Goal: Task Accomplishment & Management: Use online tool/utility

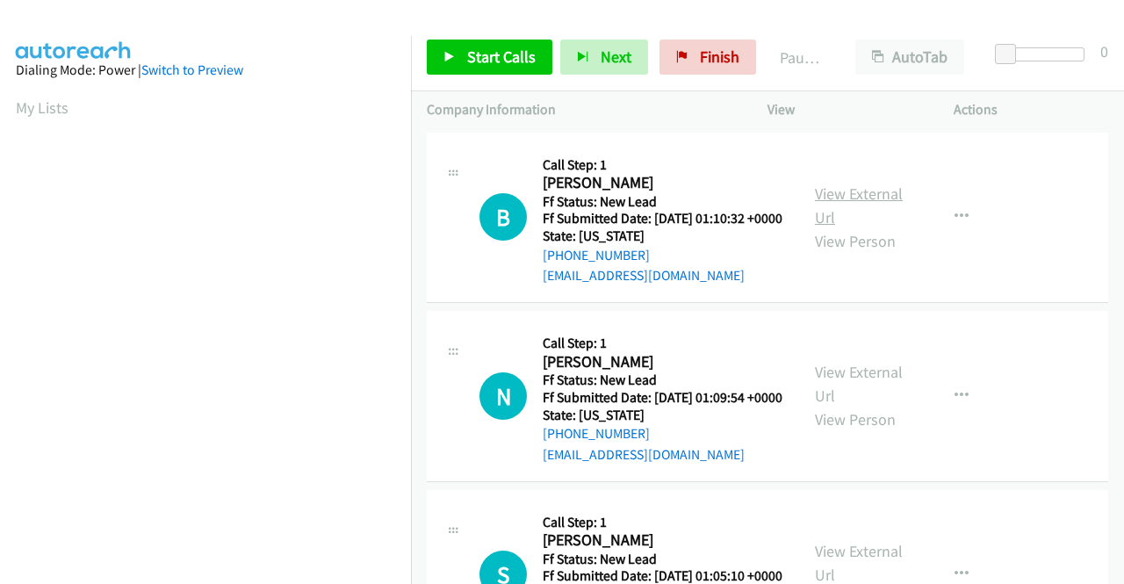
click at [868, 203] on link "View External Url" at bounding box center [859, 205] width 88 height 44
click at [836, 398] on link "View External Url" at bounding box center [859, 384] width 88 height 44
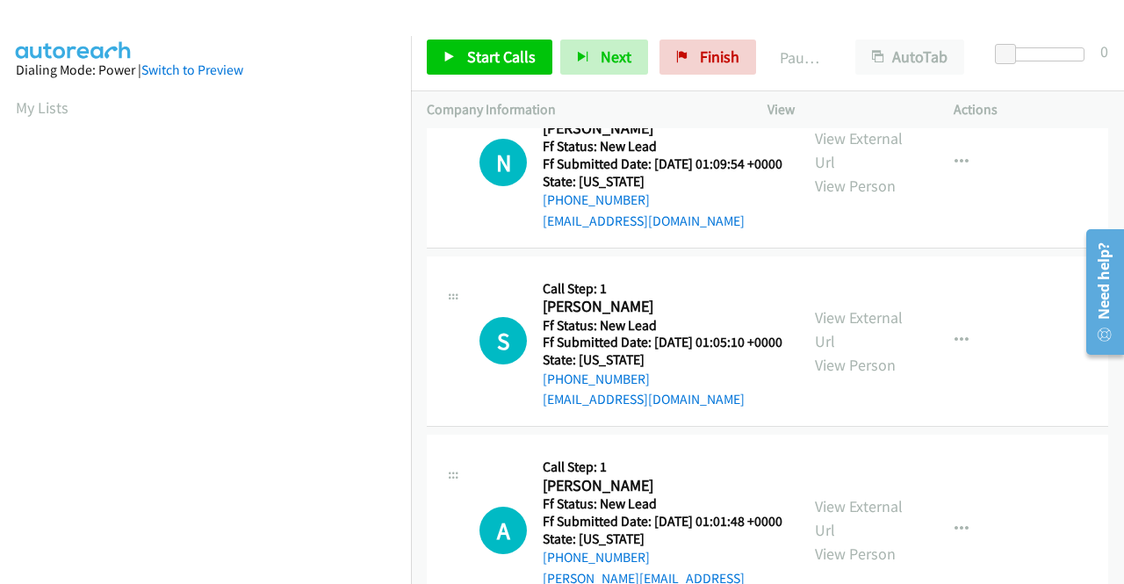
scroll to position [263, 0]
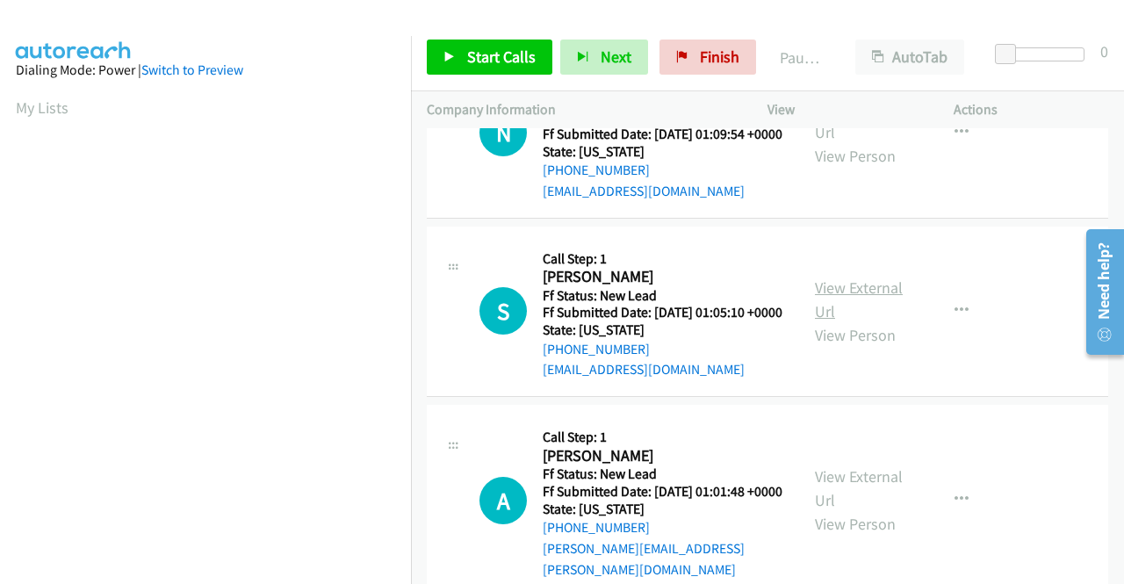
click at [859, 321] on link "View External Url" at bounding box center [859, 299] width 88 height 44
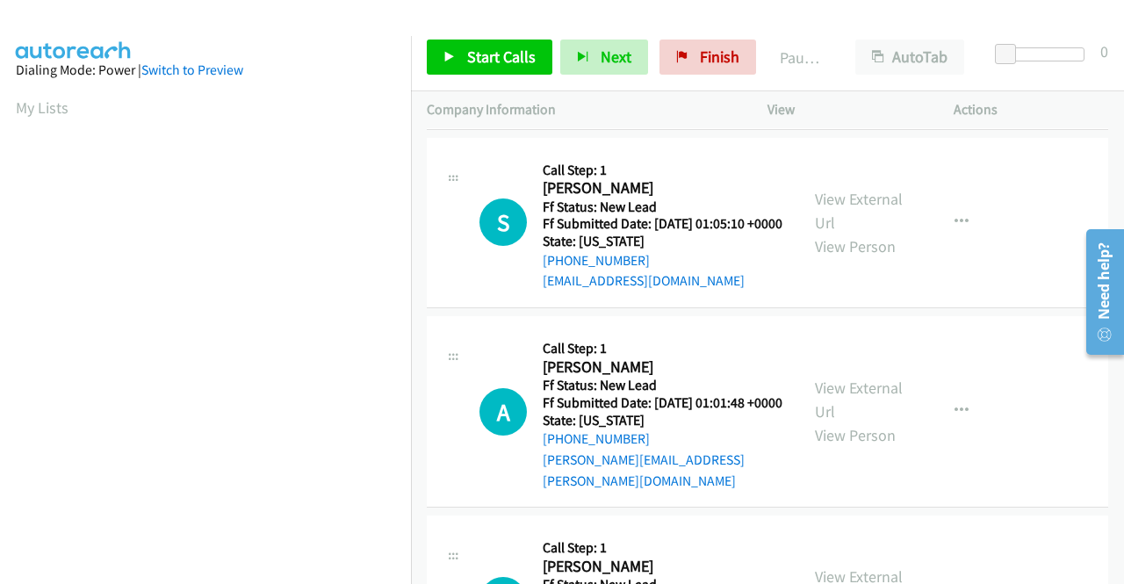
scroll to position [439, 0]
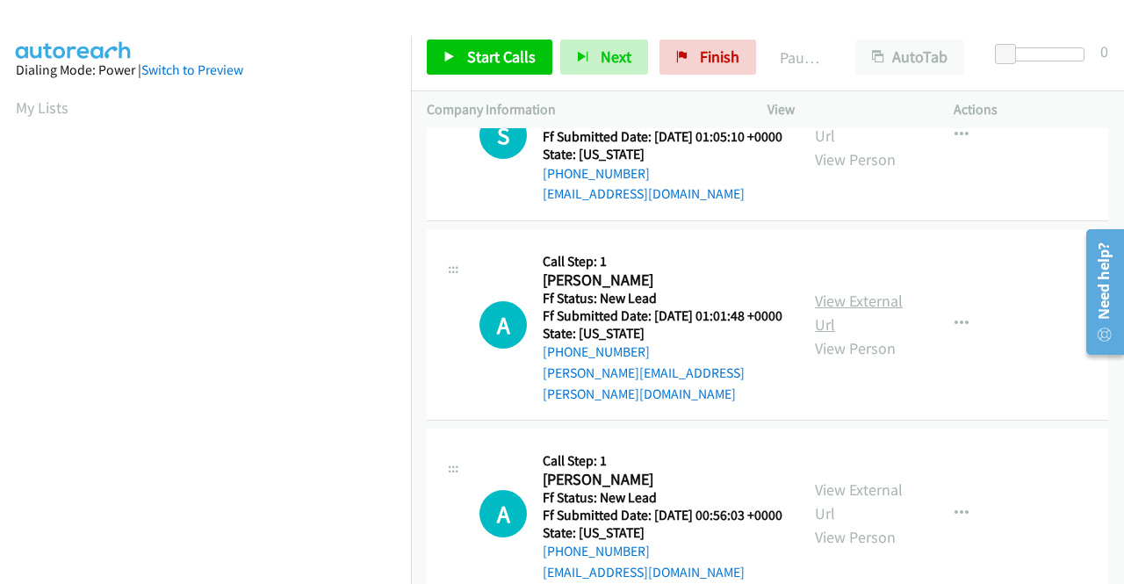
click at [859, 334] on link "View External Url" at bounding box center [859, 313] width 88 height 44
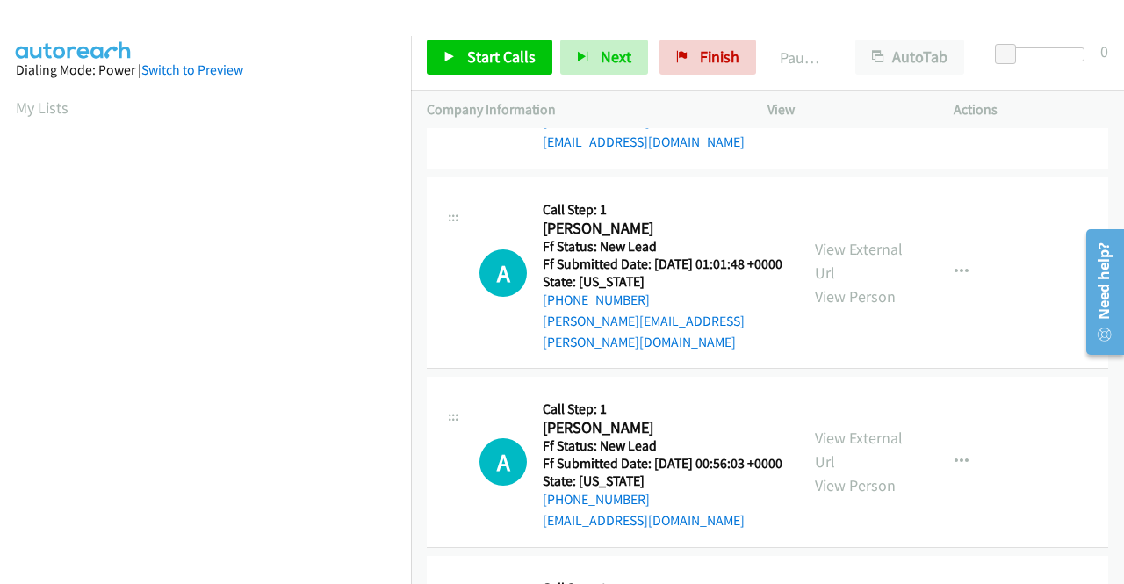
scroll to position [615, 0]
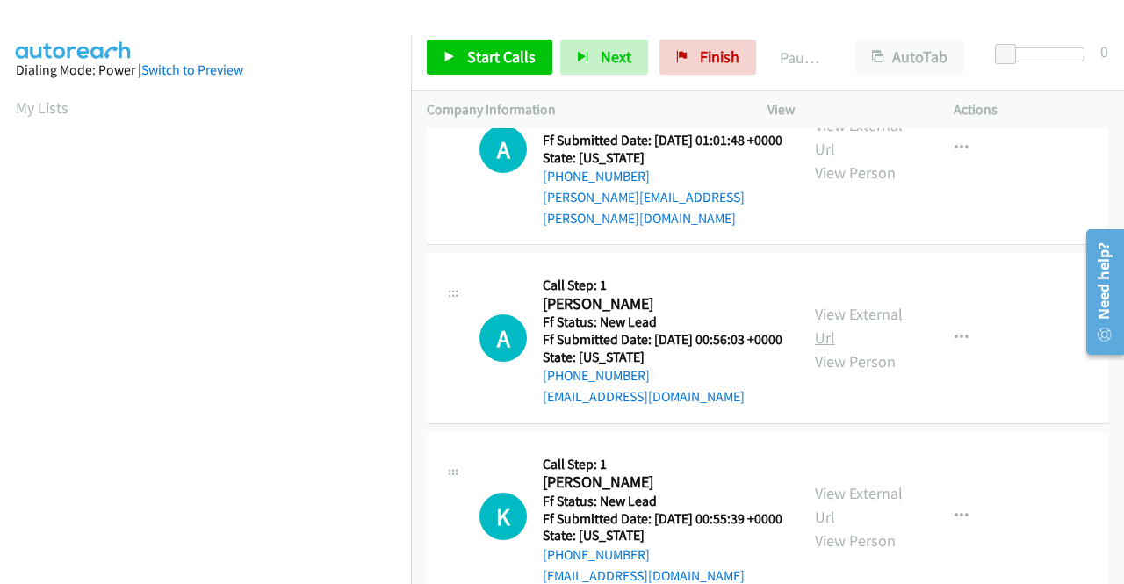
click at [850, 348] on link "View External Url" at bounding box center [859, 326] width 88 height 44
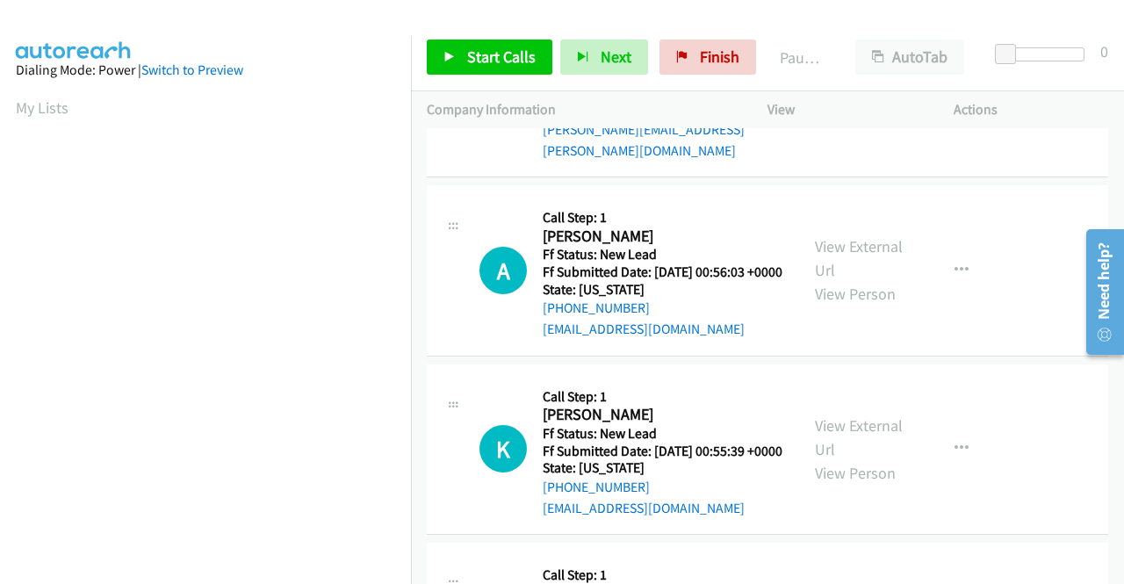
scroll to position [790, 0]
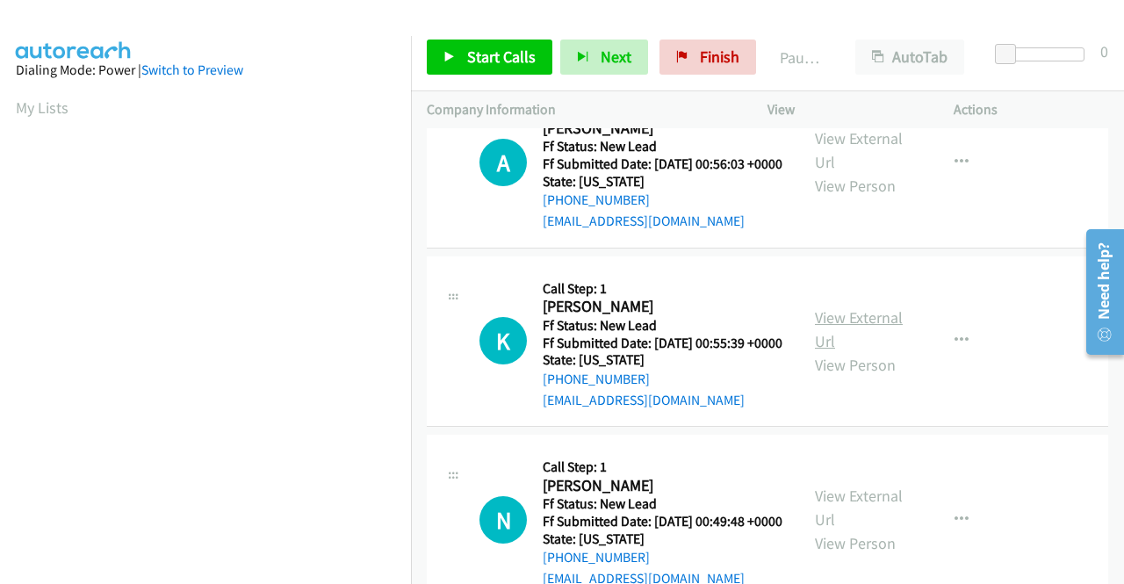
click at [876, 351] on link "View External Url" at bounding box center [859, 329] width 88 height 44
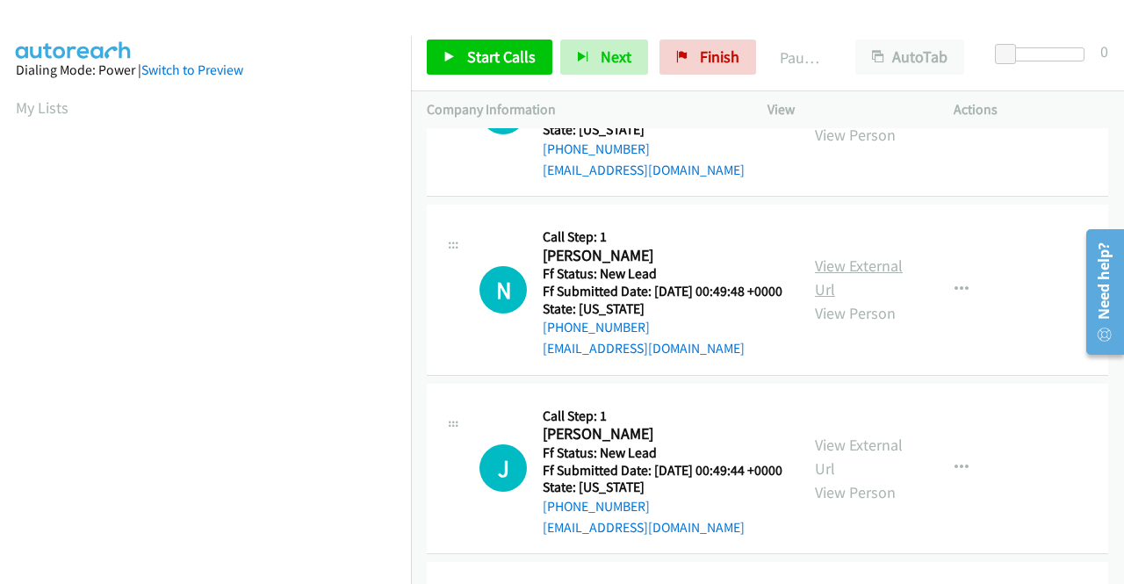
scroll to position [1054, 0]
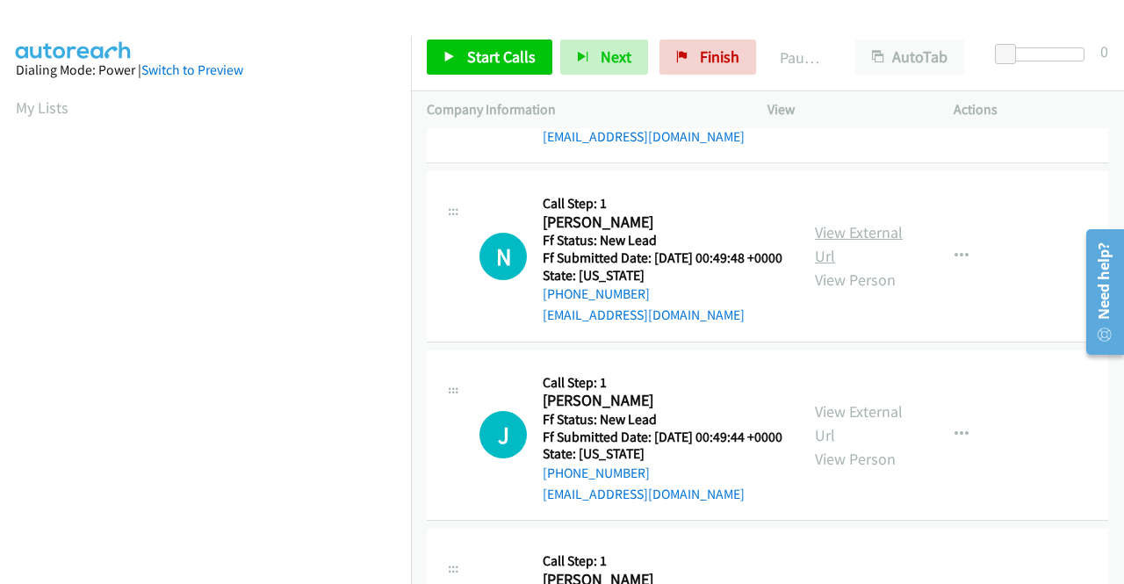
click at [833, 266] on link "View External Url" at bounding box center [859, 244] width 88 height 44
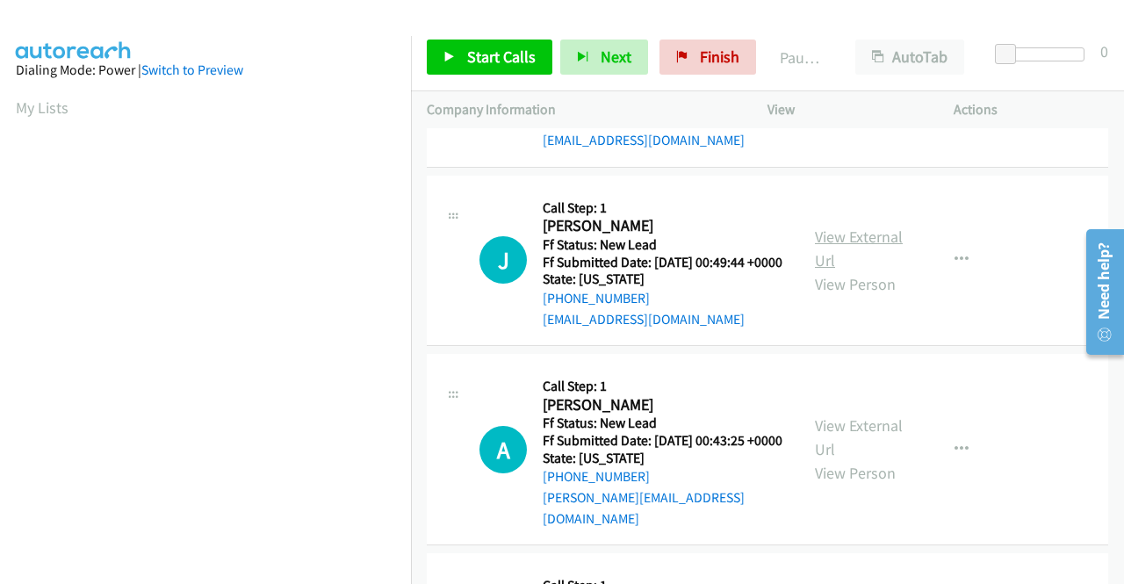
scroll to position [1229, 0]
click at [865, 270] on link "View External Url" at bounding box center [859, 248] width 88 height 44
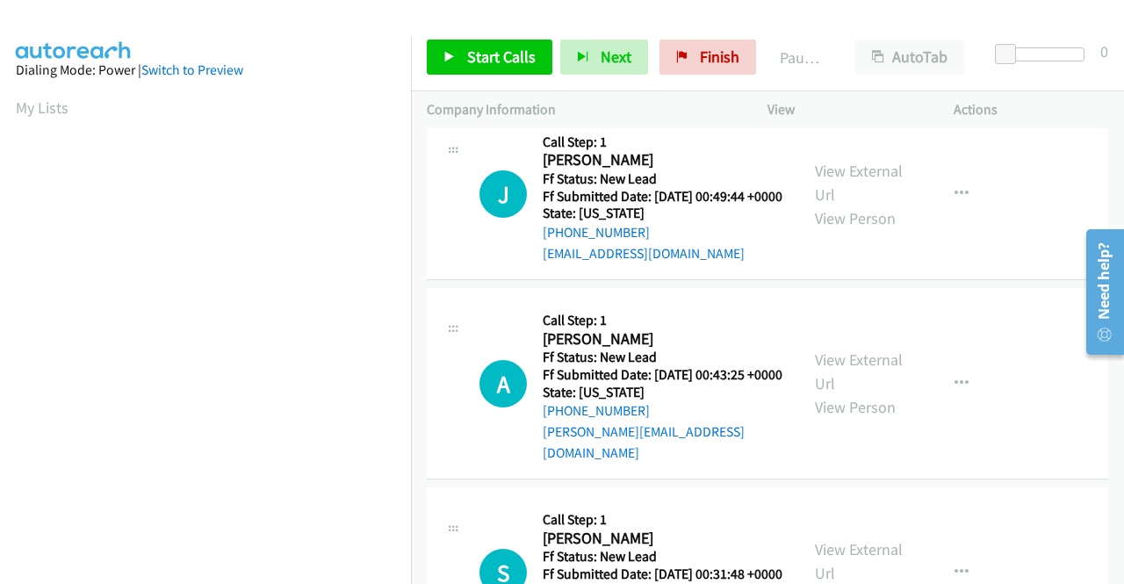
scroll to position [1317, 0]
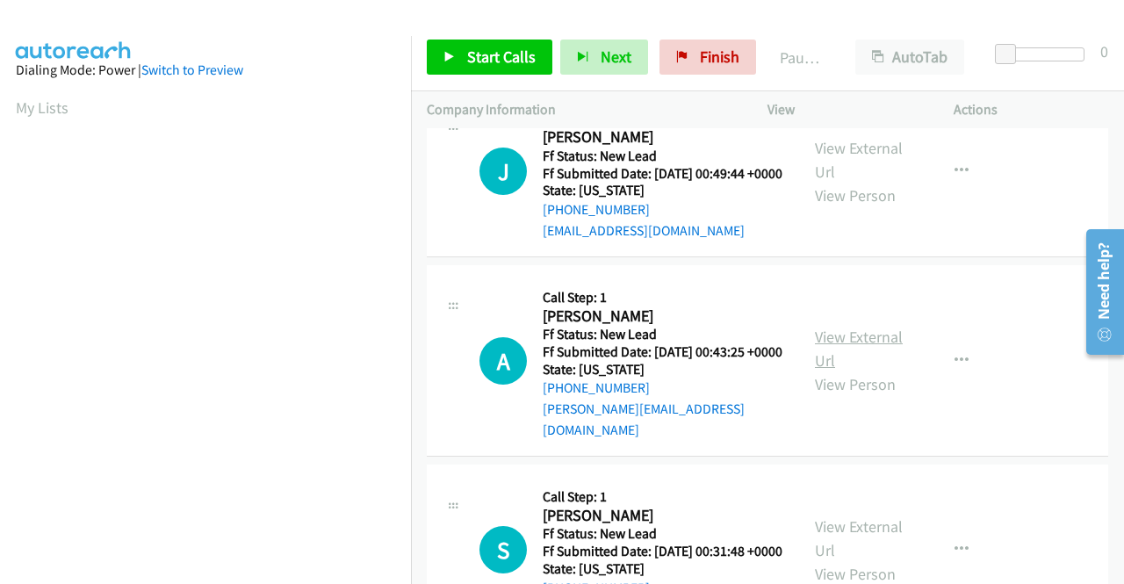
click at [868, 370] on link "View External Url" at bounding box center [859, 349] width 88 height 44
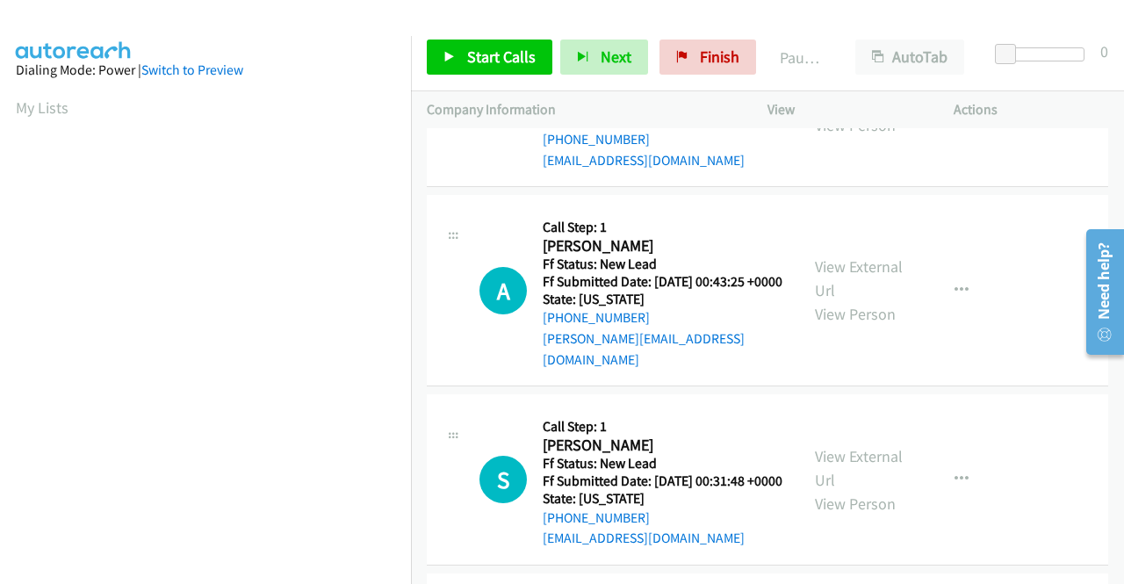
scroll to position [1580, 0]
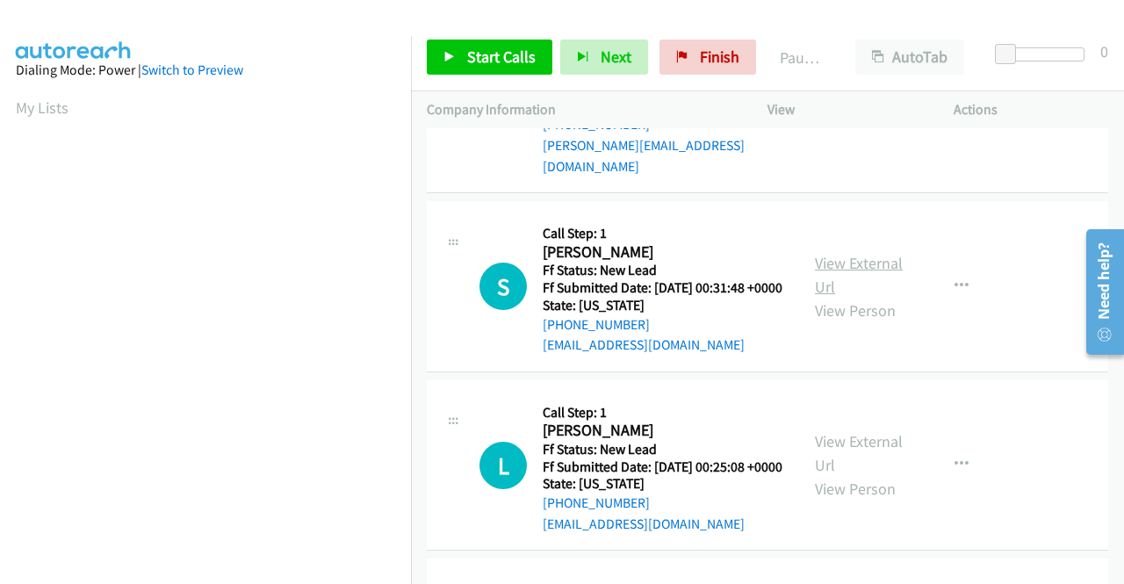
click at [826, 297] on link "View External Url" at bounding box center [859, 275] width 88 height 44
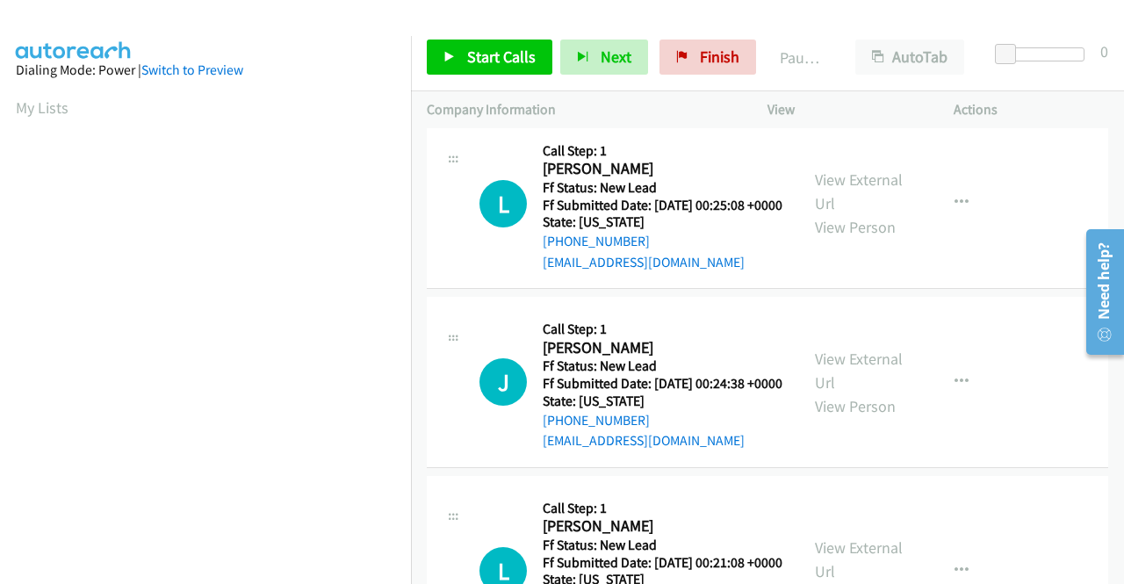
scroll to position [1844, 0]
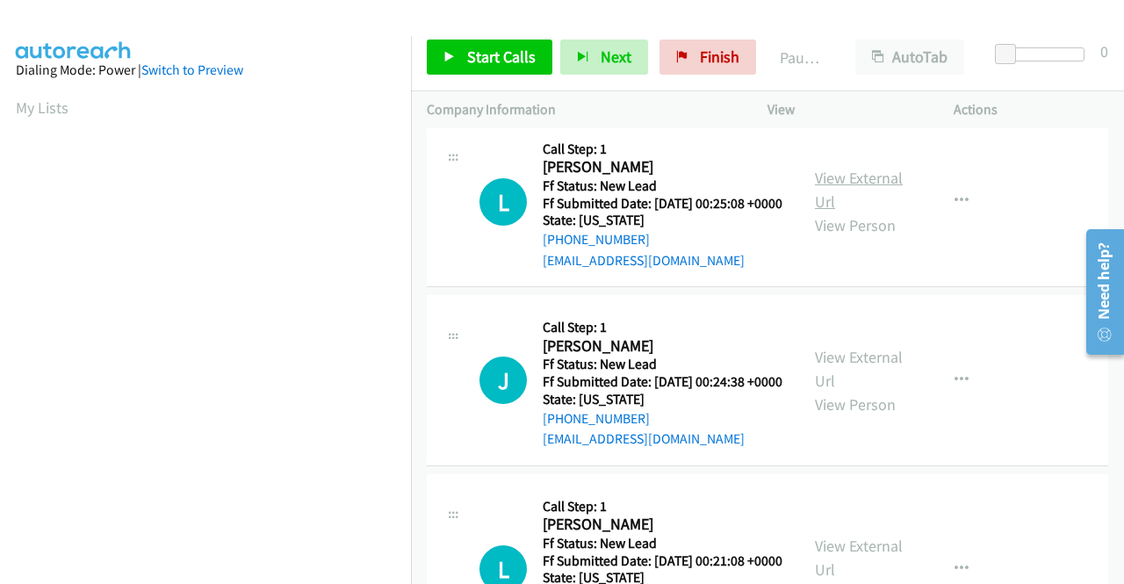
click at [848, 212] on link "View External Url" at bounding box center [859, 190] width 88 height 44
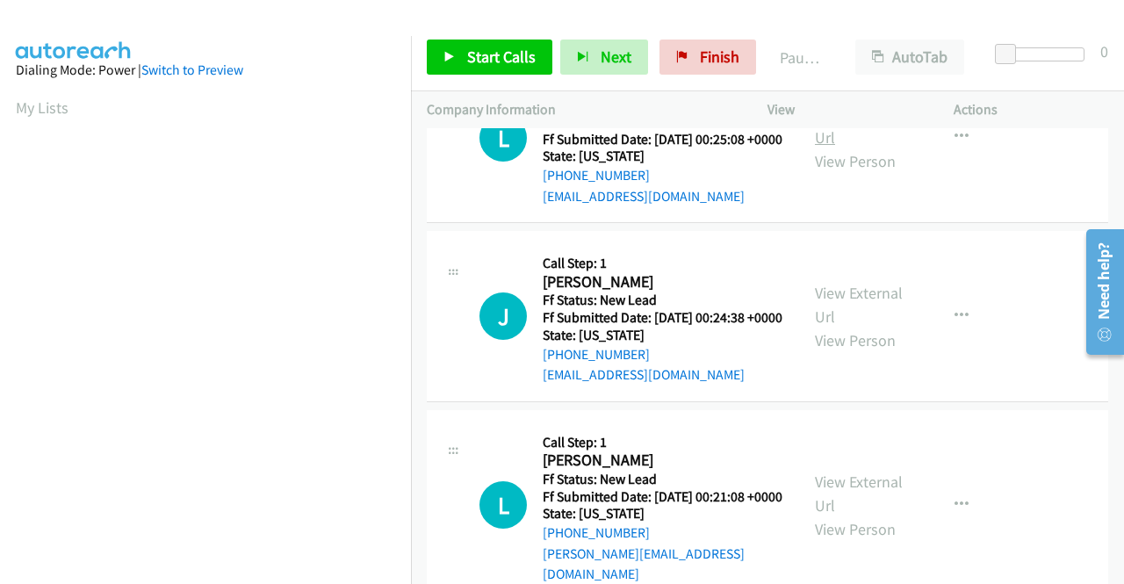
scroll to position [1931, 0]
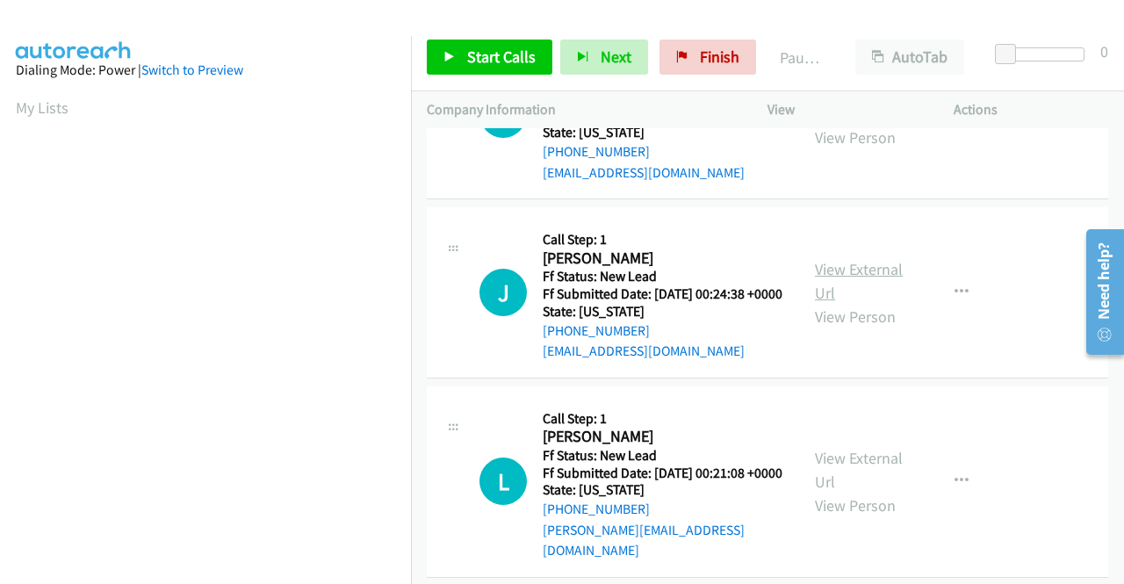
click at [856, 303] on link "View External Url" at bounding box center [859, 281] width 88 height 44
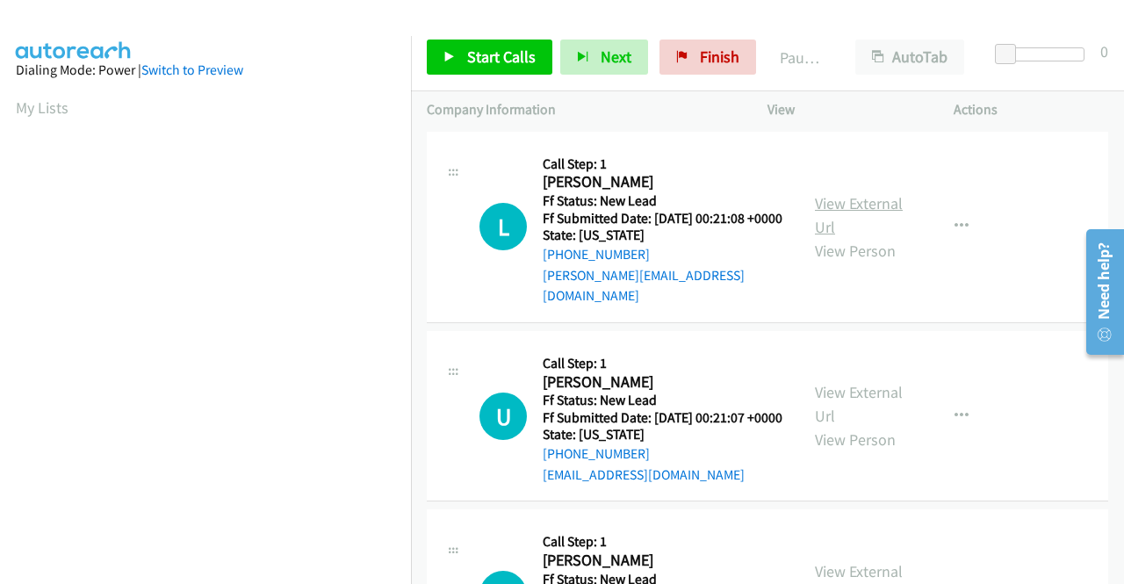
scroll to position [2195, 0]
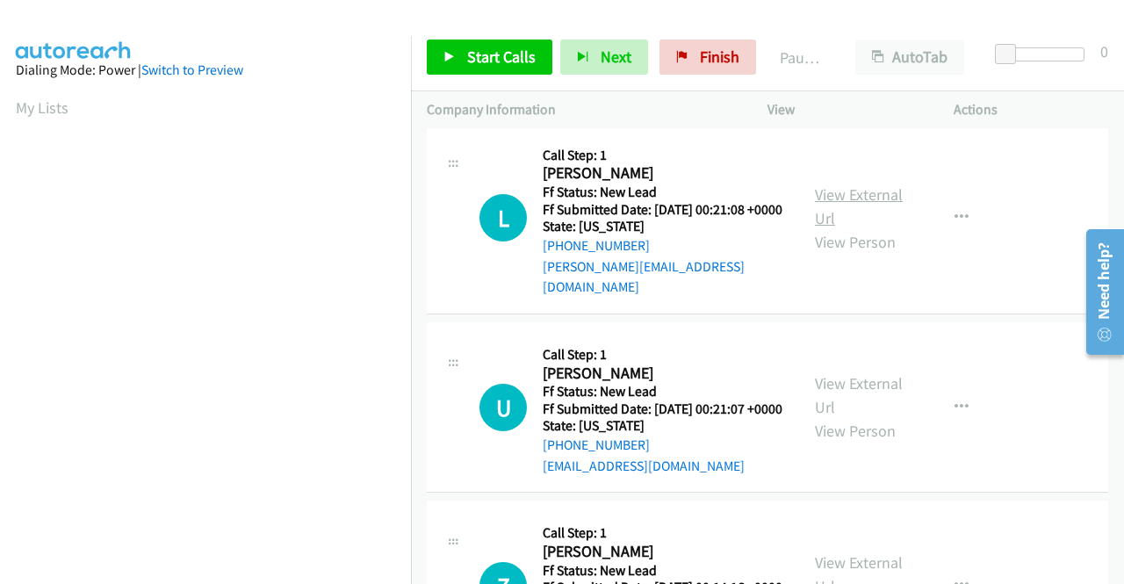
click at [836, 228] on link "View External Url" at bounding box center [859, 206] width 88 height 44
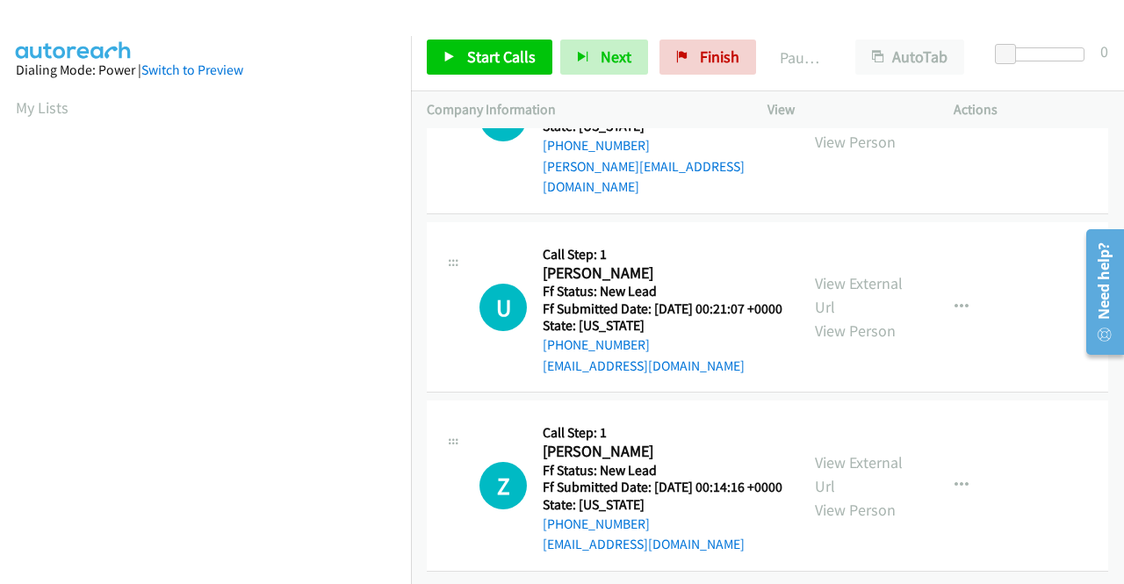
scroll to position [2370, 0]
click at [847, 317] on link "View External Url" at bounding box center [859, 295] width 88 height 44
click at [876, 452] on link "View External Url" at bounding box center [859, 474] width 88 height 44
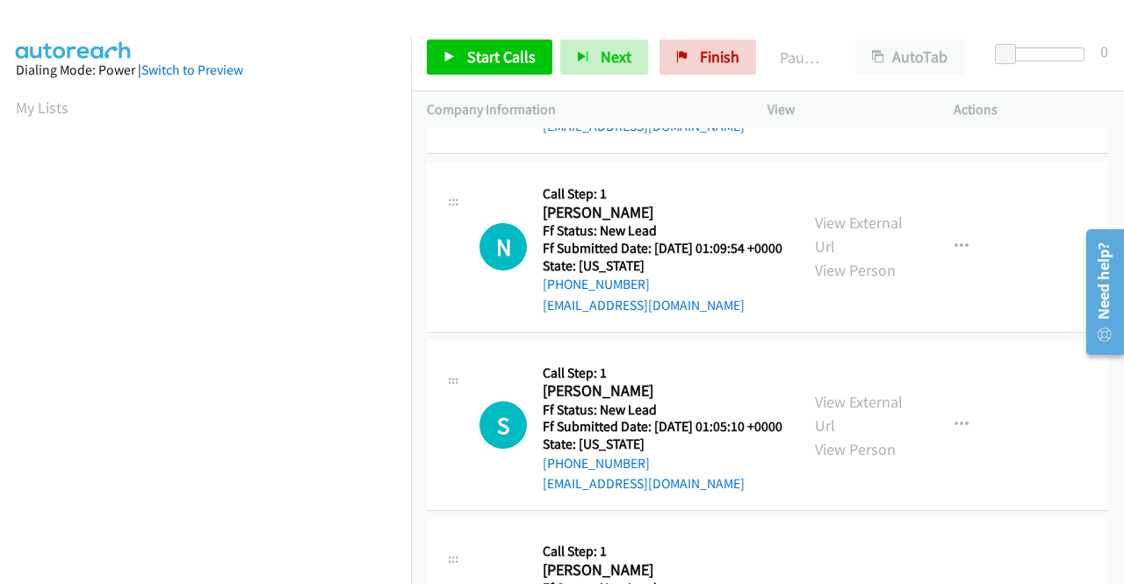
scroll to position [0, 0]
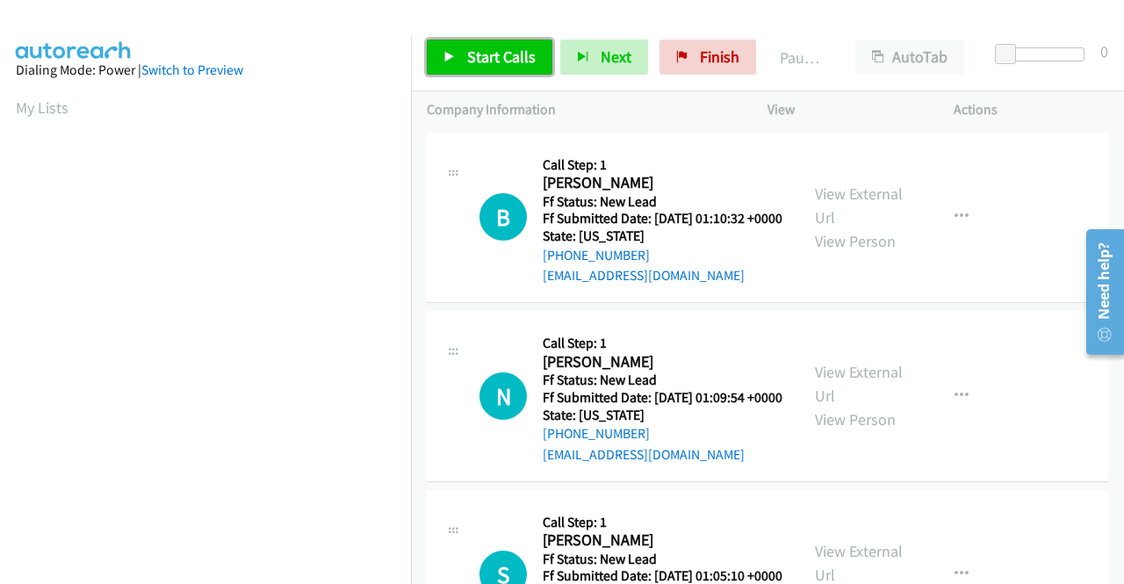
click at [461, 68] on link "Start Calls" at bounding box center [490, 57] width 126 height 35
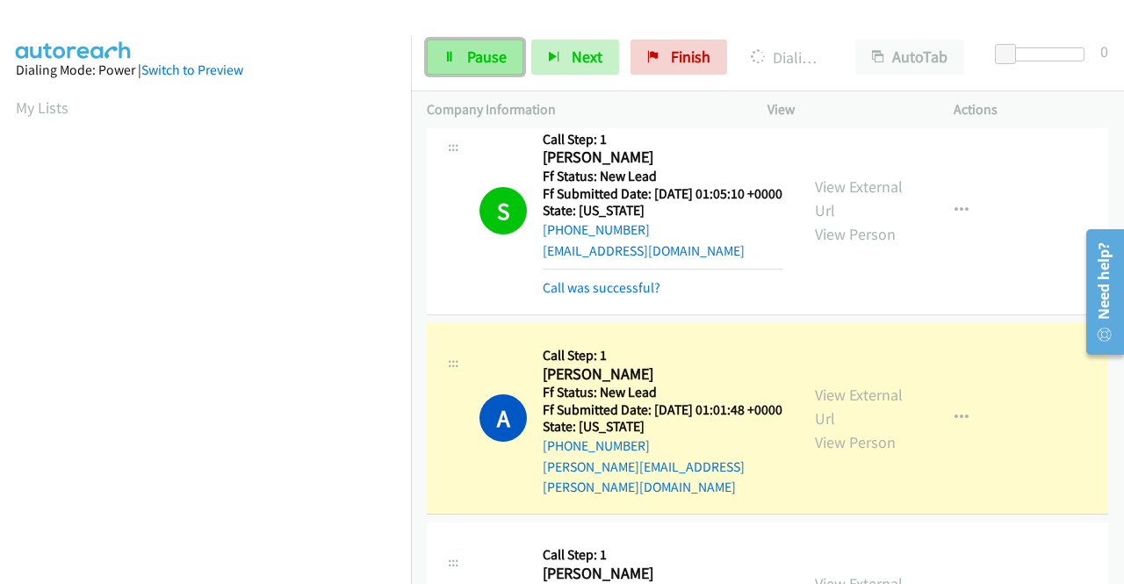
click at [499, 59] on span "Pause" at bounding box center [487, 57] width 40 height 20
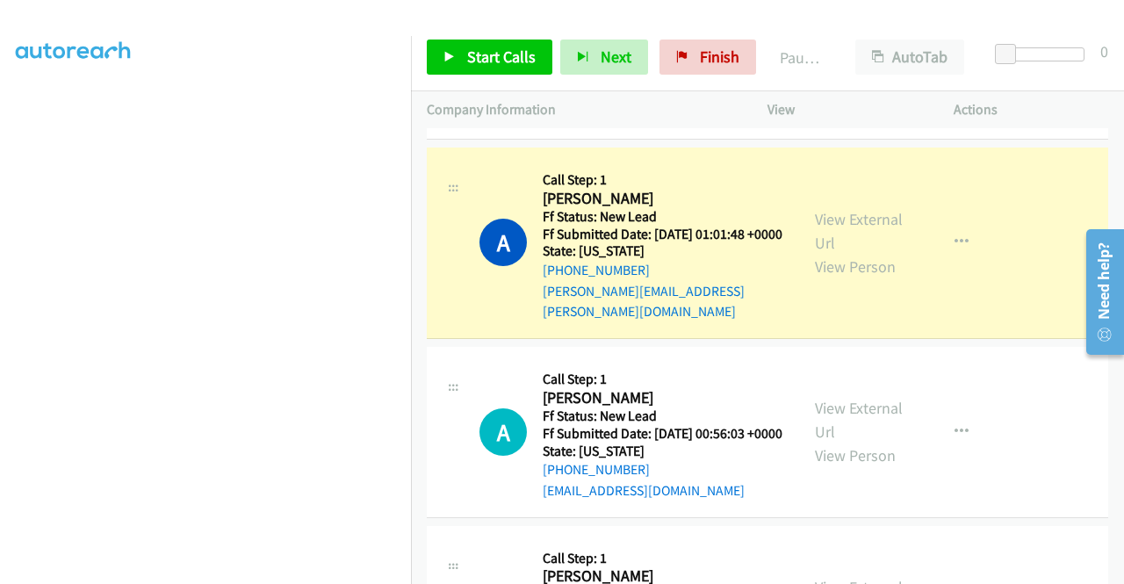
scroll to position [49, 0]
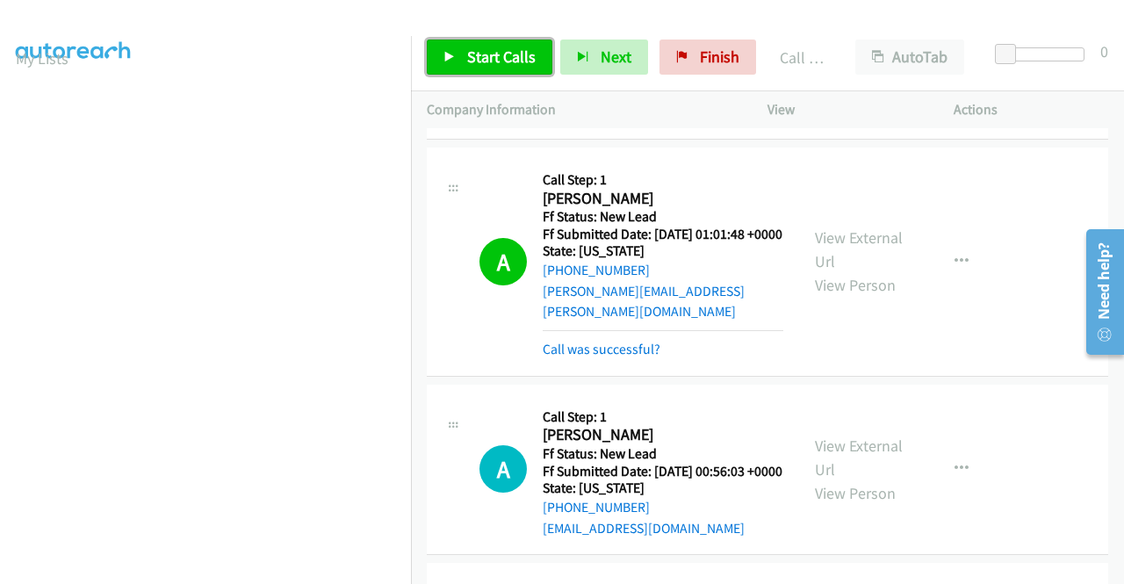
click at [496, 71] on link "Start Calls" at bounding box center [490, 57] width 126 height 35
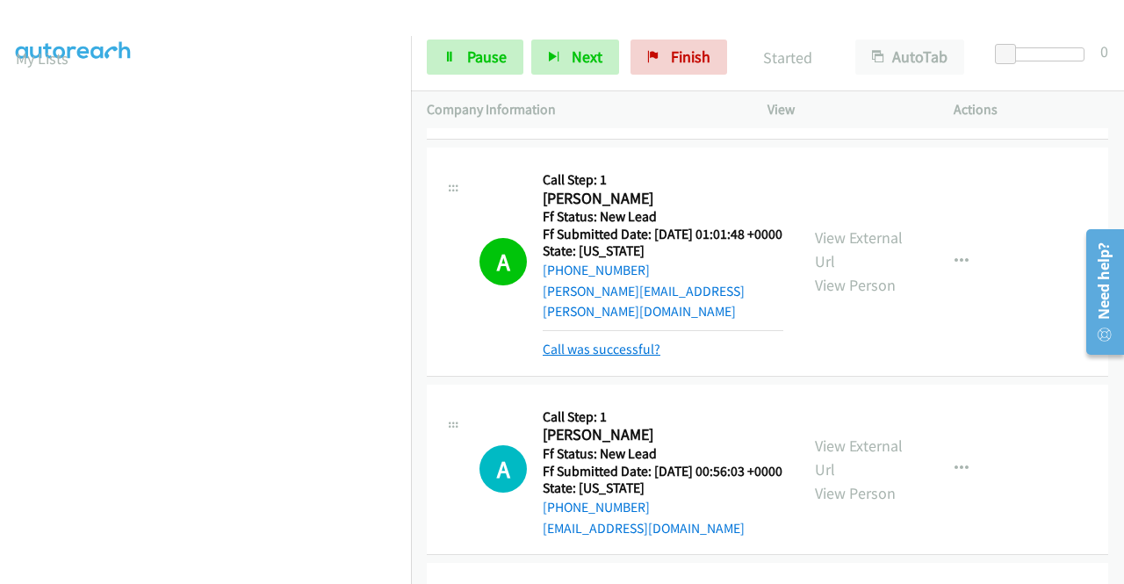
click at [601, 357] on link "Call was successful?" at bounding box center [602, 349] width 118 height 17
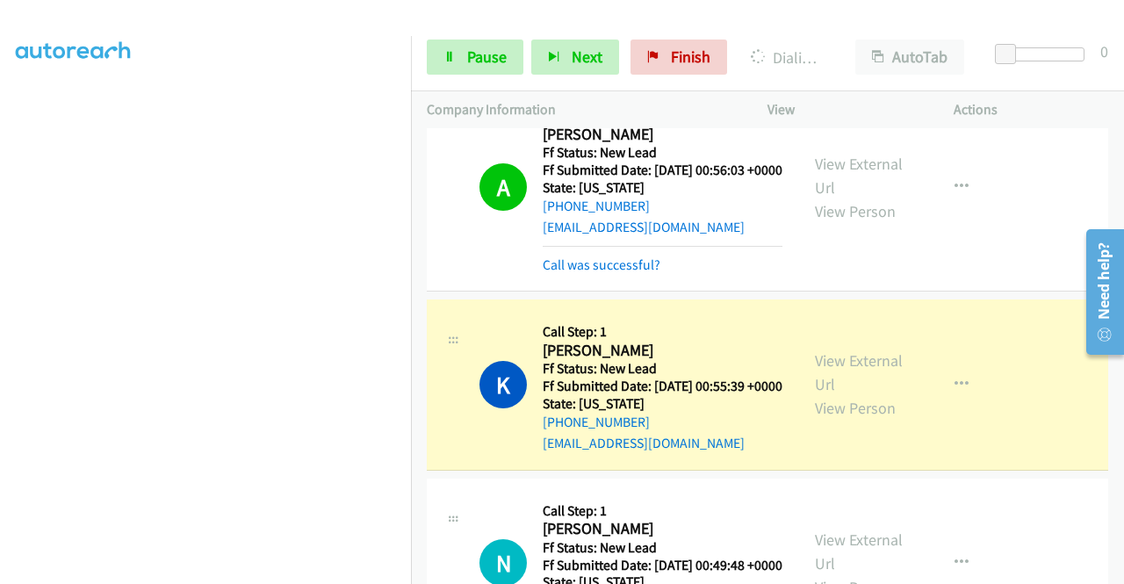
scroll to position [400, 0]
click at [492, 58] on span "Pause" at bounding box center [487, 57] width 40 height 20
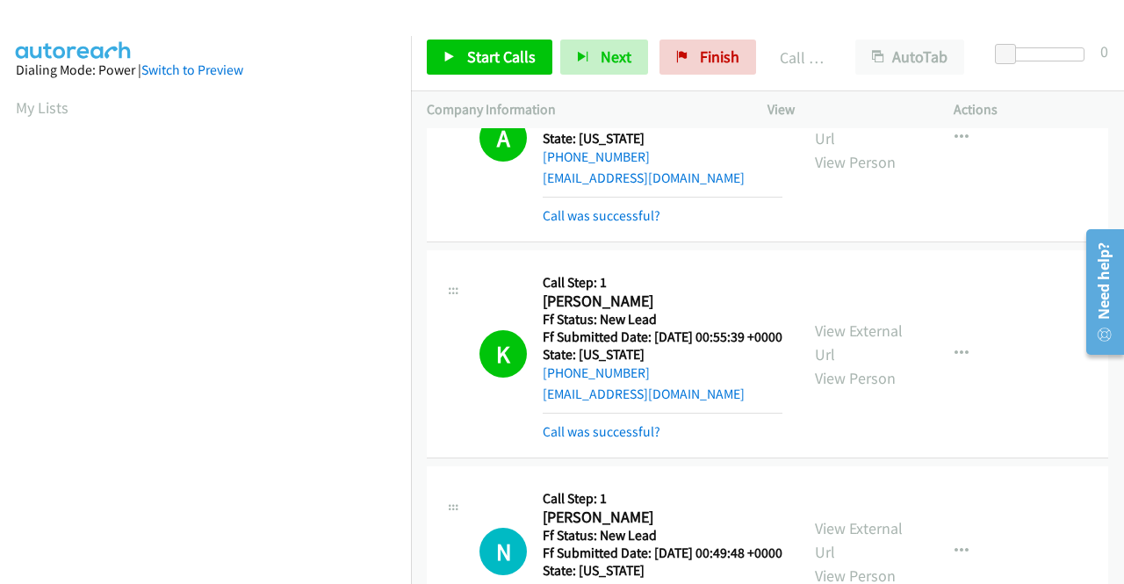
scroll to position [984, 0]
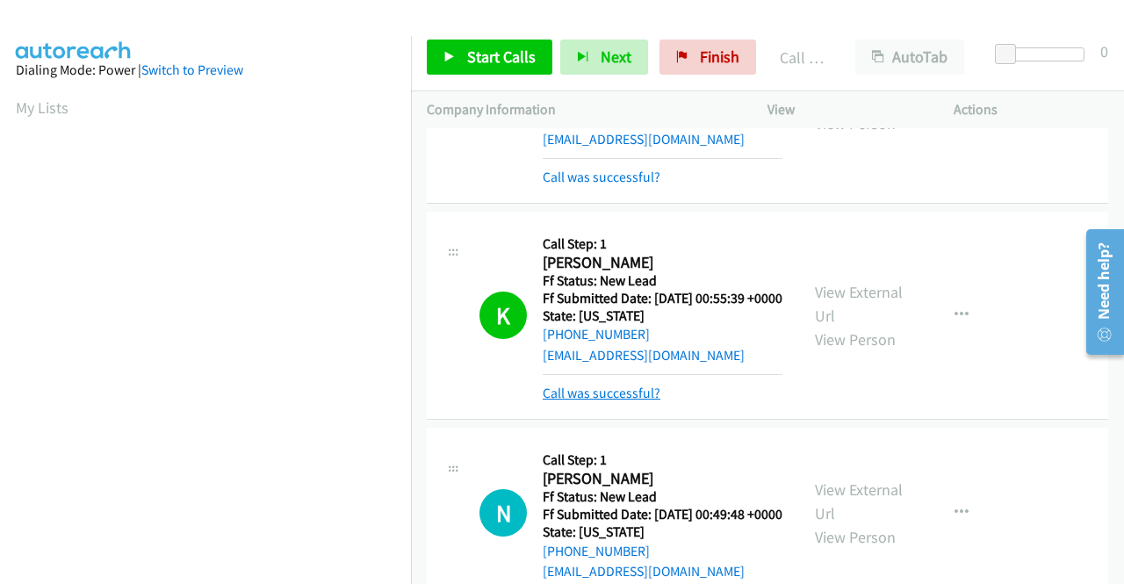
click at [629, 401] on link "Call was successful?" at bounding box center [602, 393] width 118 height 17
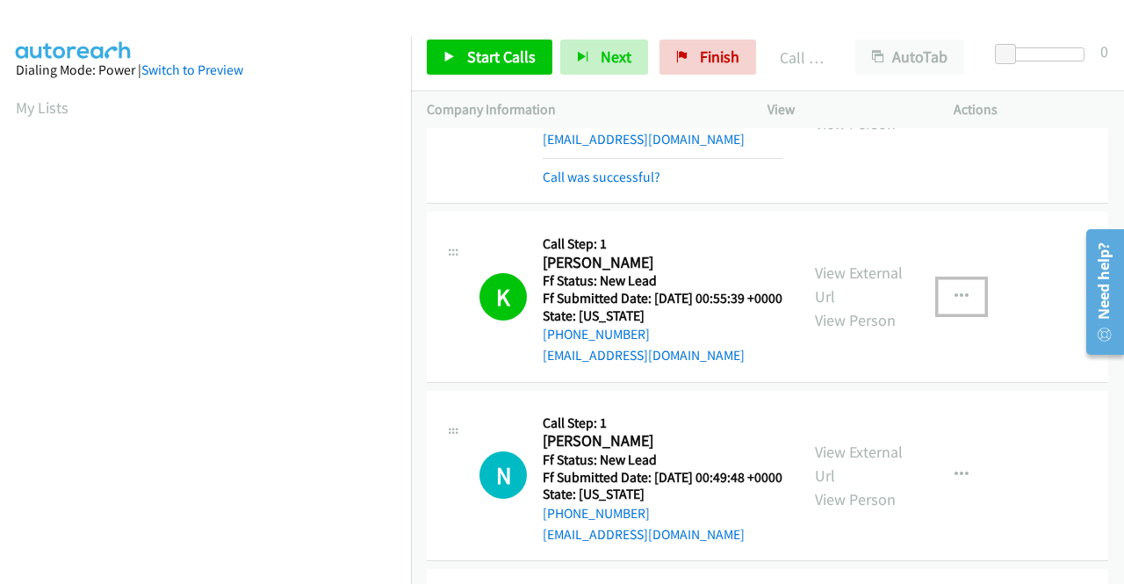
click at [954, 304] on icon "button" at bounding box center [961, 297] width 14 height 14
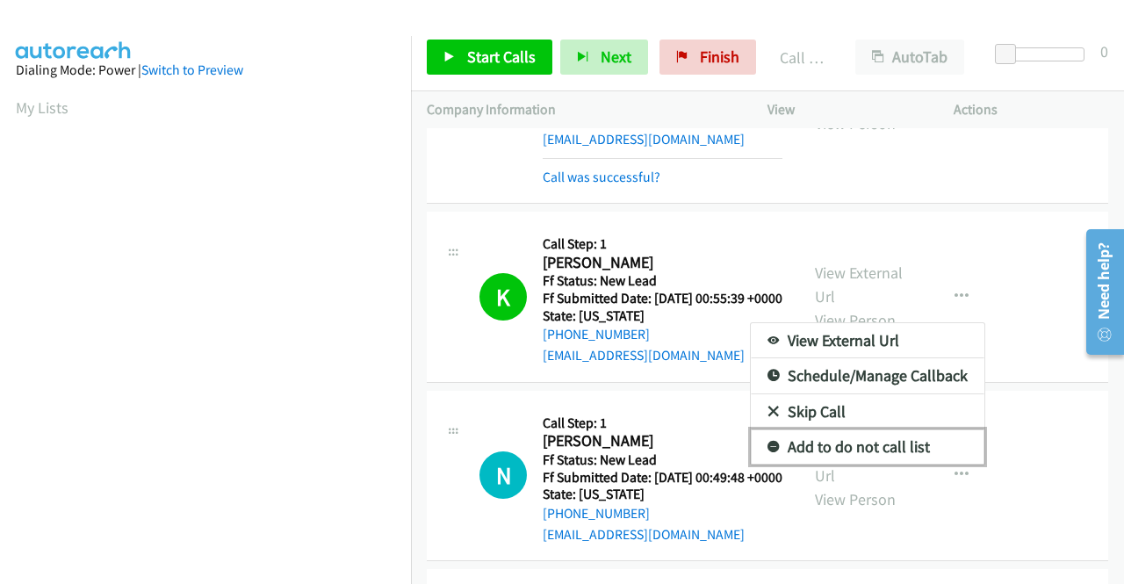
click at [873, 464] on link "Add to do not call list" at bounding box center [868, 446] width 234 height 35
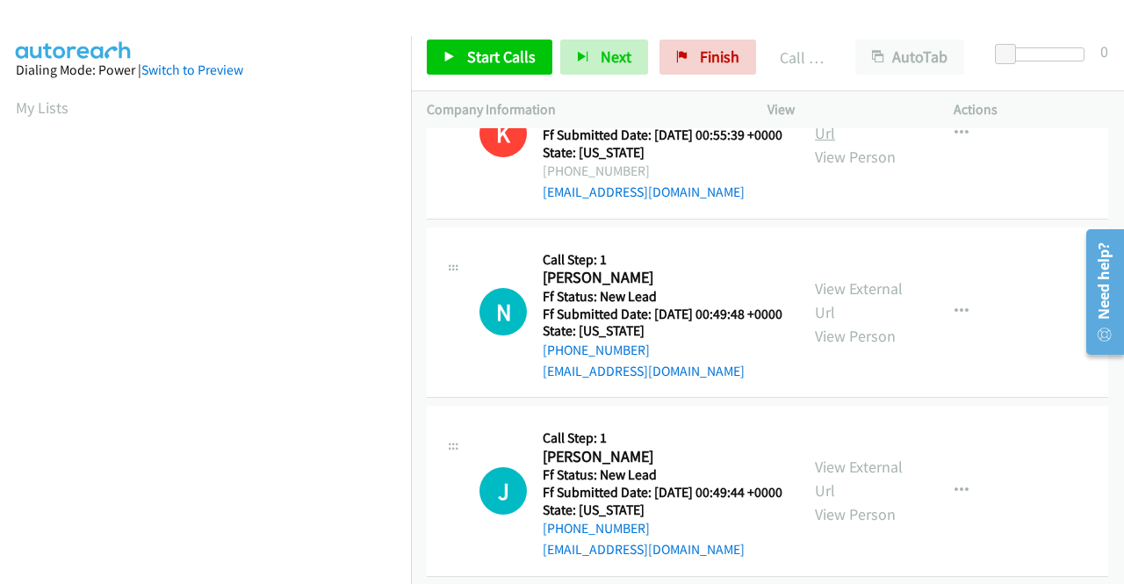
scroll to position [1160, 0]
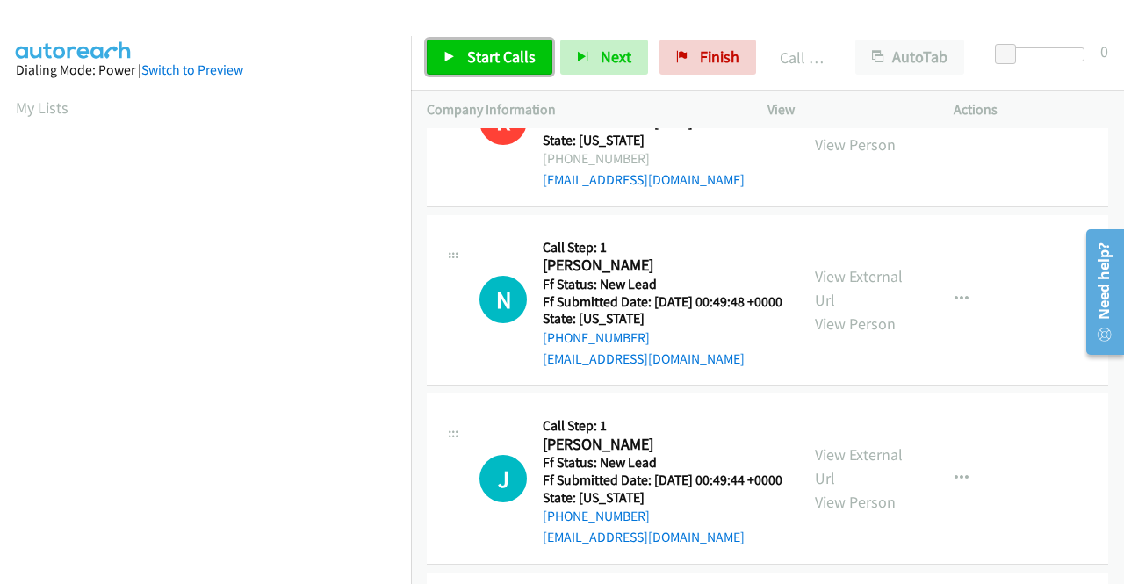
click at [507, 47] on span "Start Calls" at bounding box center [501, 57] width 68 height 20
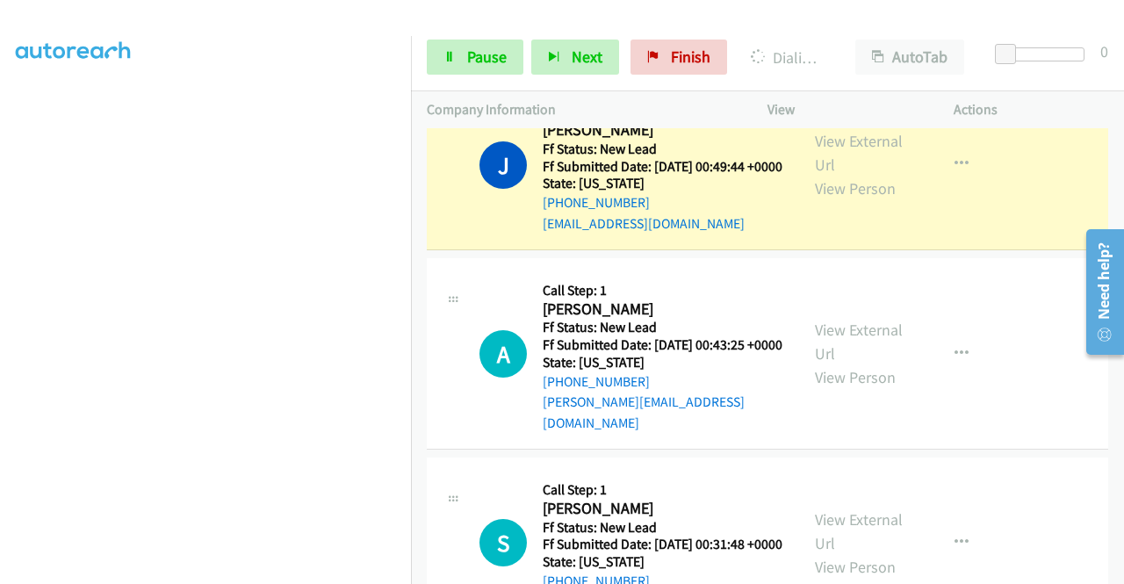
scroll to position [400, 0]
click at [455, 61] on link "Pause" at bounding box center [475, 57] width 97 height 35
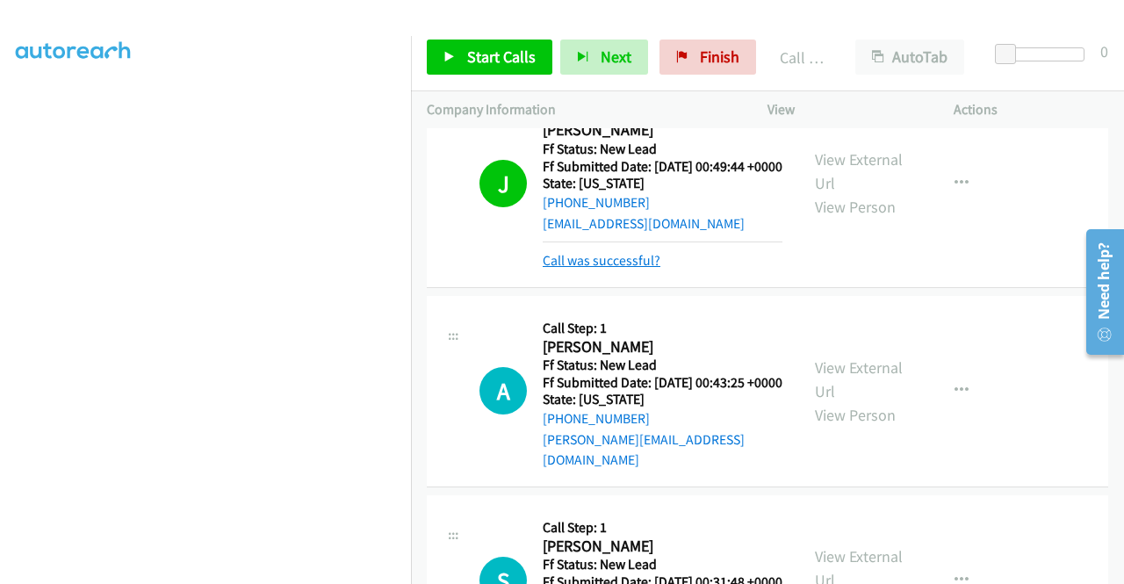
click at [622, 269] on link "Call was successful?" at bounding box center [602, 260] width 118 height 17
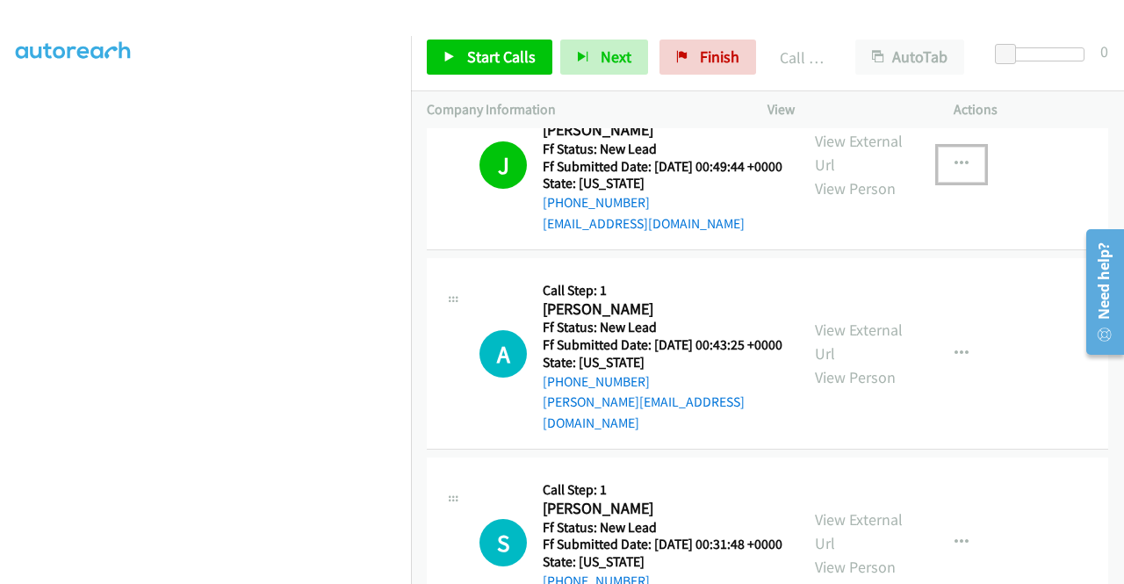
click at [954, 171] on icon "button" at bounding box center [961, 164] width 14 height 14
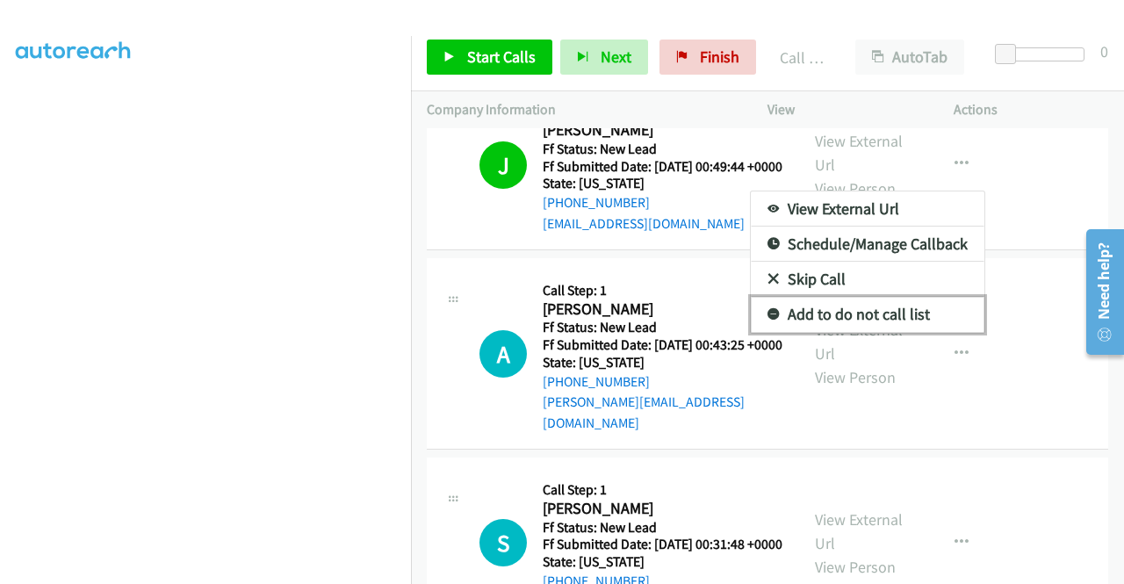
click at [866, 332] on link "Add to do not call list" at bounding box center [868, 314] width 234 height 35
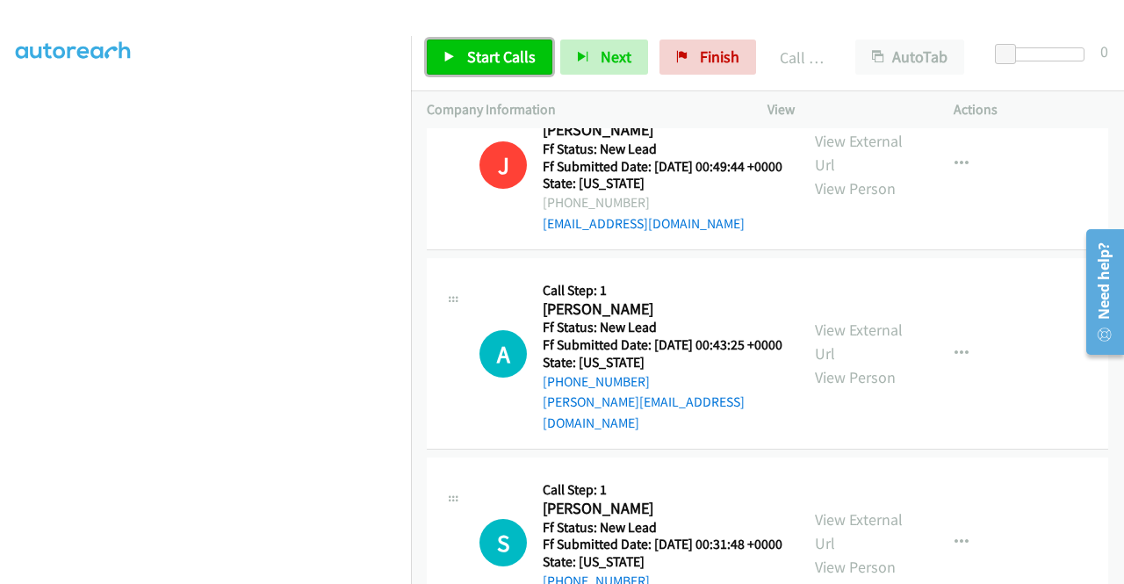
click at [481, 56] on span "Start Calls" at bounding box center [501, 57] width 68 height 20
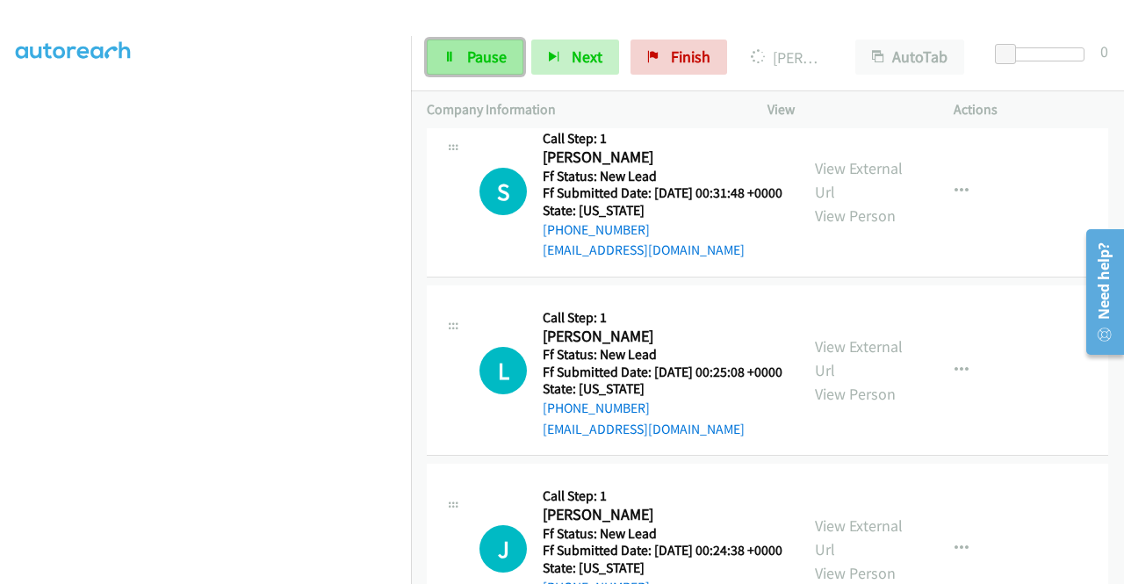
click at [458, 68] on link "Pause" at bounding box center [475, 57] width 97 height 35
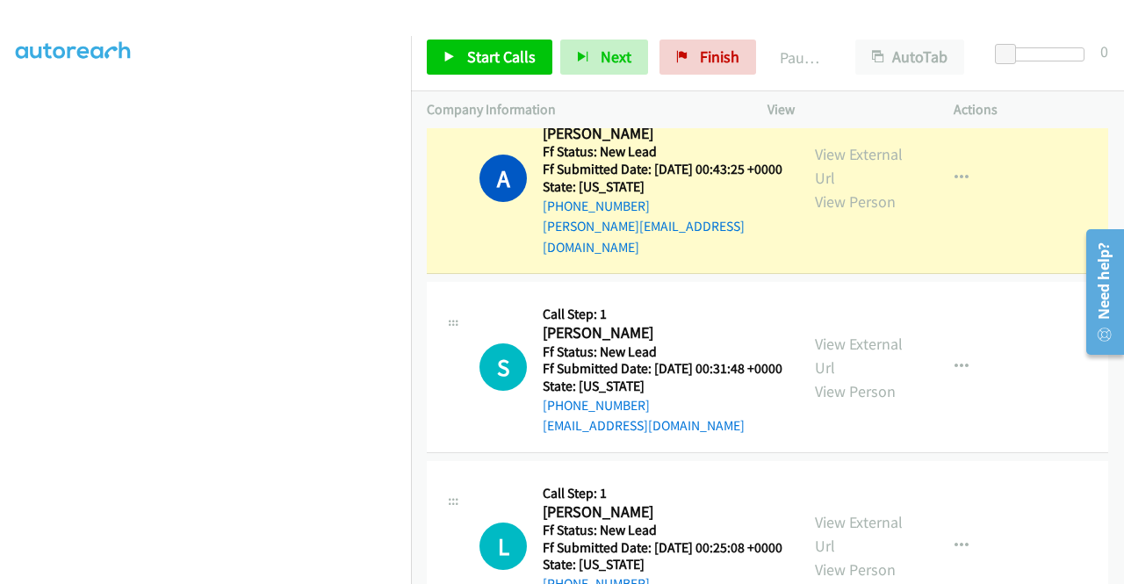
scroll to position [49, 0]
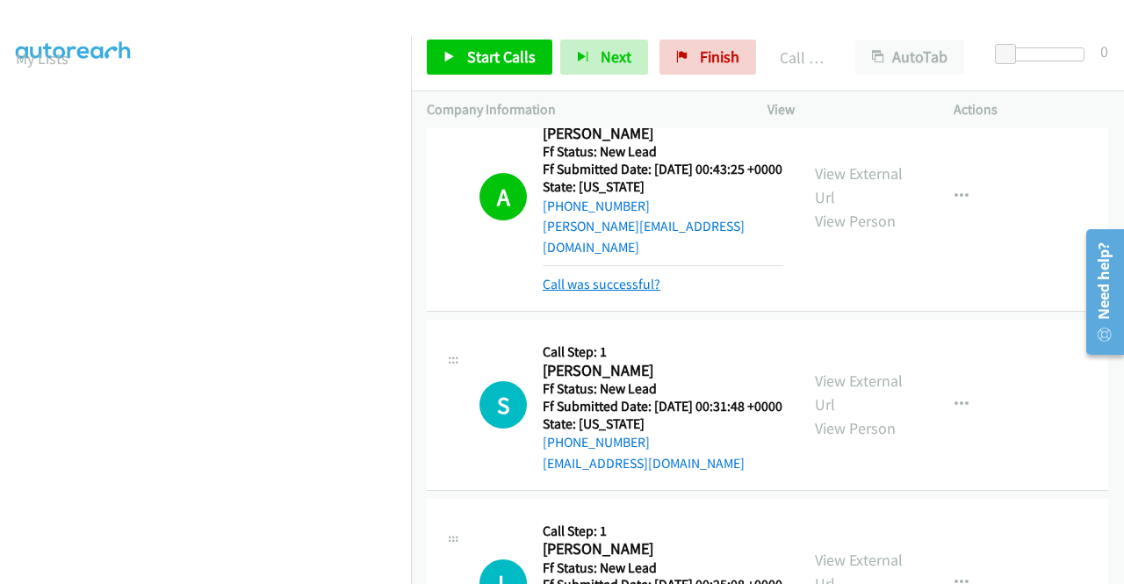
click at [647, 292] on link "Call was successful?" at bounding box center [602, 284] width 118 height 17
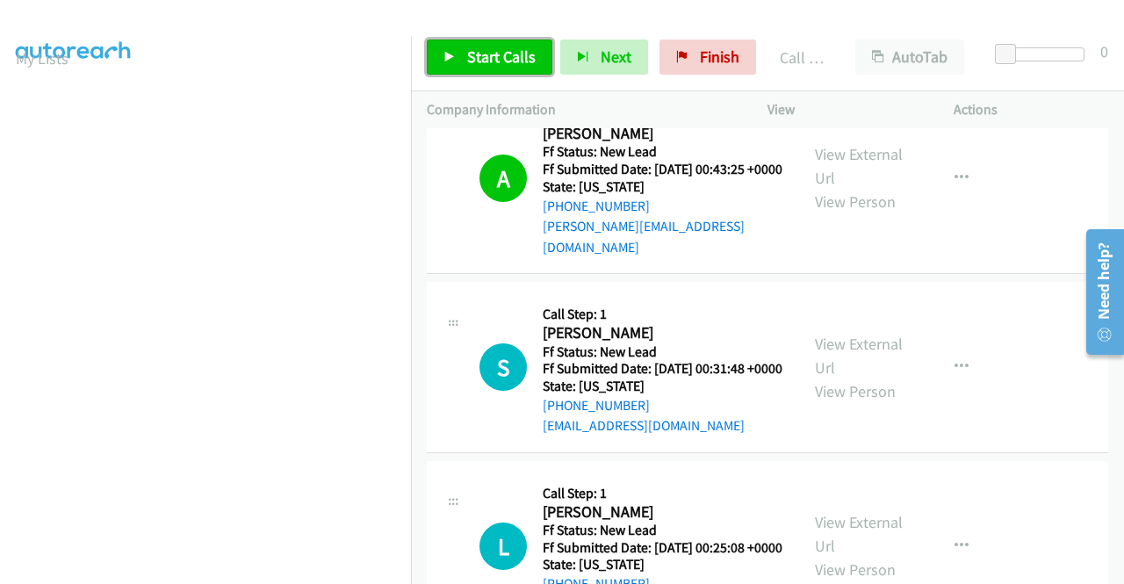
click at [499, 42] on link "Start Calls" at bounding box center [490, 57] width 126 height 35
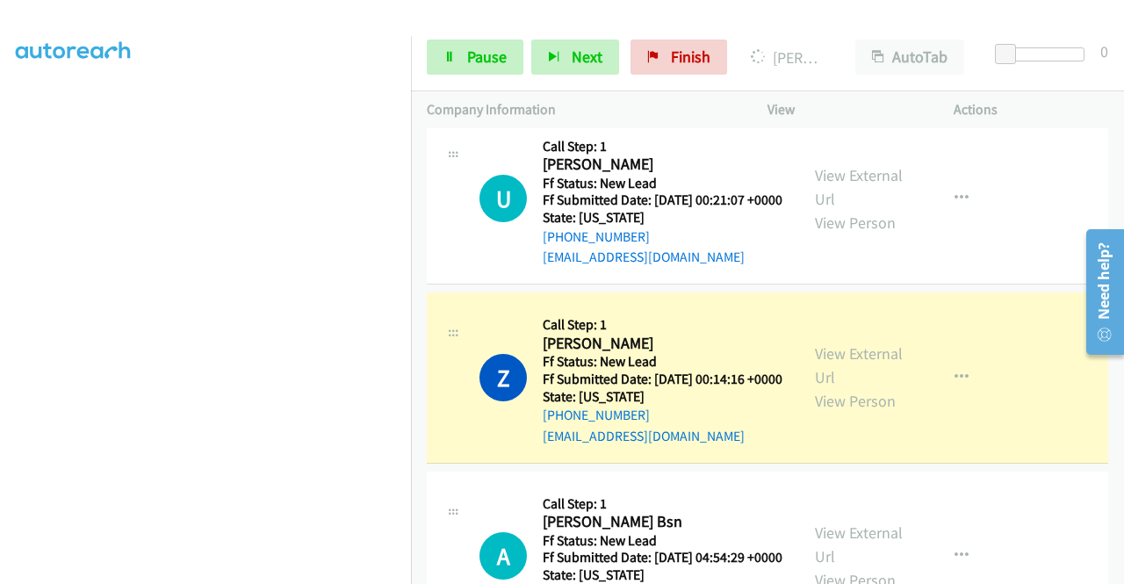
scroll to position [2828, 0]
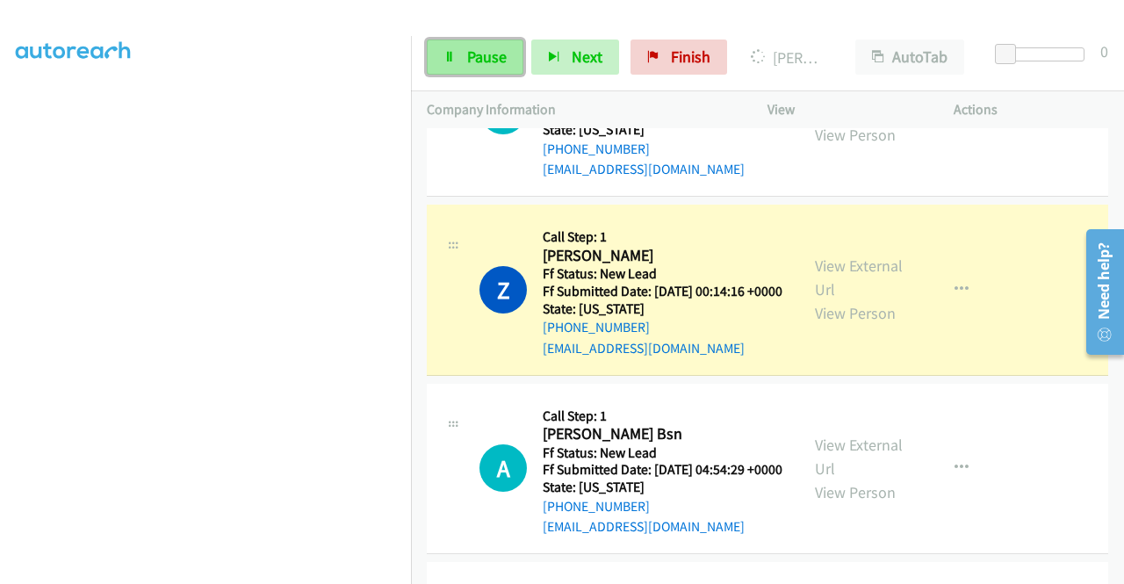
click at [502, 69] on link "Pause" at bounding box center [475, 57] width 97 height 35
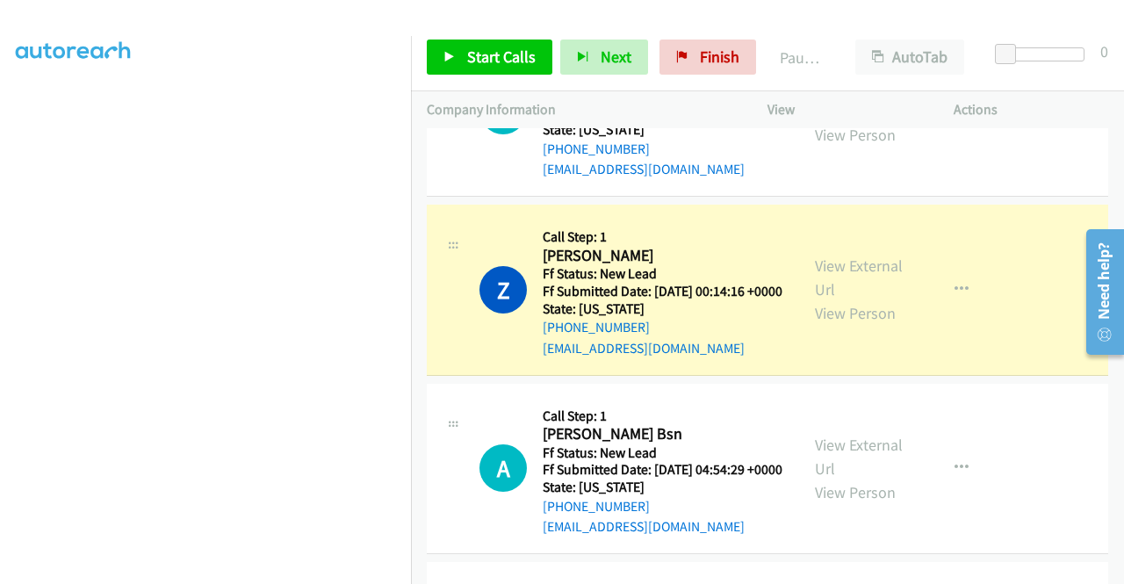
scroll to position [0, 0]
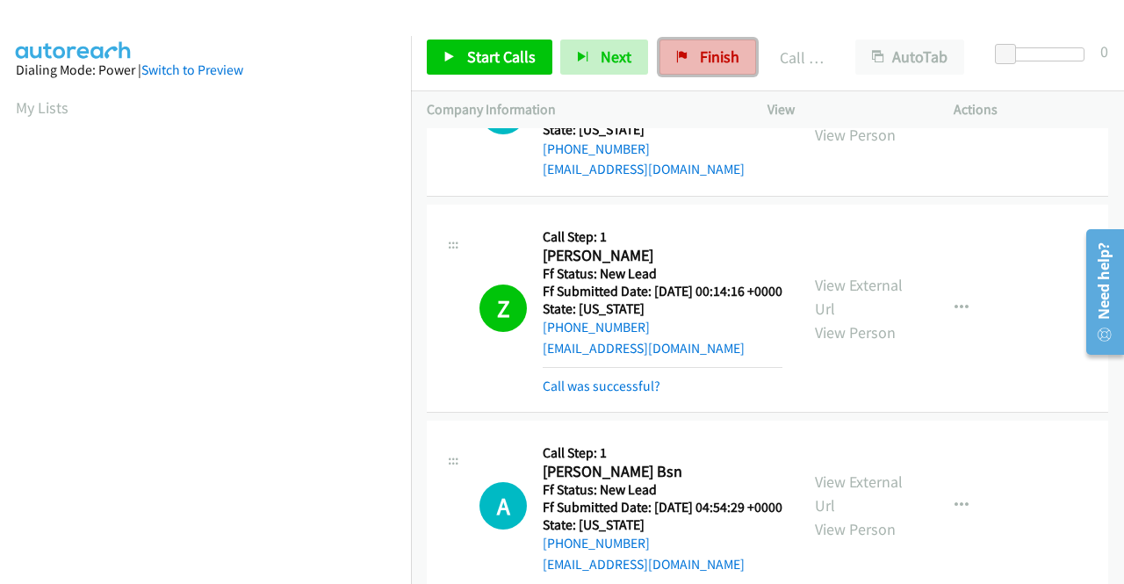
click at [719, 56] on span "Finish" at bounding box center [720, 57] width 40 height 20
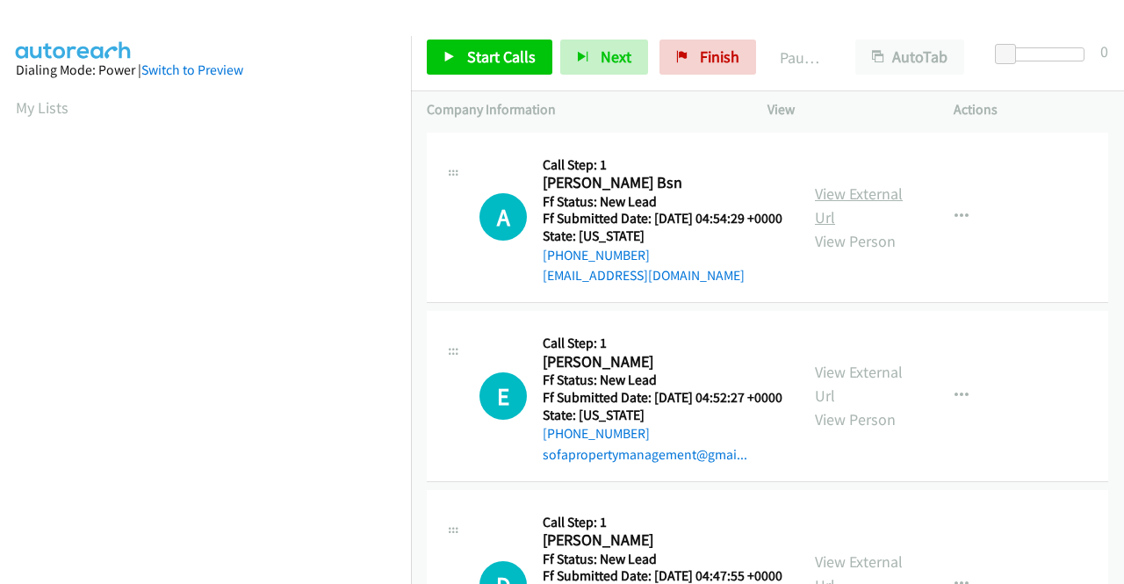
click at [839, 199] on link "View External Url" at bounding box center [859, 205] width 88 height 44
click at [839, 392] on link "View External Url" at bounding box center [859, 384] width 88 height 44
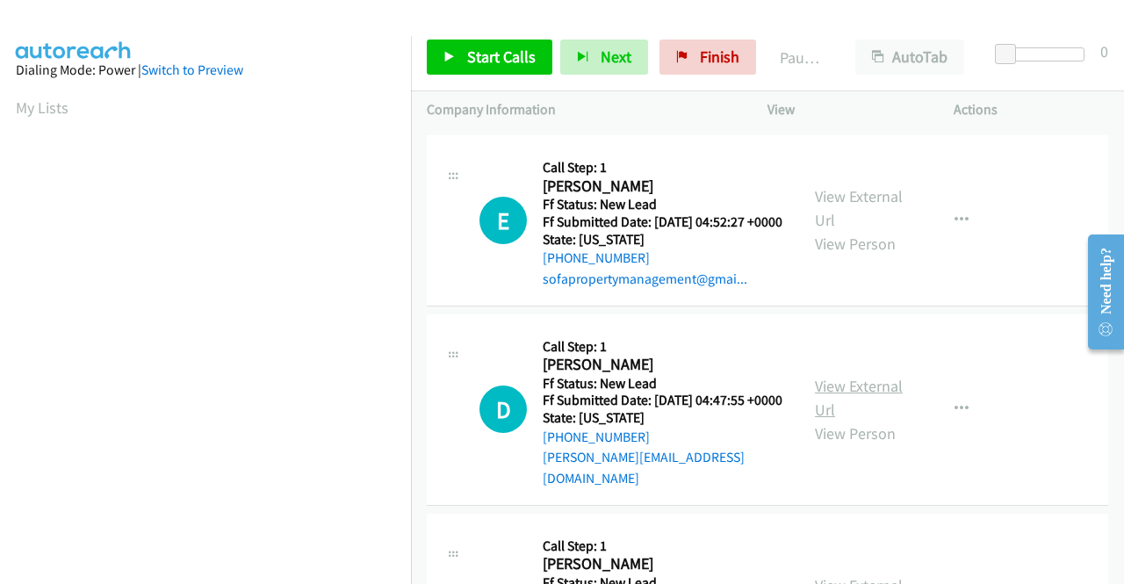
click at [832, 410] on link "View External Url" at bounding box center [859, 398] width 88 height 44
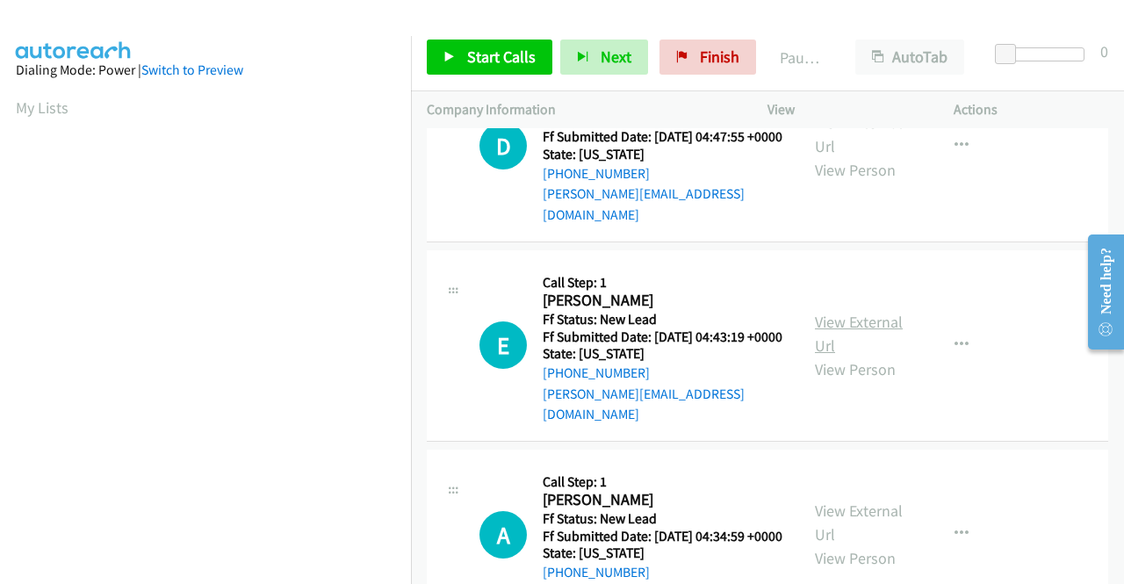
click at [816, 342] on link "View External Url" at bounding box center [859, 334] width 88 height 44
click at [827, 544] on link "View External Url" at bounding box center [859, 522] width 88 height 44
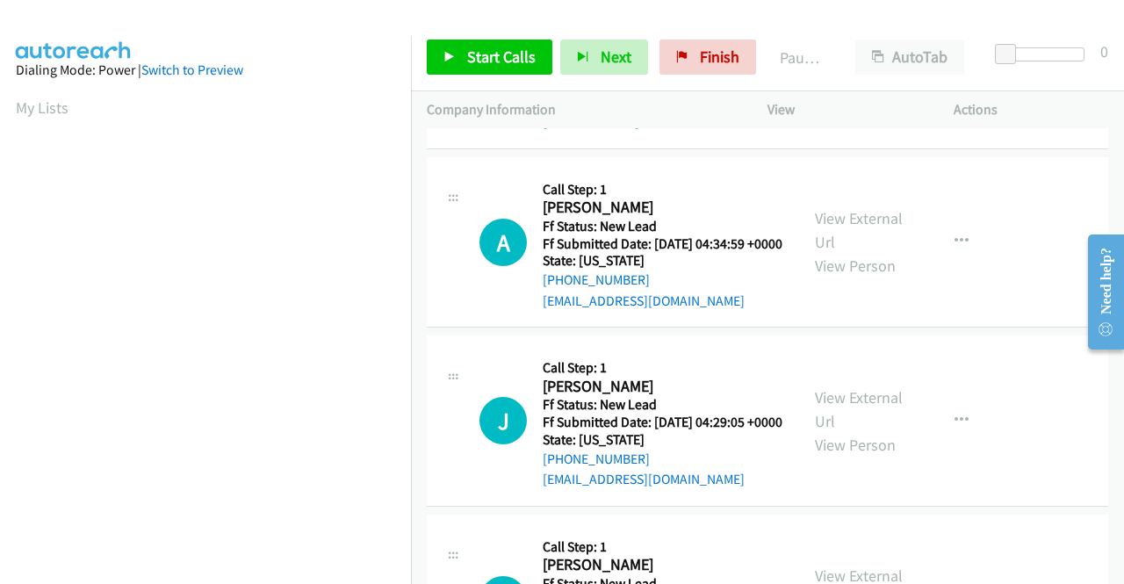
scroll to position [790, 0]
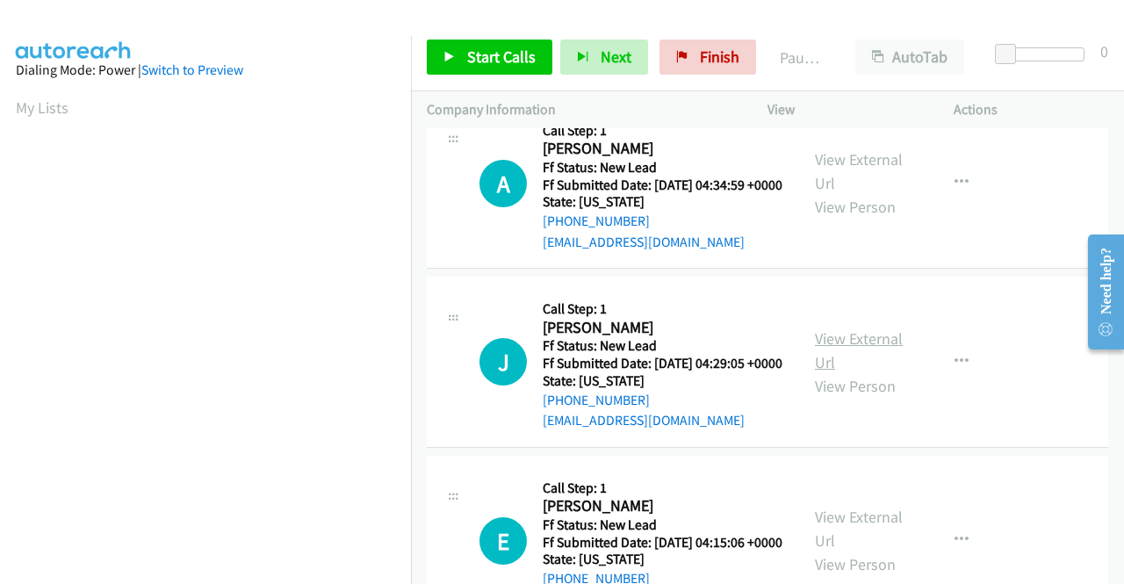
click at [856, 372] on link "View External Url" at bounding box center [859, 350] width 88 height 44
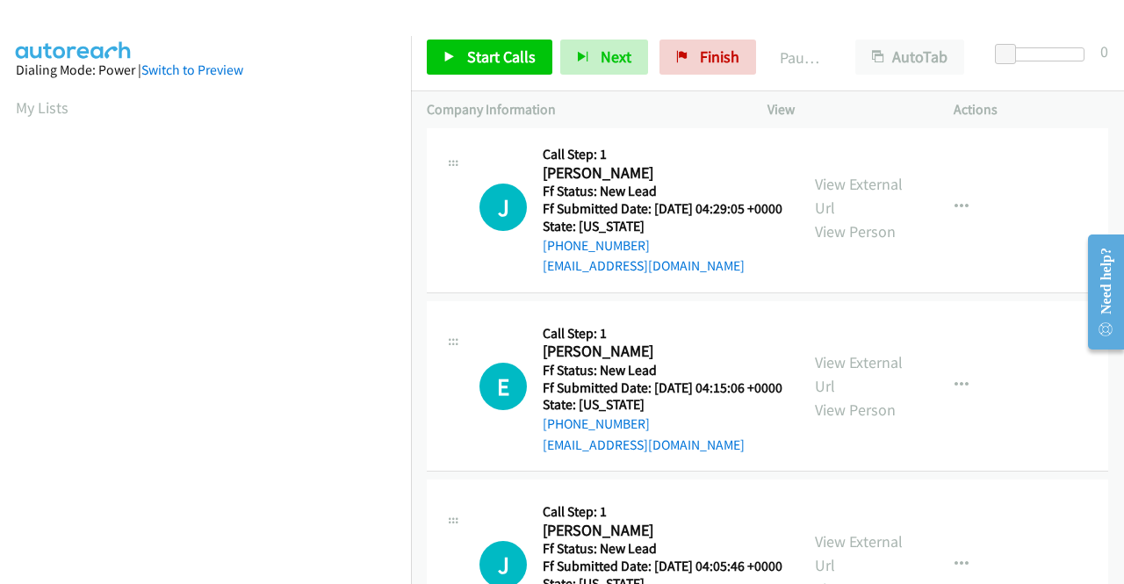
scroll to position [966, 0]
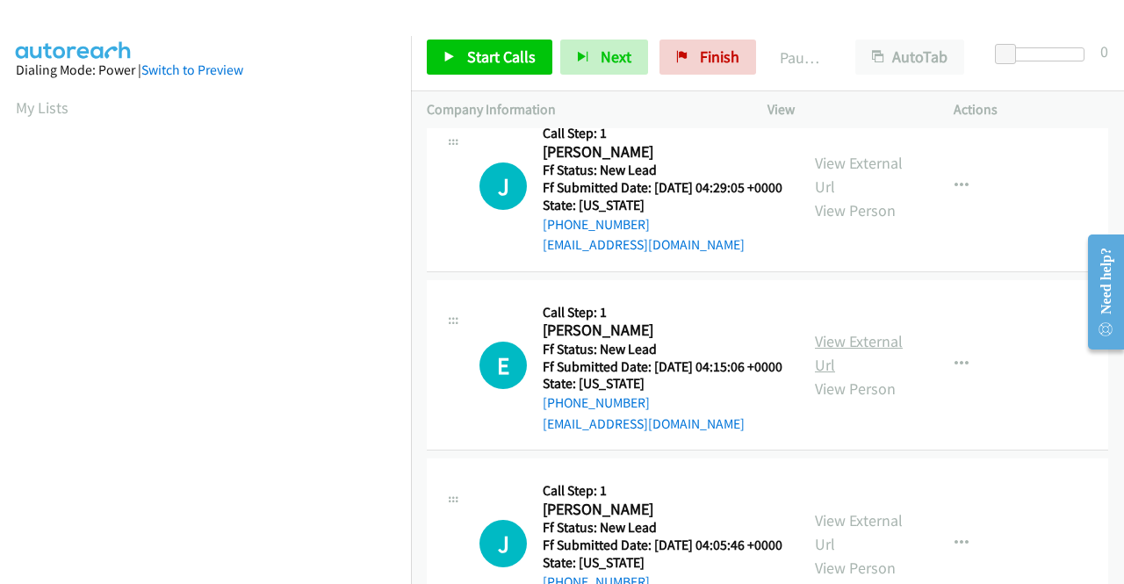
click at [835, 375] on link "View External Url" at bounding box center [859, 353] width 88 height 44
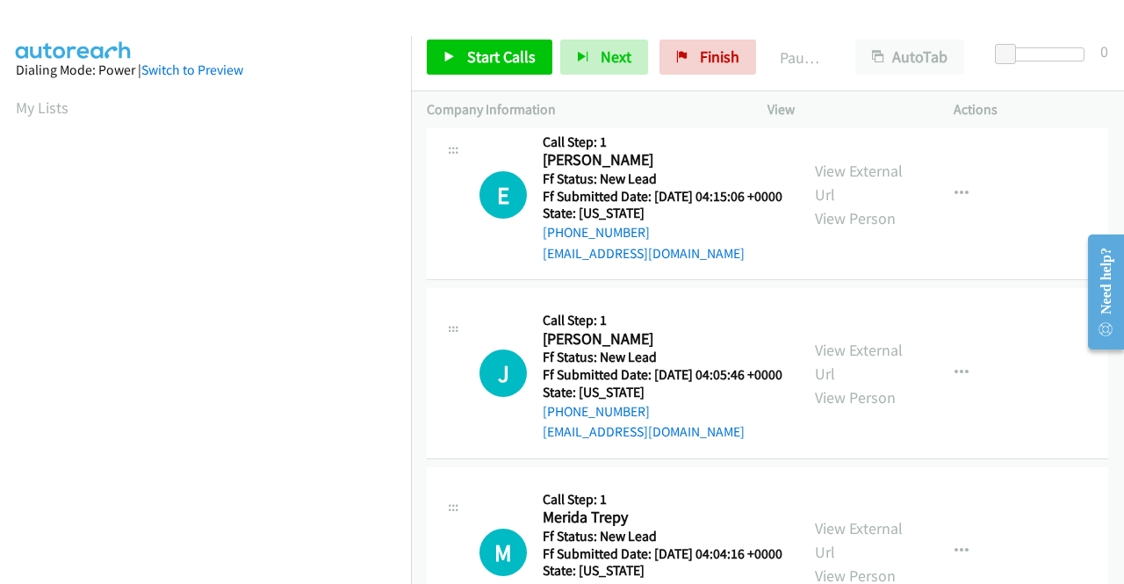
scroll to position [1141, 0]
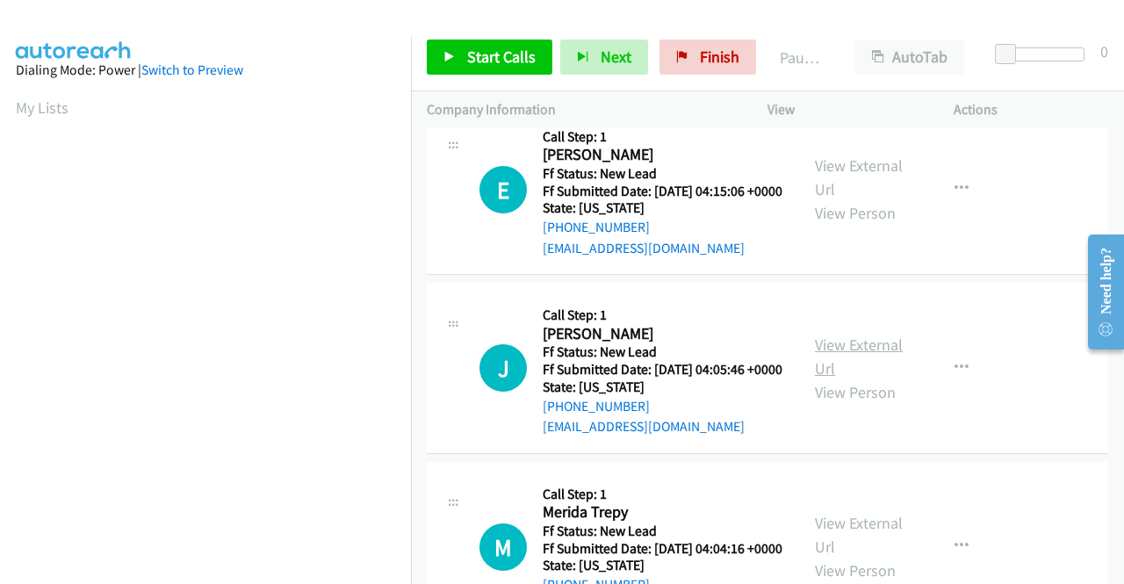
click at [836, 378] on link "View External Url" at bounding box center [859, 356] width 88 height 44
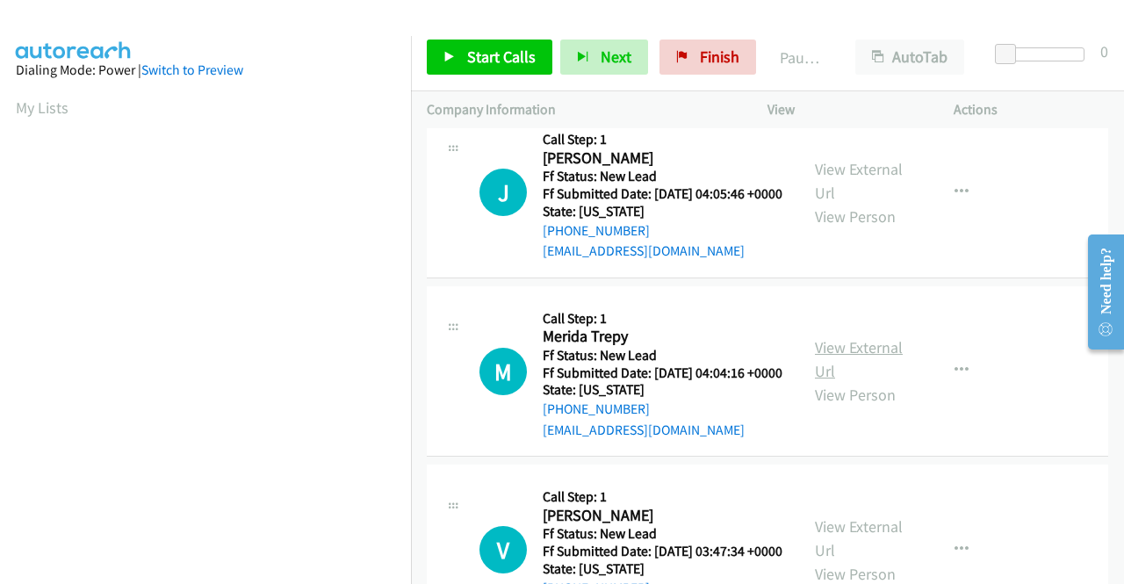
click at [822, 381] on link "View External Url" at bounding box center [859, 359] width 88 height 44
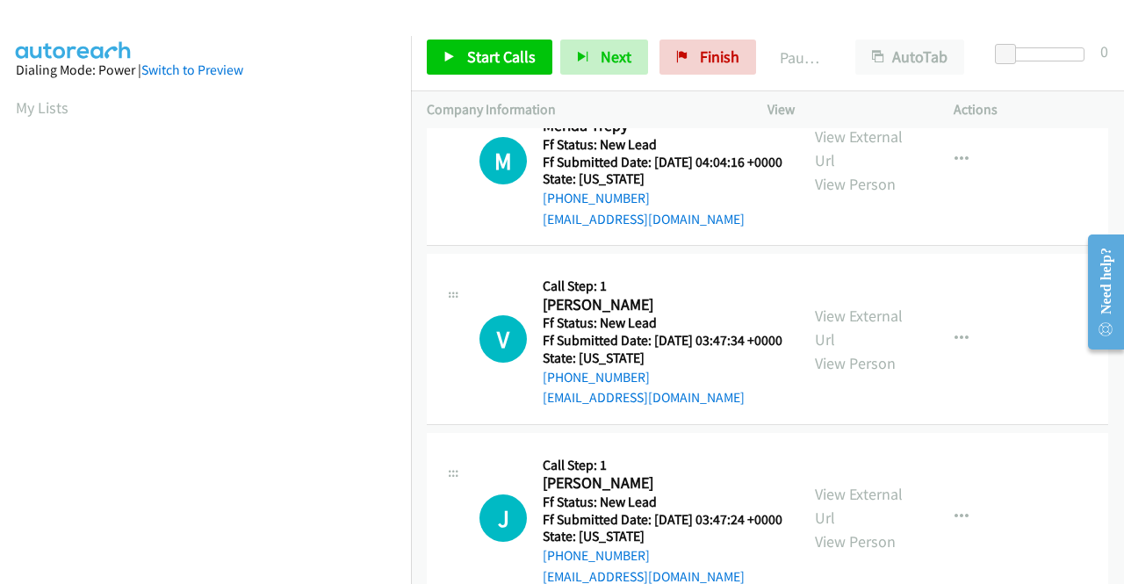
scroll to position [1580, 0]
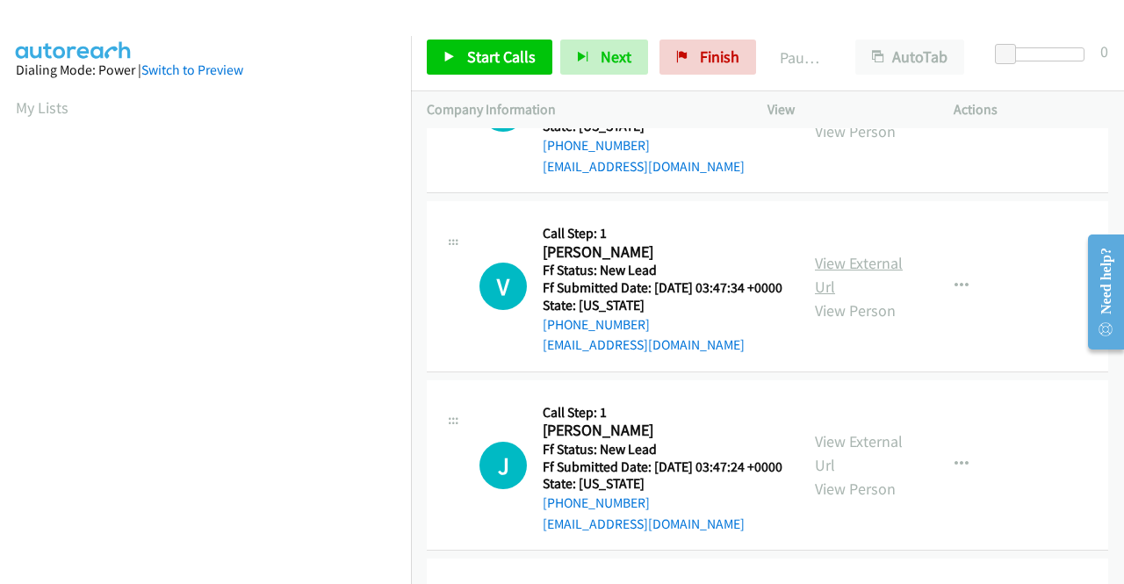
click at [831, 297] on link "View External Url" at bounding box center [859, 275] width 88 height 44
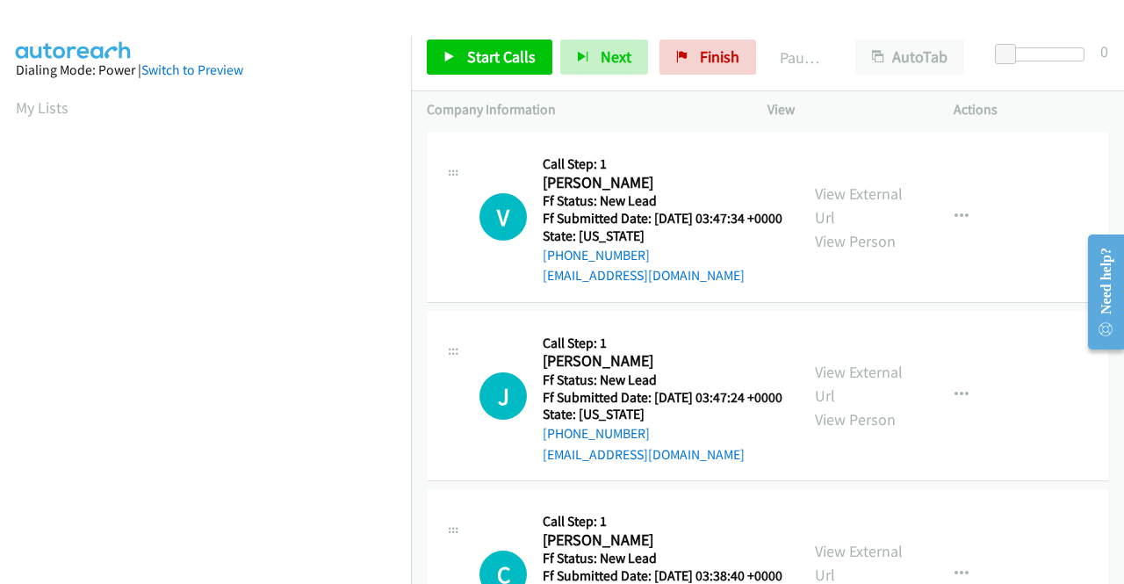
scroll to position [1844, 0]
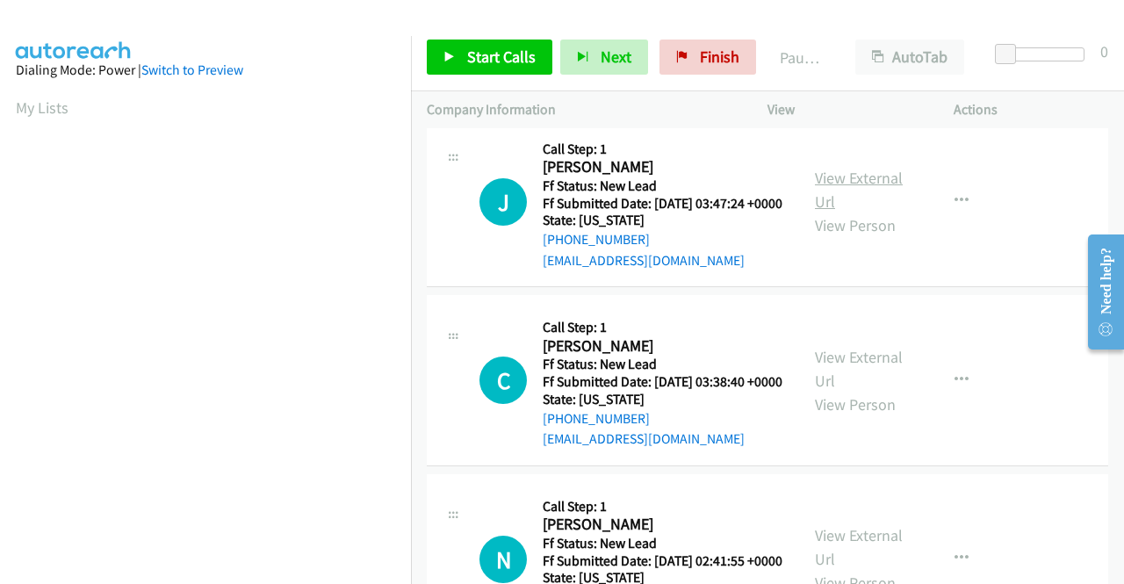
click at [831, 212] on link "View External Url" at bounding box center [859, 190] width 88 height 44
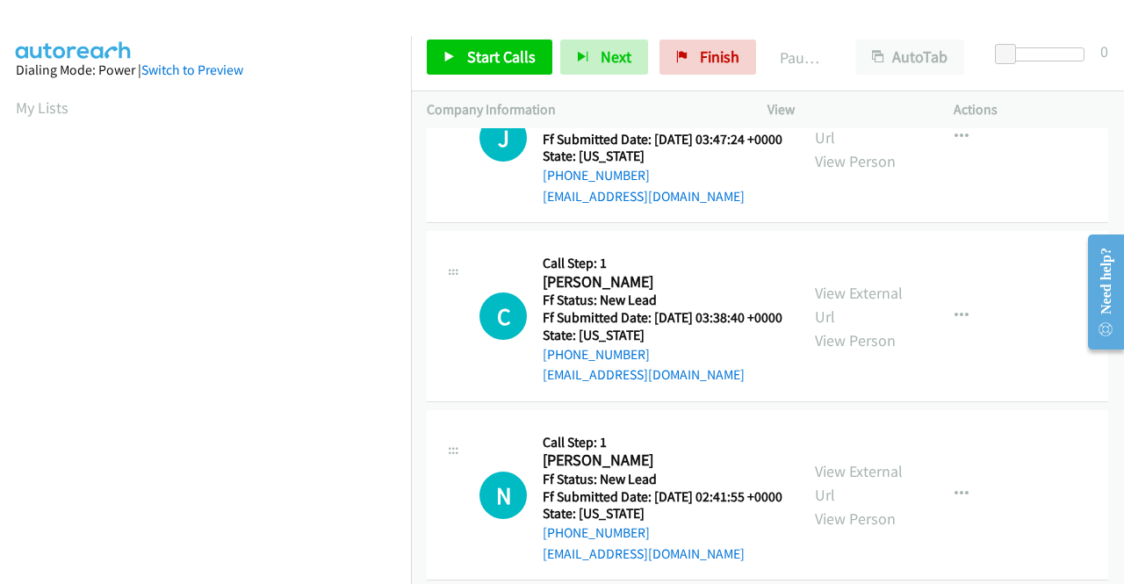
scroll to position [2019, 0]
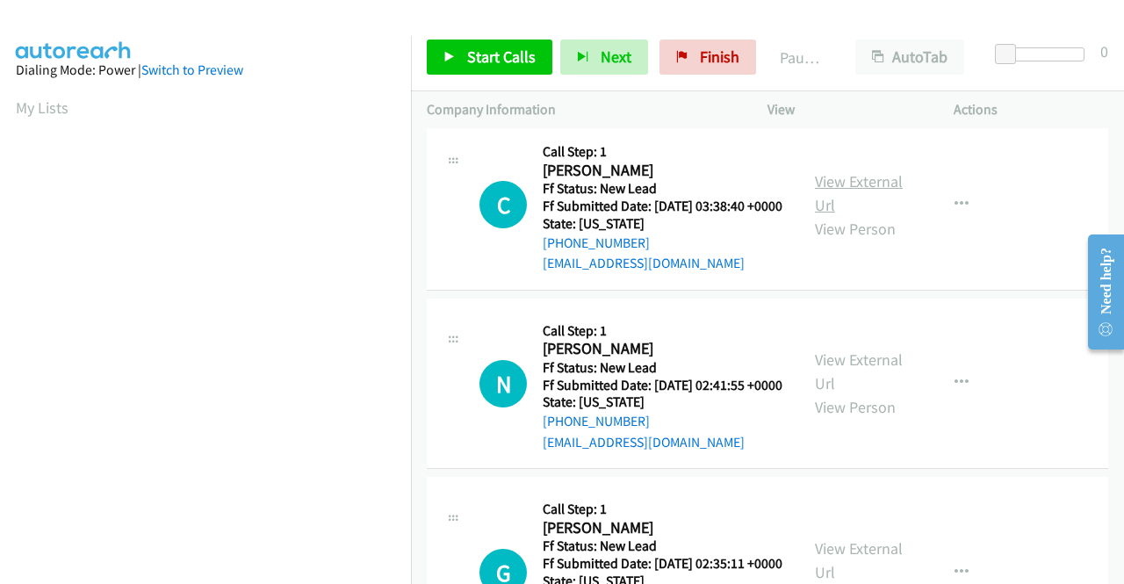
click at [822, 215] on link "View External Url" at bounding box center [859, 193] width 88 height 44
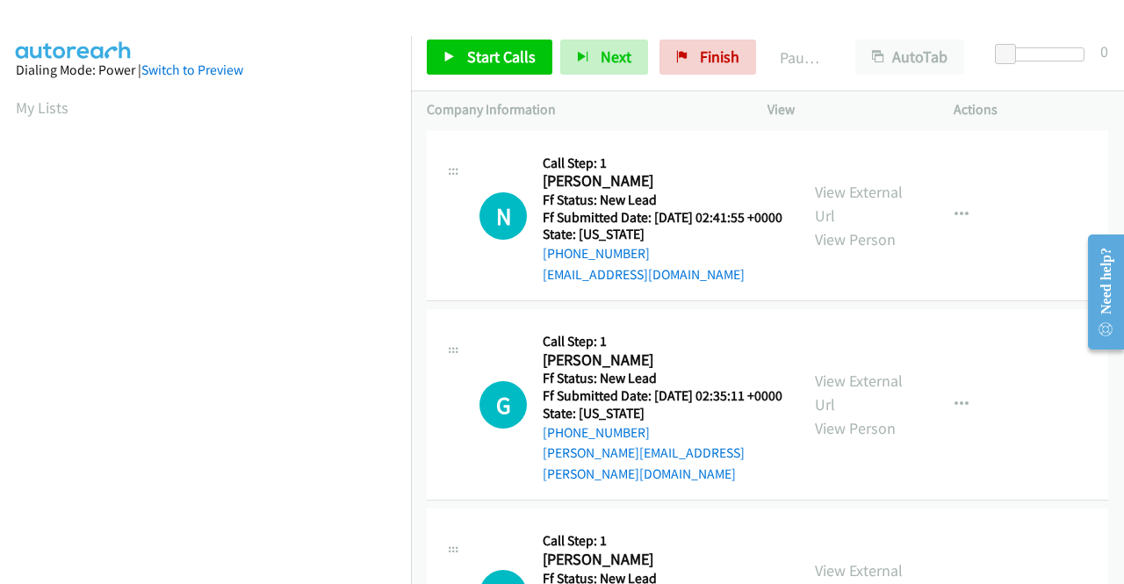
scroll to position [2195, 0]
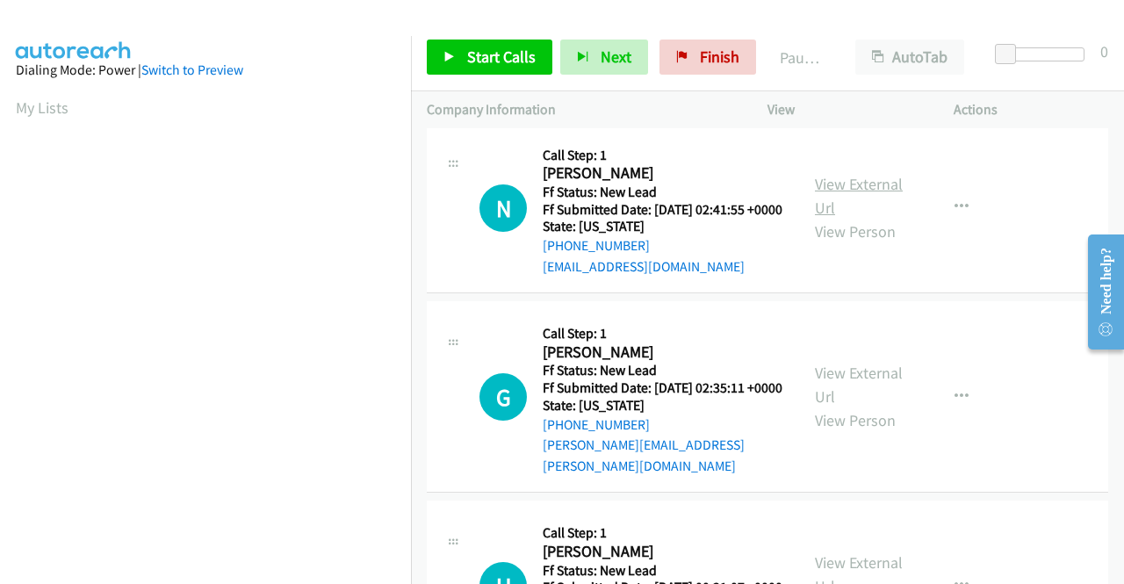
click at [815, 218] on link "View External Url" at bounding box center [859, 196] width 88 height 44
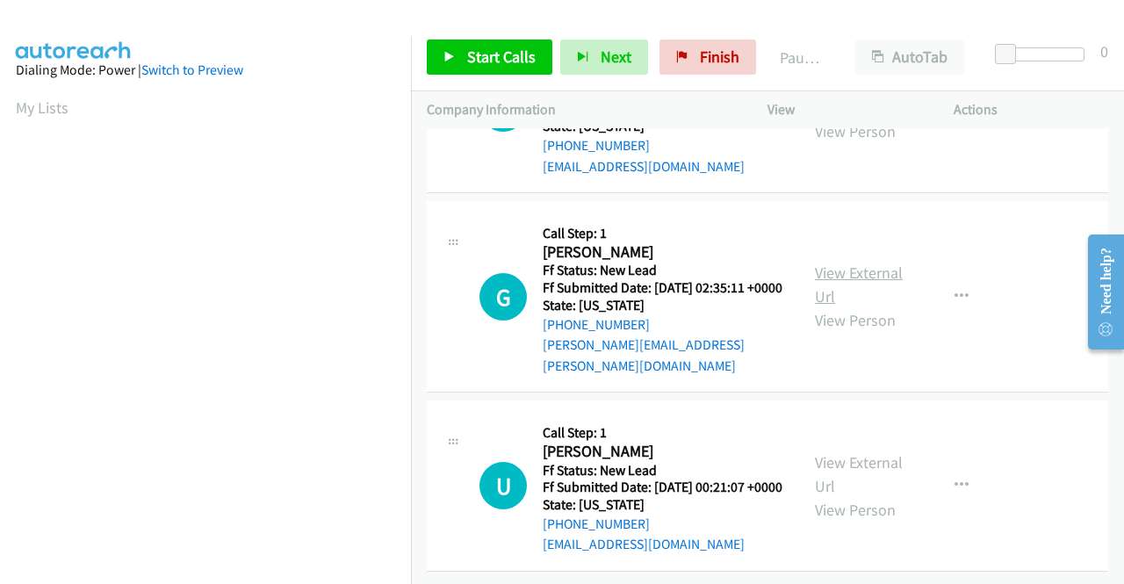
scroll to position [2458, 0]
click at [822, 287] on link "View External Url" at bounding box center [859, 285] width 88 height 44
click at [841, 452] on link "View External Url" at bounding box center [859, 474] width 88 height 44
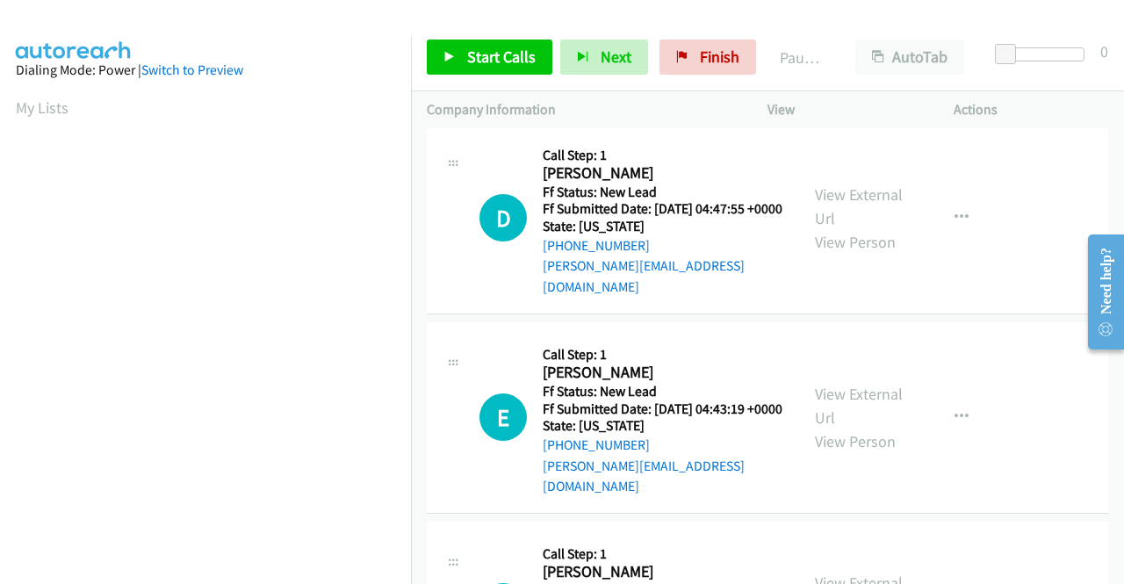
scroll to position [0, 0]
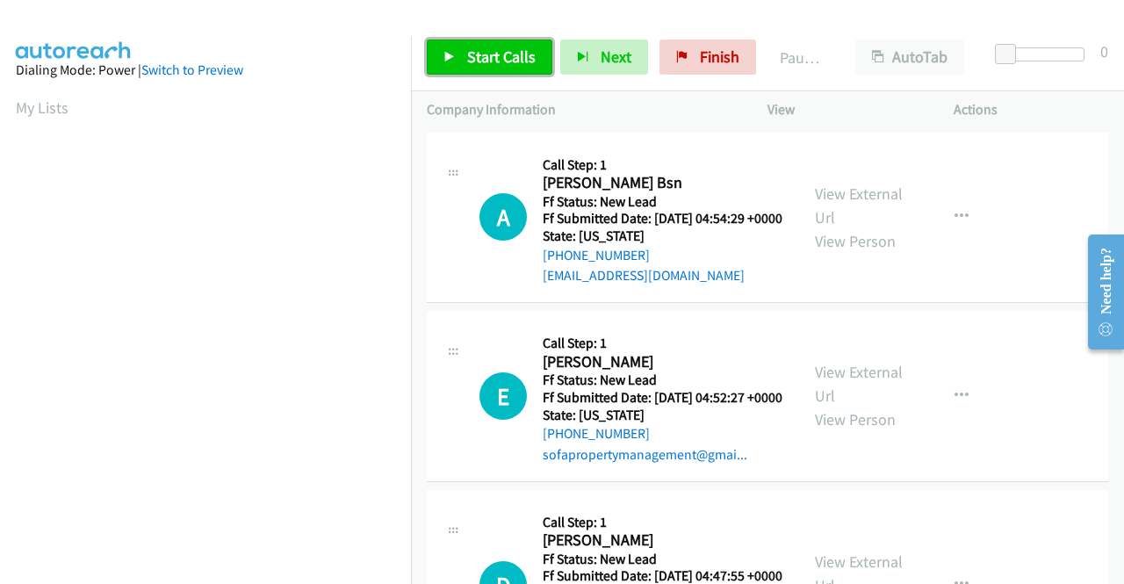
click at [494, 50] on span "Start Calls" at bounding box center [501, 57] width 68 height 20
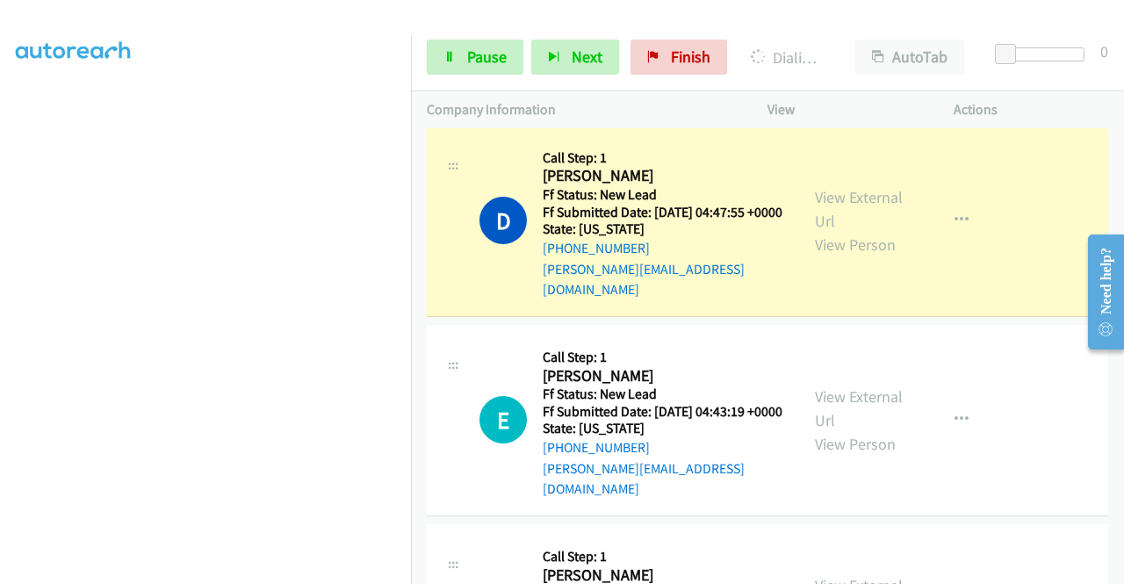
scroll to position [400, 0]
click at [472, 64] on span "Pause" at bounding box center [487, 57] width 40 height 20
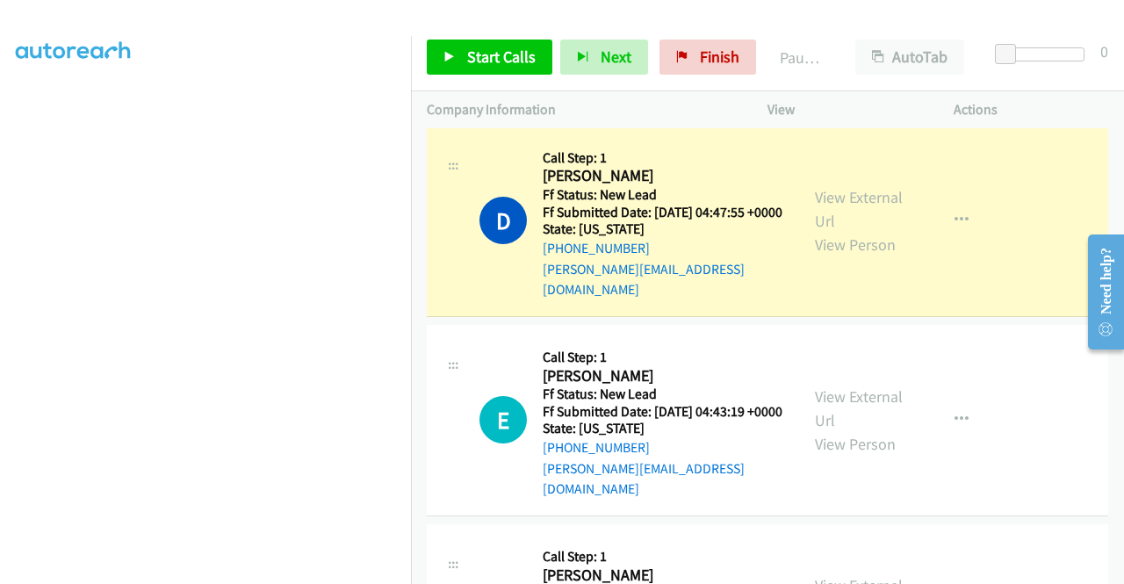
scroll to position [0, 0]
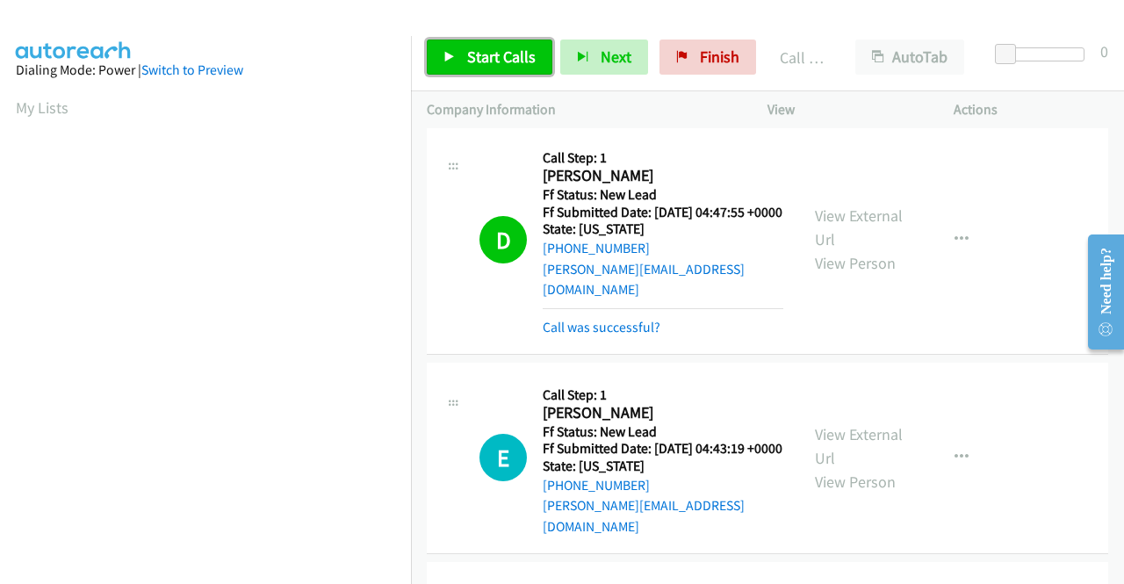
click at [471, 53] on span "Start Calls" at bounding box center [501, 57] width 68 height 20
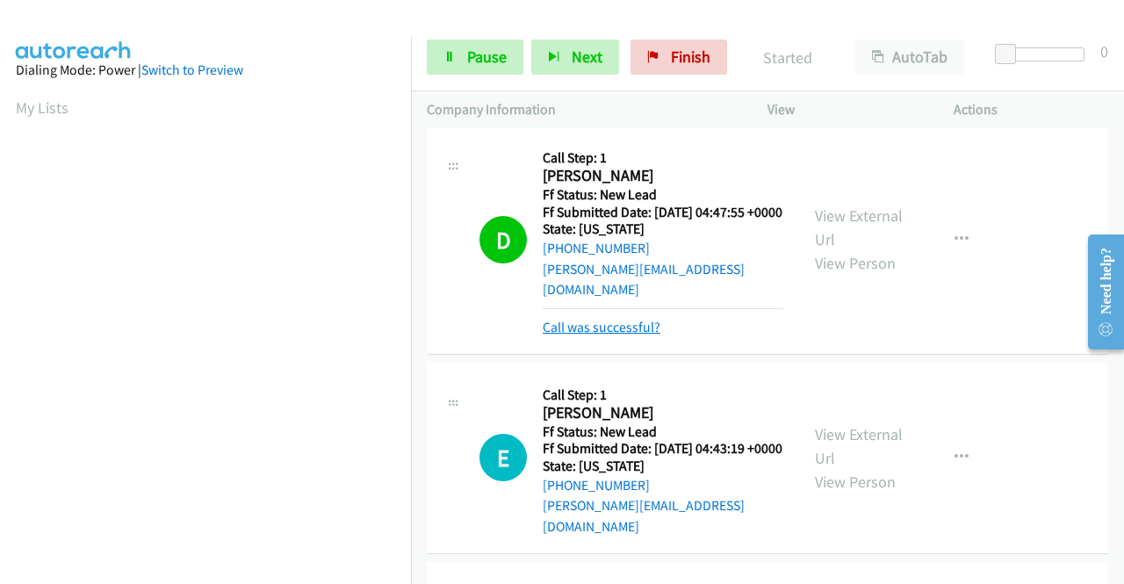
click at [634, 335] on link "Call was successful?" at bounding box center [602, 327] width 118 height 17
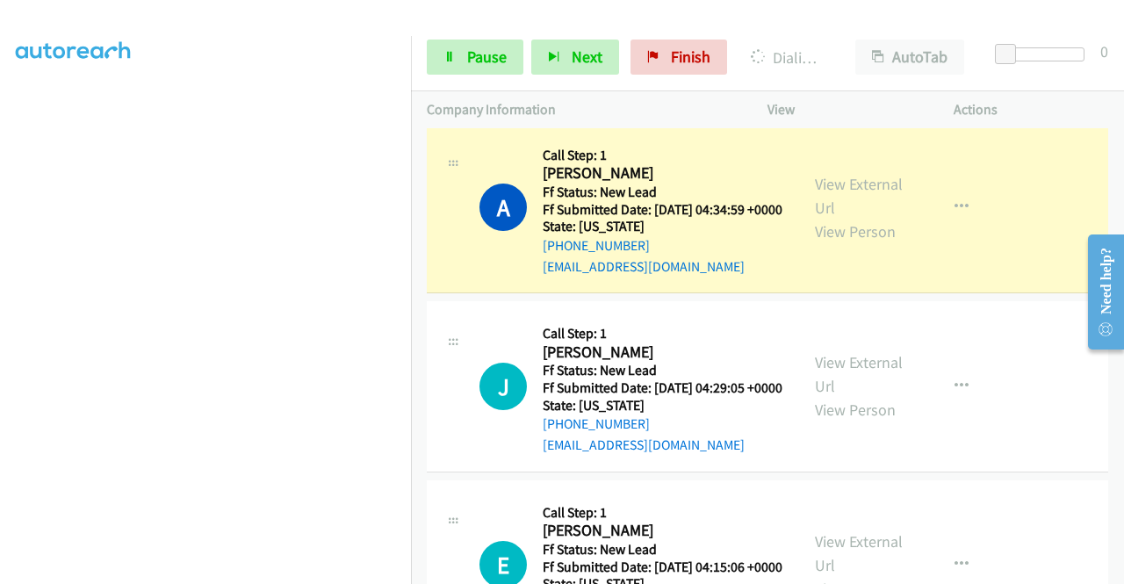
scroll to position [400, 0]
click at [467, 57] on span "Pause" at bounding box center [487, 57] width 40 height 20
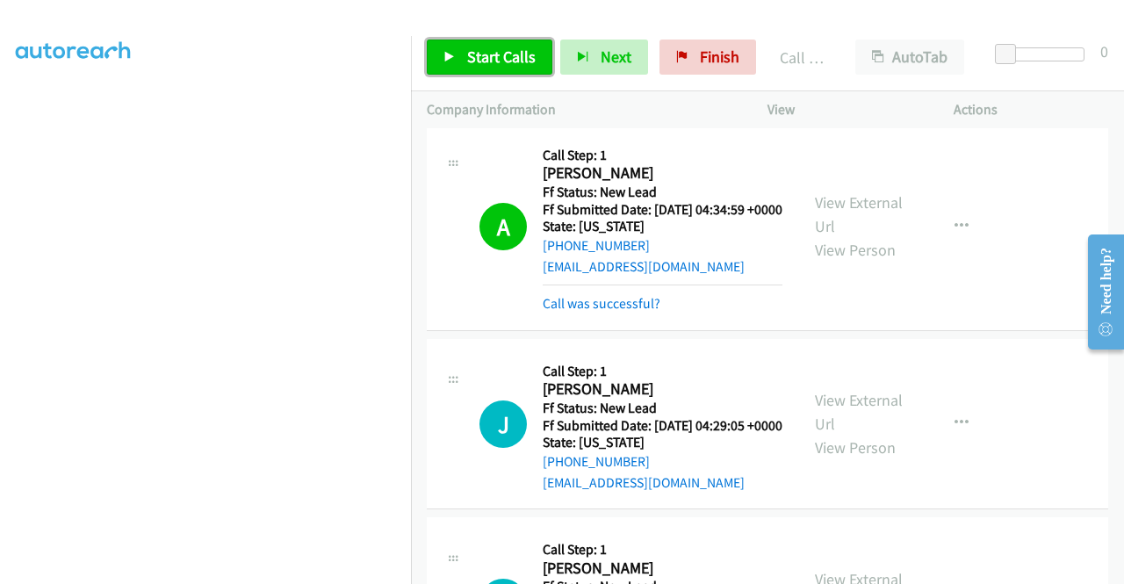
click at [478, 53] on span "Start Calls" at bounding box center [501, 57] width 68 height 20
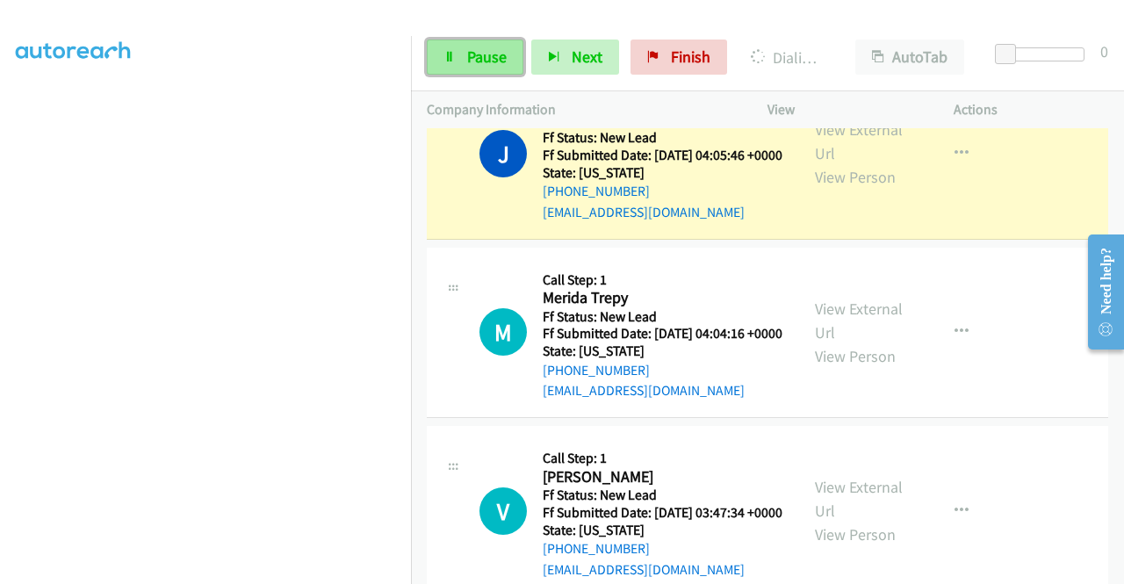
click at [464, 59] on link "Pause" at bounding box center [475, 57] width 97 height 35
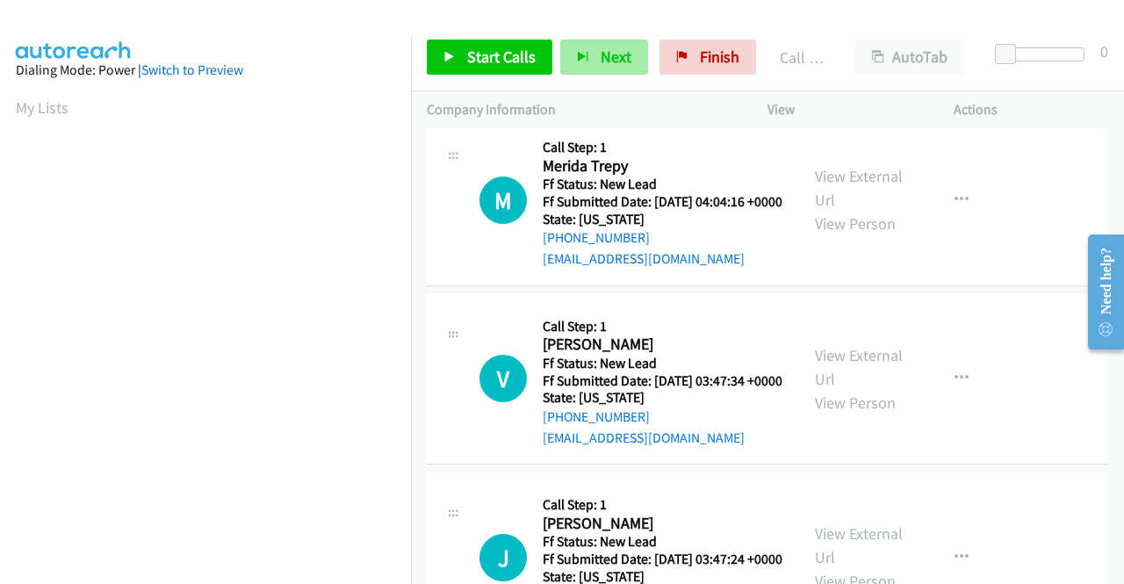
scroll to position [1756, 0]
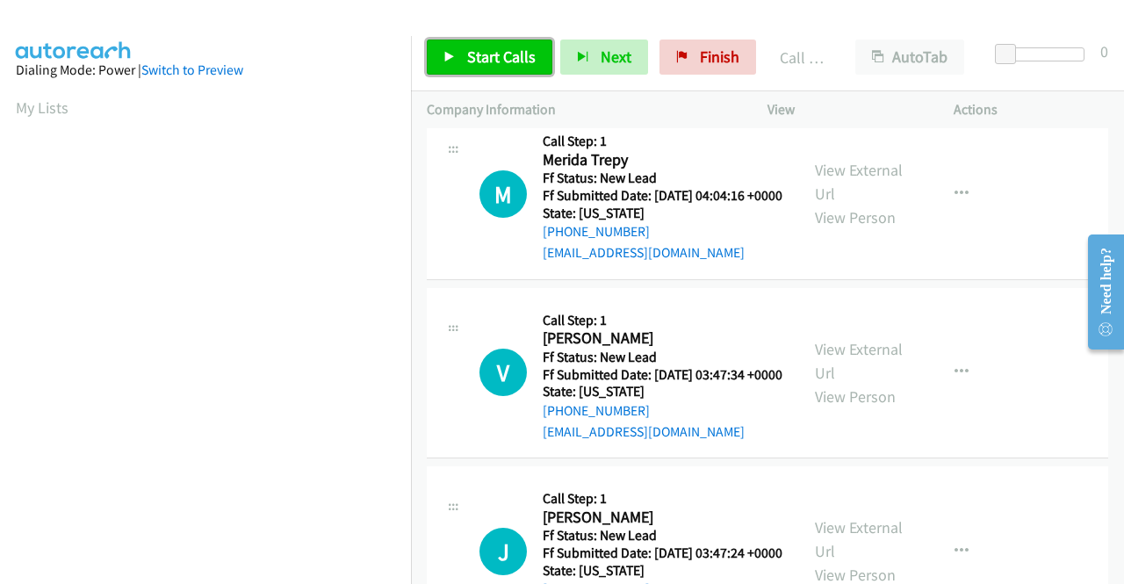
click at [497, 47] on span "Start Calls" at bounding box center [501, 57] width 68 height 20
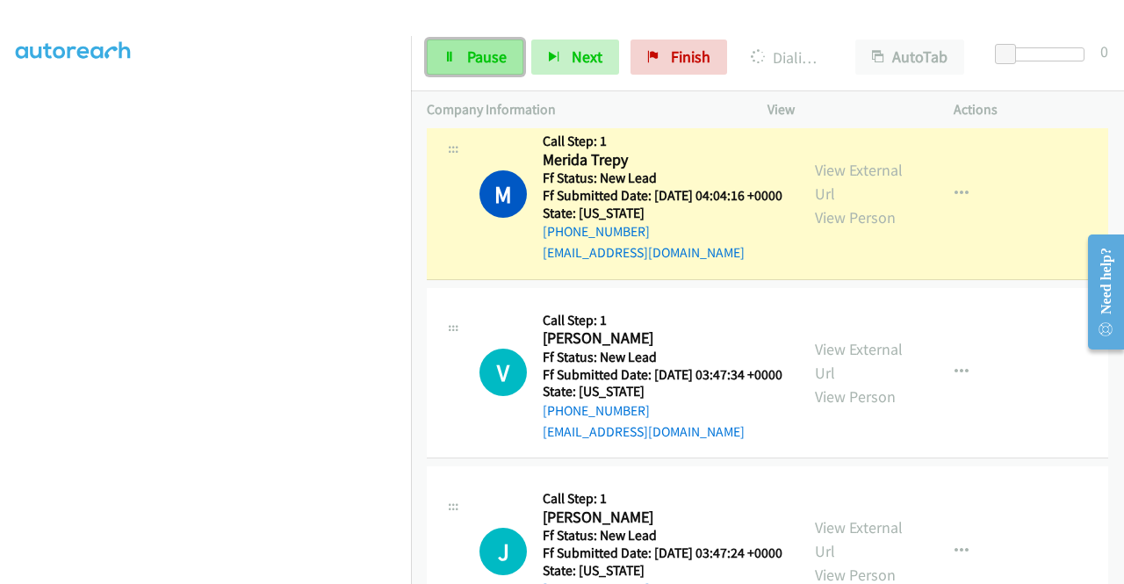
click at [471, 54] on span "Pause" at bounding box center [487, 57] width 40 height 20
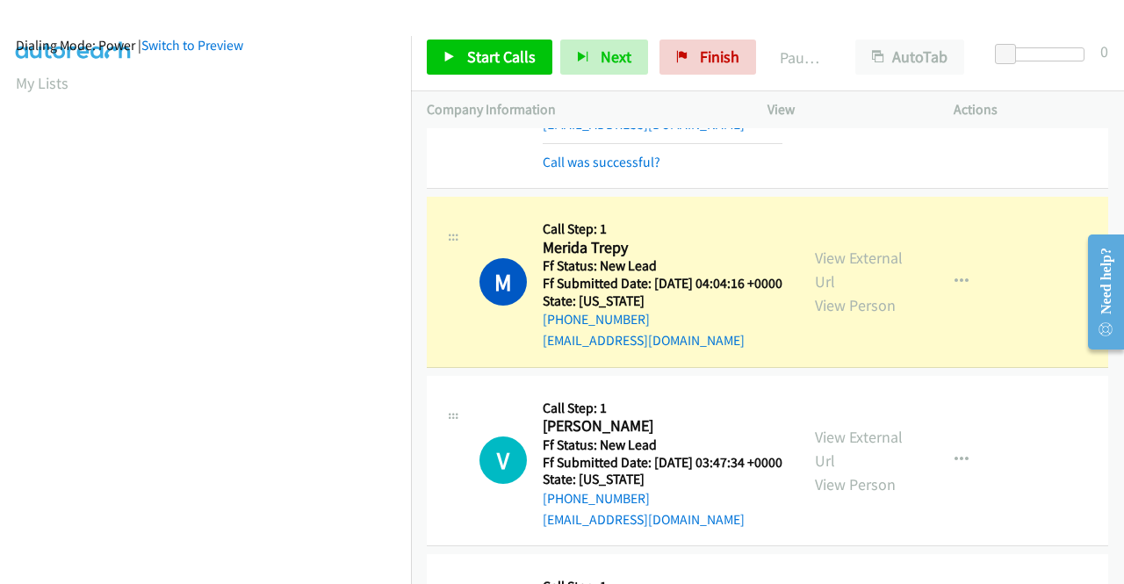
scroll to position [0, 0]
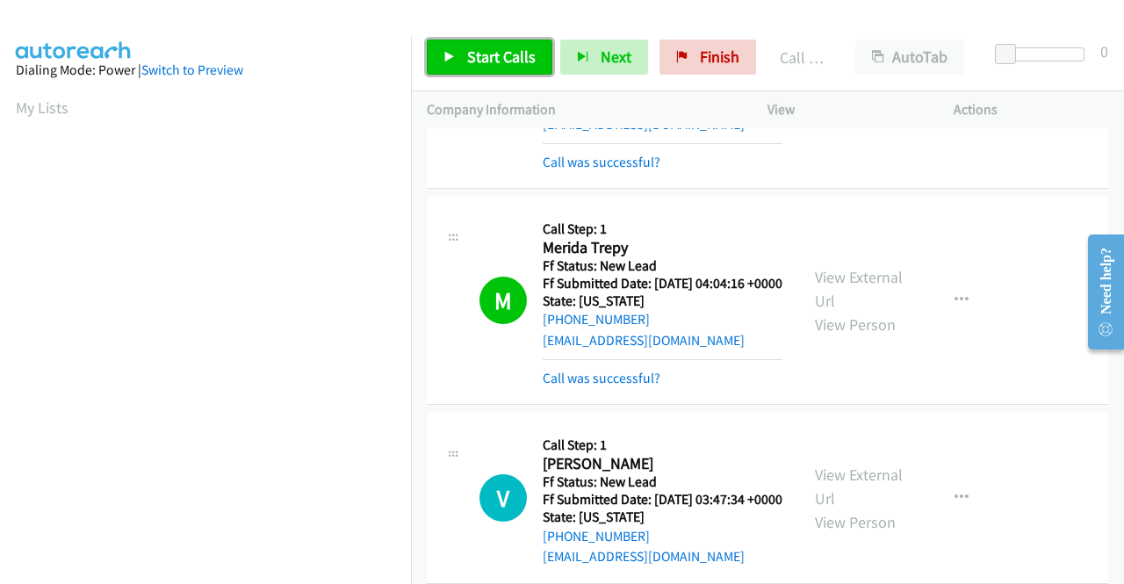
click at [523, 68] on link "Start Calls" at bounding box center [490, 57] width 126 height 35
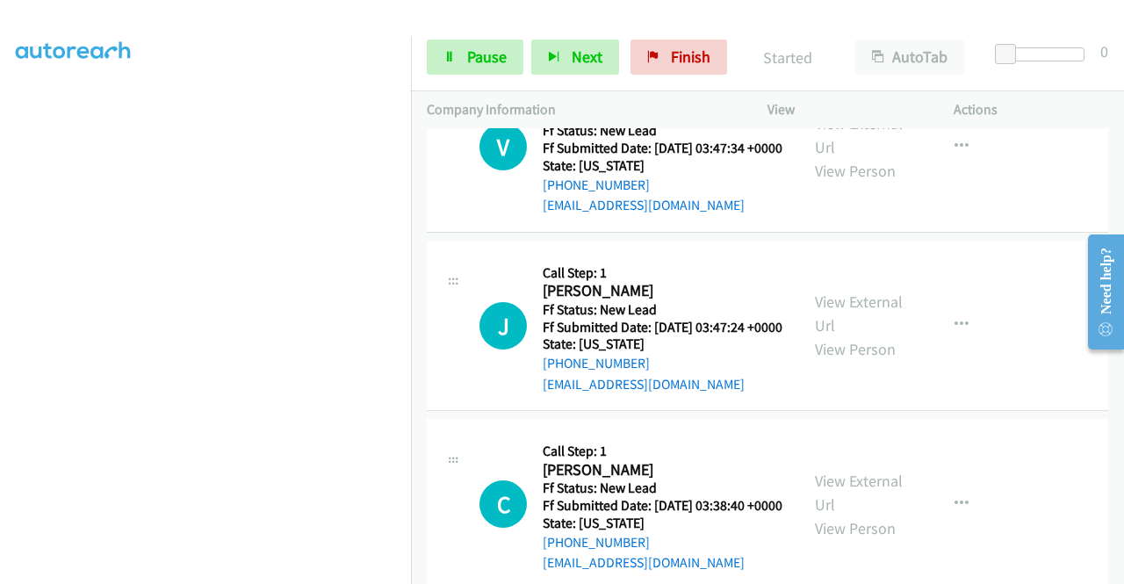
scroll to position [400, 0]
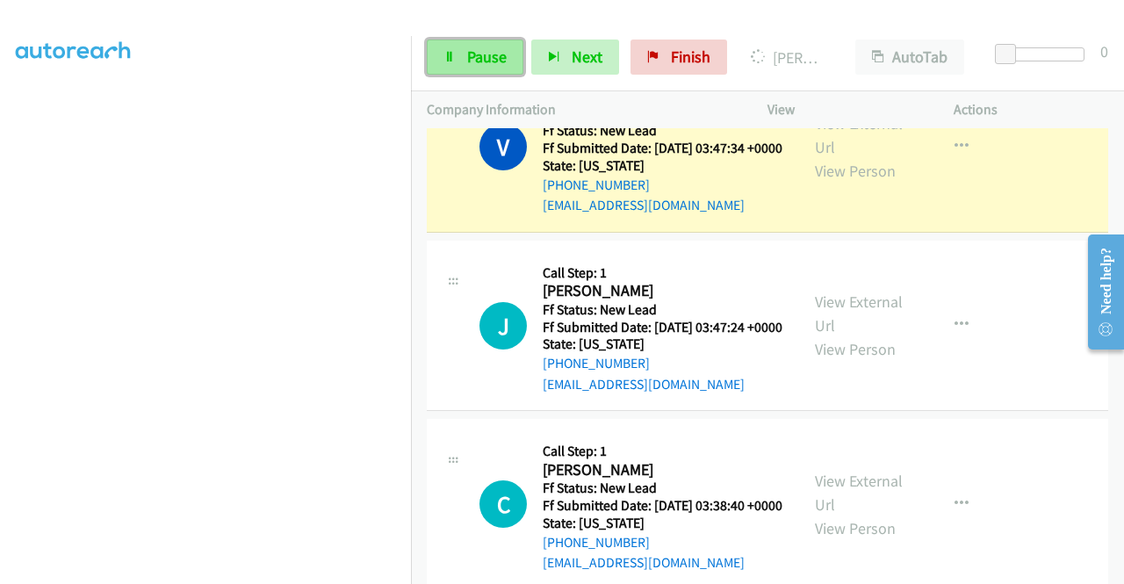
click at [486, 44] on link "Pause" at bounding box center [475, 57] width 97 height 35
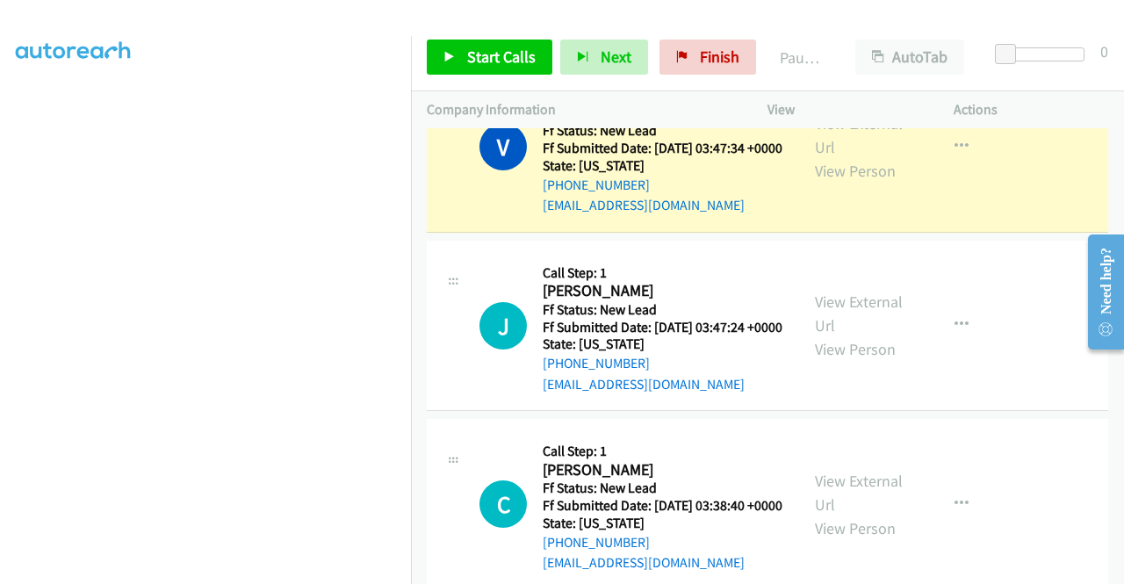
scroll to position [0, 0]
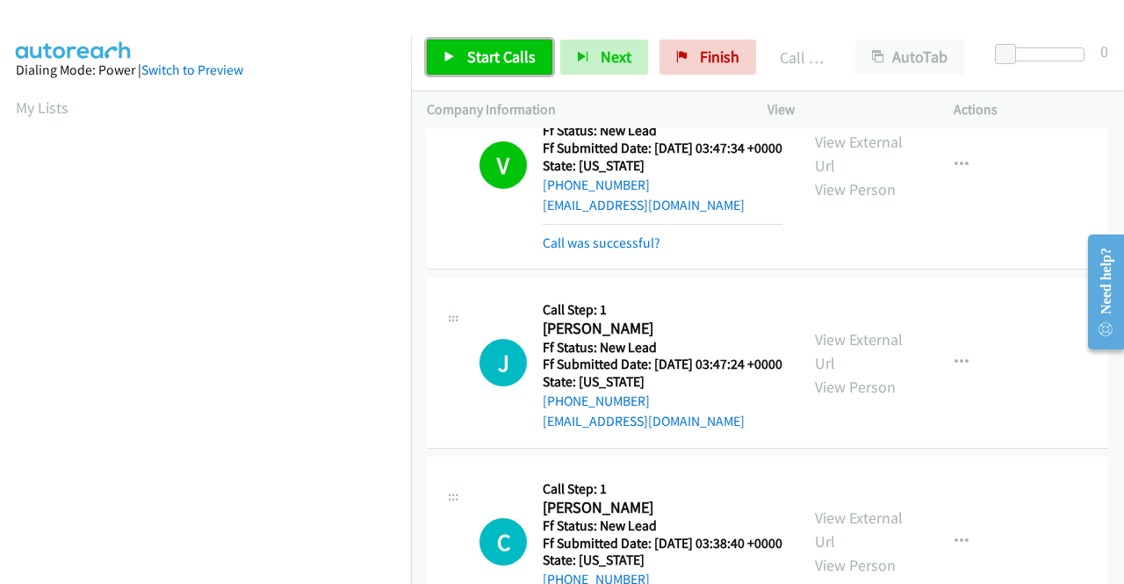
click at [504, 54] on span "Start Calls" at bounding box center [501, 57] width 68 height 20
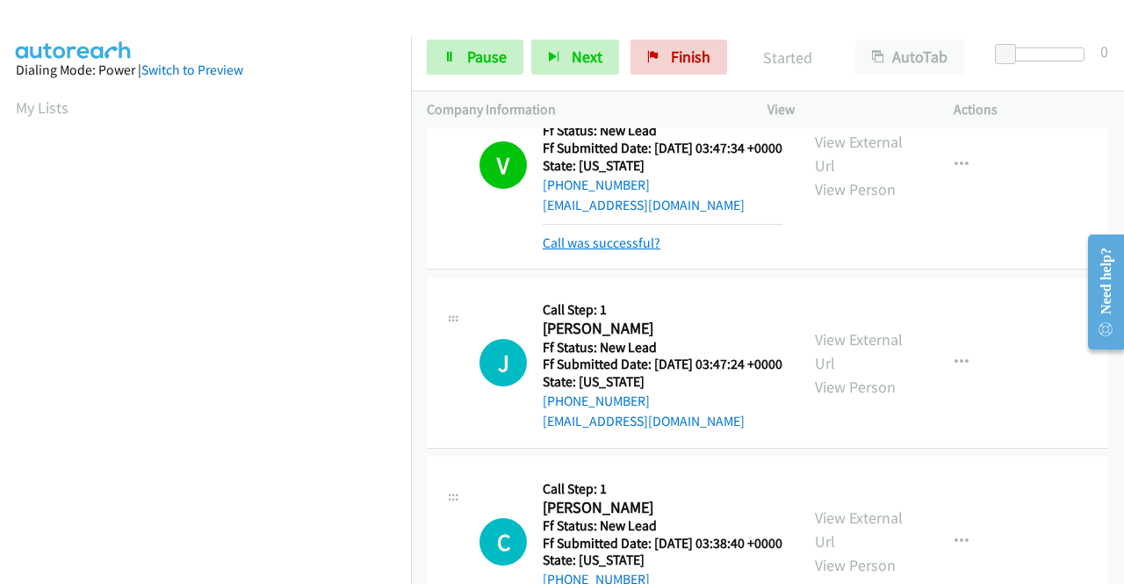
click at [593, 251] on link "Call was successful?" at bounding box center [602, 242] width 118 height 17
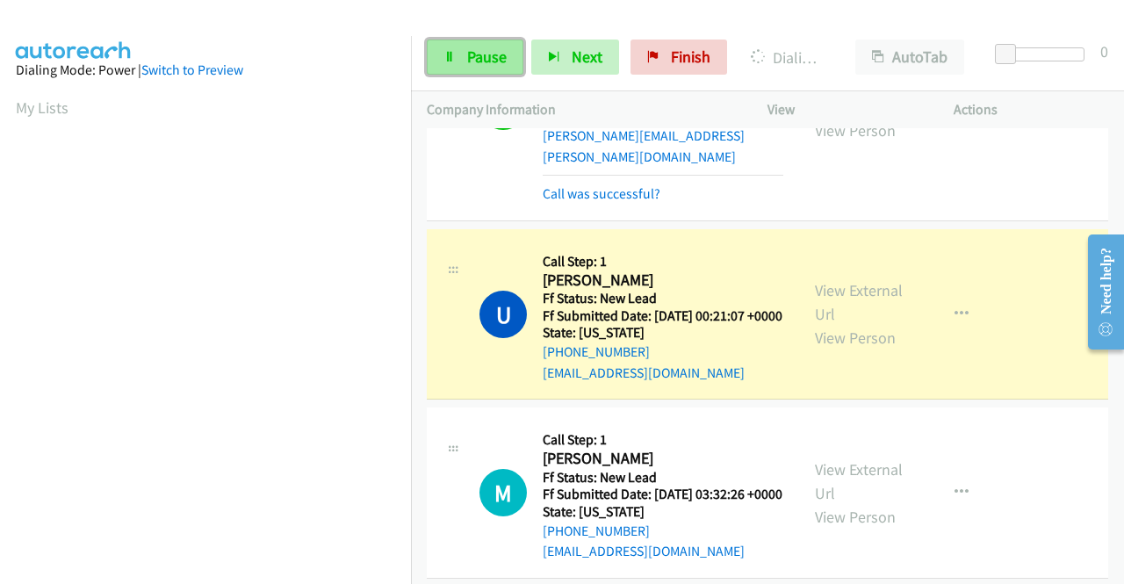
click at [498, 68] on link "Pause" at bounding box center [475, 57] width 97 height 35
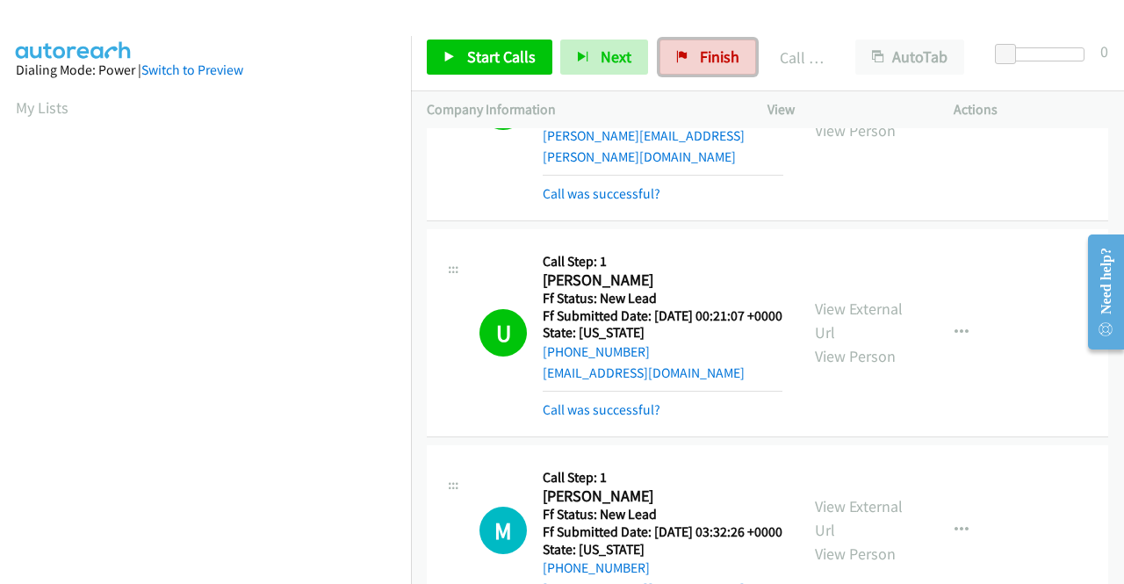
drag, startPoint x: 720, startPoint y: 48, endPoint x: 619, endPoint y: 101, distance: 113.9
click at [720, 48] on span "Finish" at bounding box center [720, 57] width 40 height 20
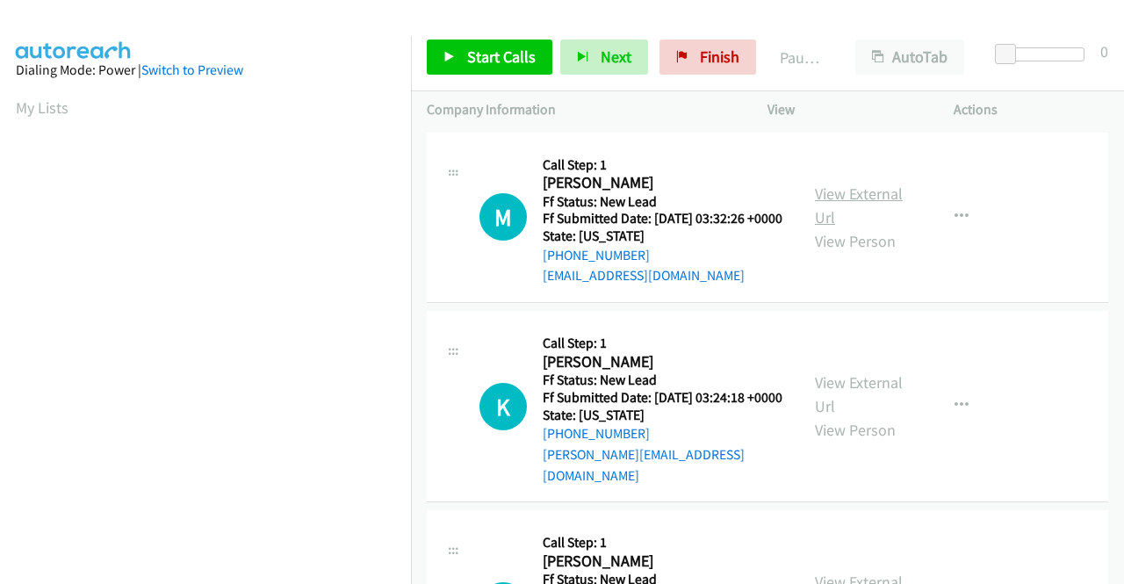
click at [877, 208] on link "View External Url" at bounding box center [859, 205] width 88 height 44
click at [839, 407] on div "View External Url View Person" at bounding box center [860, 405] width 91 height 71
click at [837, 395] on link "View External Url" at bounding box center [859, 394] width 88 height 44
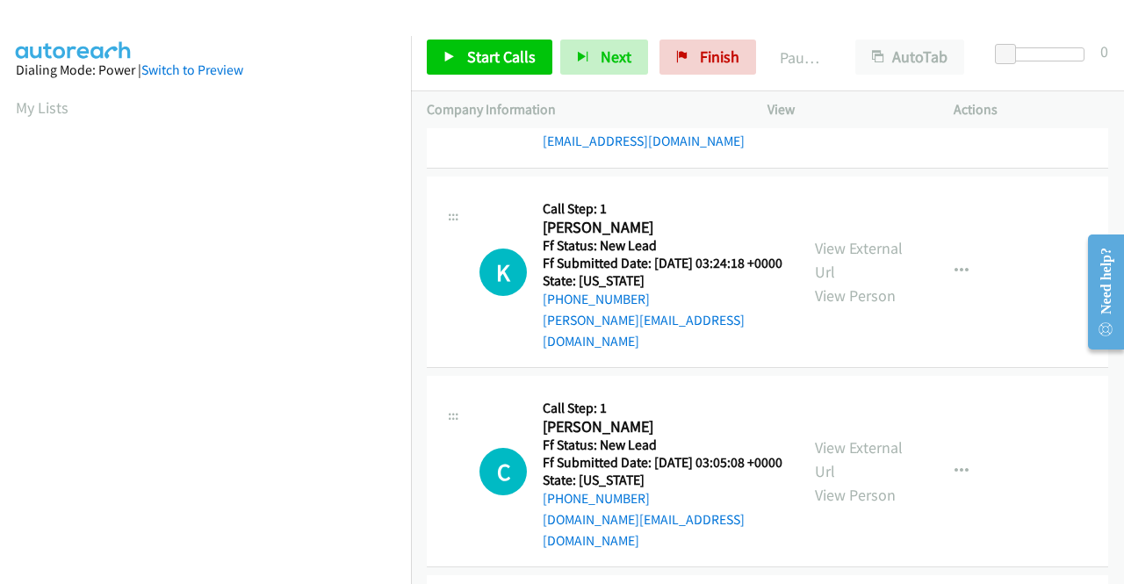
scroll to position [176, 0]
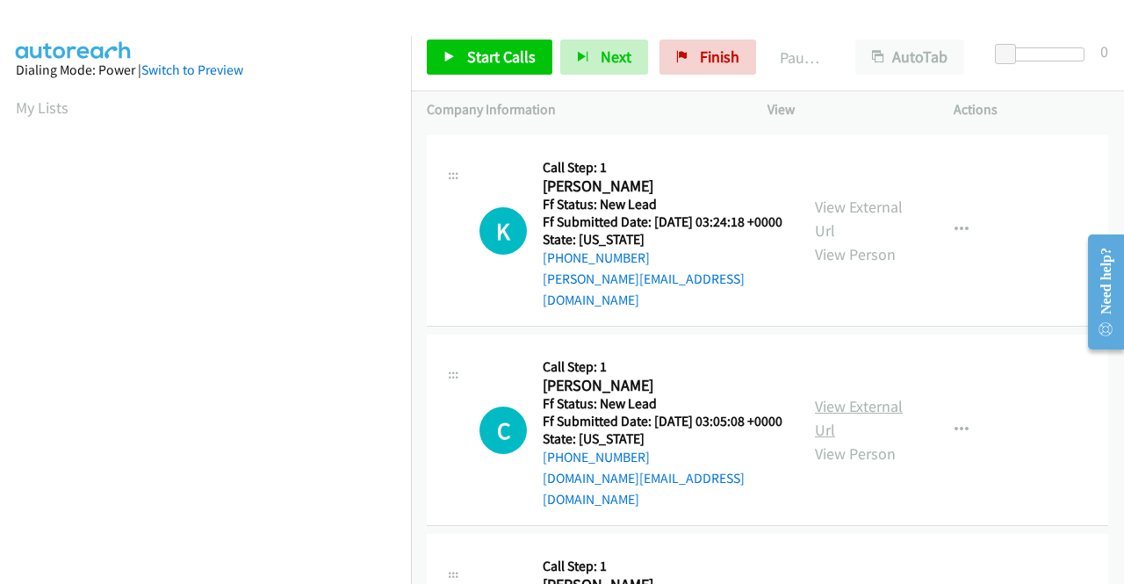
click at [855, 422] on link "View External Url" at bounding box center [859, 418] width 88 height 44
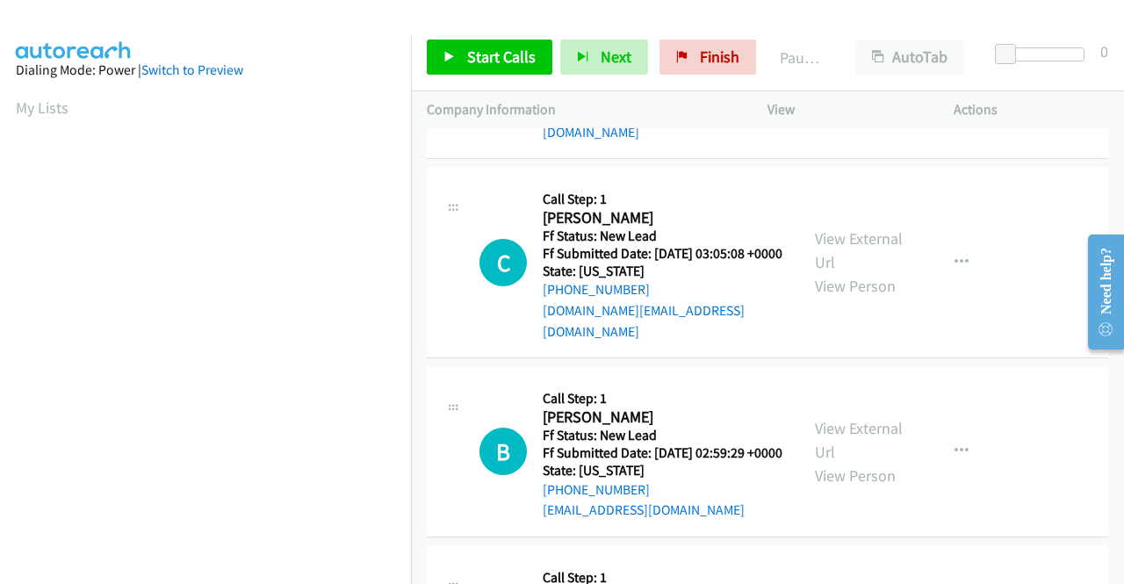
scroll to position [351, 0]
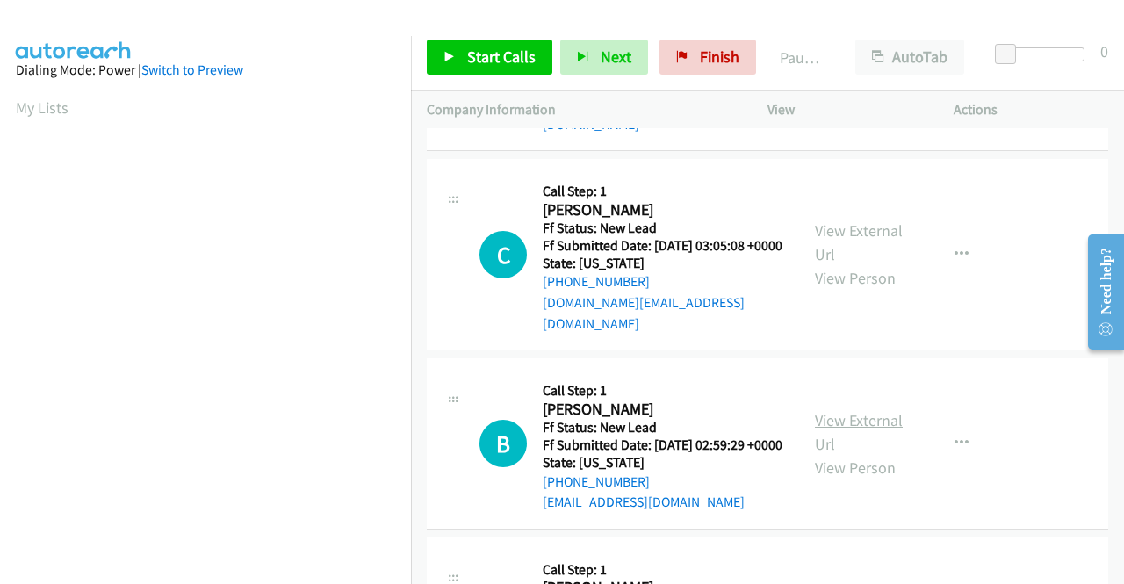
click at [838, 428] on link "View External Url" at bounding box center [859, 432] width 88 height 44
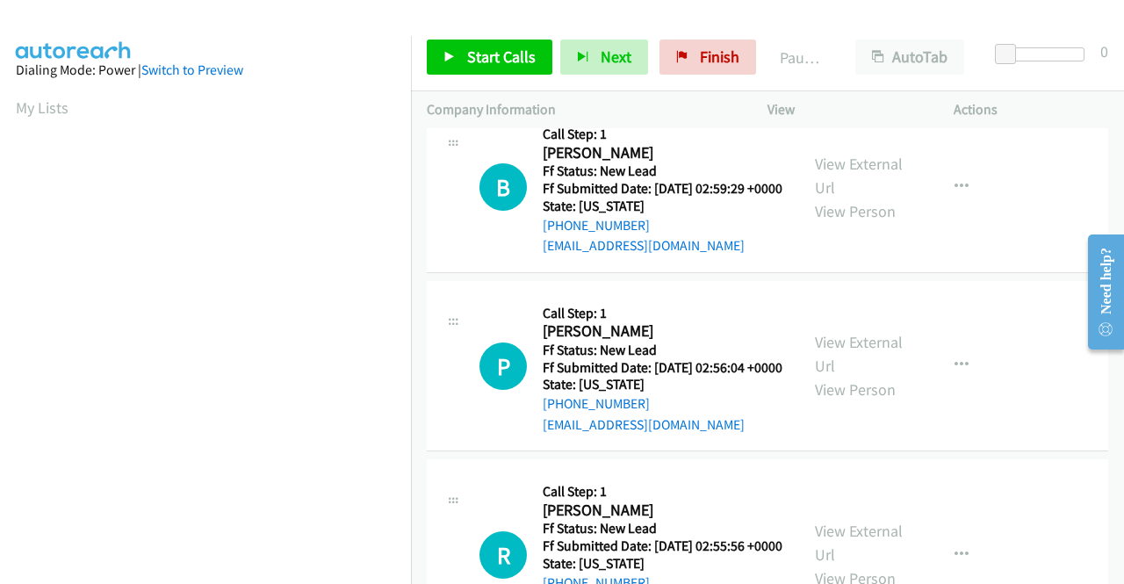
scroll to position [615, 0]
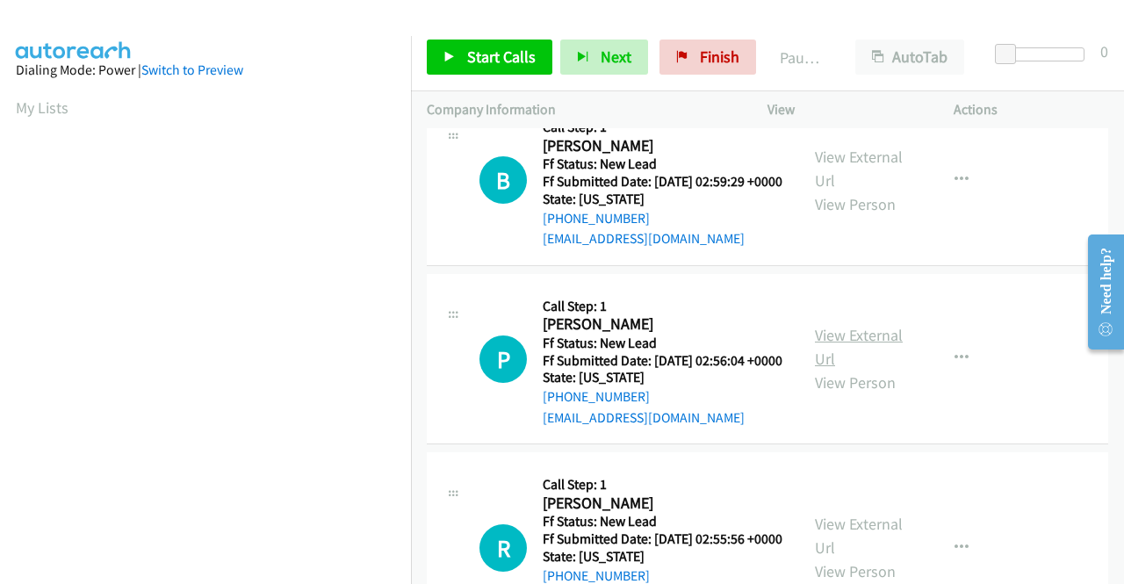
click at [836, 369] on link "View External Url" at bounding box center [859, 347] width 88 height 44
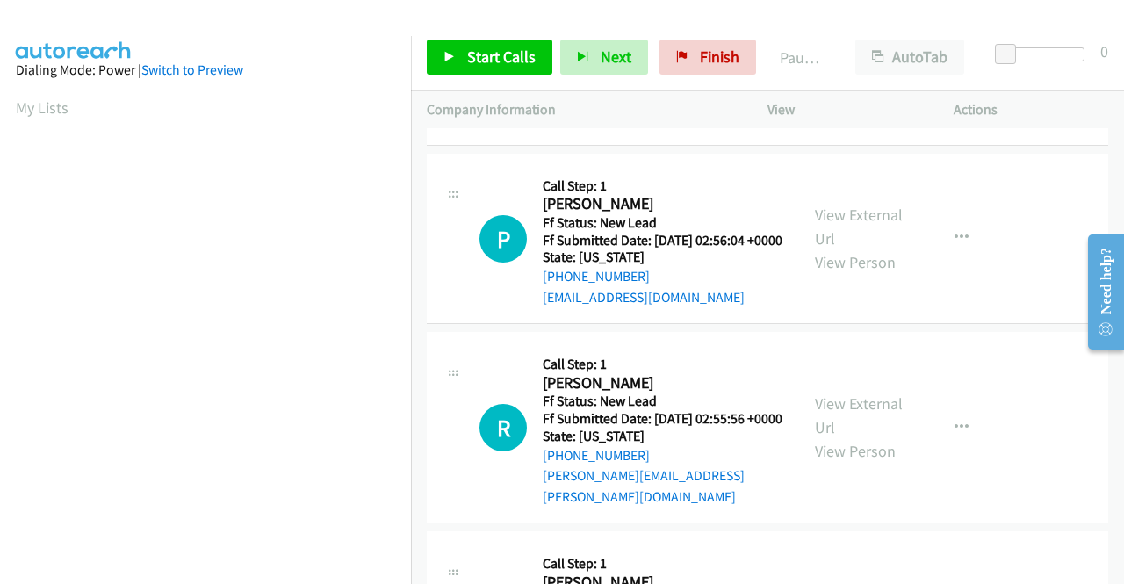
scroll to position [790, 0]
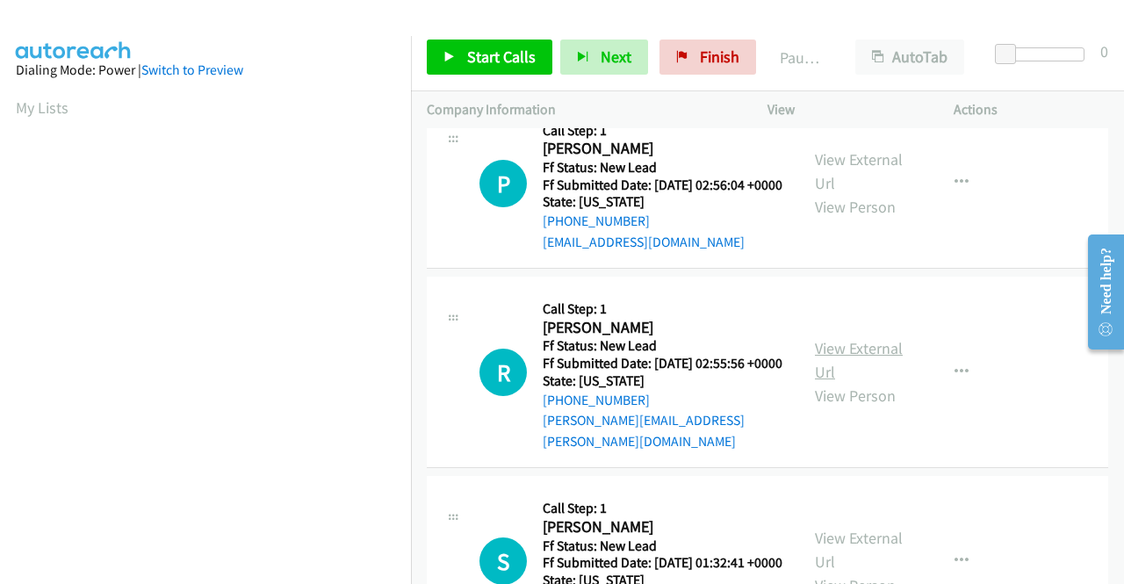
click at [846, 382] on link "View External Url" at bounding box center [859, 360] width 88 height 44
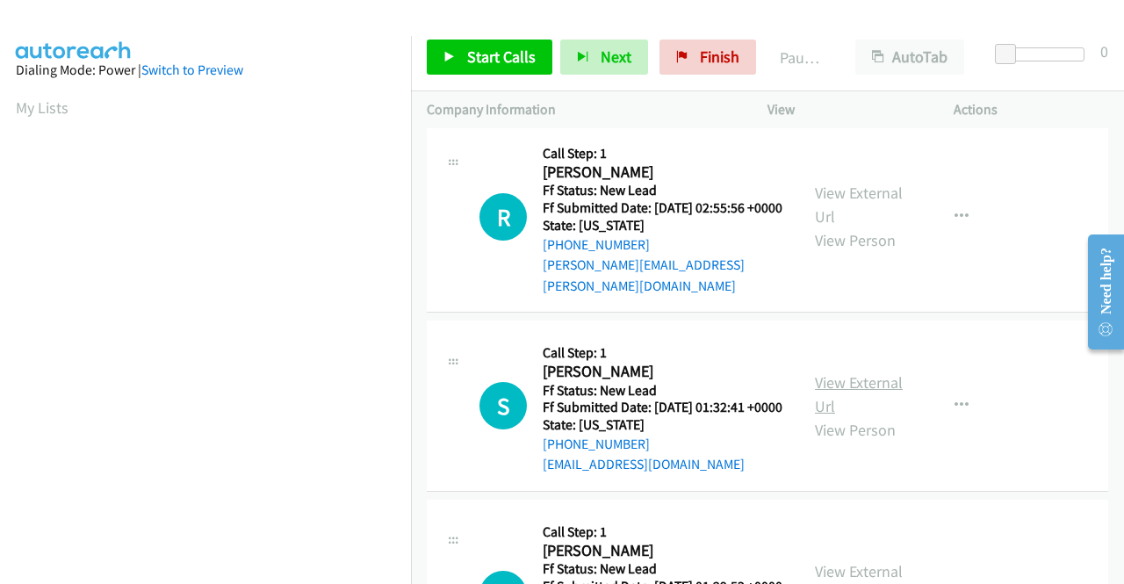
scroll to position [966, 0]
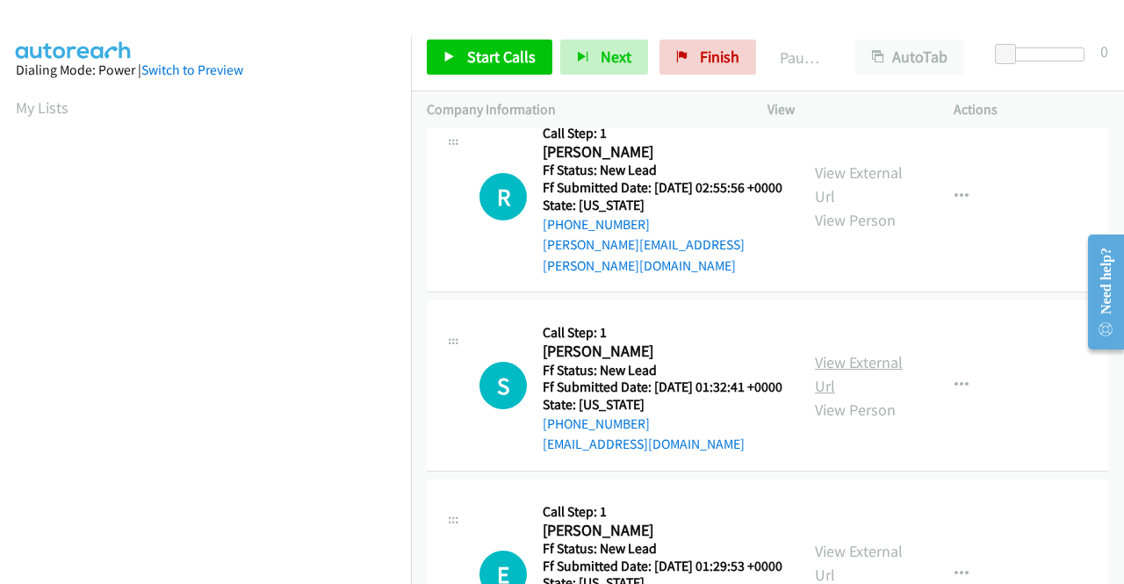
click at [870, 396] on link "View External Url" at bounding box center [859, 374] width 88 height 44
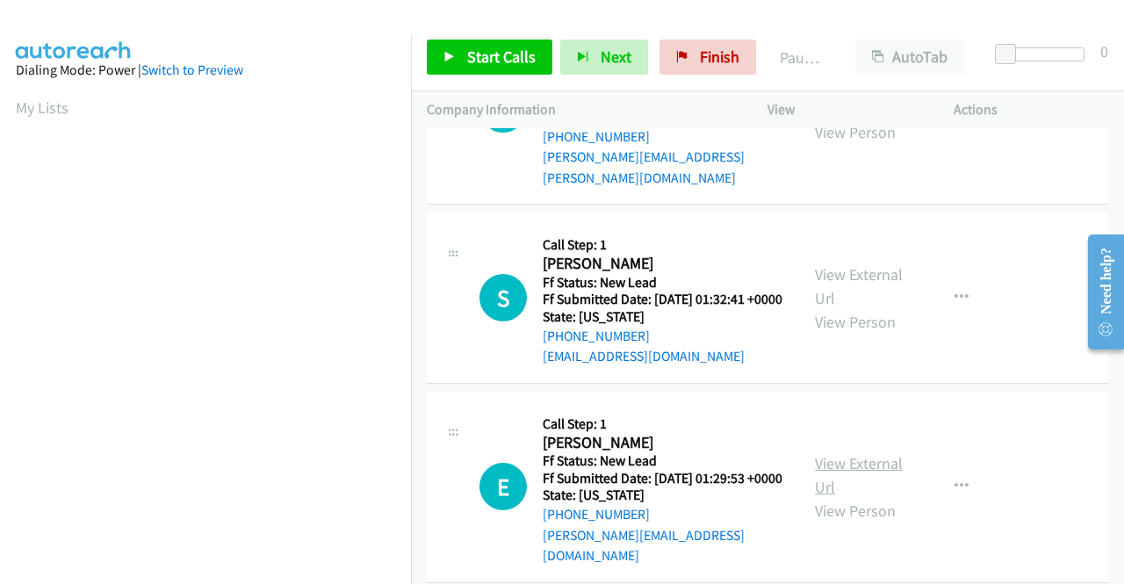
click at [844, 497] on link "View External Url" at bounding box center [859, 475] width 88 height 44
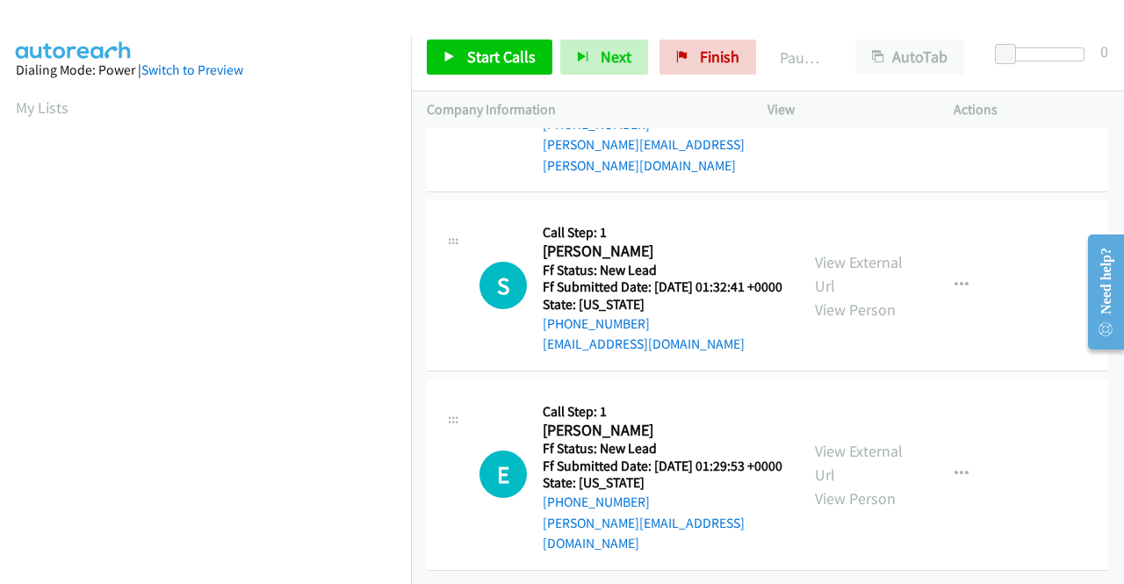
scroll to position [0, 0]
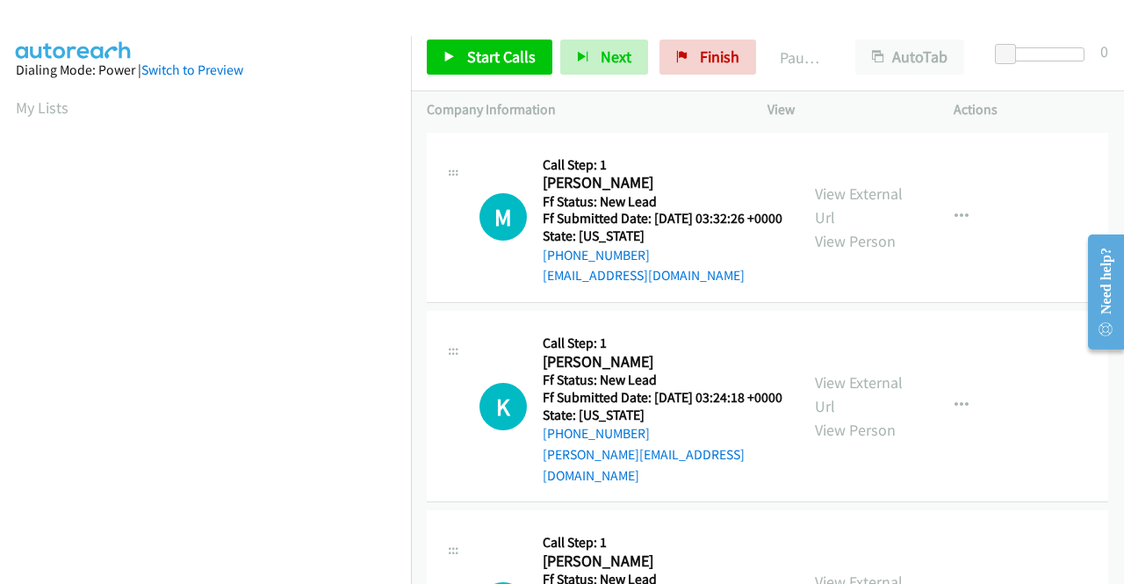
click at [485, 75] on div "Start Calls Pause Next Finish Paused AutoTab AutoTab 0" at bounding box center [767, 58] width 713 height 68
click at [486, 68] on link "Start Calls" at bounding box center [490, 57] width 126 height 35
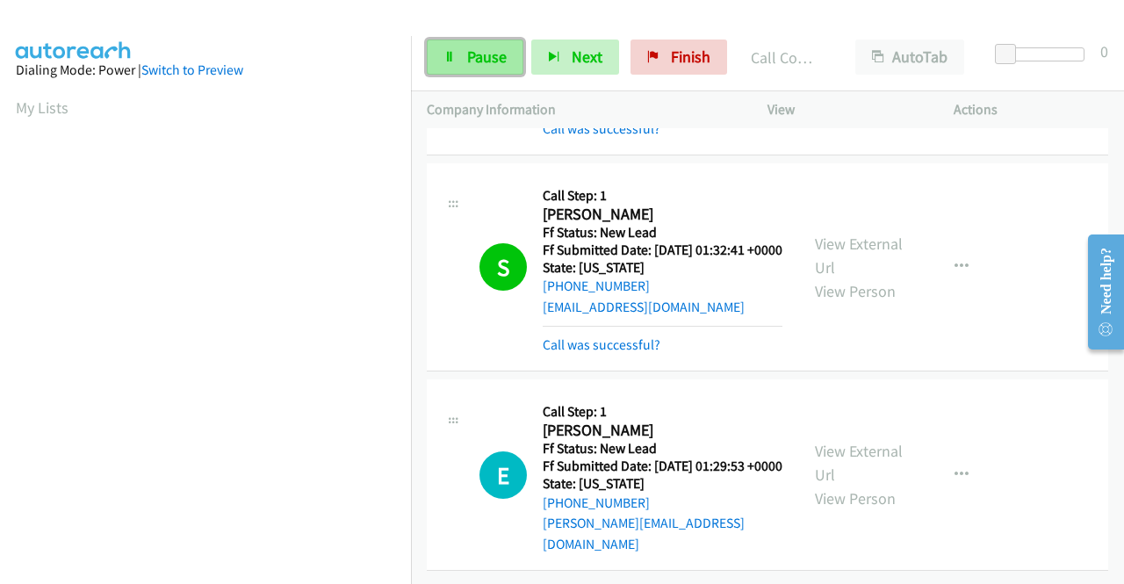
click at [485, 56] on span "Pause" at bounding box center [487, 57] width 40 height 20
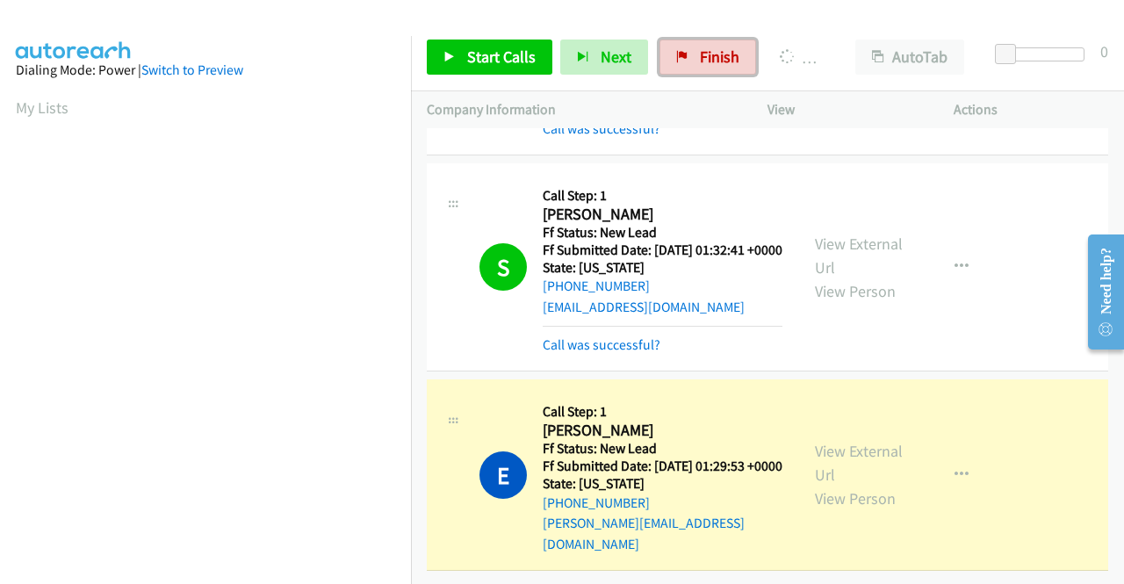
drag, startPoint x: 698, startPoint y: 61, endPoint x: 629, endPoint y: 84, distance: 73.3
click at [700, 61] on span "Finish" at bounding box center [720, 57] width 40 height 20
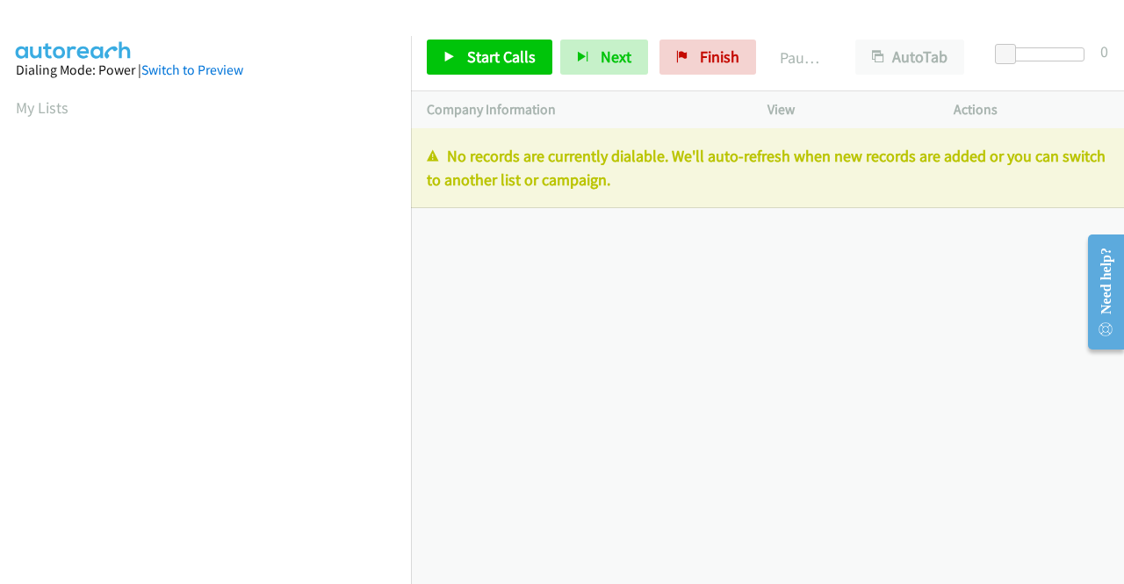
drag, startPoint x: 683, startPoint y: 191, endPoint x: 420, endPoint y: 166, distance: 264.6
click at [420, 166] on div "No records are currently dialable. We'll auto-refresh when new records are adde…" at bounding box center [767, 168] width 713 height 80
copy p "No records are currently dialable. We'll auto-refresh when new records are adde…"
click at [750, 61] on div "Start Calls Pause Next Finish" at bounding box center [595, 57] width 337 height 35
click at [708, 55] on span "Finish" at bounding box center [720, 57] width 40 height 20
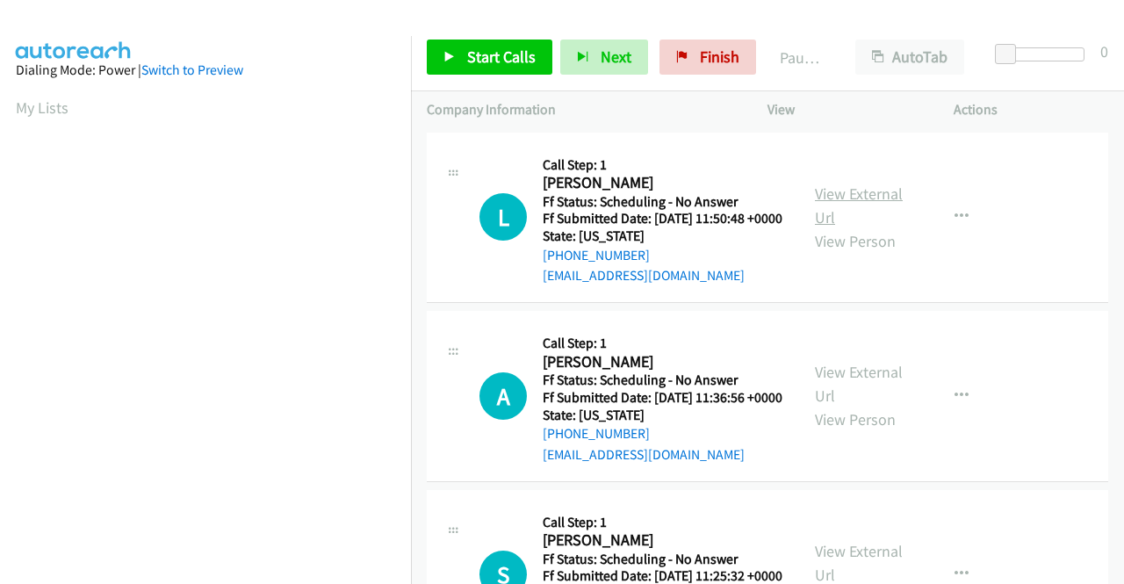
click at [836, 197] on link "View External Url" at bounding box center [859, 205] width 88 height 44
click at [845, 392] on link "View External Url" at bounding box center [859, 384] width 88 height 44
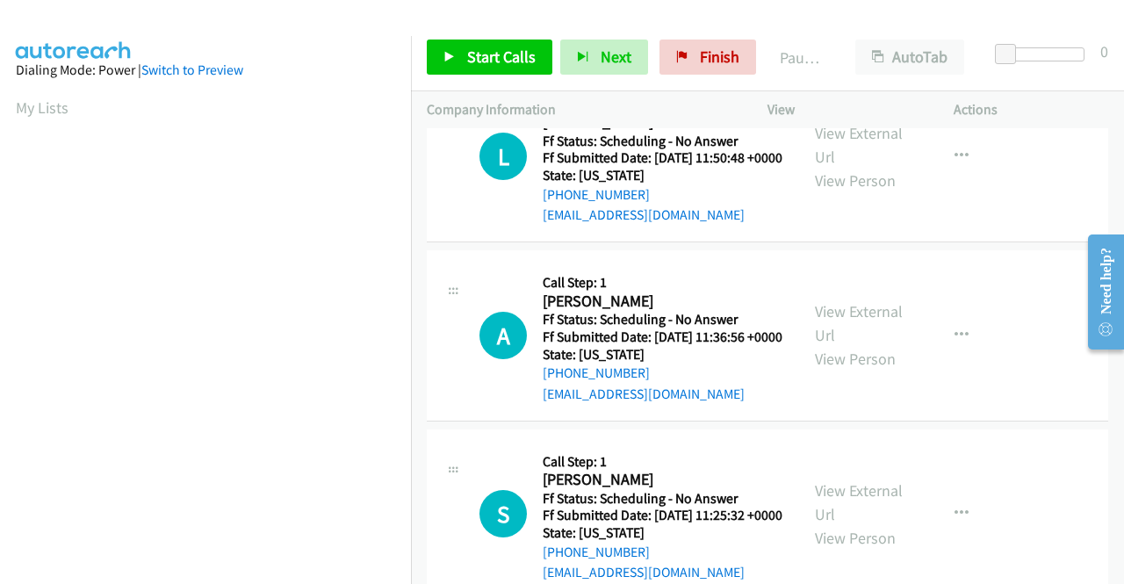
scroll to position [176, 0]
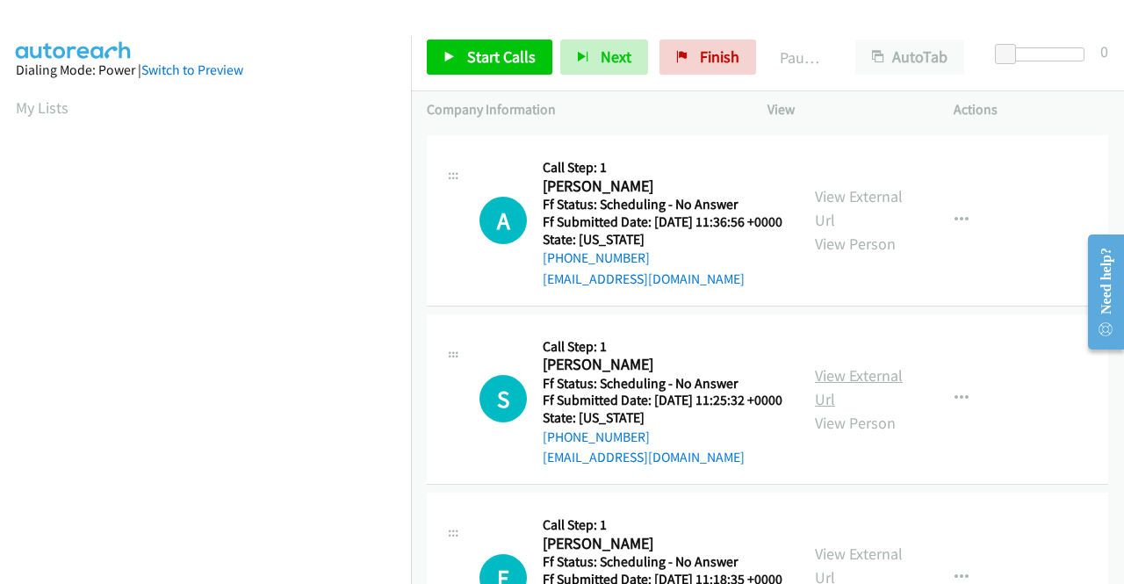
click at [841, 409] on link "View External Url" at bounding box center [859, 387] width 88 height 44
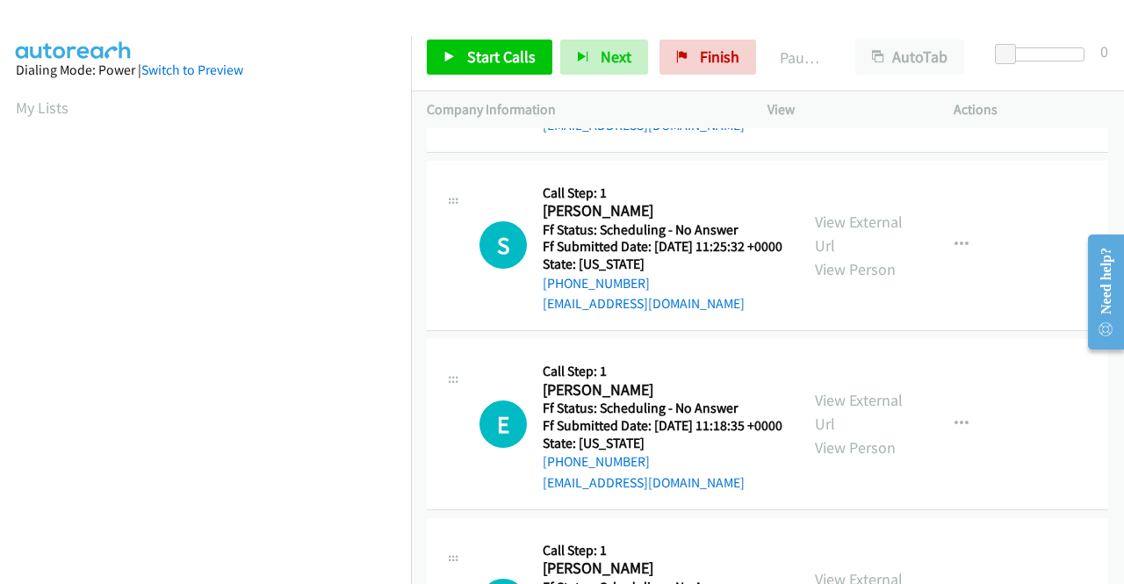
scroll to position [351, 0]
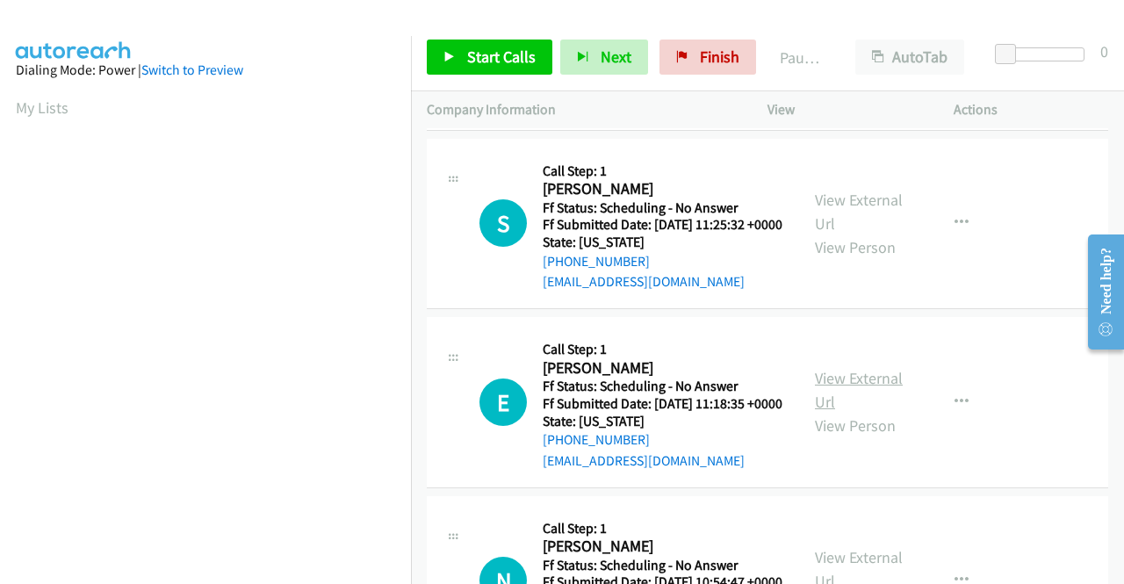
click at [841, 412] on link "View External Url" at bounding box center [859, 390] width 88 height 44
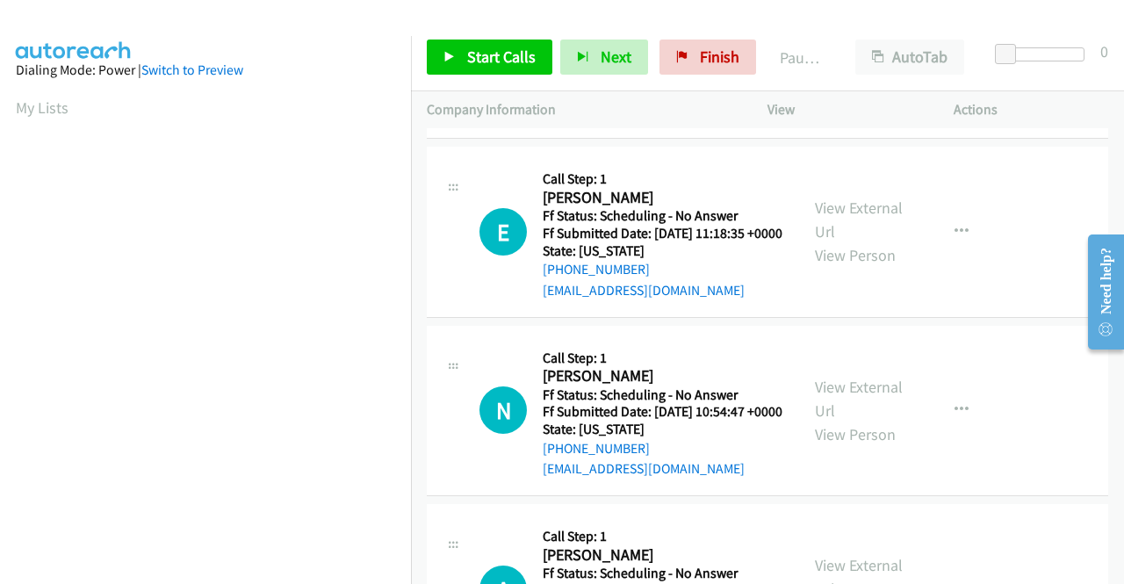
scroll to position [527, 0]
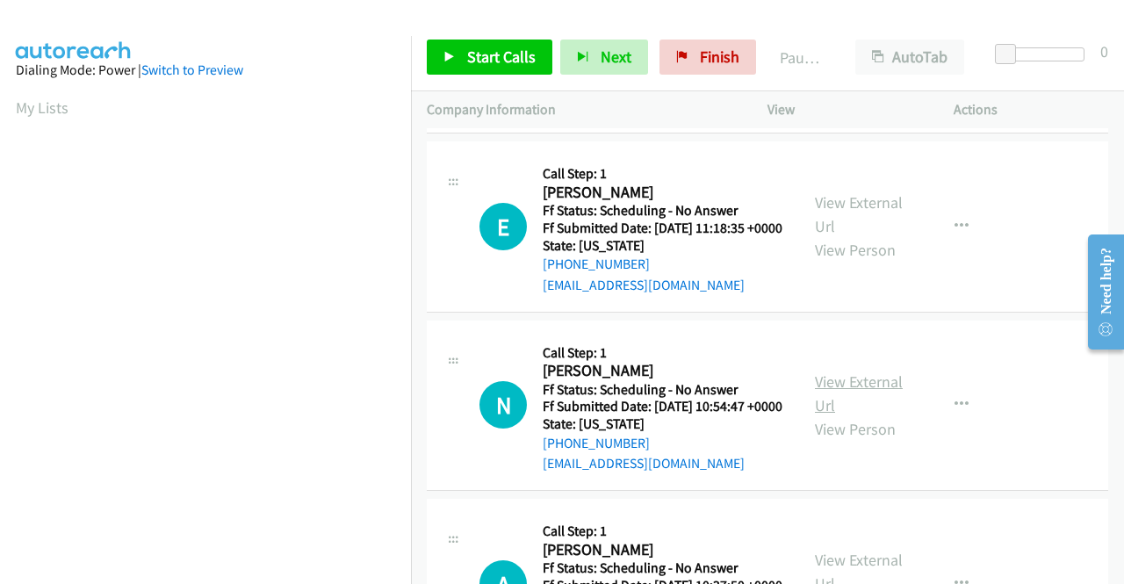
click at [834, 415] on link "View External Url" at bounding box center [859, 393] width 88 height 44
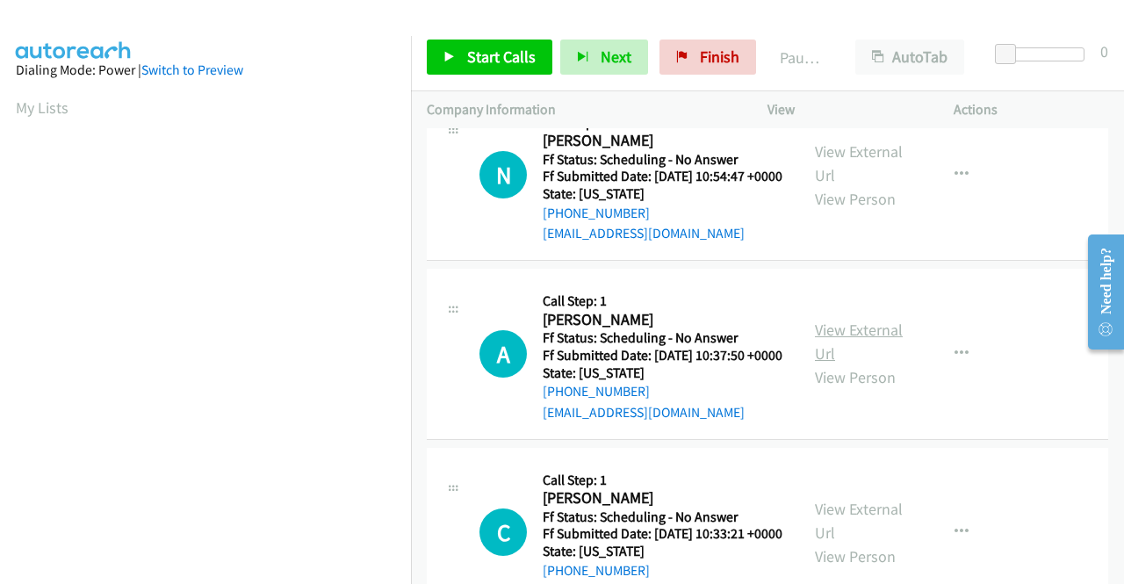
scroll to position [790, 0]
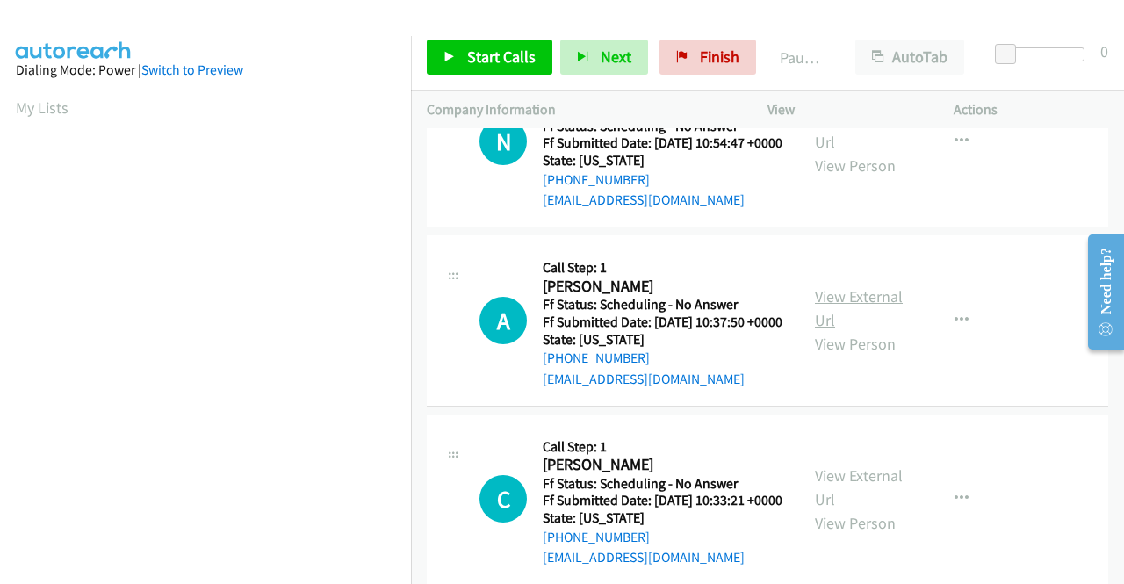
click at [818, 330] on link "View External Url" at bounding box center [859, 308] width 88 height 44
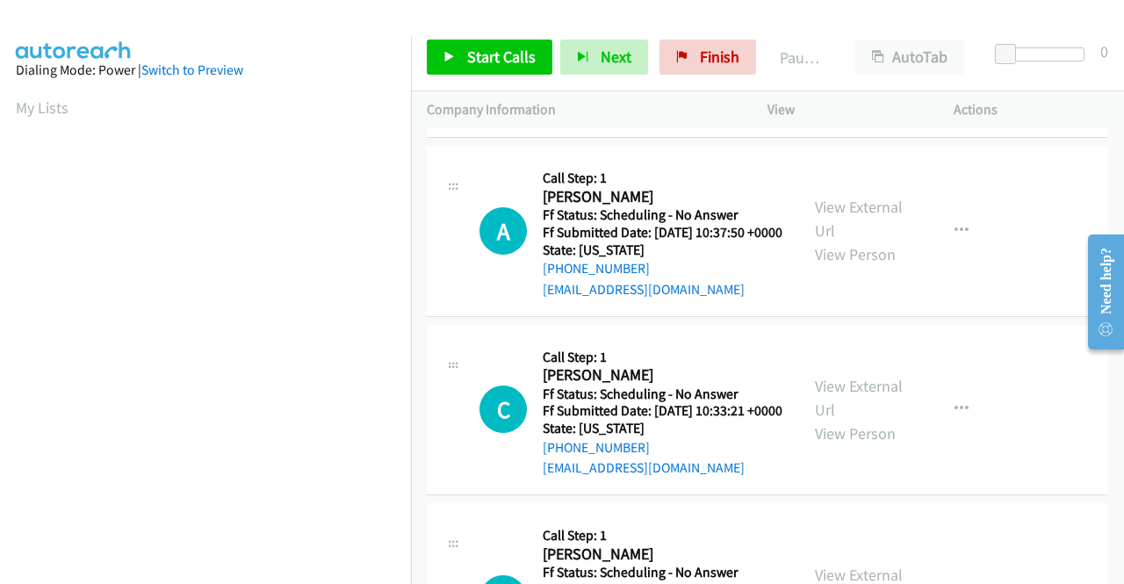
scroll to position [966, 0]
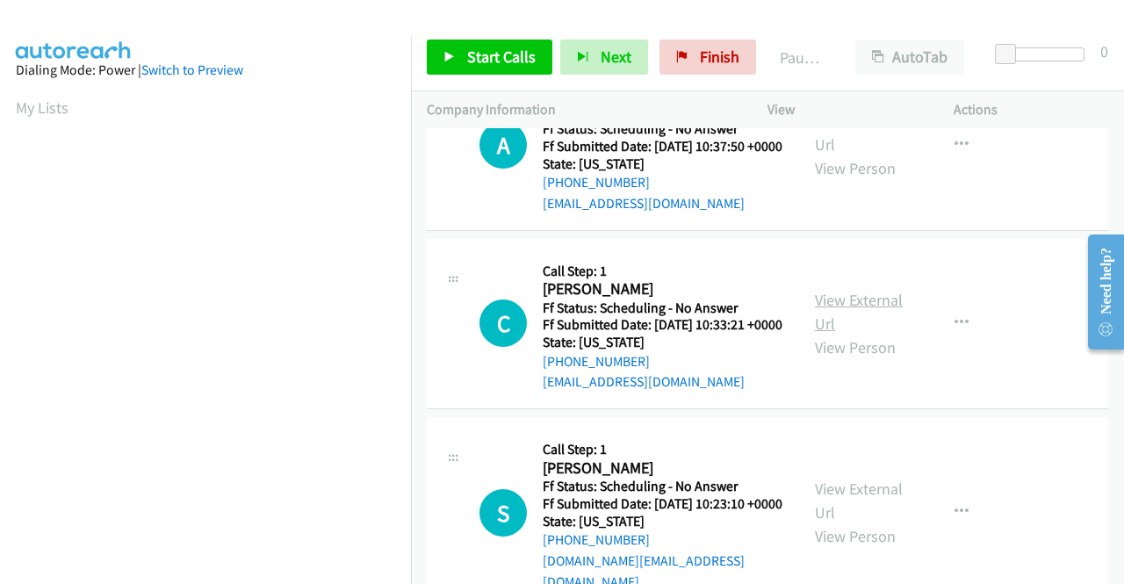
click at [839, 334] on link "View External Url" at bounding box center [859, 312] width 88 height 44
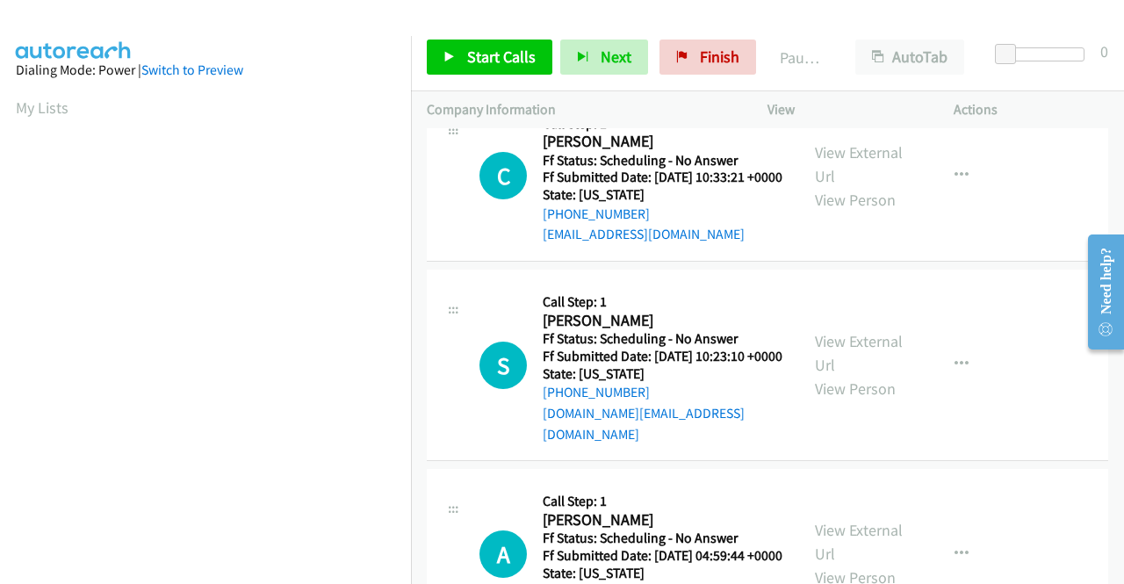
scroll to position [1141, 0]
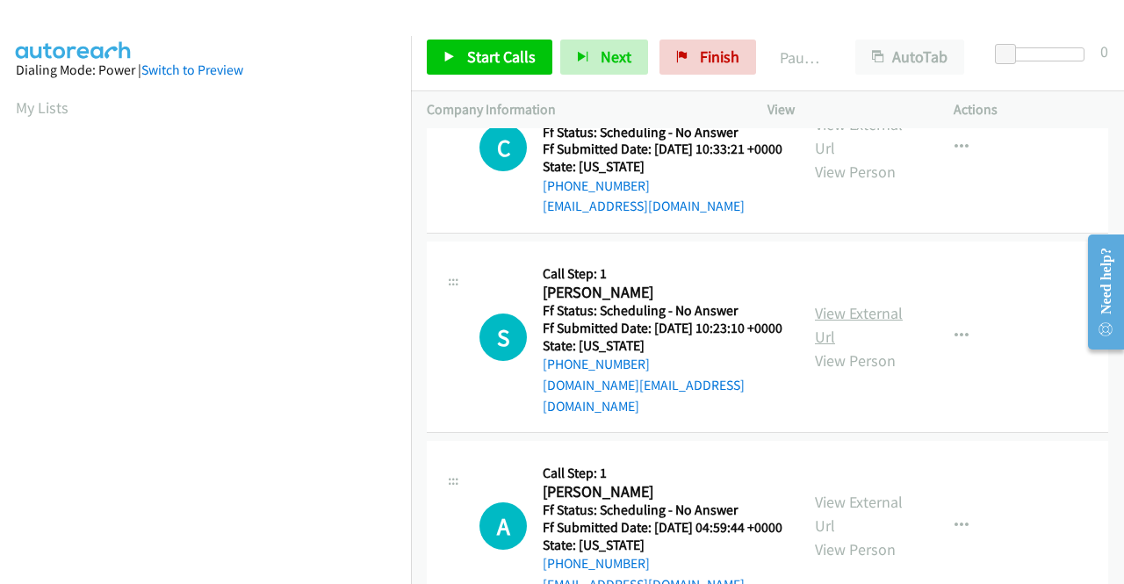
click at [832, 347] on link "View External Url" at bounding box center [859, 325] width 88 height 44
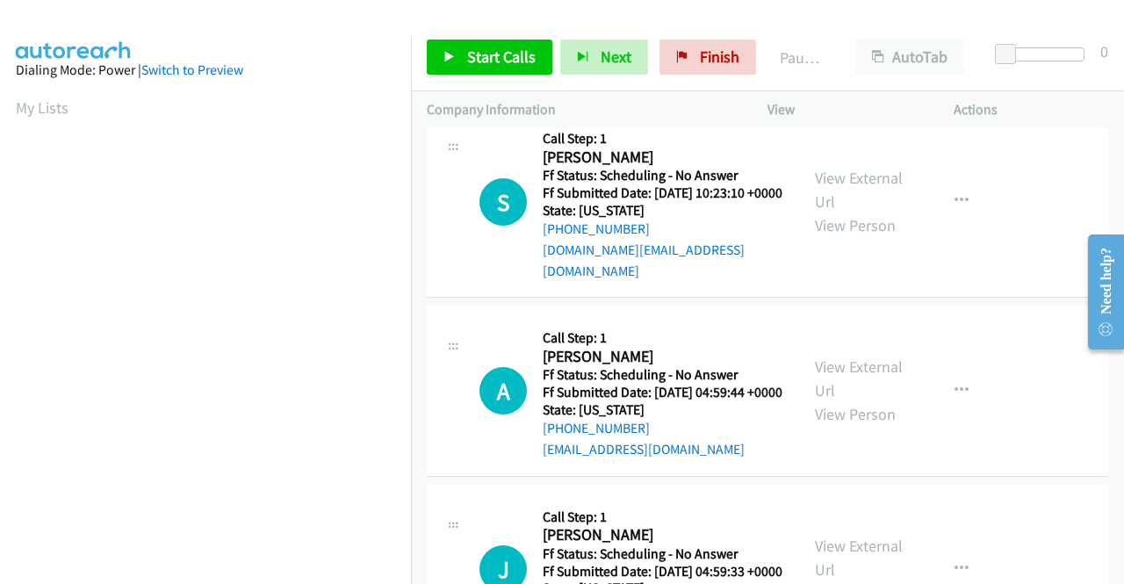
scroll to position [1317, 0]
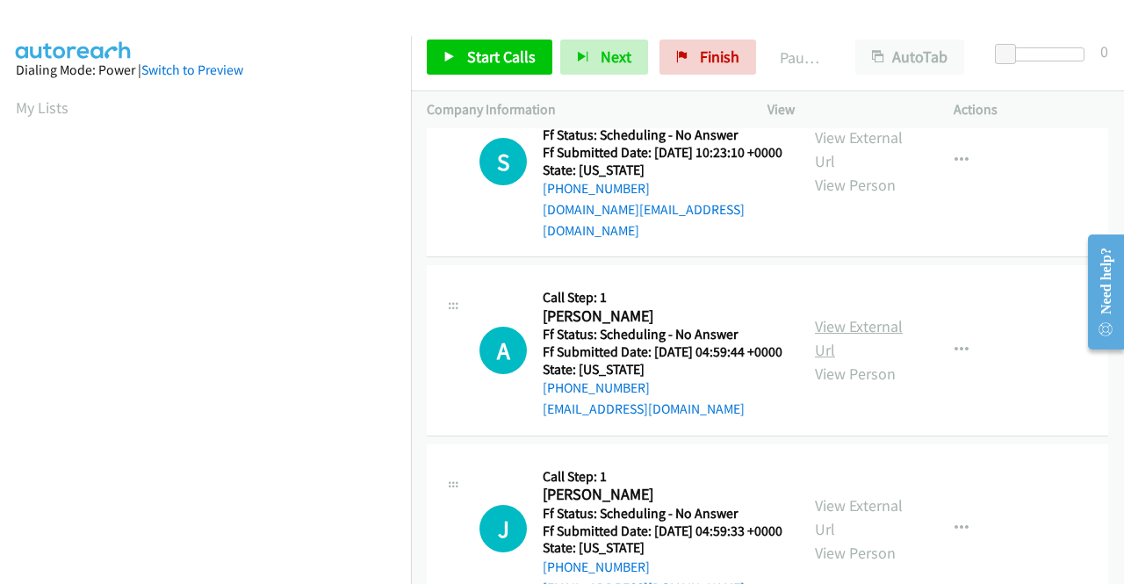
click at [825, 360] on link "View External Url" at bounding box center [859, 338] width 88 height 44
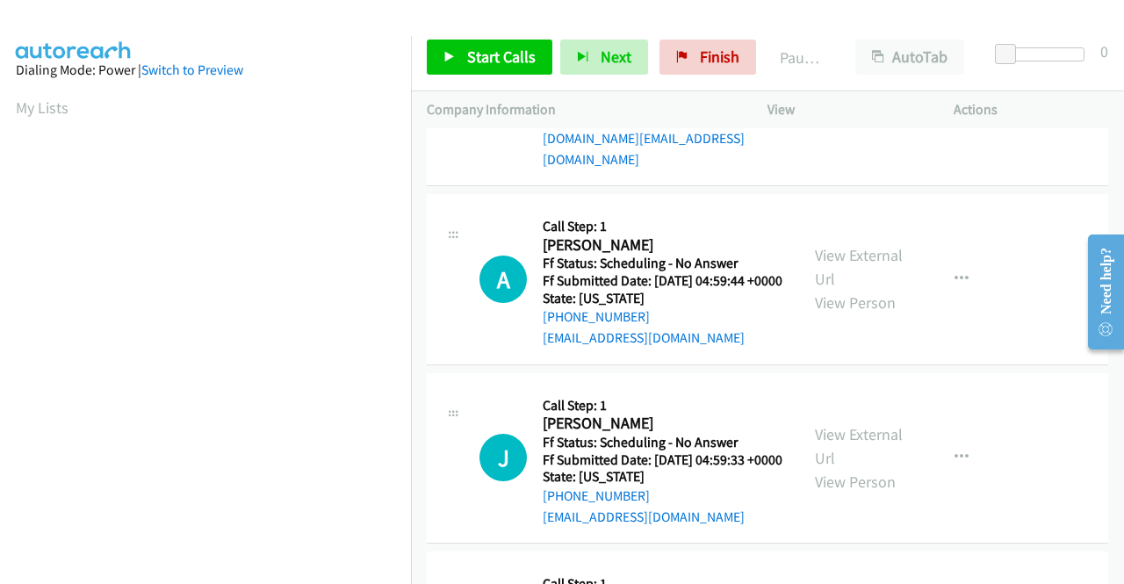
scroll to position [1492, 0]
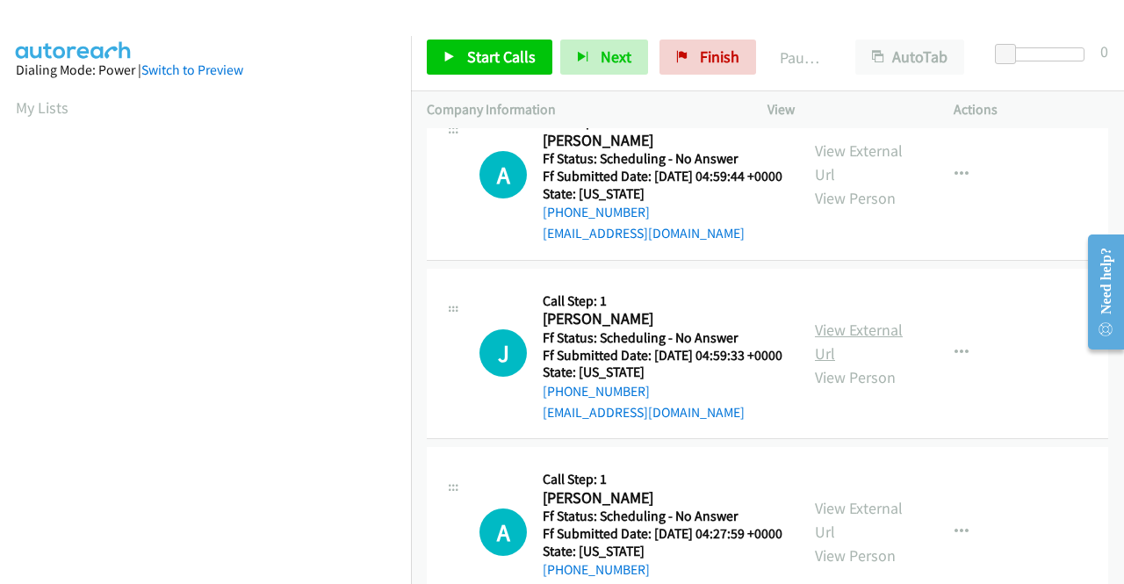
click at [836, 363] on link "View External Url" at bounding box center [859, 342] width 88 height 44
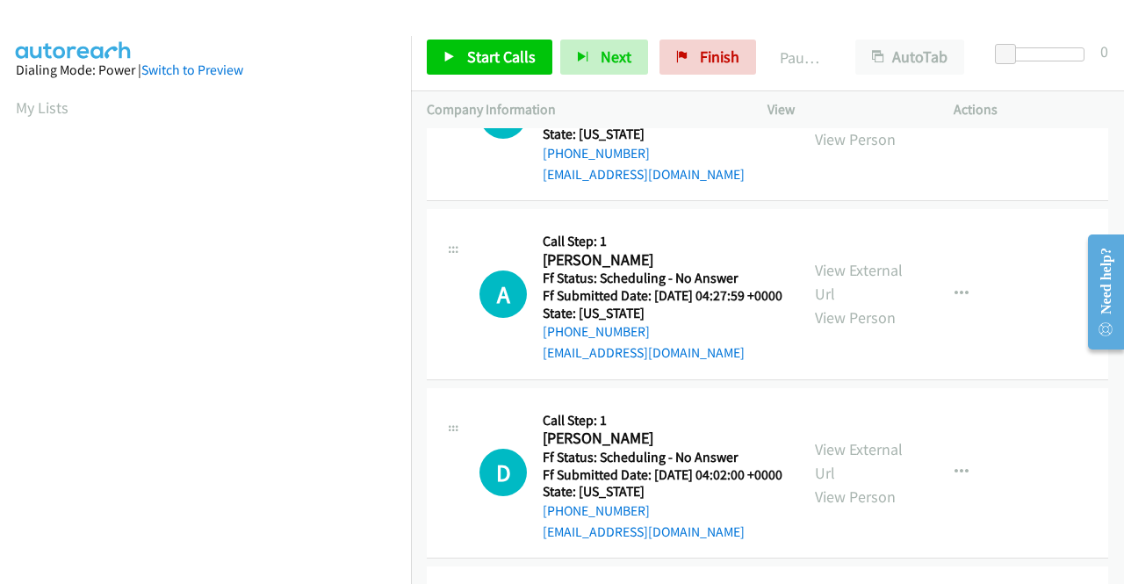
scroll to position [1756, 0]
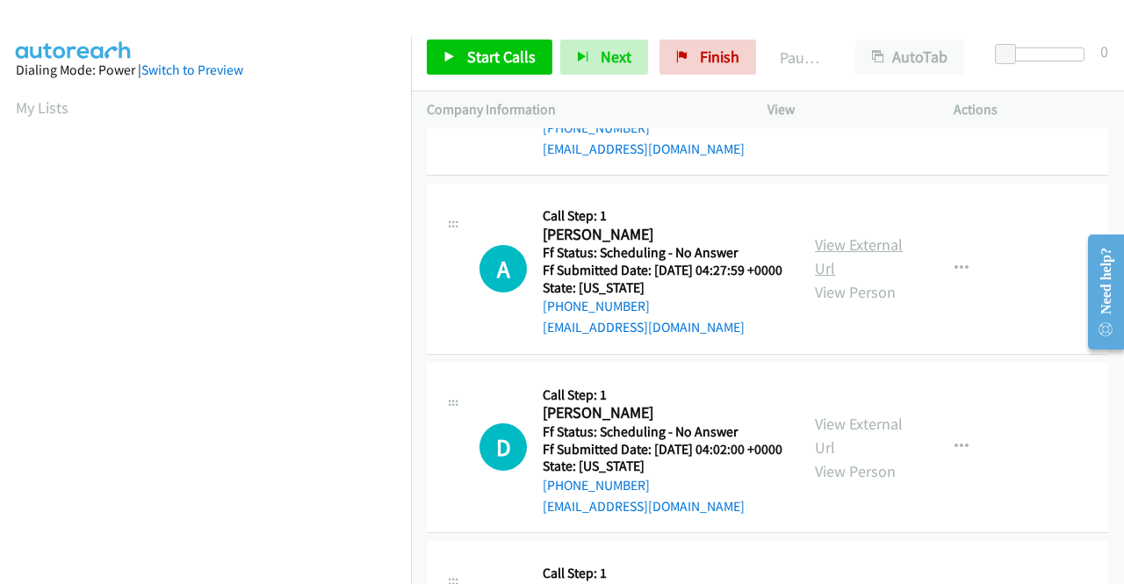
click at [828, 278] on link "View External Url" at bounding box center [859, 256] width 88 height 44
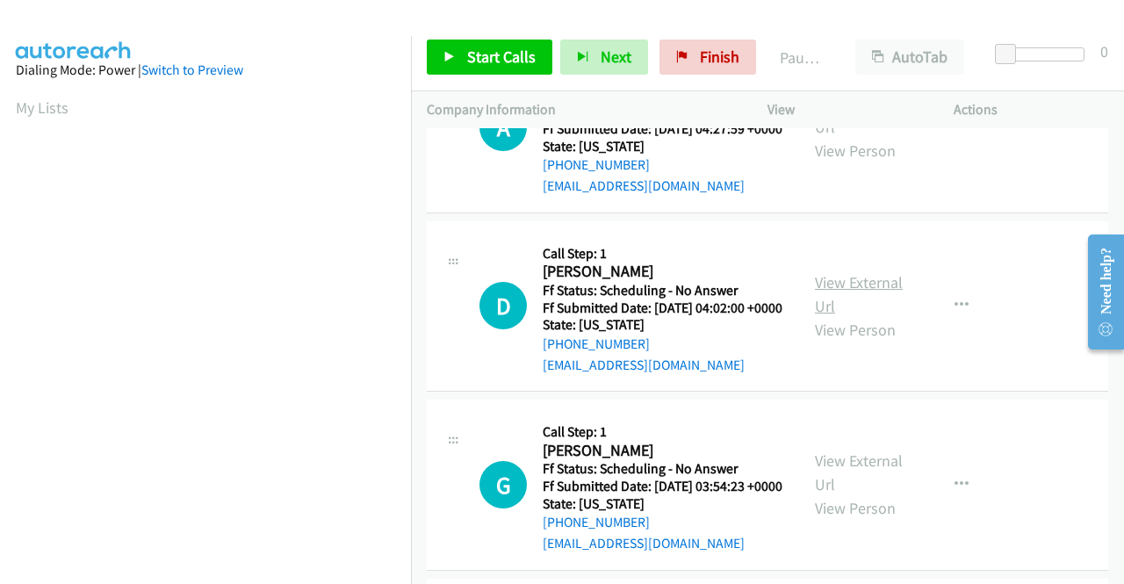
scroll to position [1931, 0]
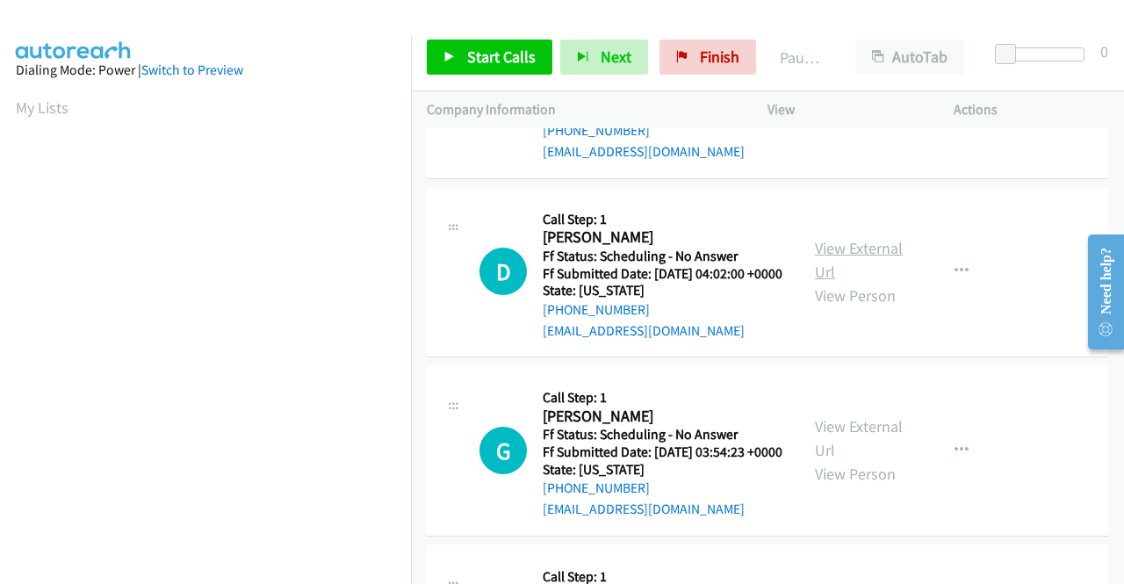
click at [857, 282] on link "View External Url" at bounding box center [859, 260] width 88 height 44
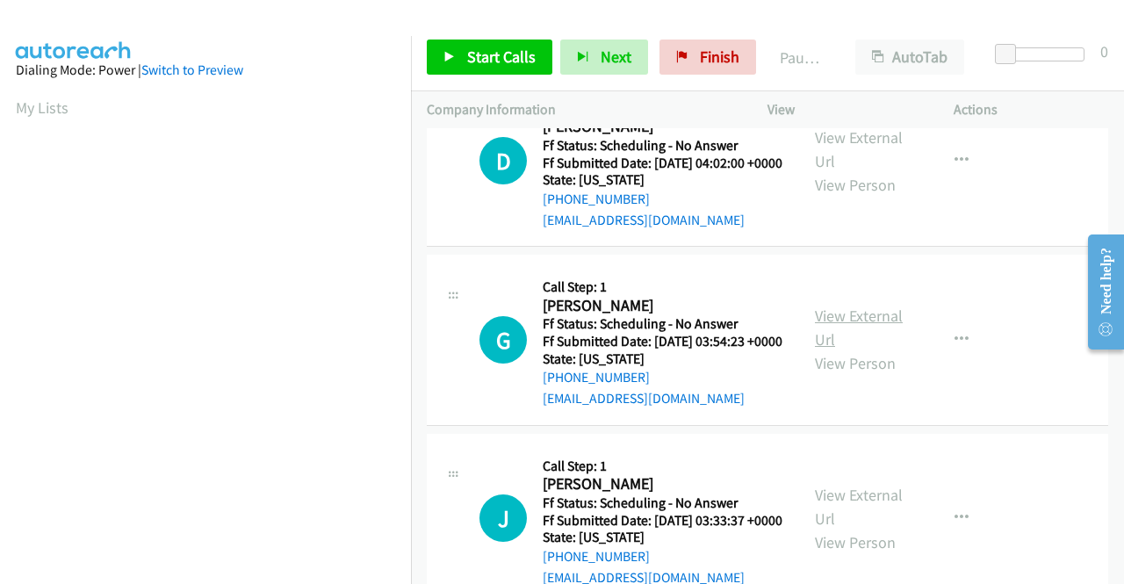
scroll to position [2107, 0]
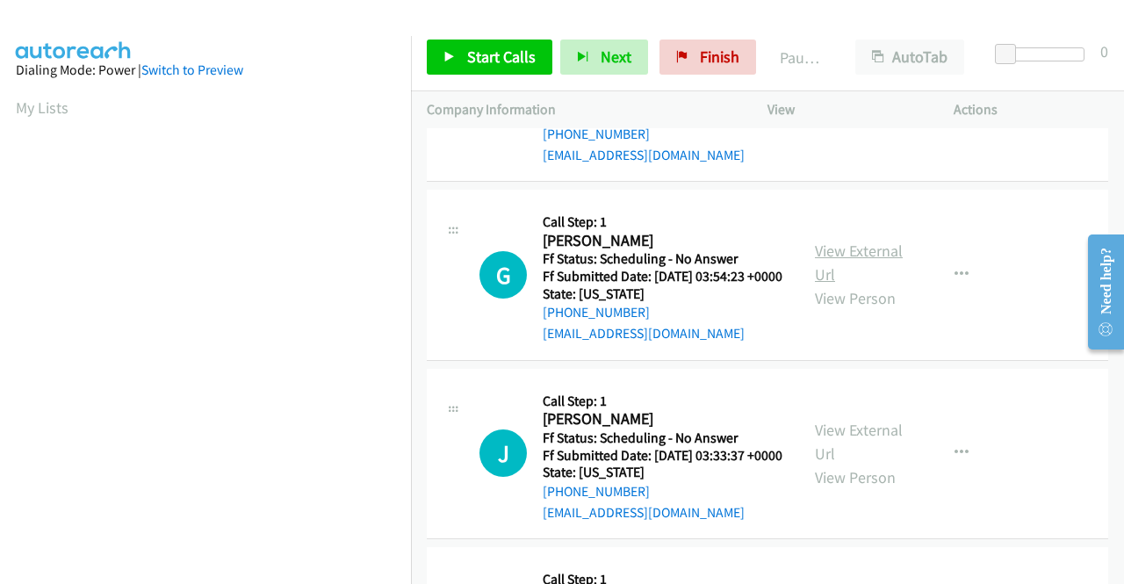
click at [841, 284] on link "View External Url" at bounding box center [859, 263] width 88 height 44
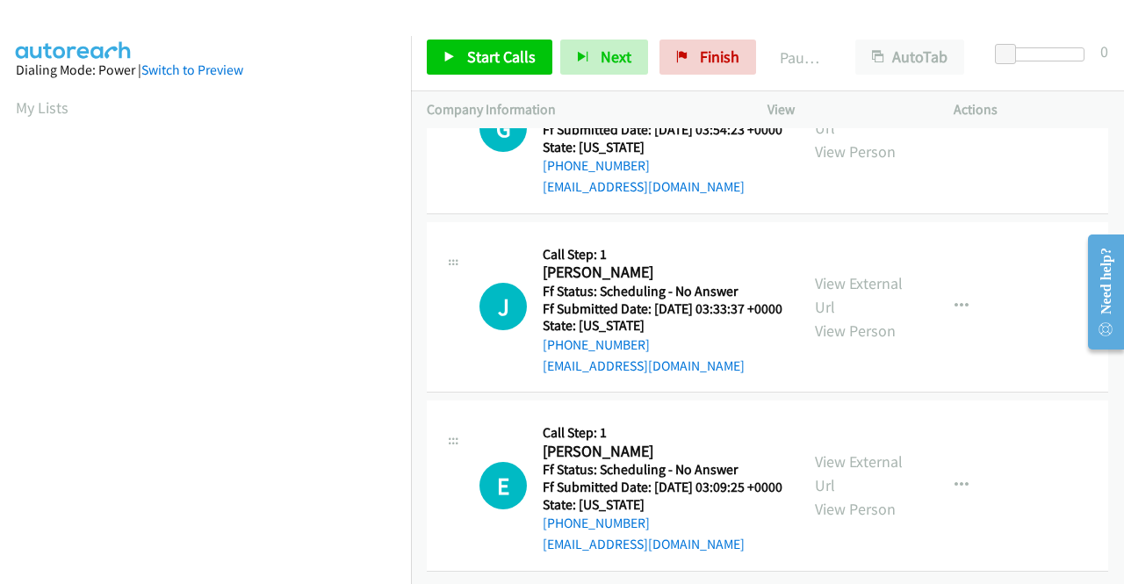
scroll to position [2283, 0]
click at [831, 317] on link "View External Url" at bounding box center [859, 295] width 88 height 44
click at [830, 451] on link "View External Url" at bounding box center [859, 473] width 88 height 44
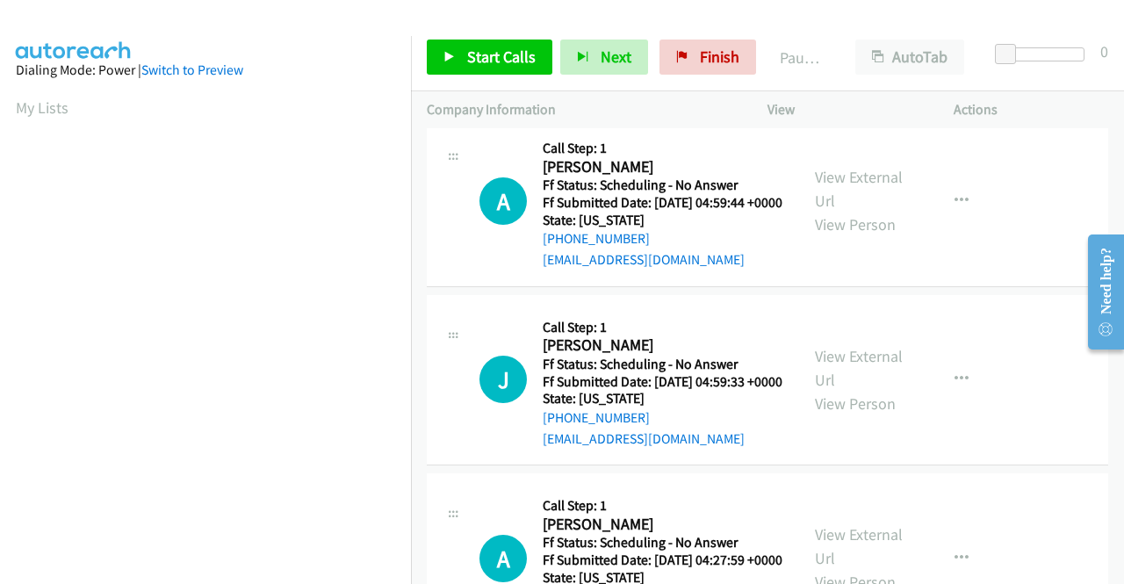
scroll to position [0, 0]
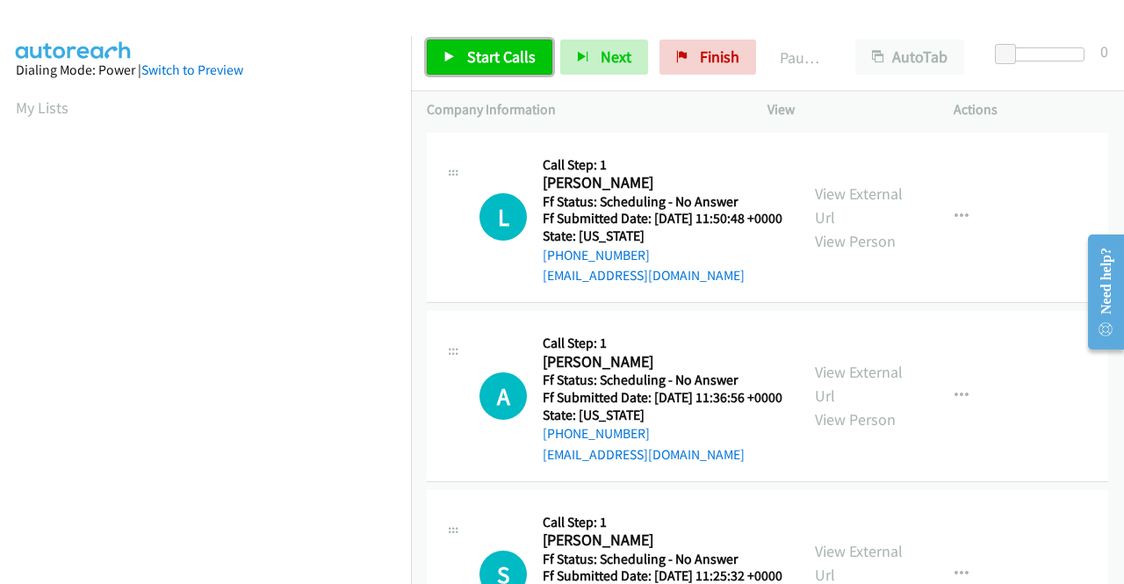
click at [516, 58] on span "Start Calls" at bounding box center [501, 57] width 68 height 20
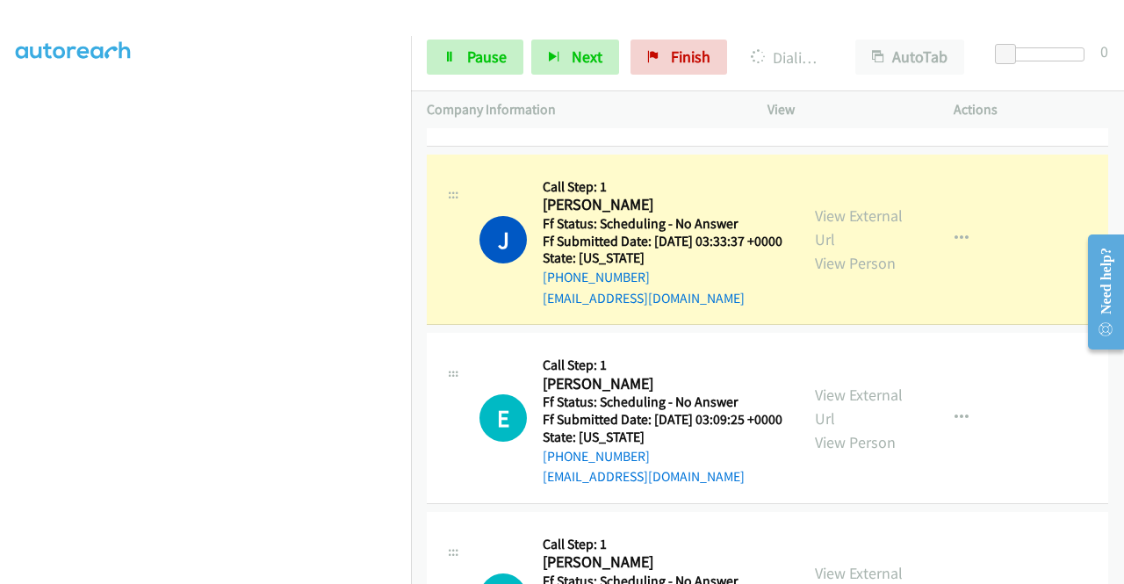
scroll to position [2809, 0]
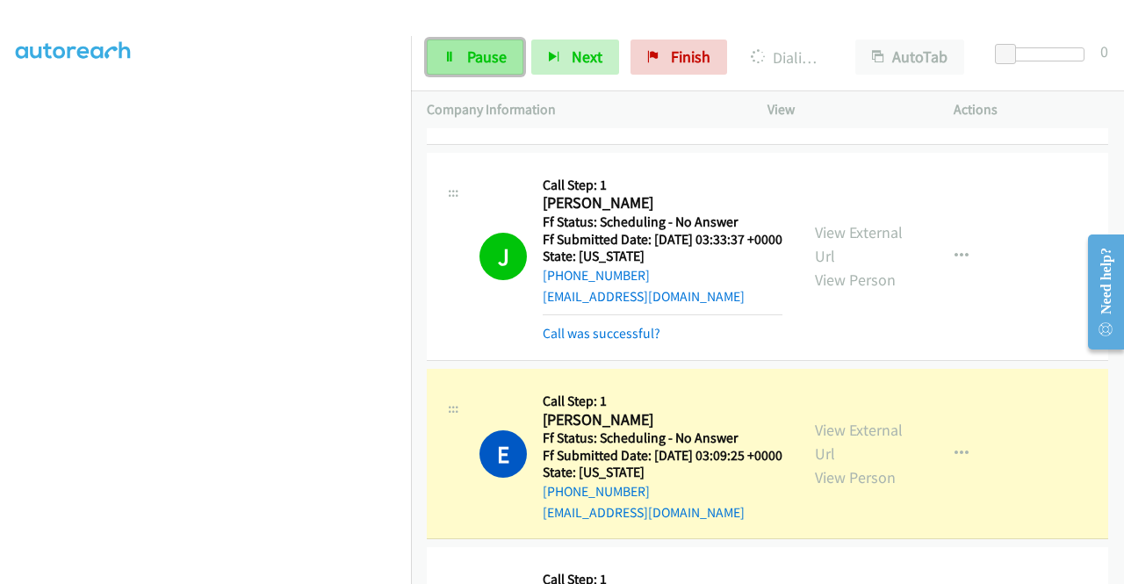
click at [497, 59] on span "Pause" at bounding box center [487, 57] width 40 height 20
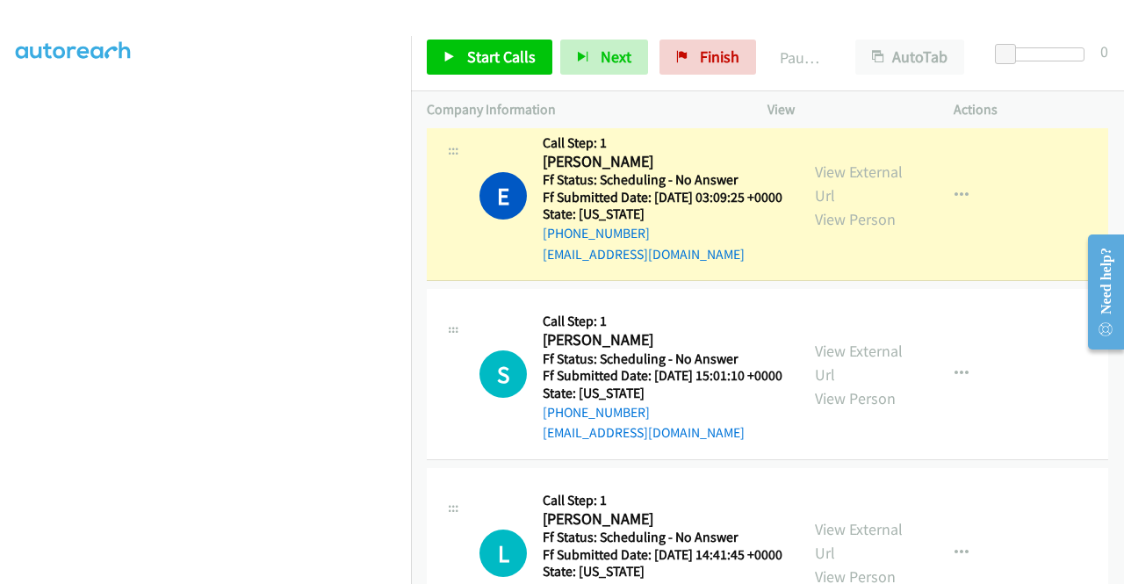
scroll to position [3161, 0]
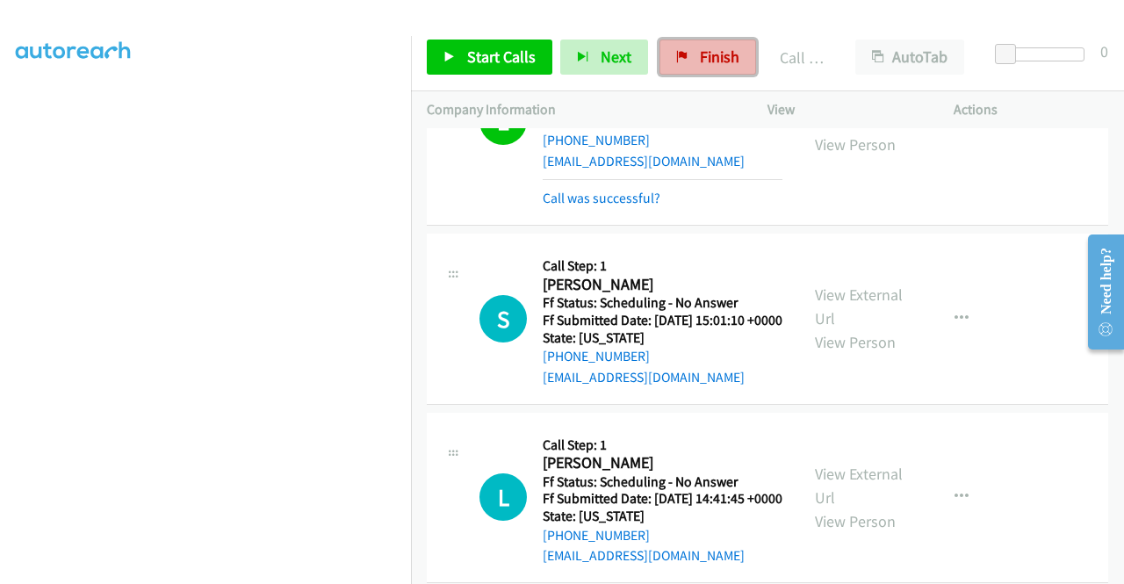
click at [708, 59] on span "Finish" at bounding box center [720, 57] width 40 height 20
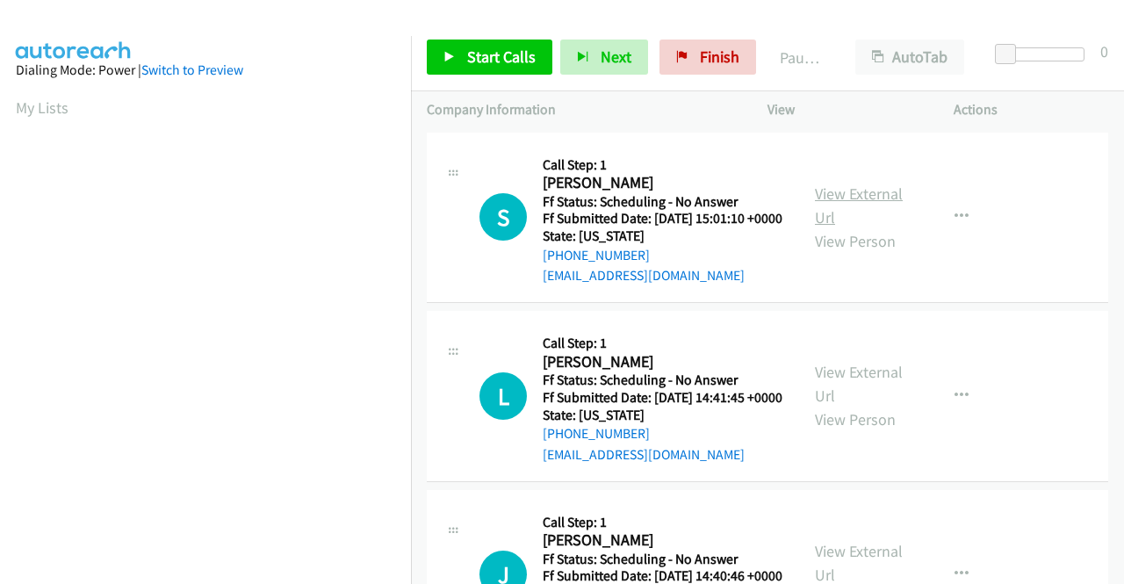
click at [844, 199] on link "View External Url" at bounding box center [859, 205] width 88 height 44
click at [875, 399] on link "View External Url" at bounding box center [859, 384] width 88 height 44
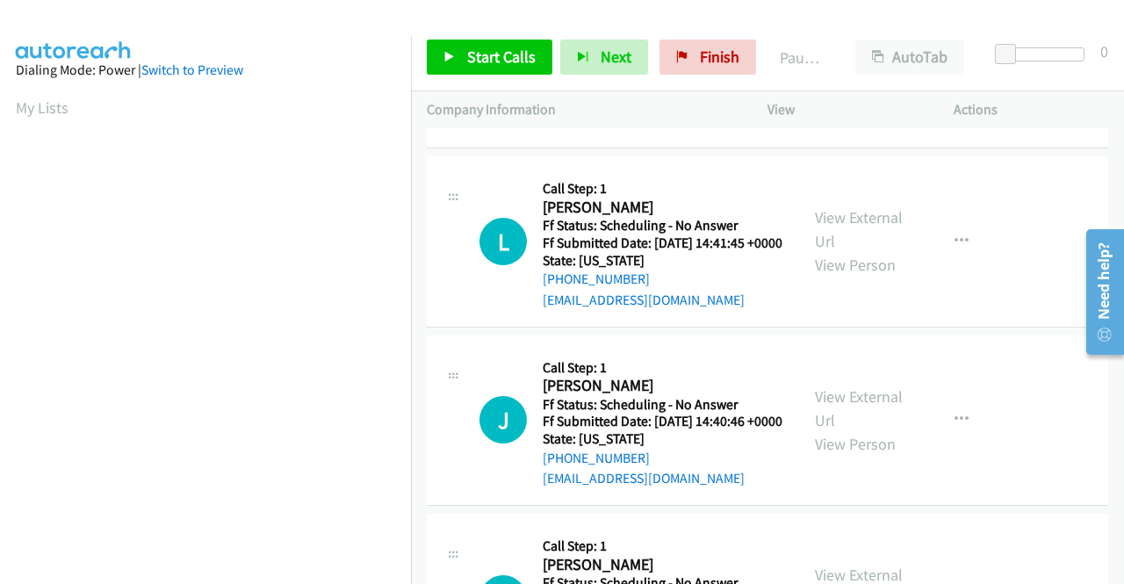
scroll to position [176, 0]
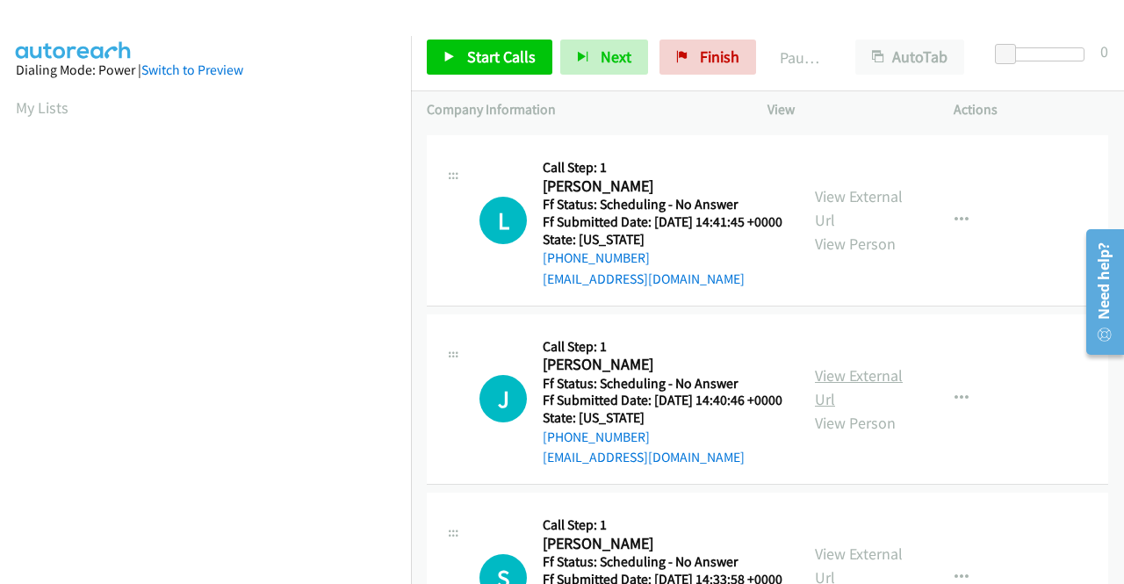
click at [848, 409] on link "View External Url" at bounding box center [859, 387] width 88 height 44
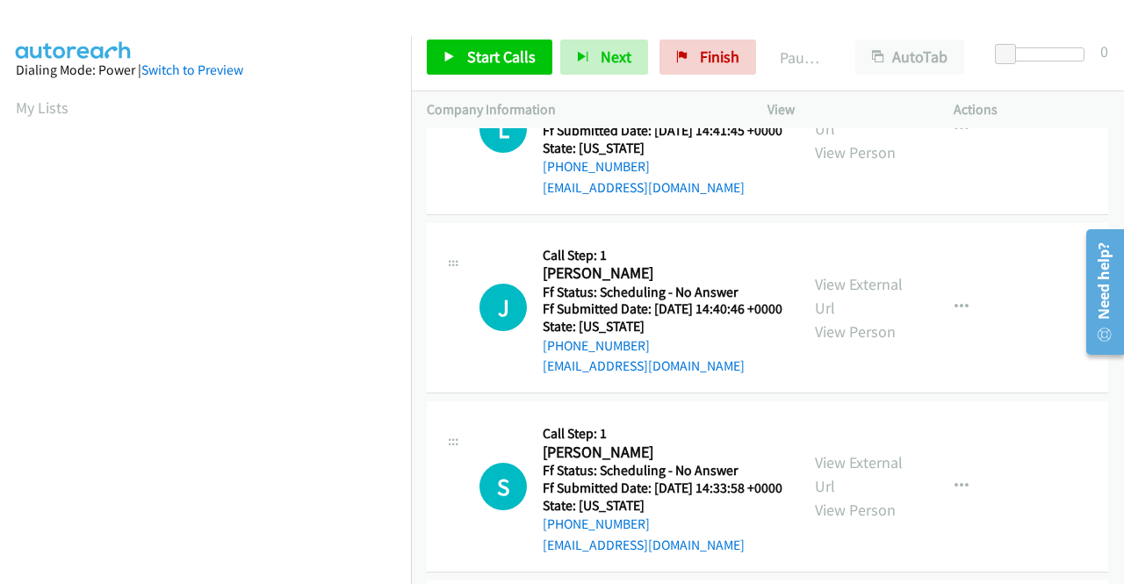
scroll to position [439, 0]
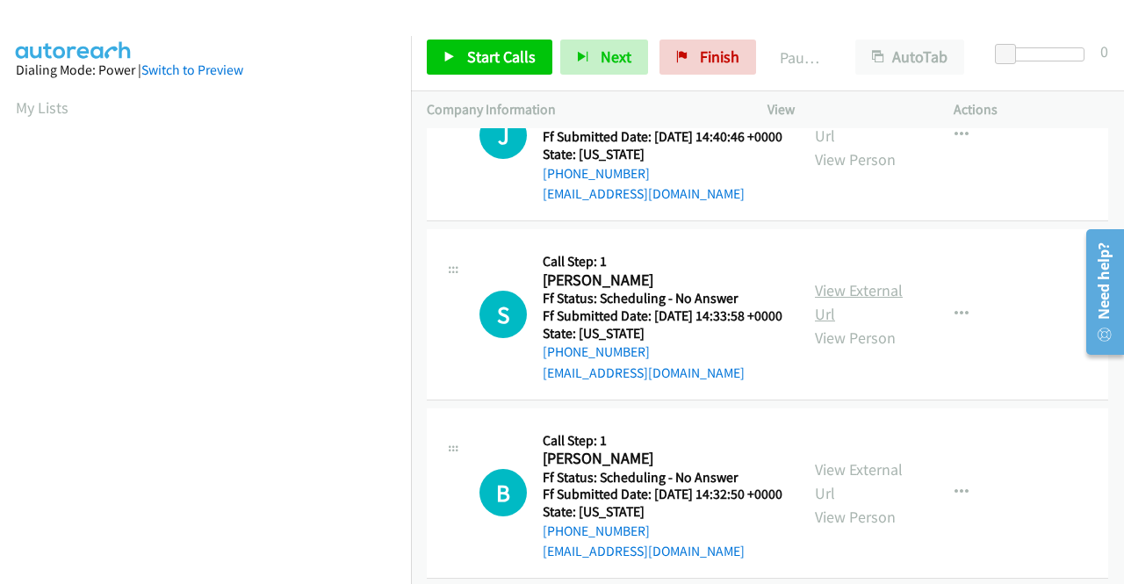
click at [864, 324] on link "View External Url" at bounding box center [859, 302] width 88 height 44
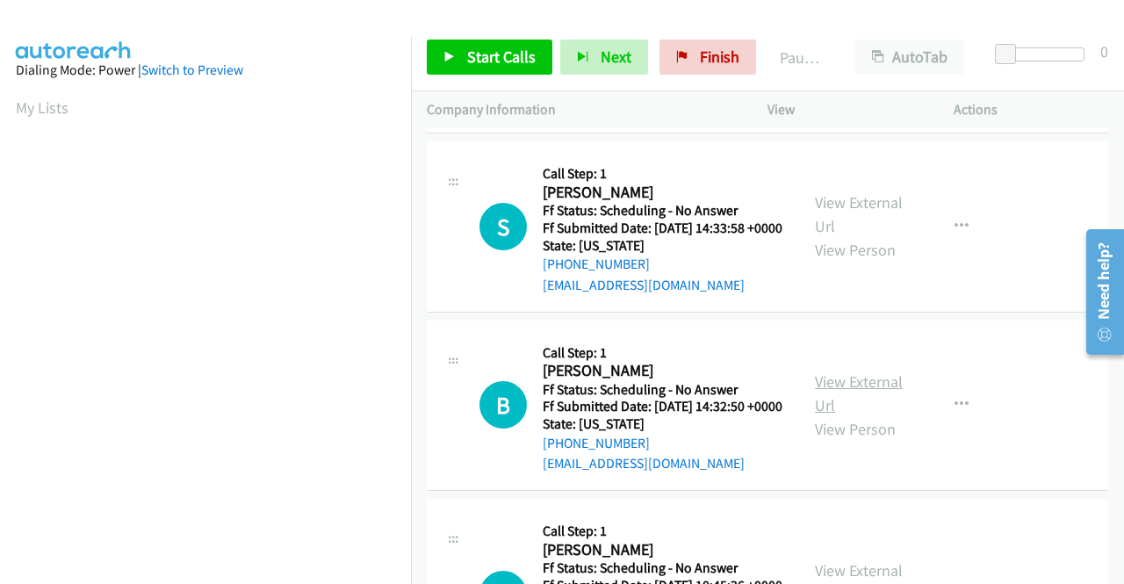
click at [843, 415] on link "View External Url" at bounding box center [859, 393] width 88 height 44
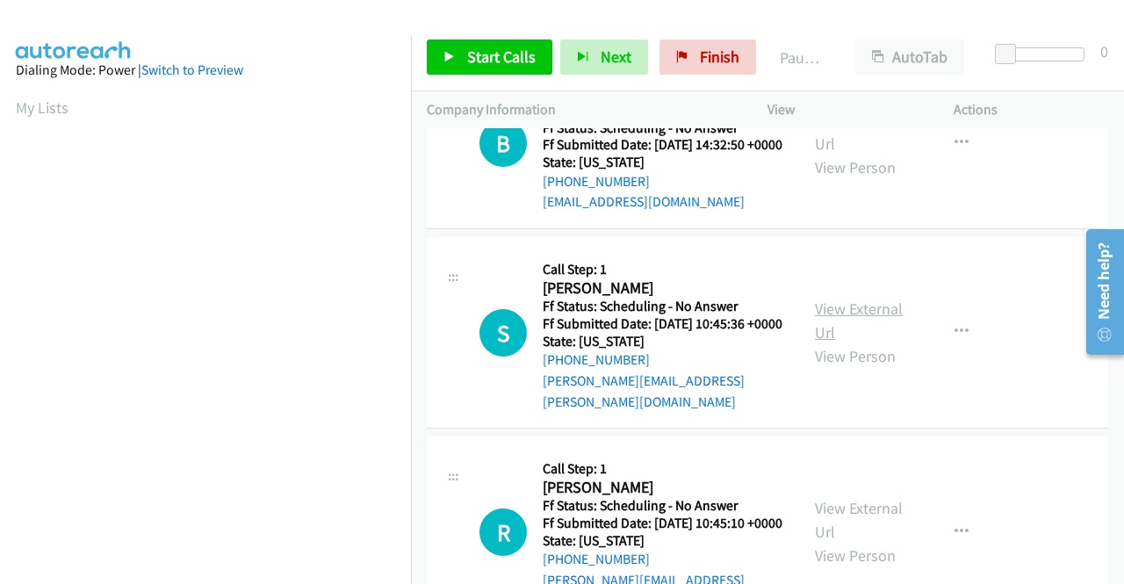
scroll to position [790, 0]
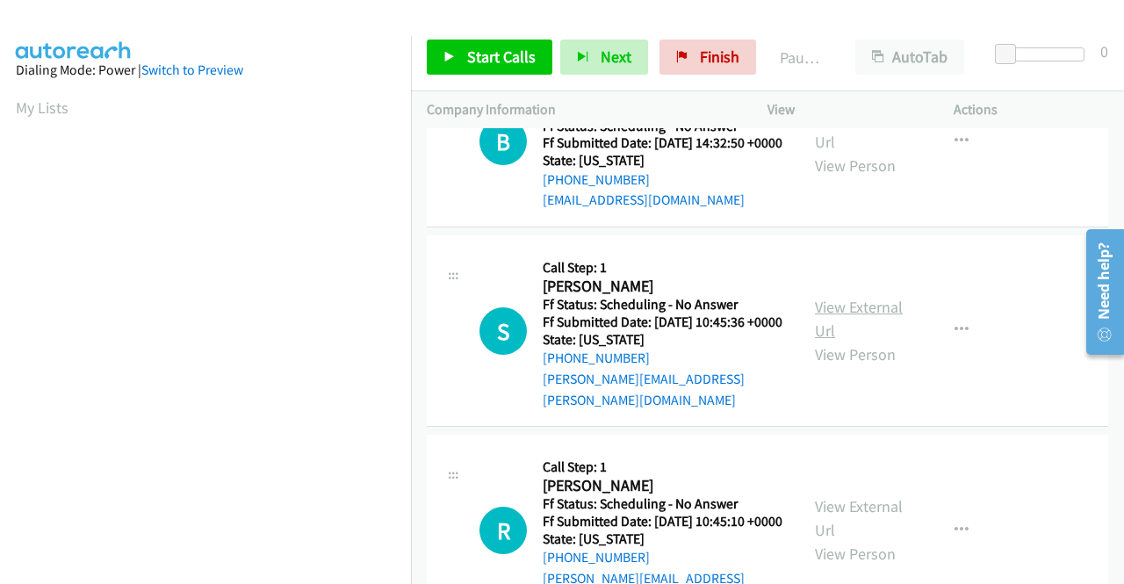
click at [831, 341] on link "View External Url" at bounding box center [859, 319] width 88 height 44
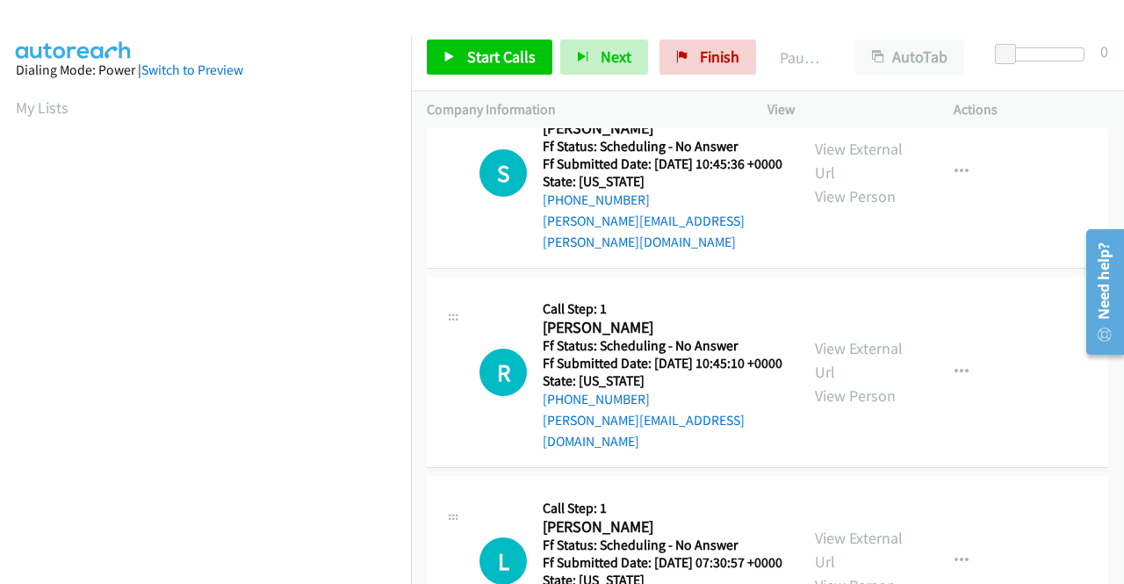
scroll to position [966, 0]
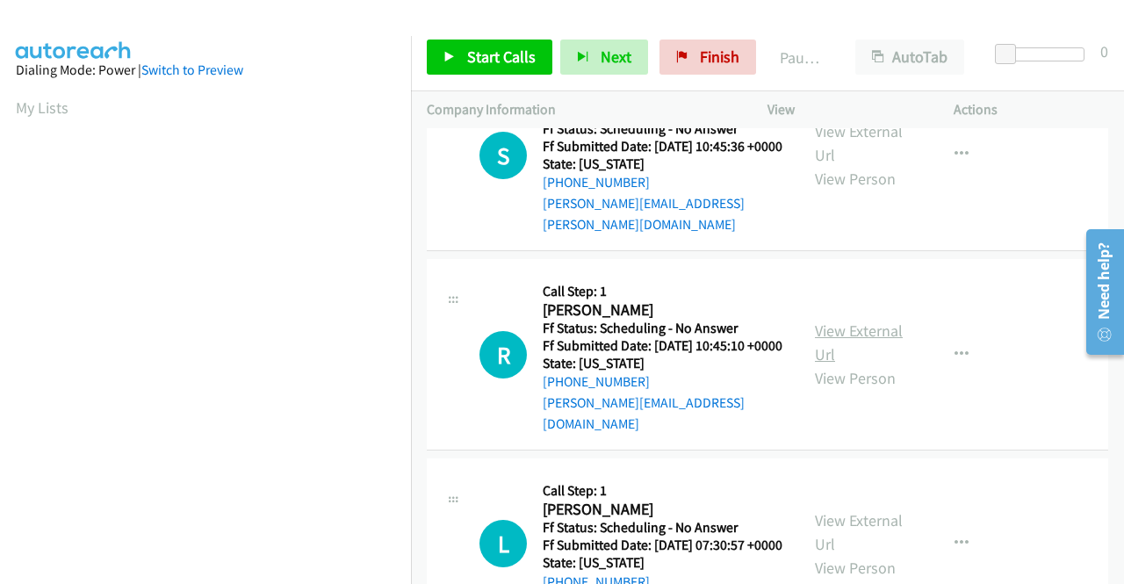
click at [840, 364] on link "View External Url" at bounding box center [859, 342] width 88 height 44
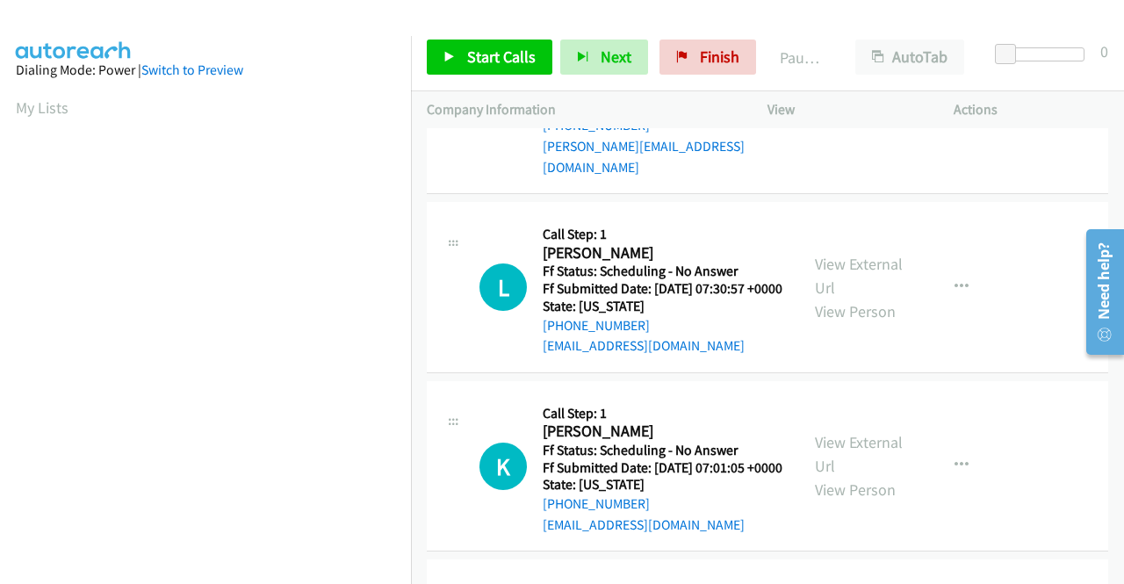
scroll to position [1229, 0]
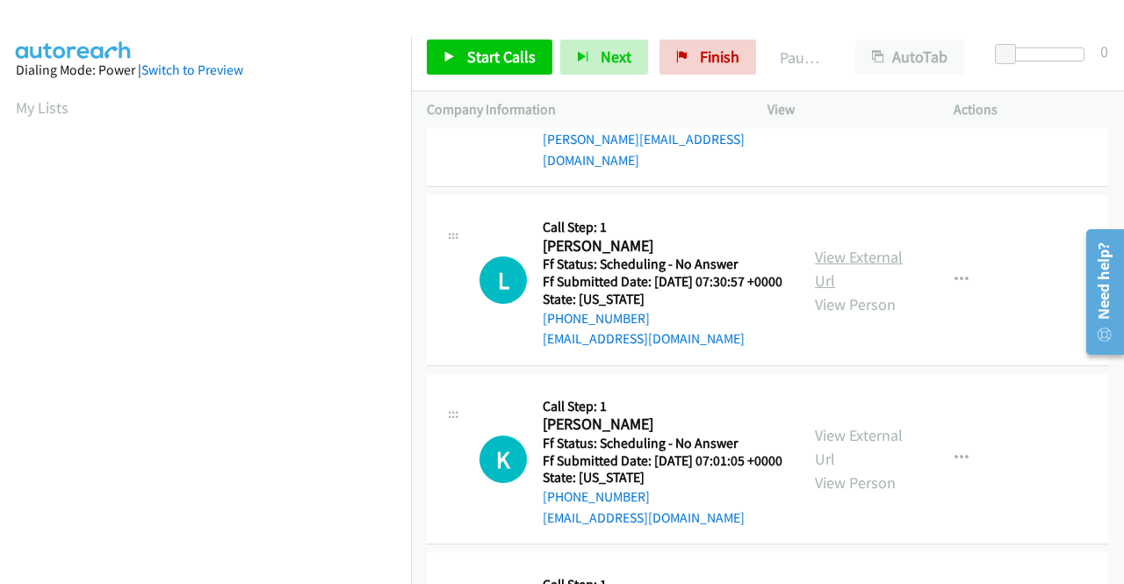
click at [843, 291] on link "View External Url" at bounding box center [859, 269] width 88 height 44
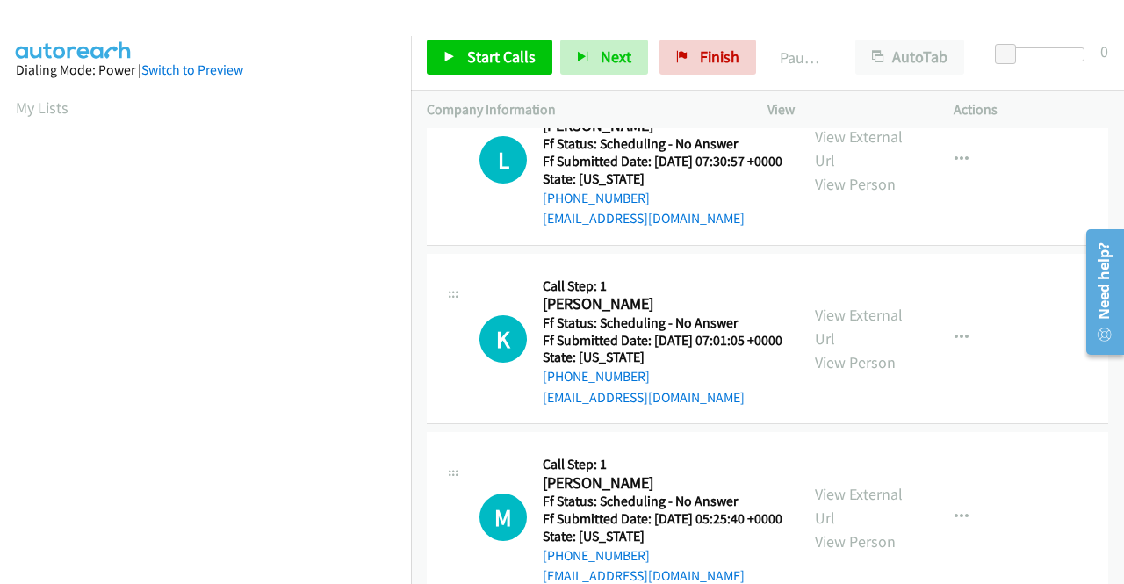
scroll to position [1405, 0]
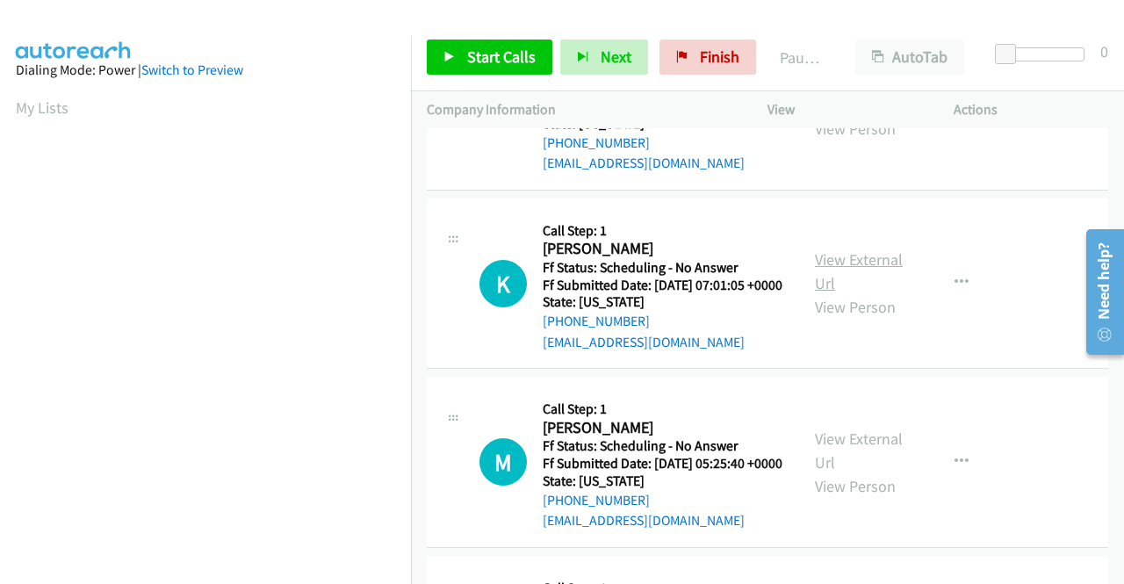
click at [836, 293] on link "View External Url" at bounding box center [859, 271] width 88 height 44
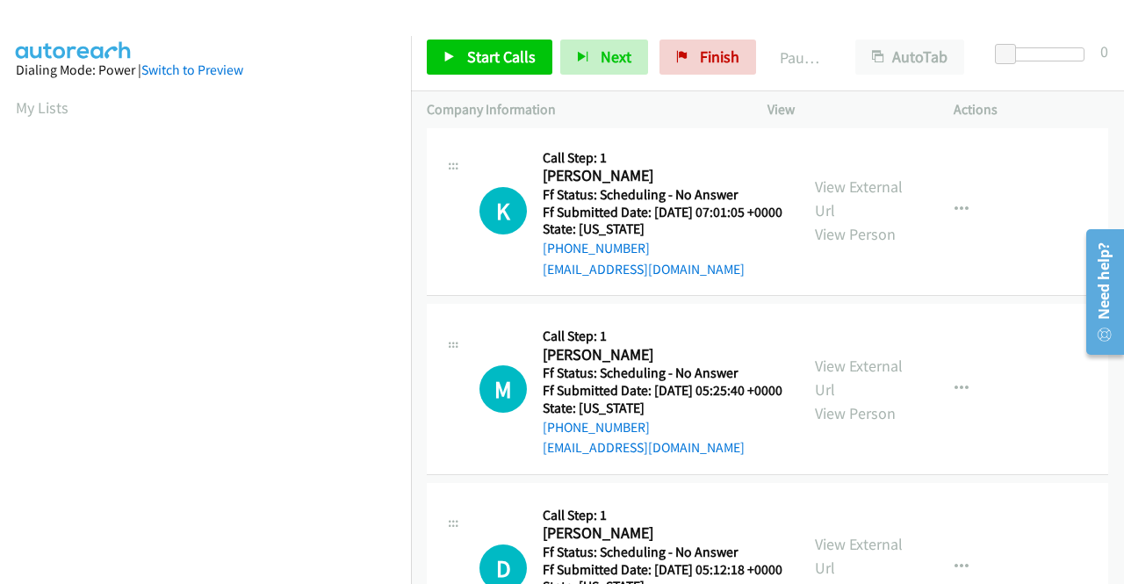
scroll to position [1580, 0]
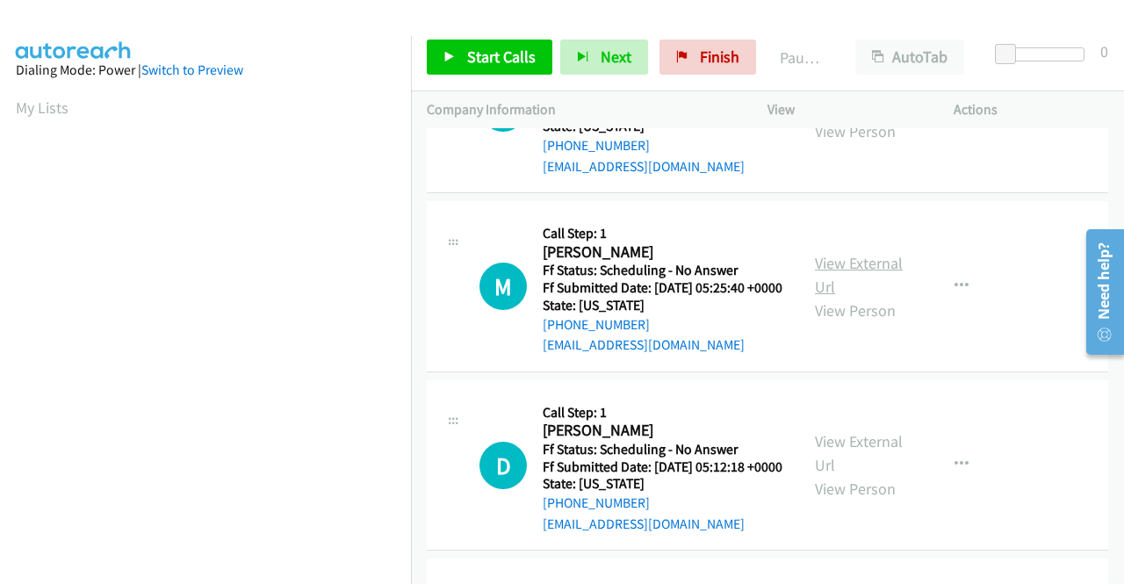
click at [837, 297] on link "View External Url" at bounding box center [859, 275] width 88 height 44
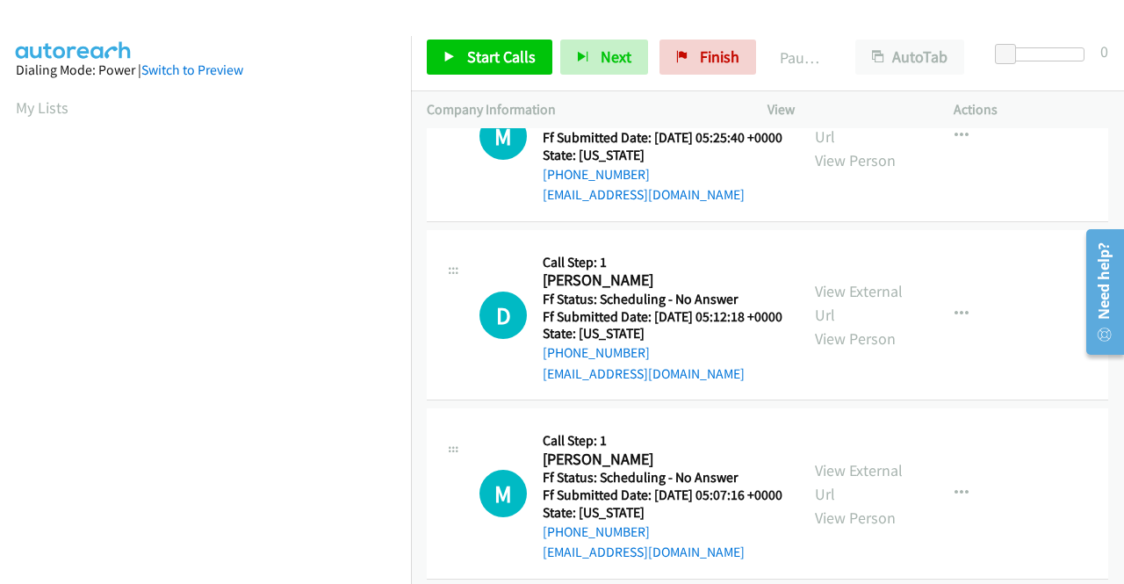
scroll to position [1756, 0]
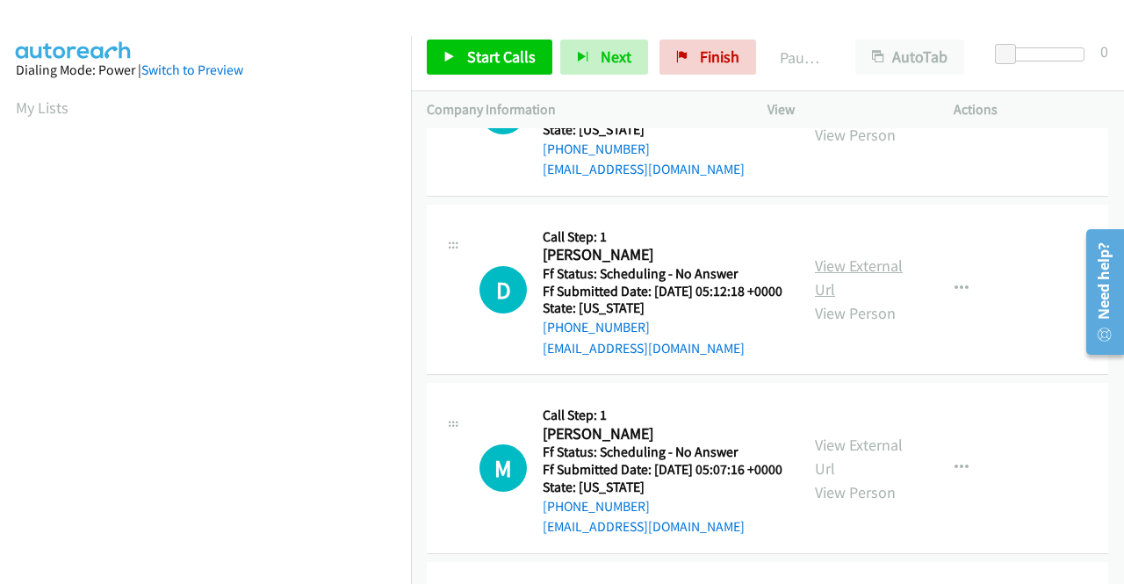
click at [848, 299] on link "View External Url" at bounding box center [859, 277] width 88 height 44
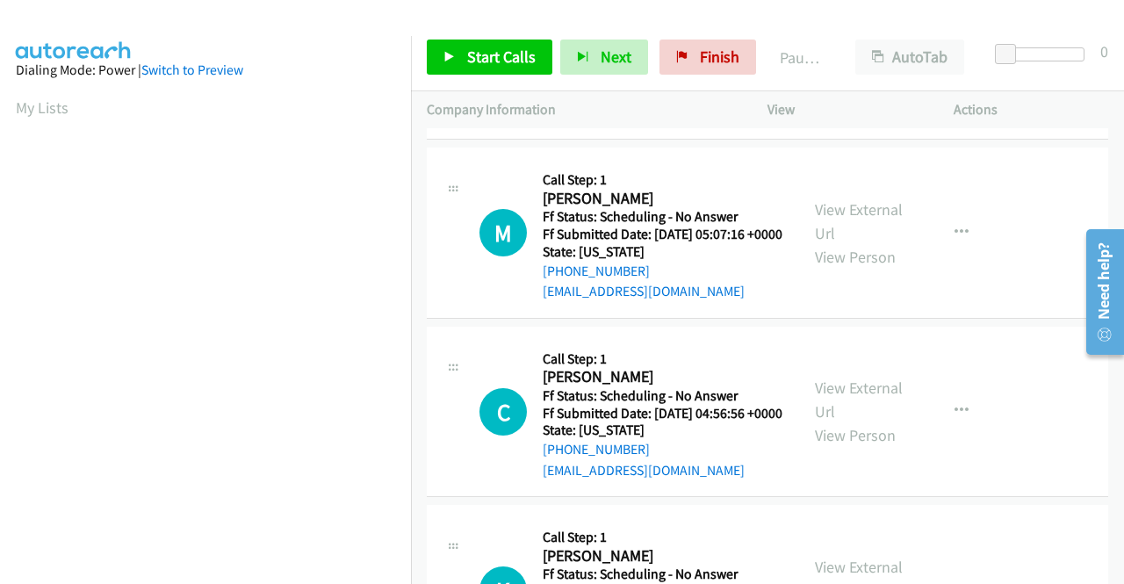
scroll to position [2019, 0]
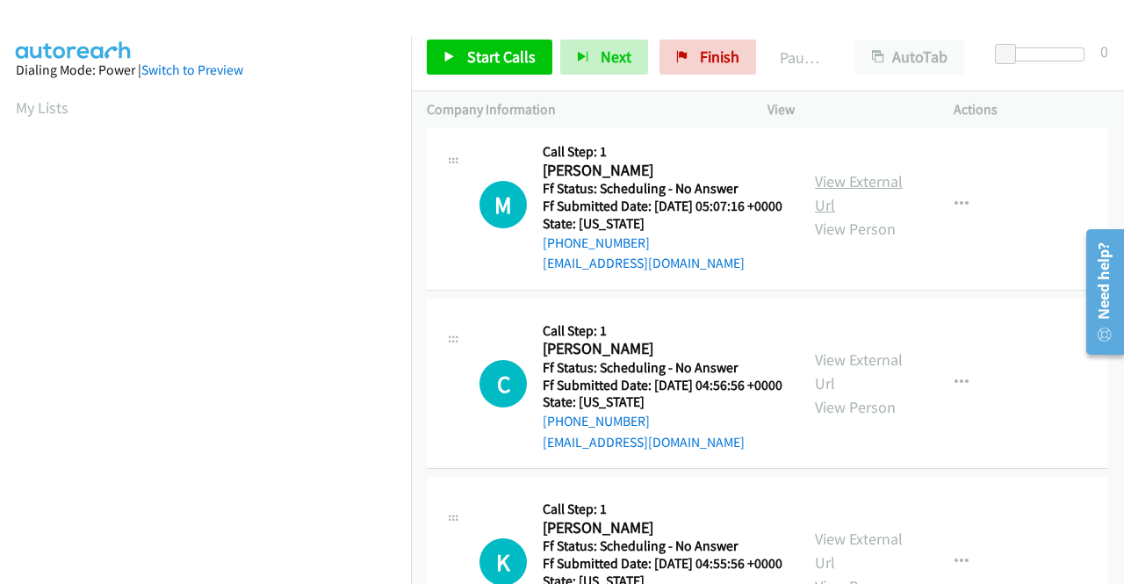
click at [853, 215] on link "View External Url" at bounding box center [859, 193] width 88 height 44
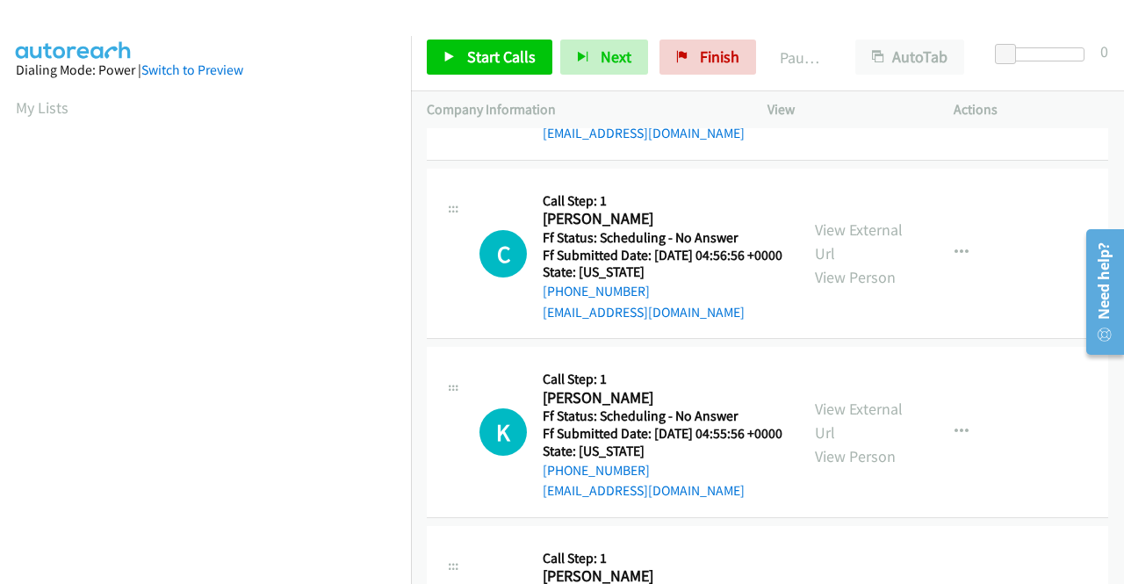
scroll to position [2195, 0]
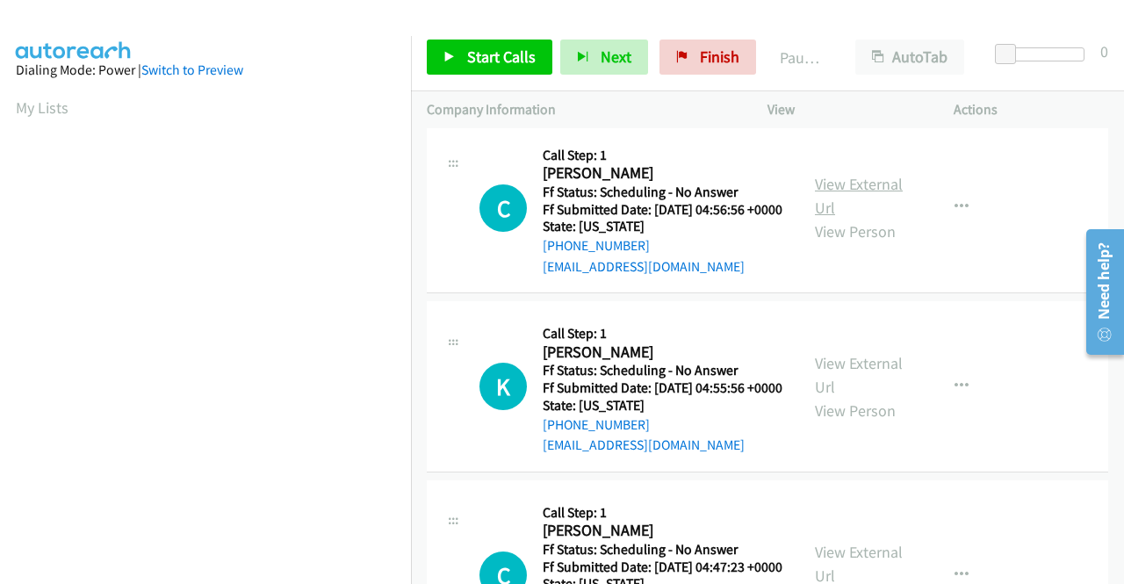
click at [838, 218] on link "View External Url" at bounding box center [859, 196] width 88 height 44
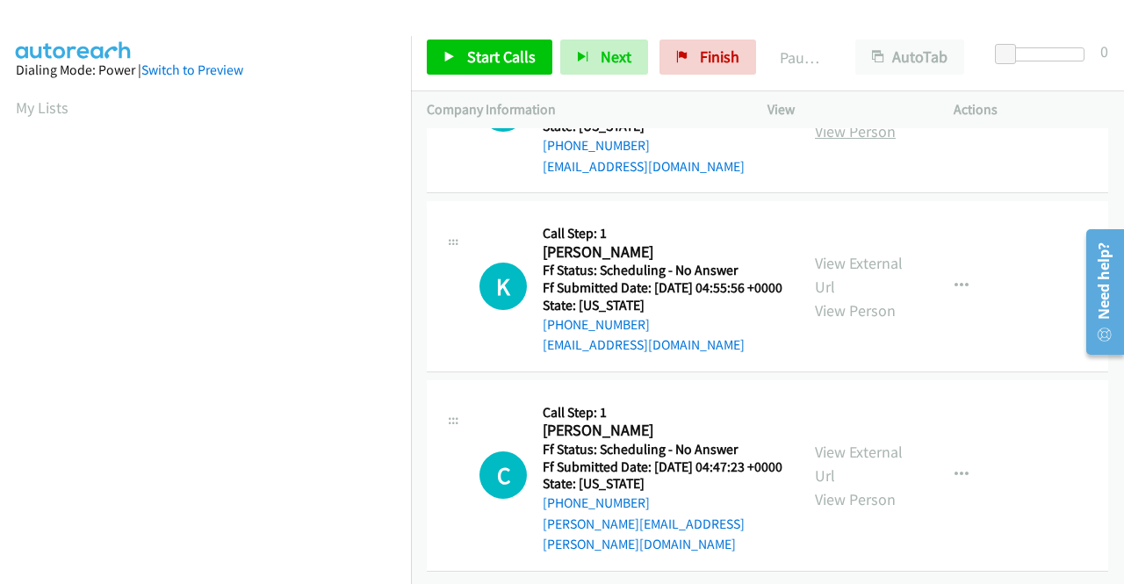
scroll to position [2370, 0]
click at [861, 297] on link "View External Url" at bounding box center [859, 275] width 88 height 44
click at [836, 442] on link "View External Url" at bounding box center [859, 464] width 88 height 44
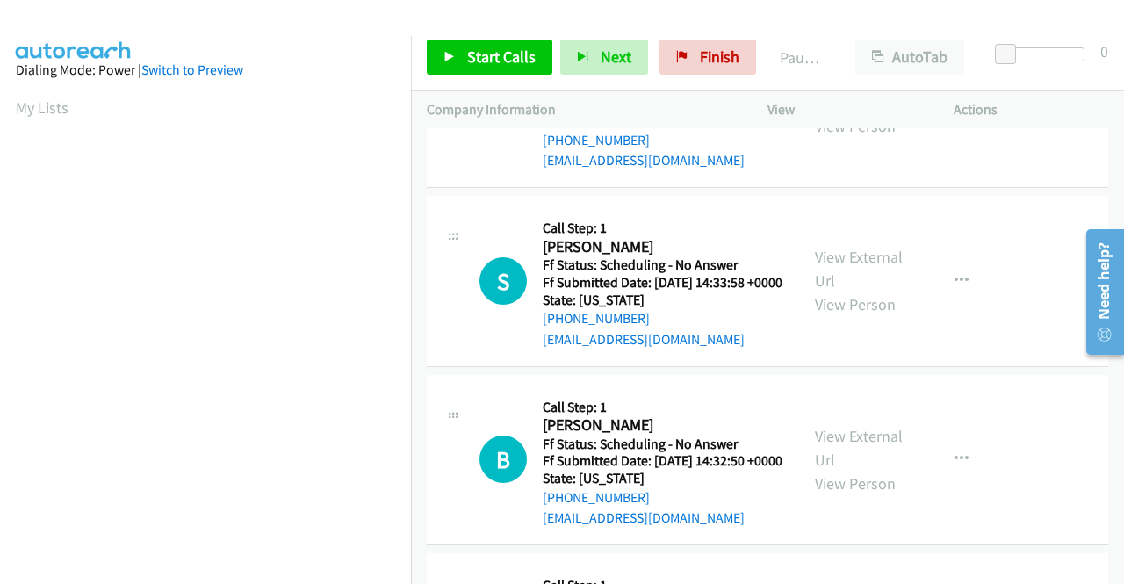
scroll to position [0, 0]
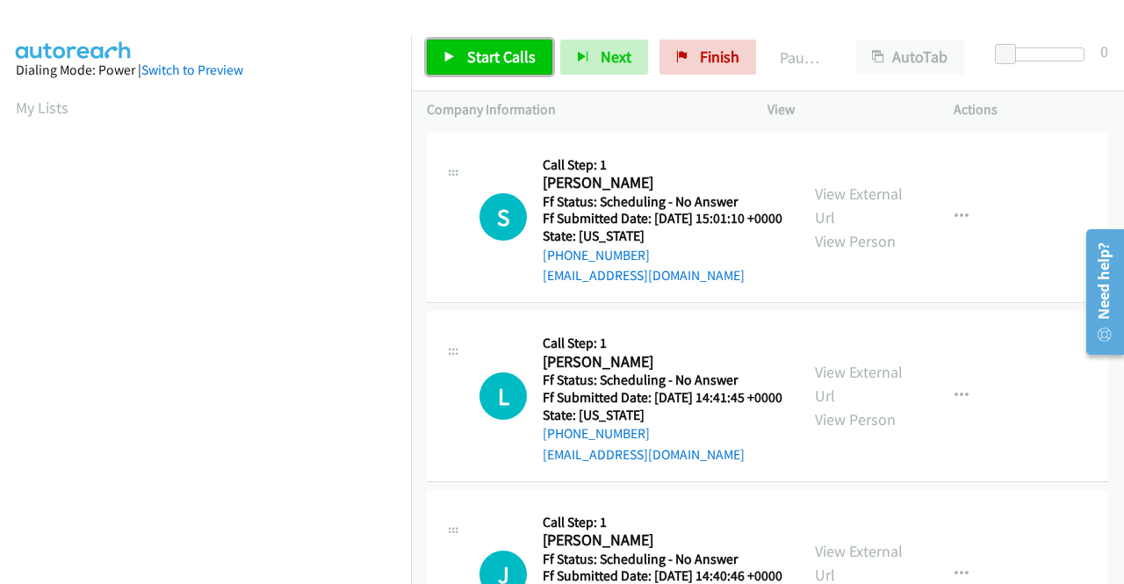
click at [483, 52] on span "Start Calls" at bounding box center [501, 57] width 68 height 20
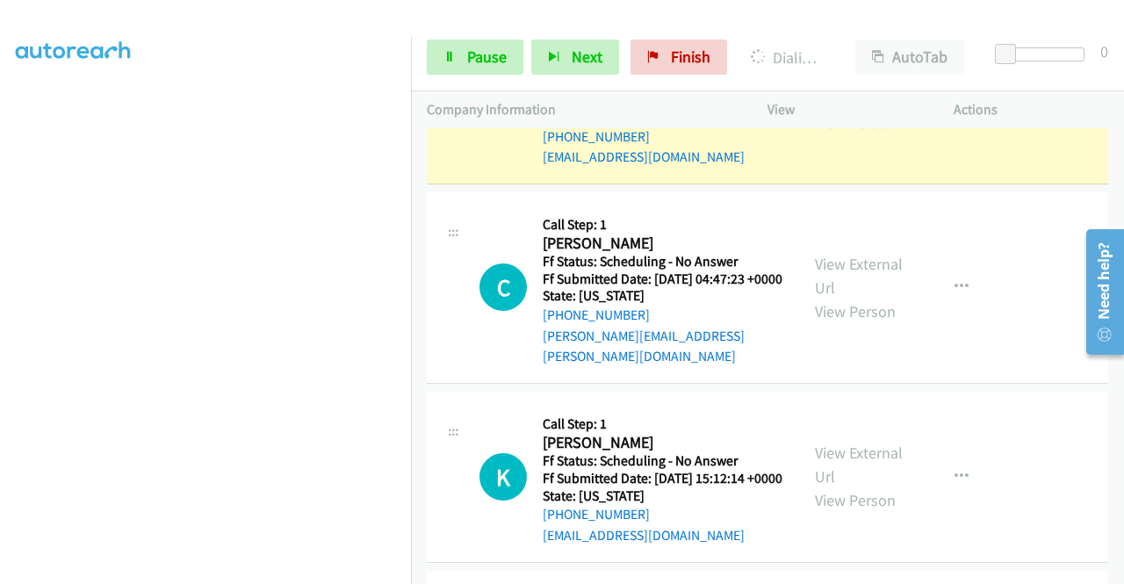
scroll to position [2985, 0]
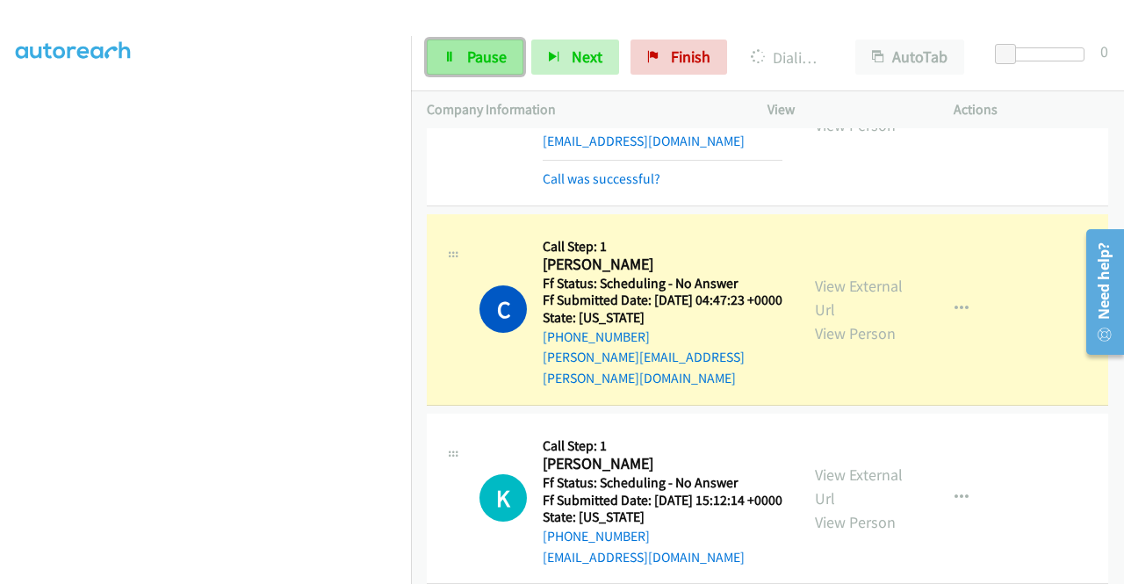
click at [492, 54] on span "Pause" at bounding box center [487, 57] width 40 height 20
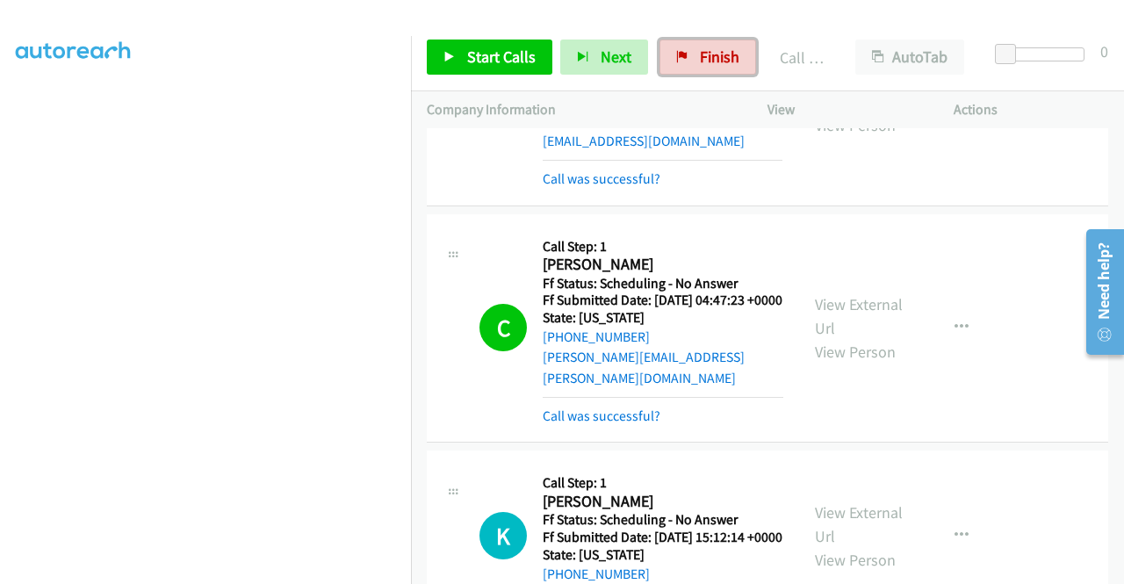
drag, startPoint x: 705, startPoint y: 57, endPoint x: 606, endPoint y: 93, distance: 105.5
click at [705, 57] on span "Finish" at bounding box center [720, 57] width 40 height 20
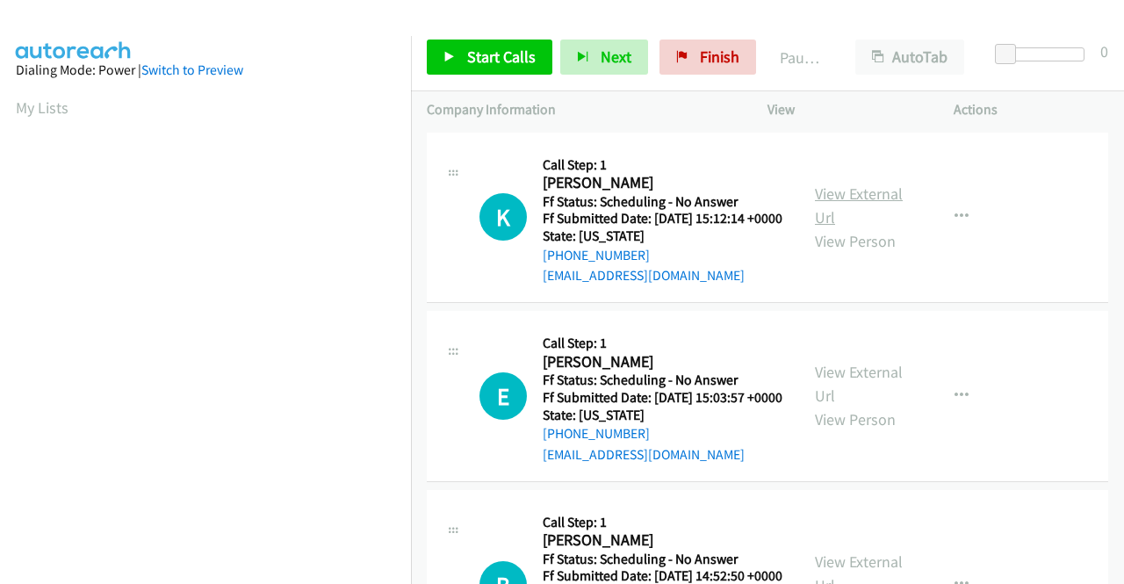
click at [832, 199] on link "View External Url" at bounding box center [859, 205] width 88 height 44
click at [845, 399] on link "View External Url" at bounding box center [859, 384] width 88 height 44
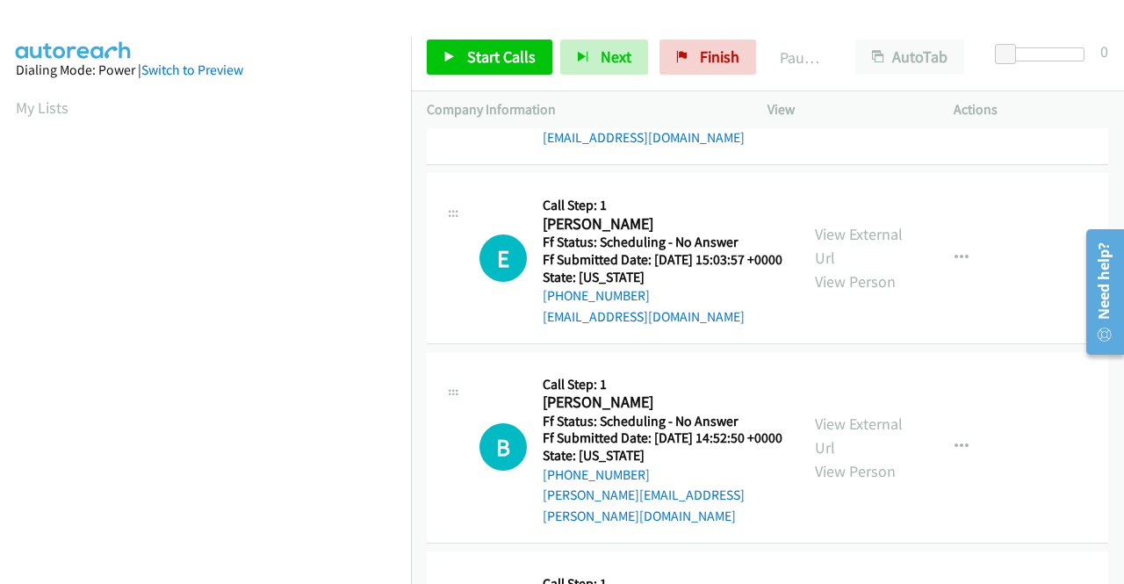
scroll to position [176, 0]
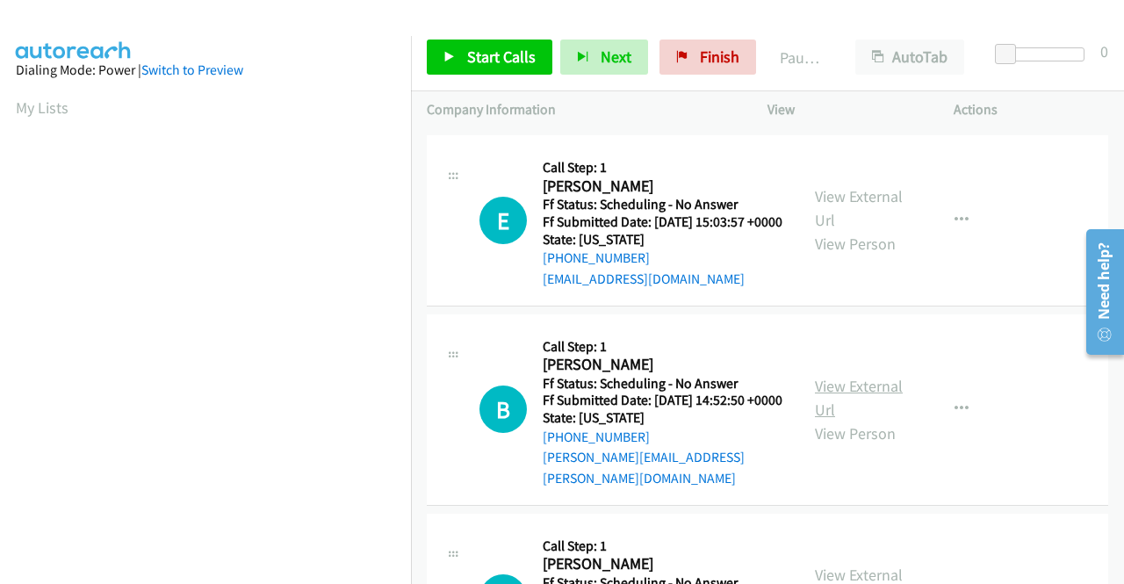
click at [831, 417] on link "View External Url" at bounding box center [859, 398] width 88 height 44
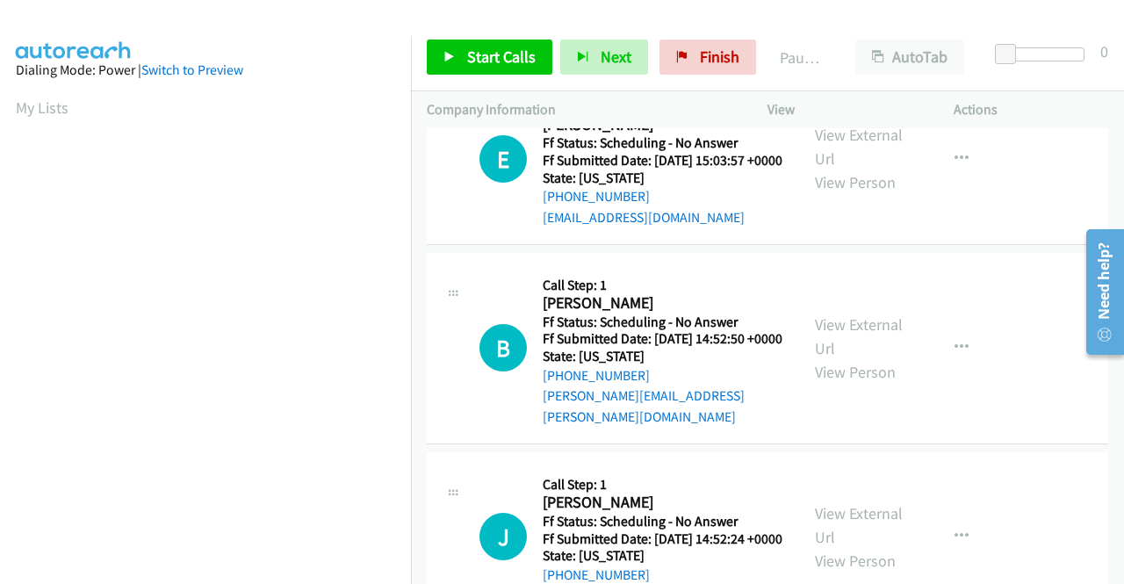
scroll to position [351, 0]
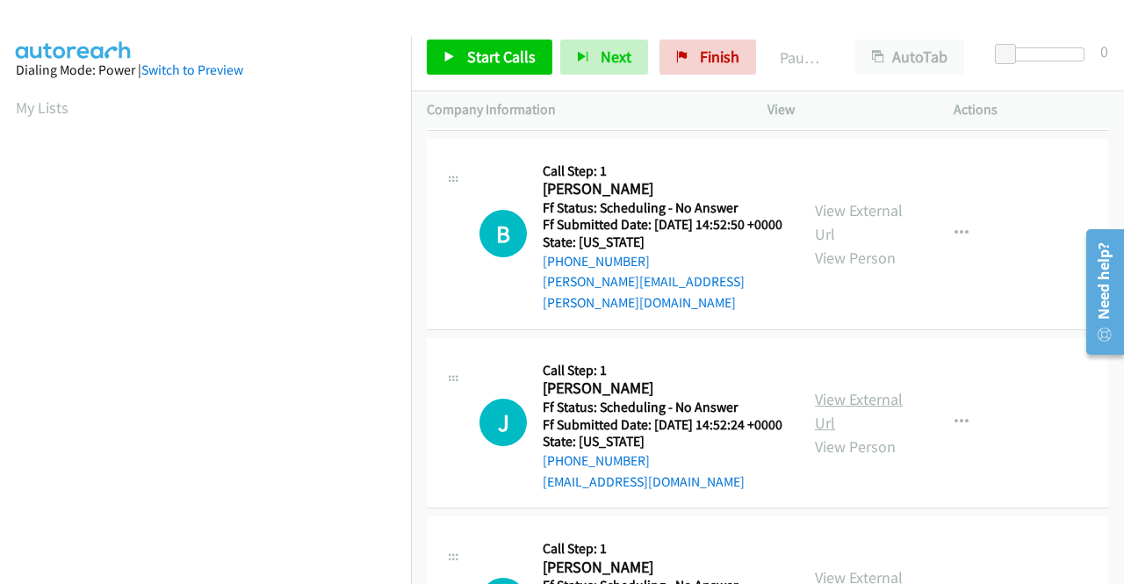
click at [841, 433] on link "View External Url" at bounding box center [859, 411] width 88 height 44
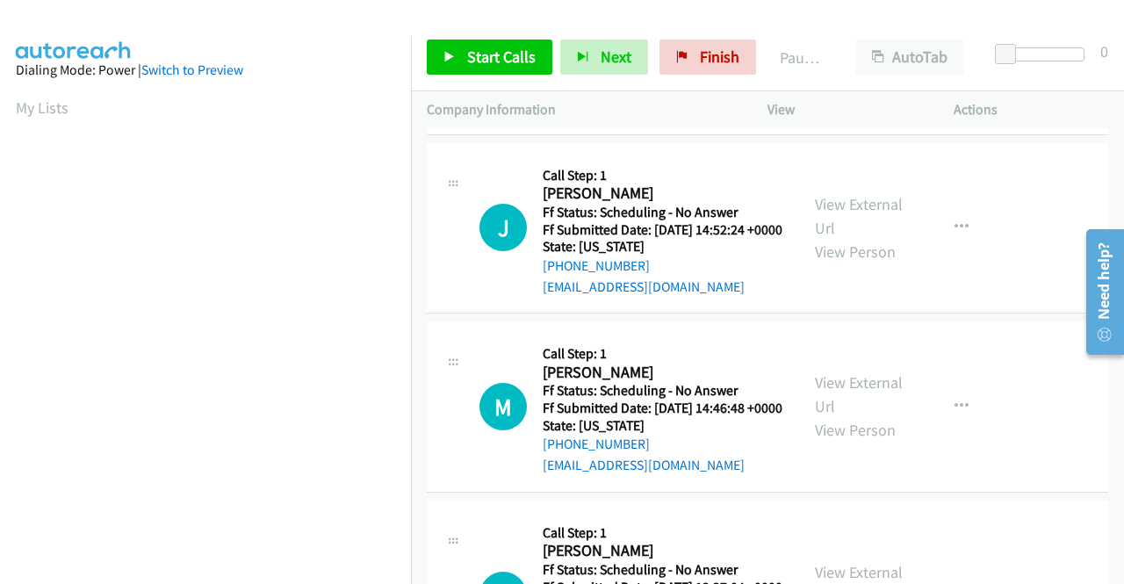
scroll to position [615, 0]
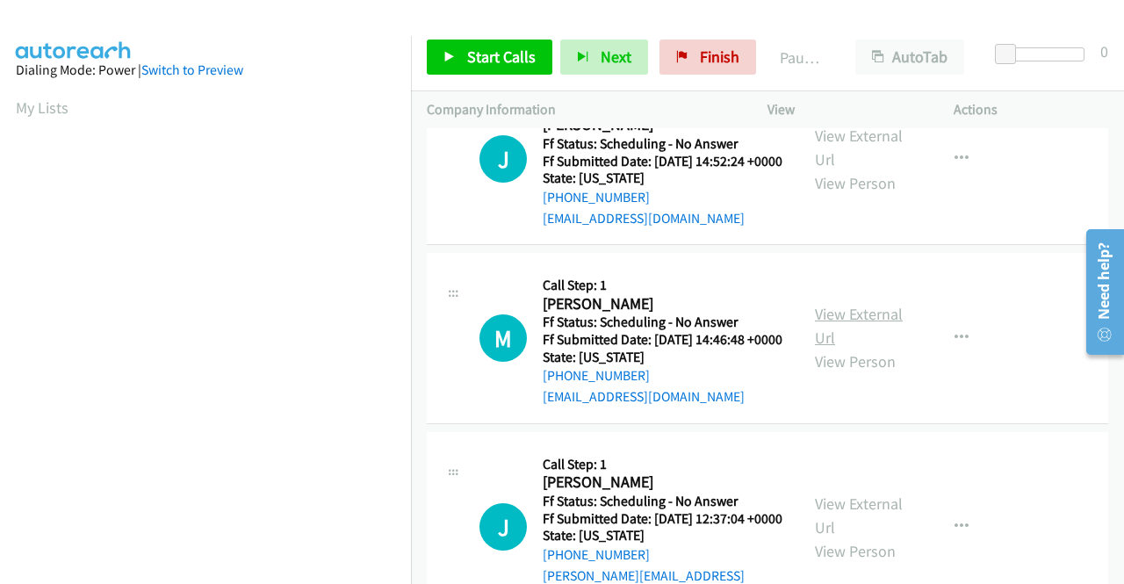
click at [829, 348] on link "View External Url" at bounding box center [859, 326] width 88 height 44
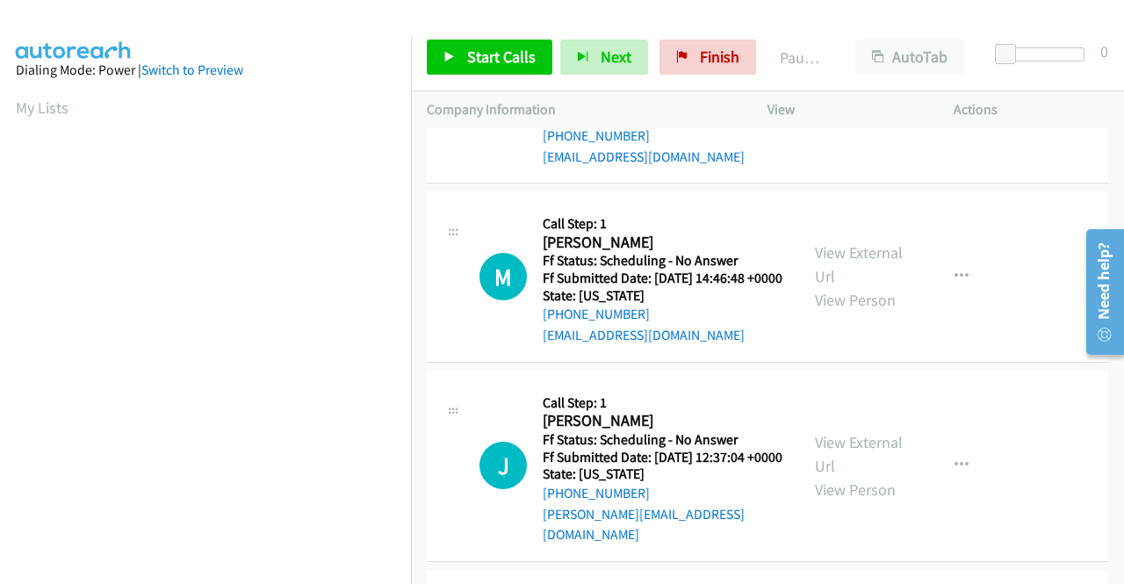
scroll to position [790, 0]
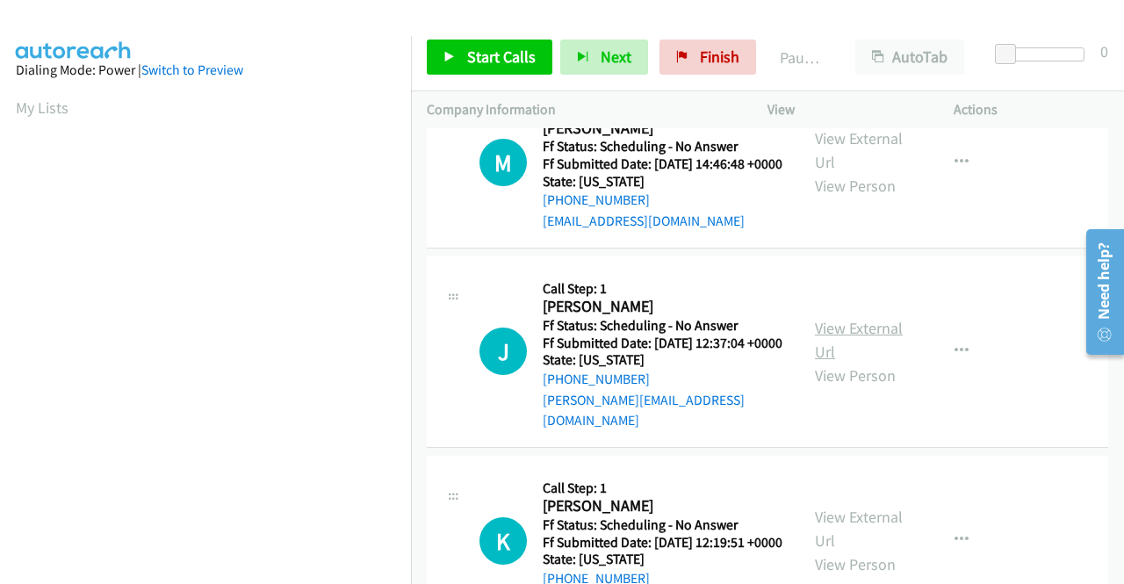
click at [826, 362] on link "View External Url" at bounding box center [859, 340] width 88 height 44
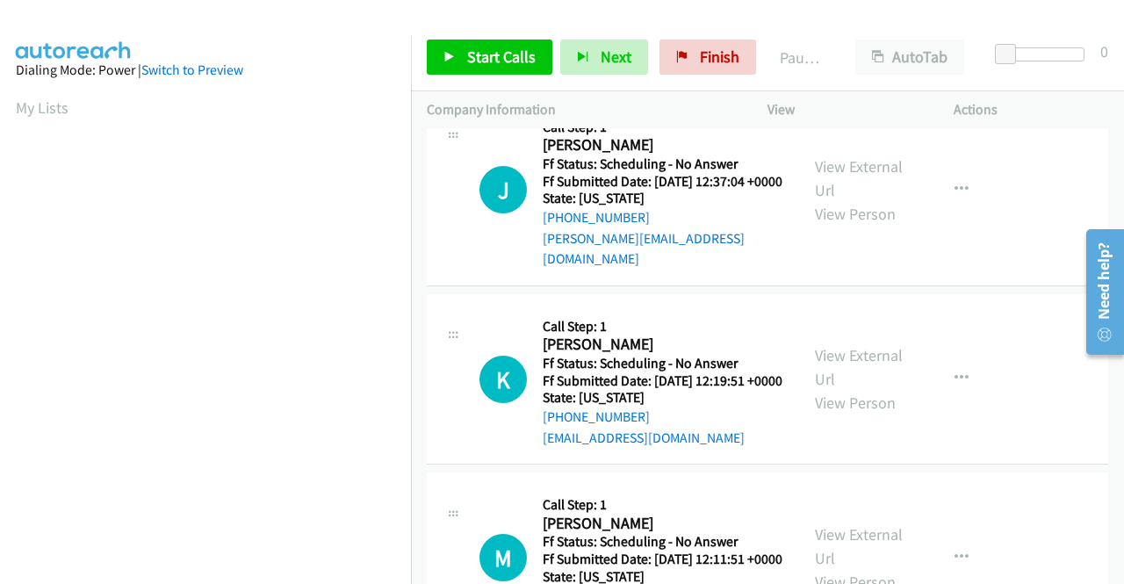
scroll to position [966, 0]
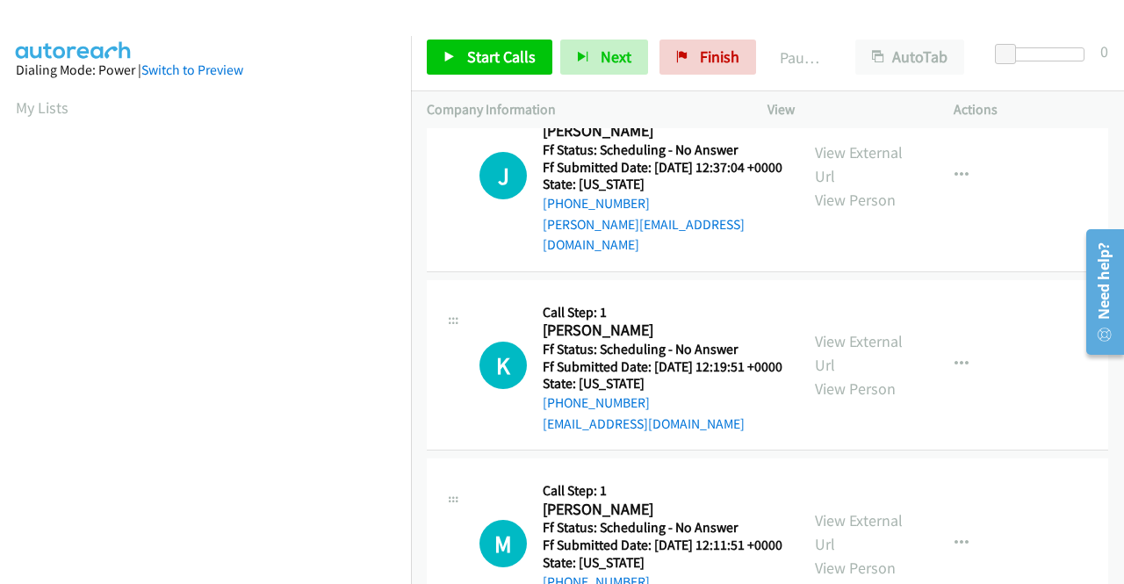
click at [839, 400] on div "View External Url View Person" at bounding box center [860, 364] width 91 height 71
click at [834, 375] on link "View External Url" at bounding box center [859, 353] width 88 height 44
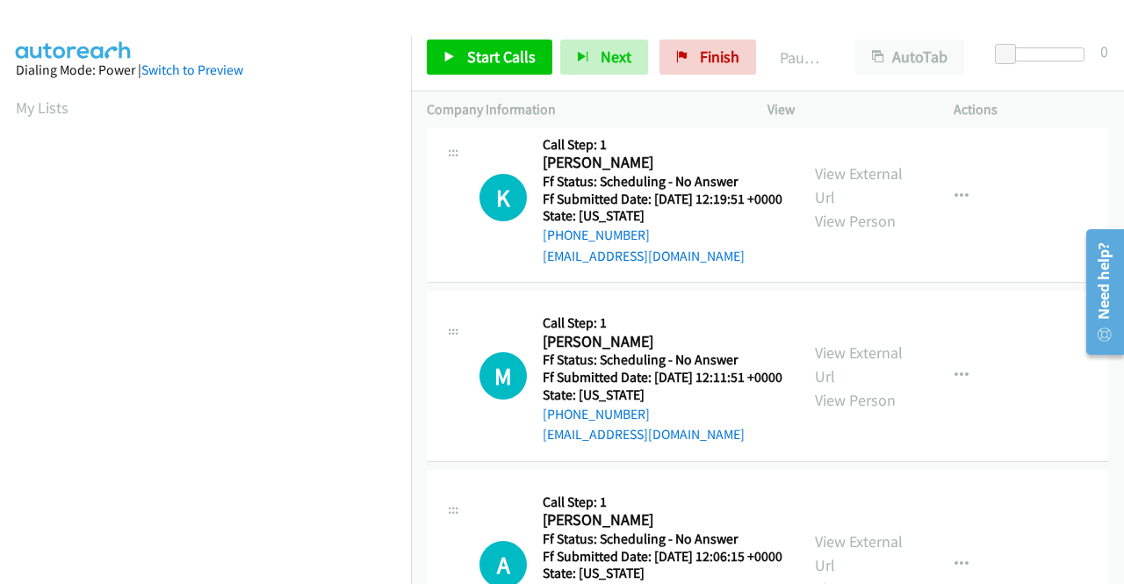
scroll to position [1141, 0]
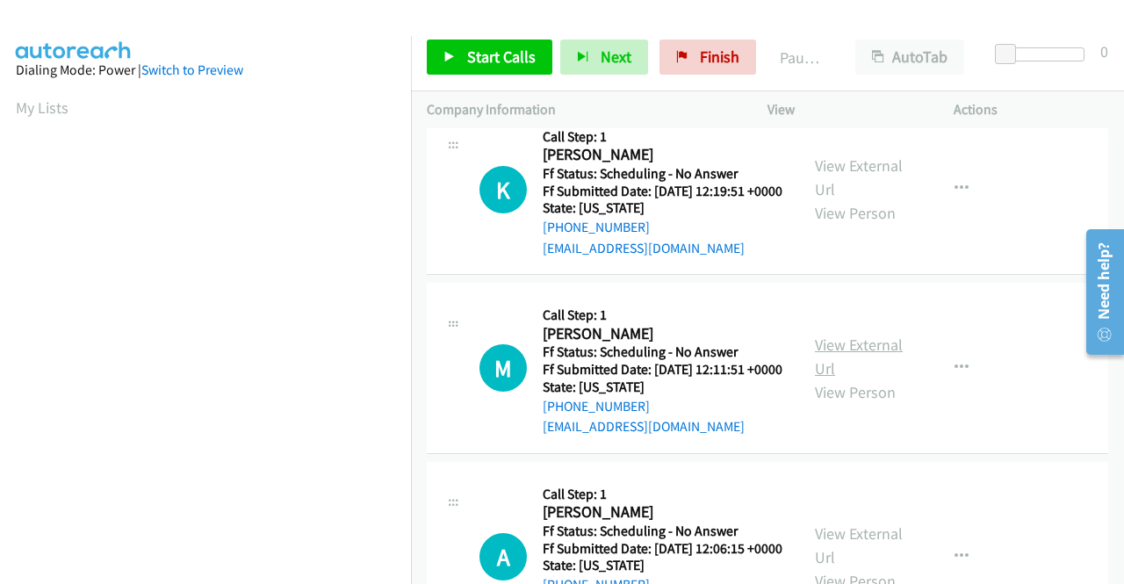
click at [858, 378] on link "View External Url" at bounding box center [859, 356] width 88 height 44
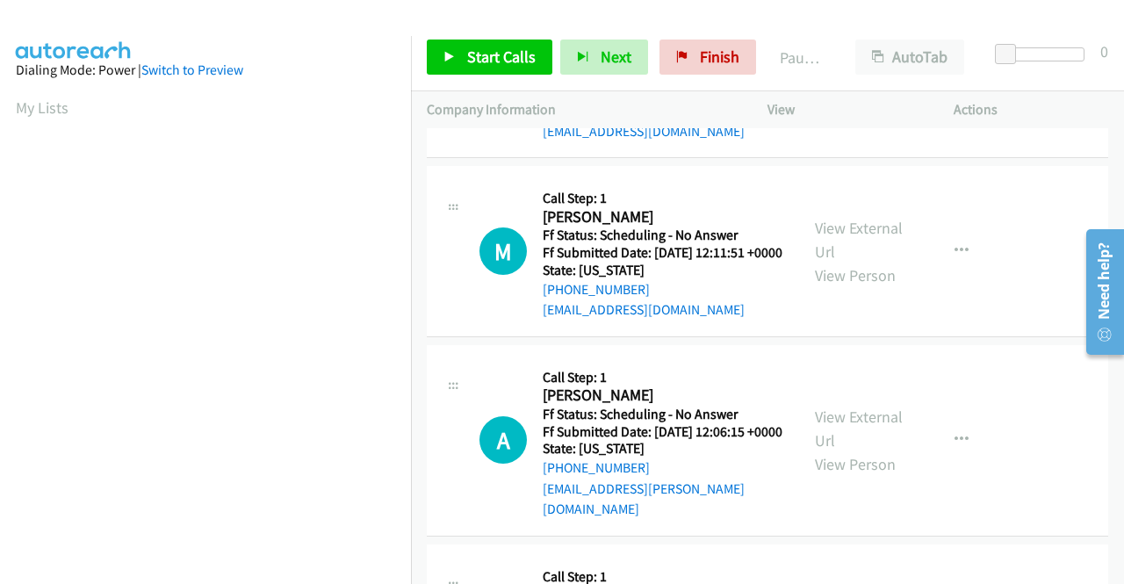
scroll to position [1317, 0]
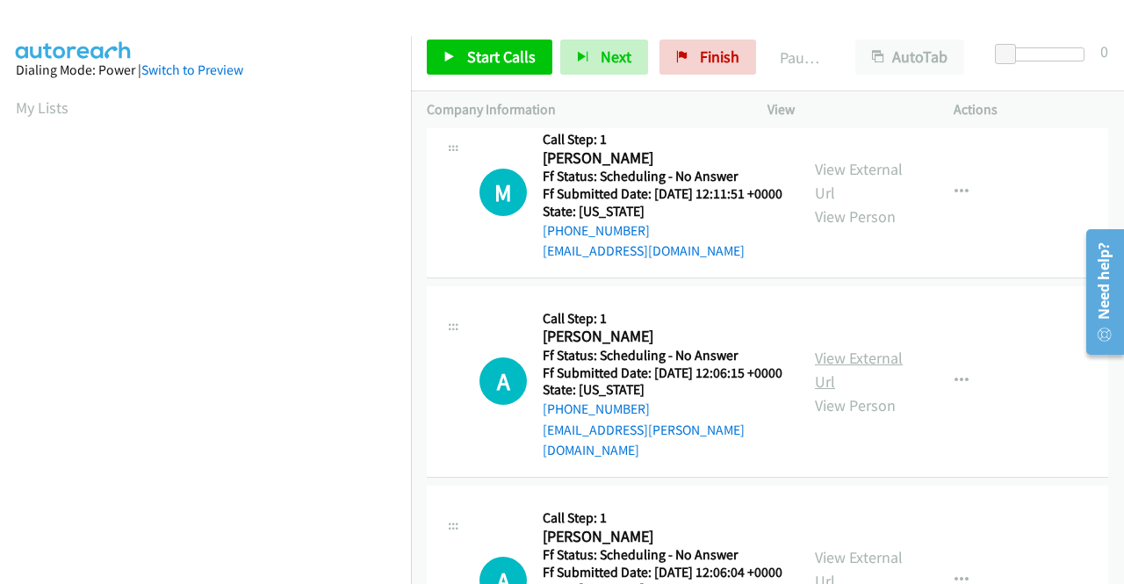
click at [857, 392] on link "View External Url" at bounding box center [859, 370] width 88 height 44
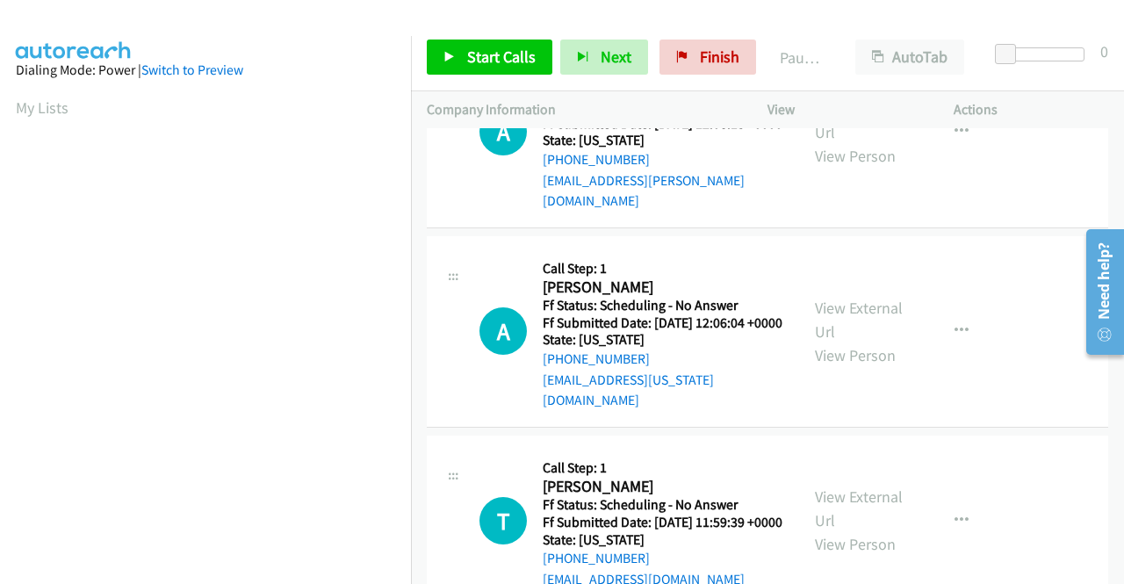
scroll to position [1580, 0]
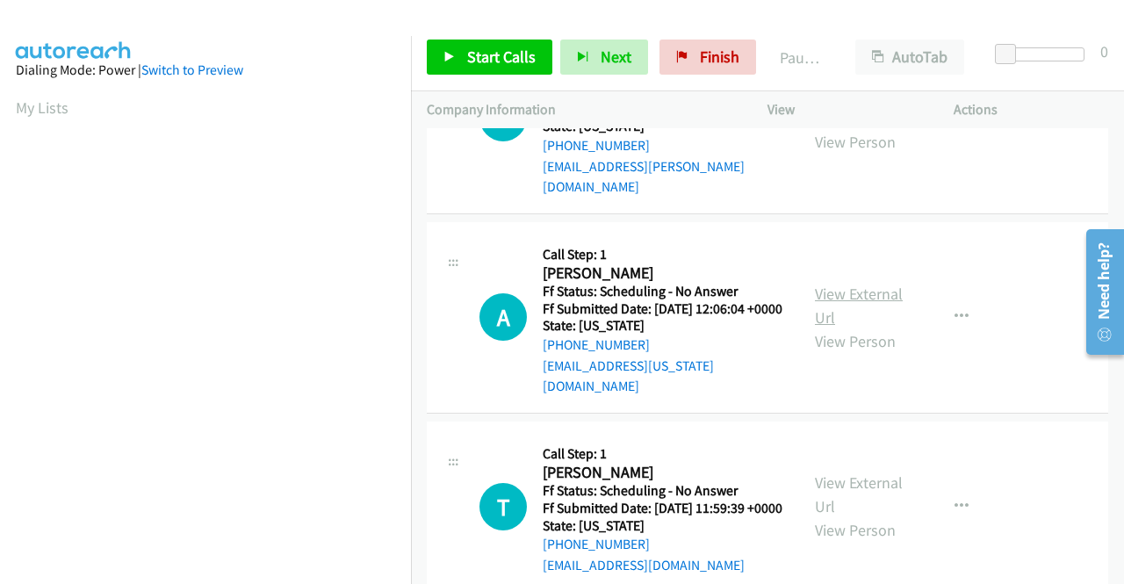
click at [829, 327] on link "View External Url" at bounding box center [859, 306] width 88 height 44
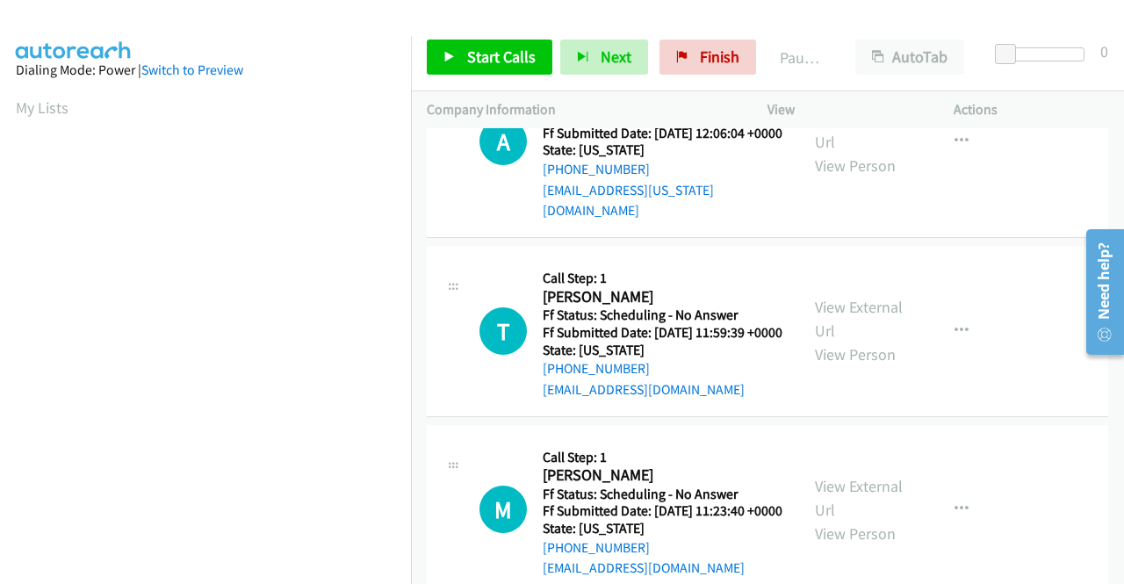
scroll to position [1844, 0]
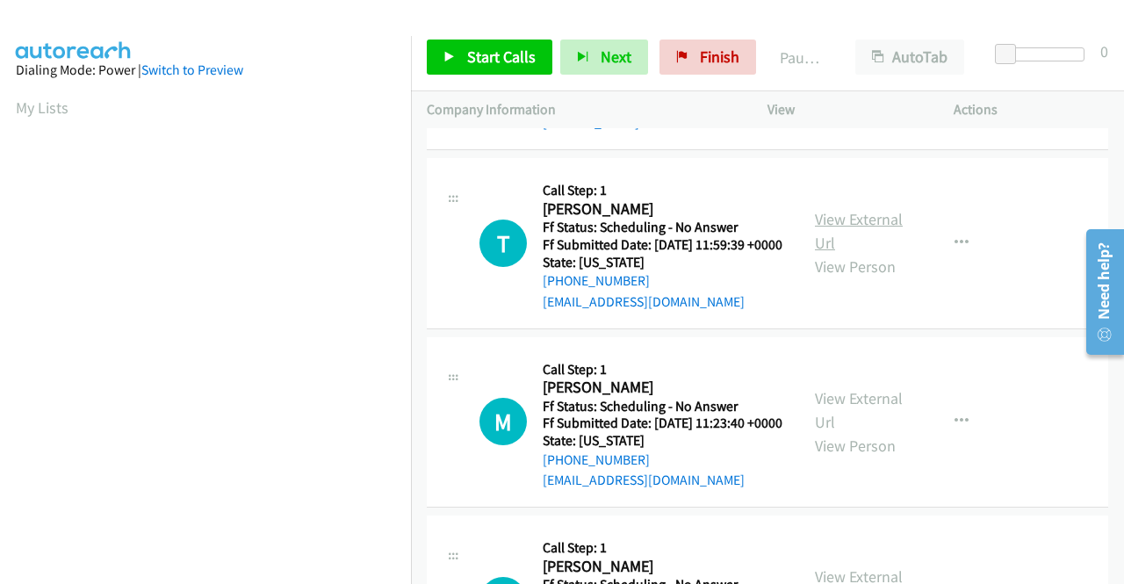
click at [847, 253] on link "View External Url" at bounding box center [859, 231] width 88 height 44
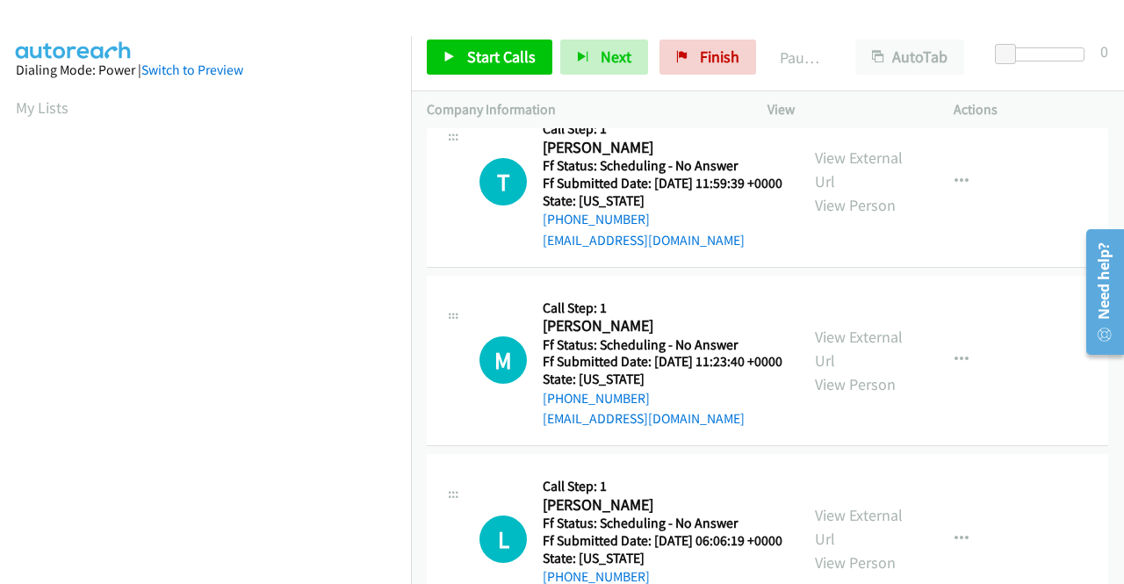
scroll to position [1931, 0]
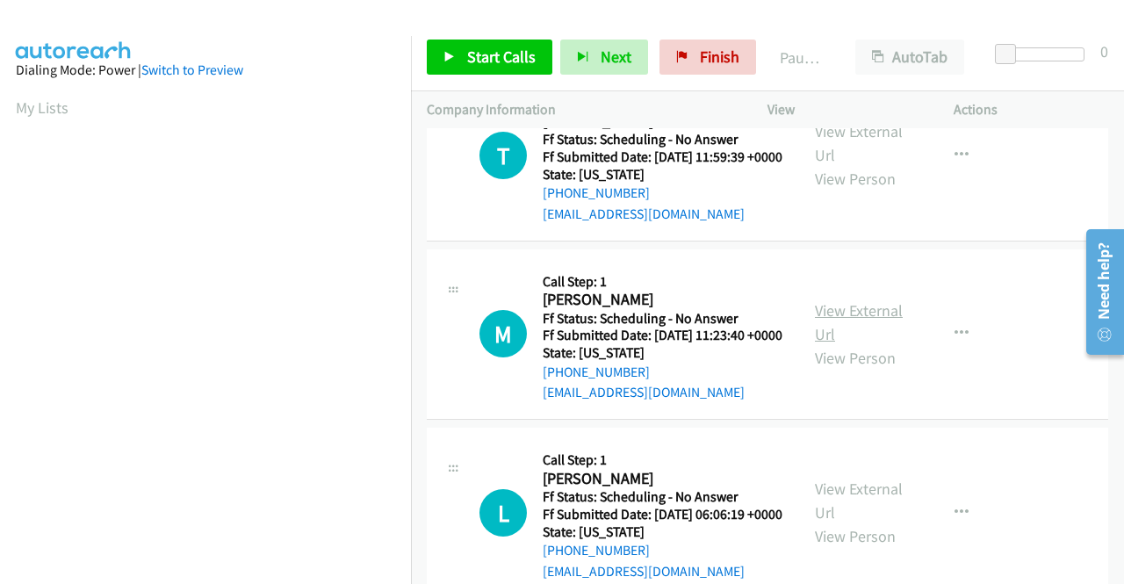
click at [888, 344] on link "View External Url" at bounding box center [859, 322] width 88 height 44
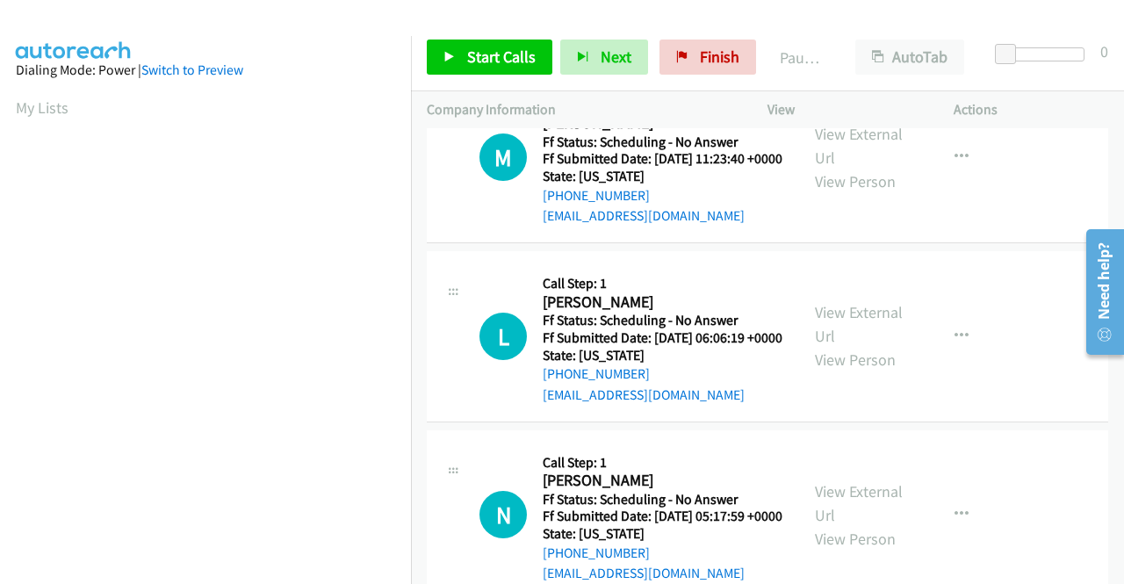
scroll to position [2195, 0]
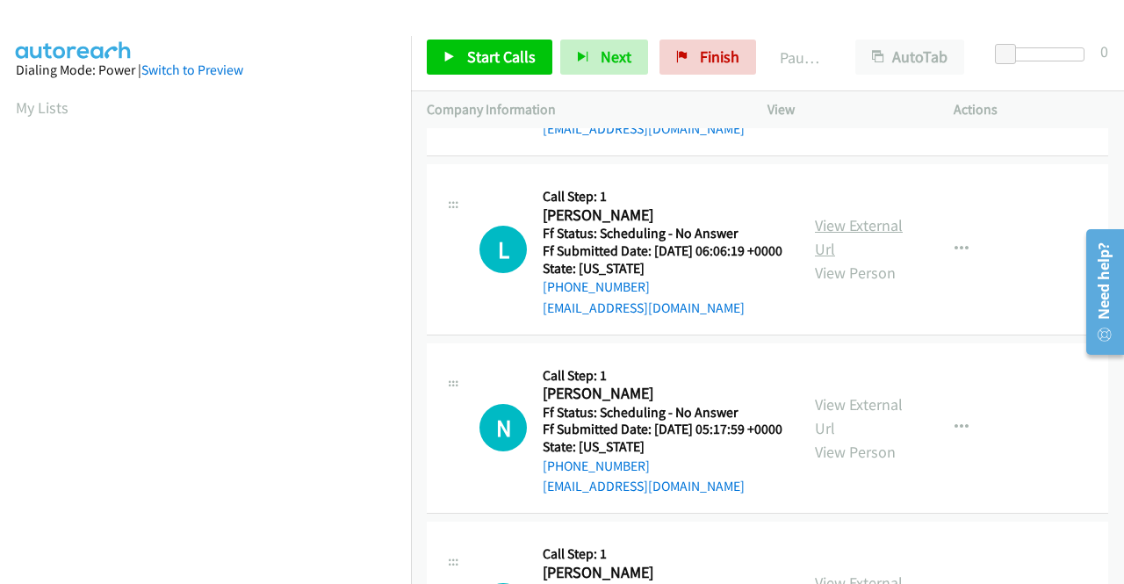
click at [860, 259] on link "View External Url" at bounding box center [859, 237] width 88 height 44
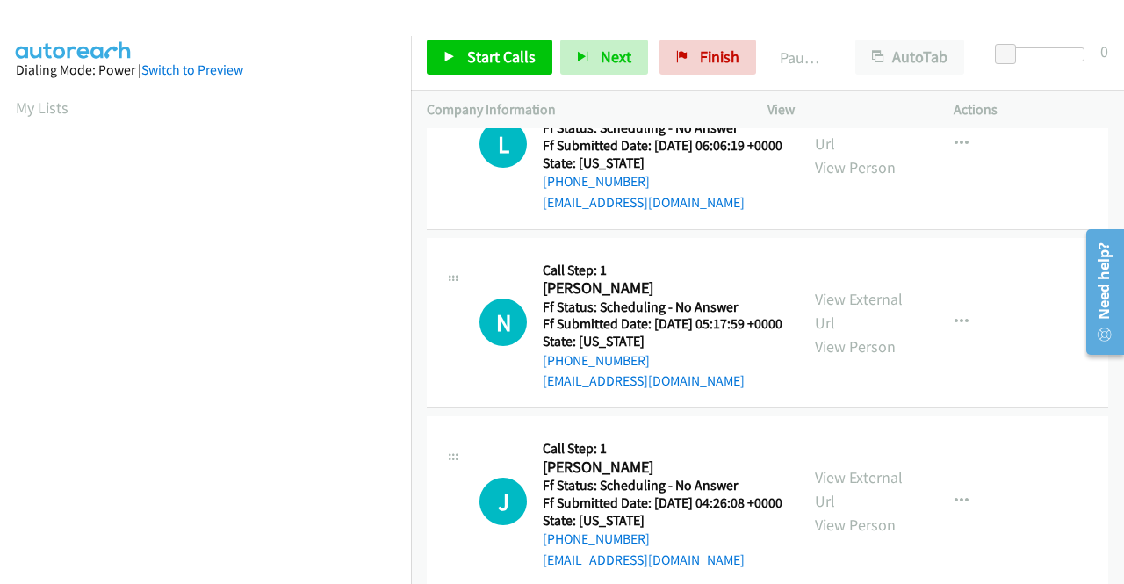
scroll to position [2370, 0]
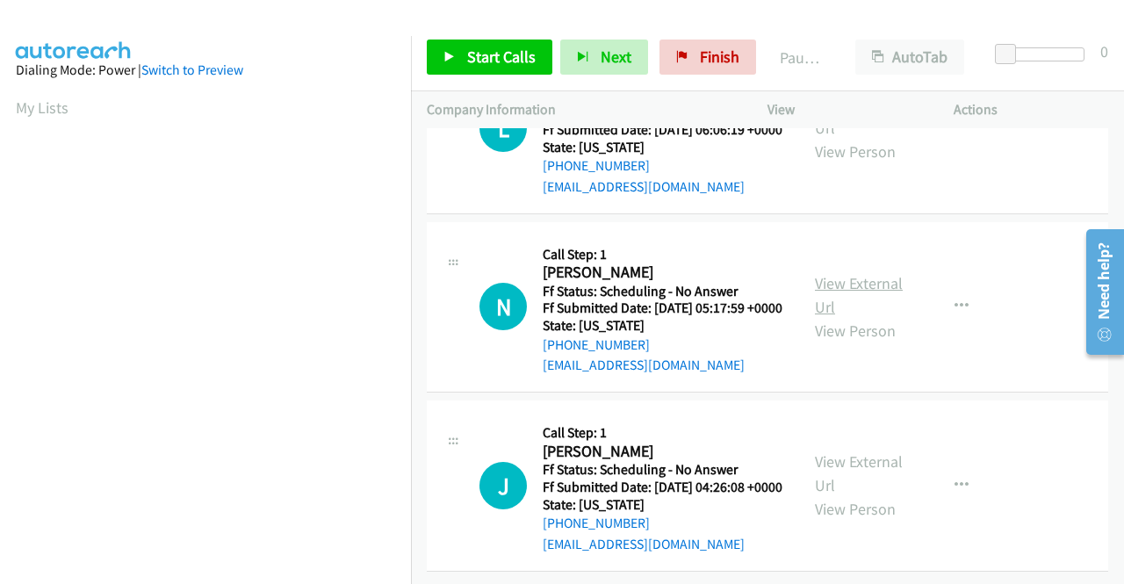
click at [833, 317] on link "View External Url" at bounding box center [859, 295] width 88 height 44
click at [822, 451] on link "View External Url" at bounding box center [859, 473] width 88 height 44
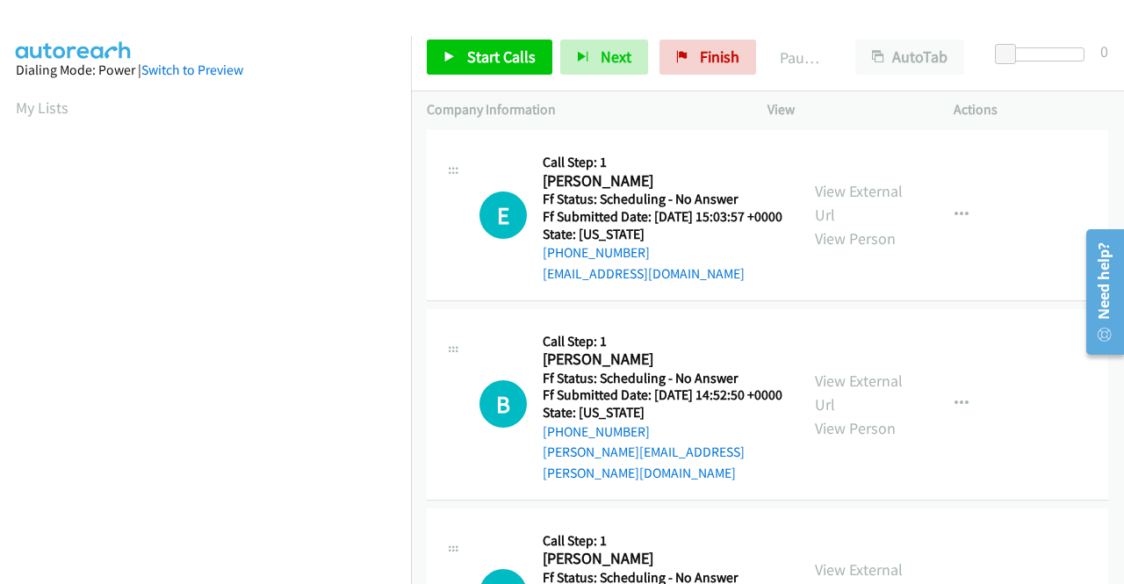
scroll to position [0, 0]
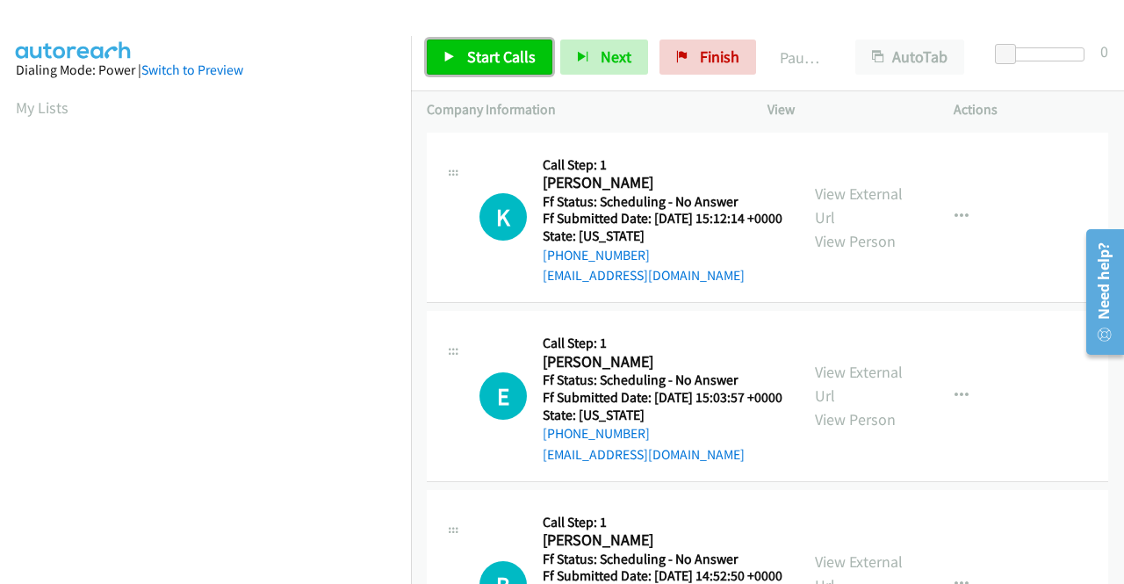
click at [501, 62] on span "Start Calls" at bounding box center [501, 57] width 68 height 20
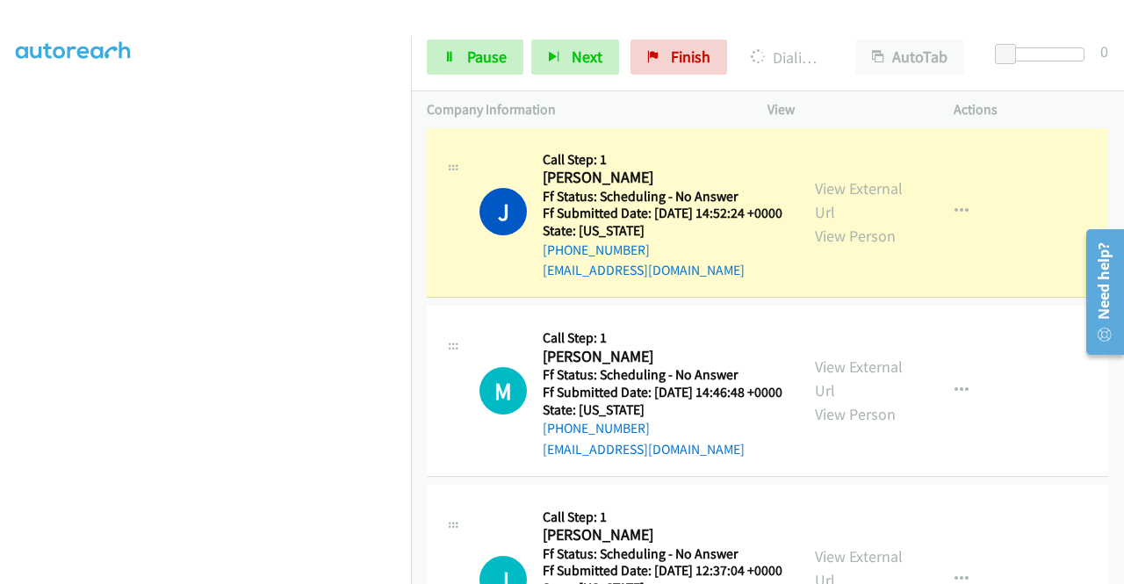
scroll to position [702, 0]
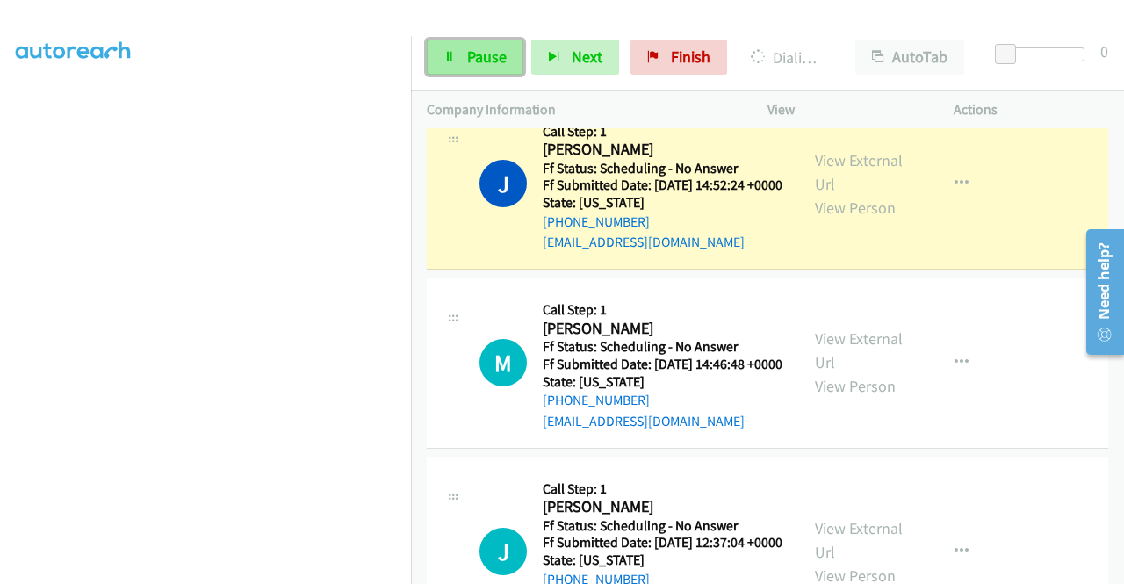
click at [501, 50] on span "Pause" at bounding box center [487, 57] width 40 height 20
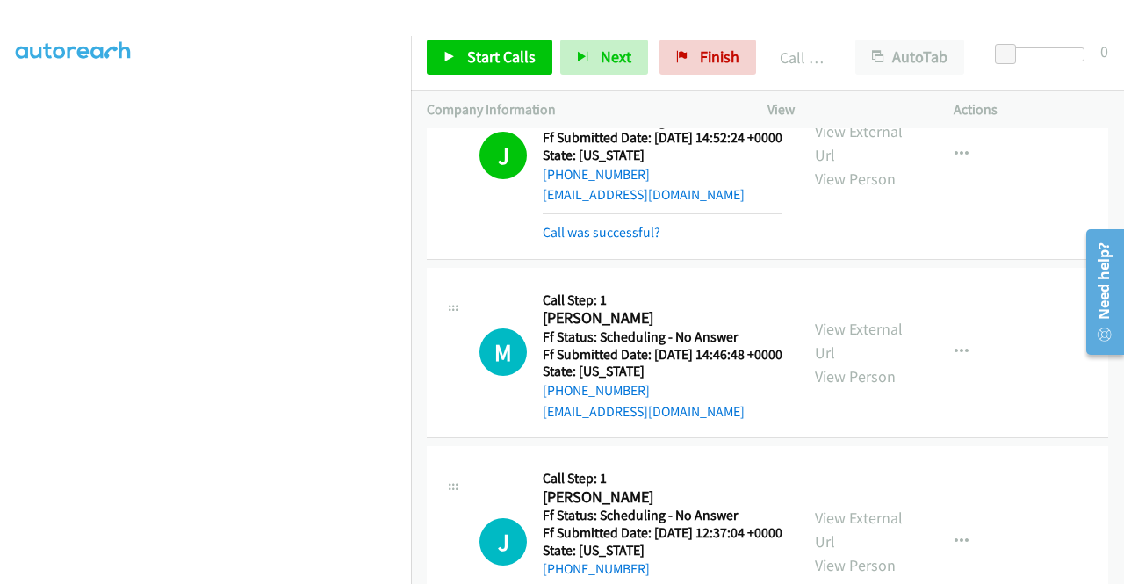
scroll to position [790, 0]
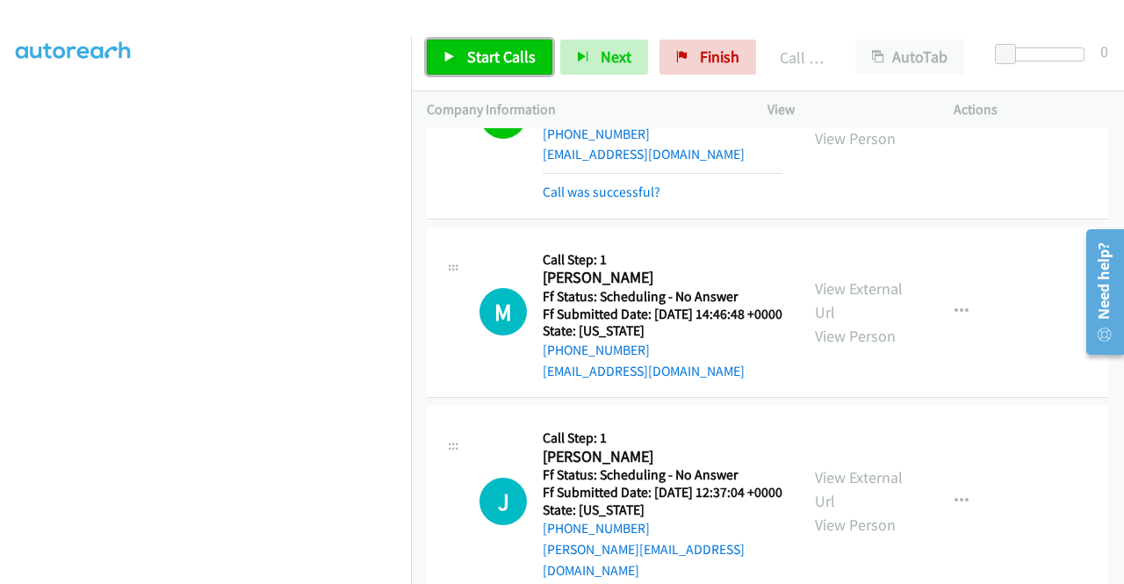
click at [529, 61] on span "Start Calls" at bounding box center [501, 57] width 68 height 20
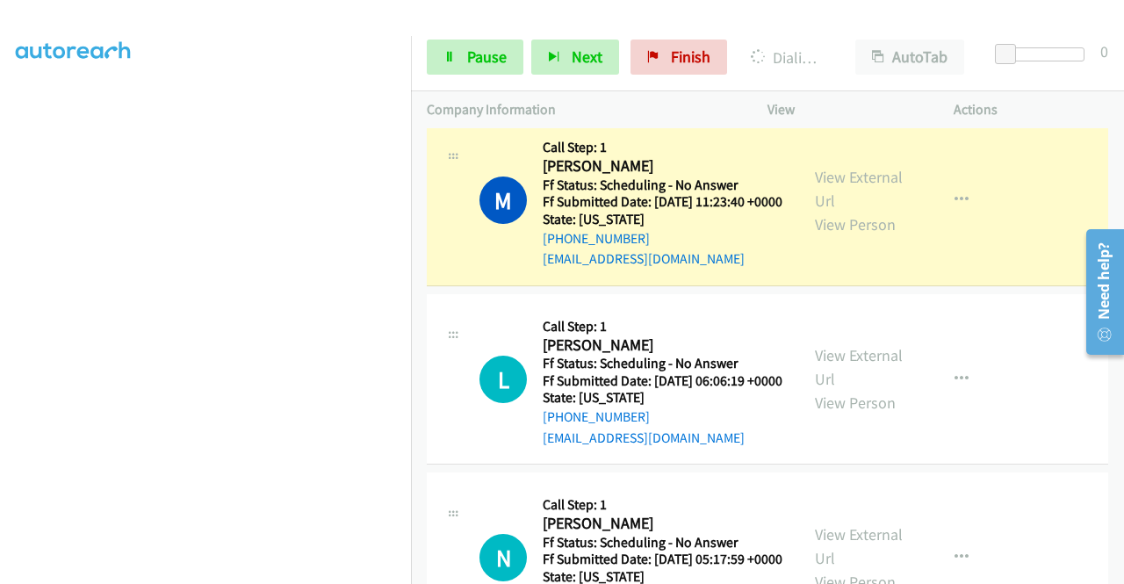
scroll to position [2564, 0]
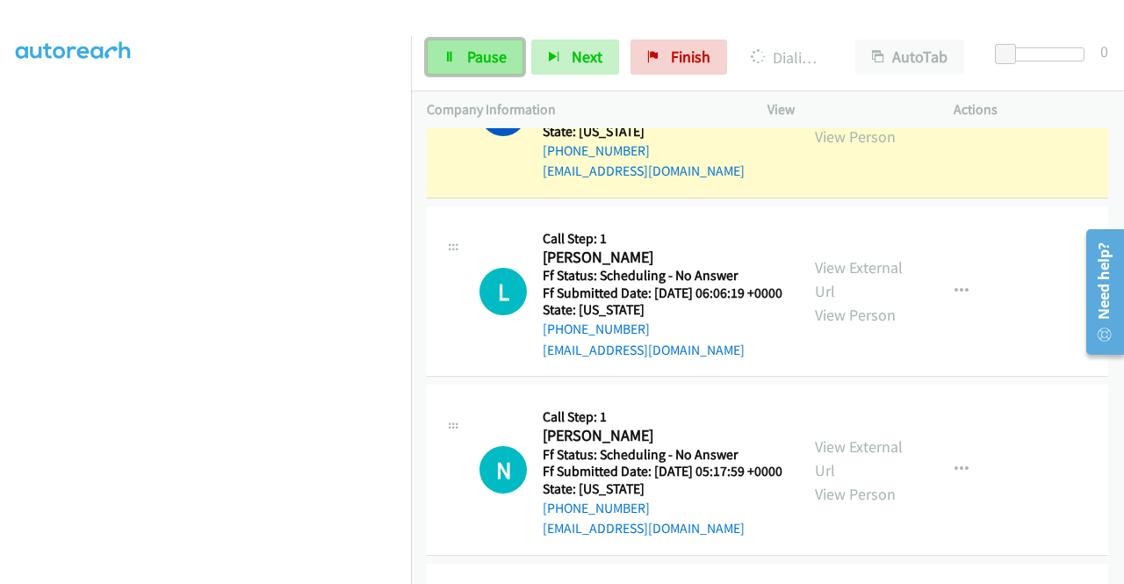
click at [482, 66] on span "Pause" at bounding box center [487, 57] width 40 height 20
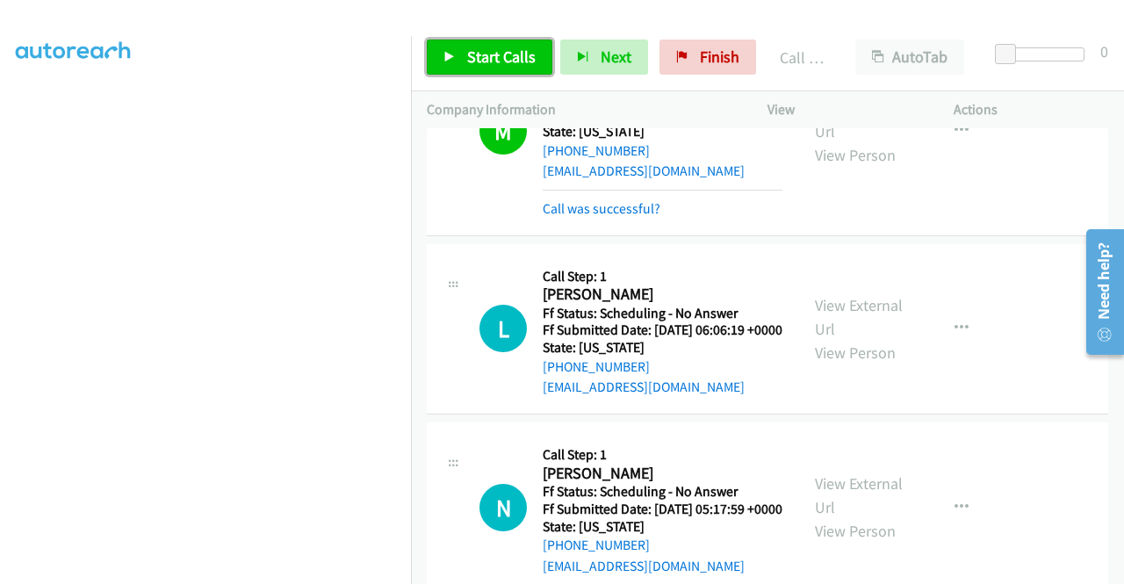
click at [507, 54] on span "Start Calls" at bounding box center [501, 57] width 68 height 20
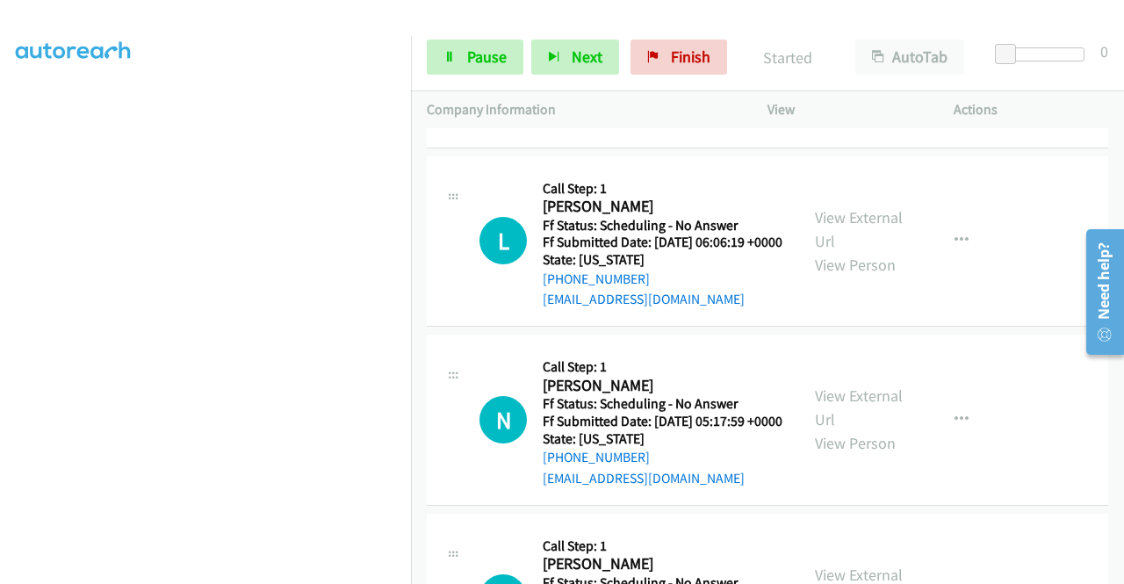
scroll to position [2740, 0]
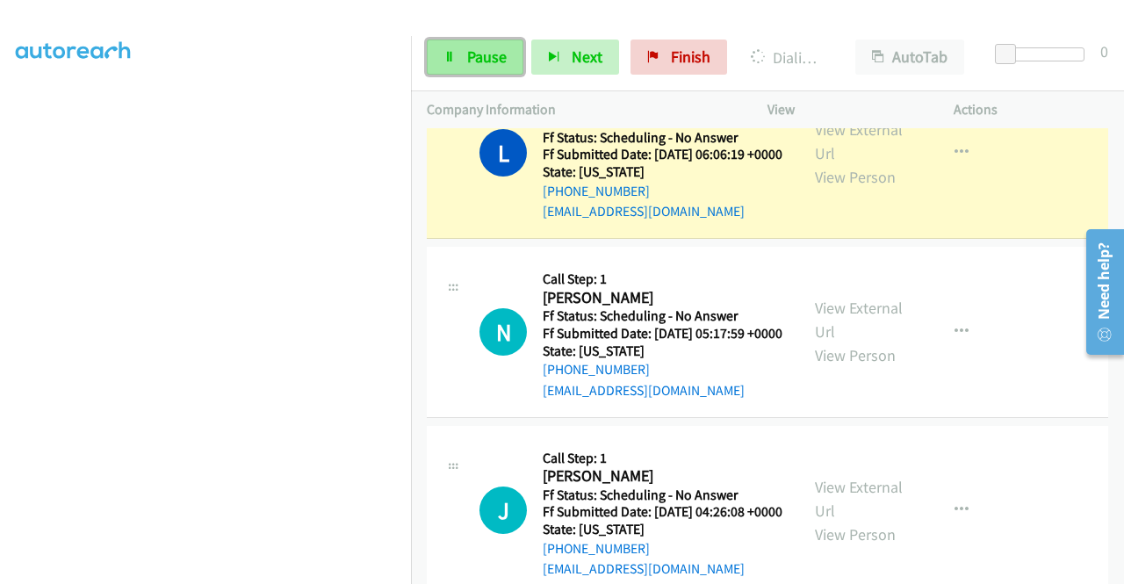
click at [483, 73] on link "Pause" at bounding box center [475, 57] width 97 height 35
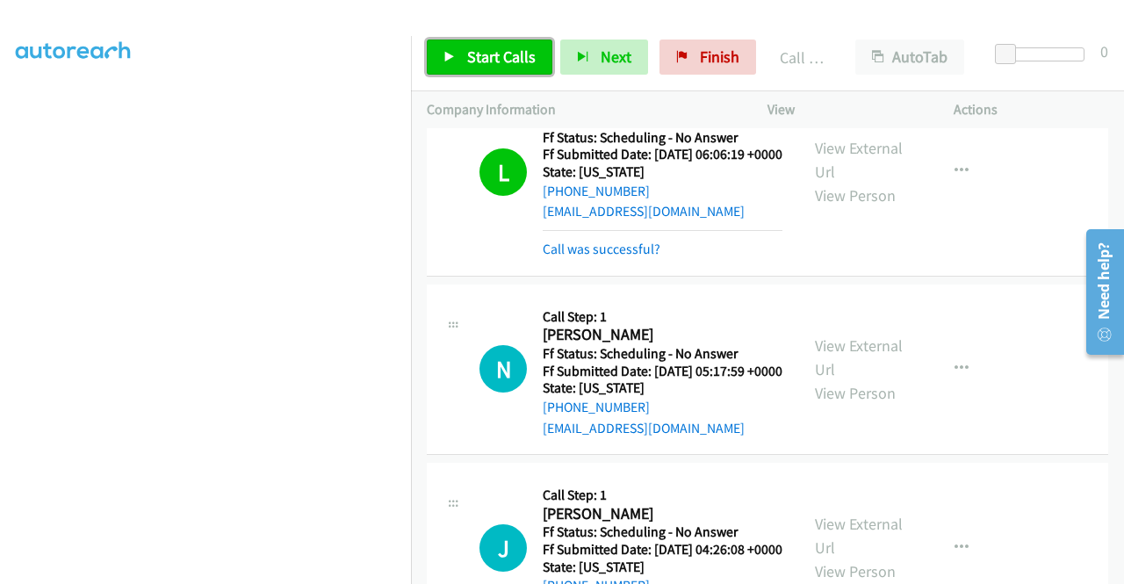
click at [514, 56] on span "Start Calls" at bounding box center [501, 57] width 68 height 20
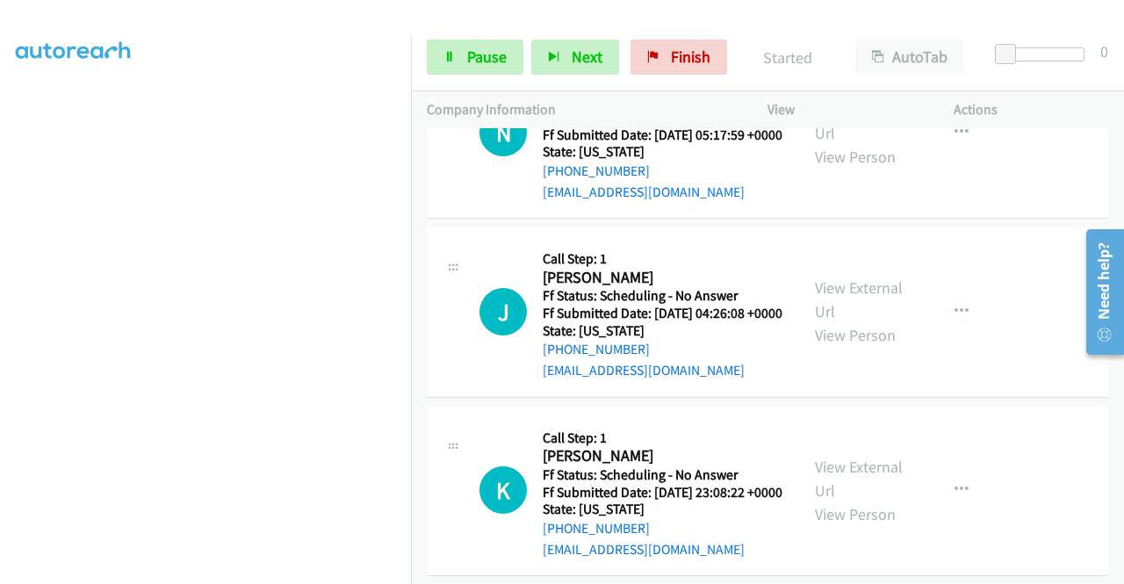
scroll to position [3003, 0]
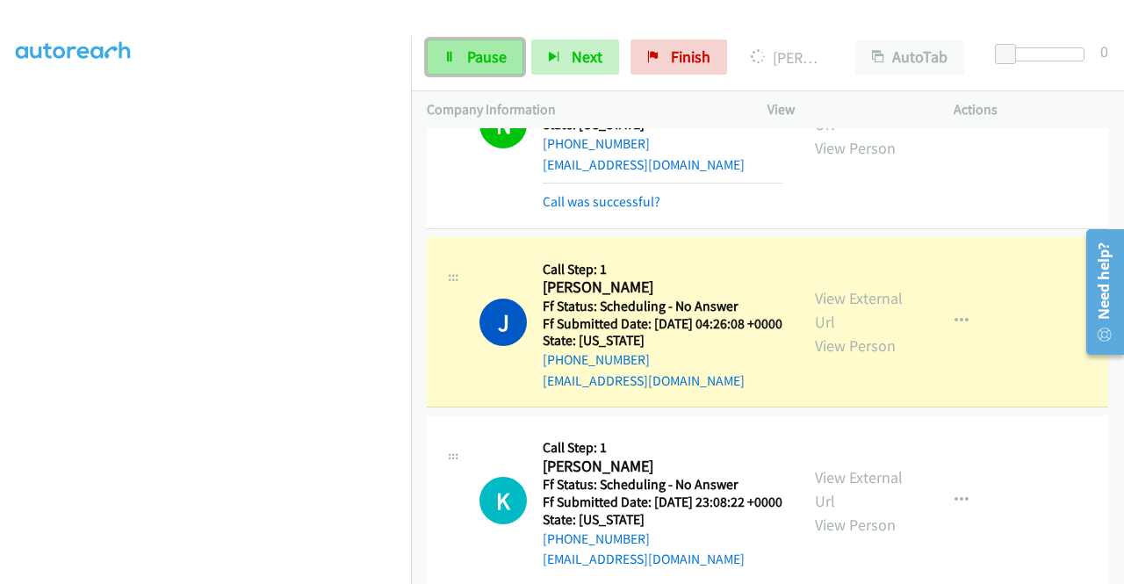
click at [468, 71] on link "Pause" at bounding box center [475, 57] width 97 height 35
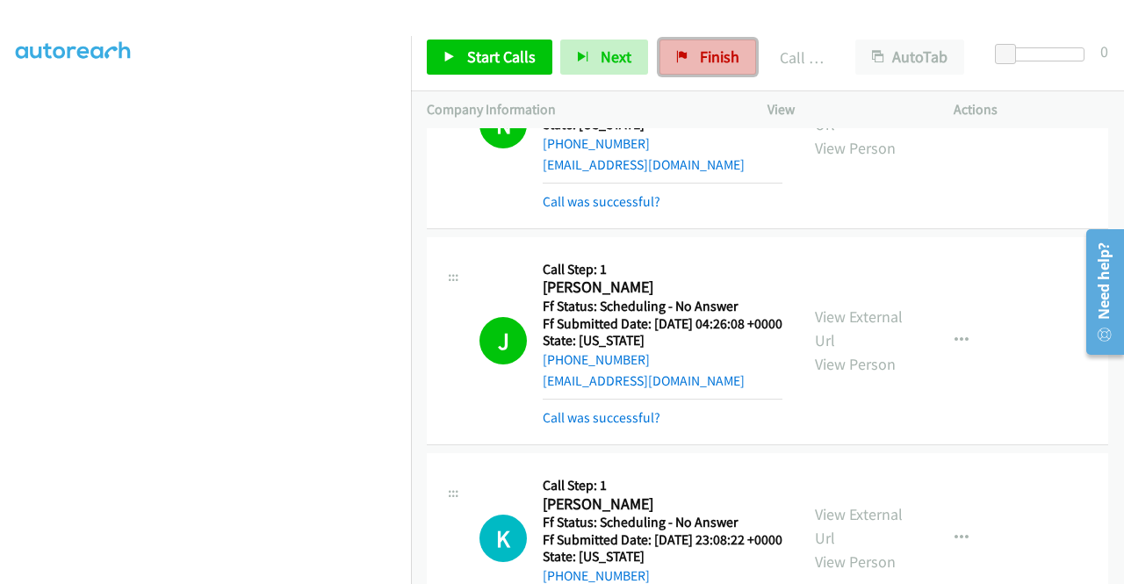
click at [719, 70] on link "Finish" at bounding box center [707, 57] width 97 height 35
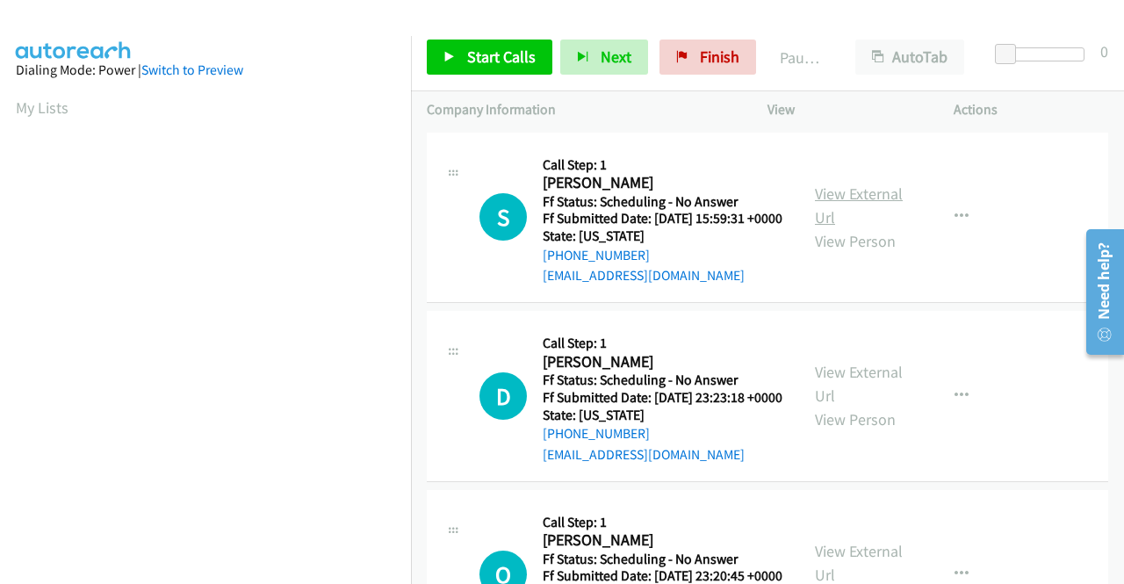
click at [851, 202] on link "View External Url" at bounding box center [859, 205] width 88 height 44
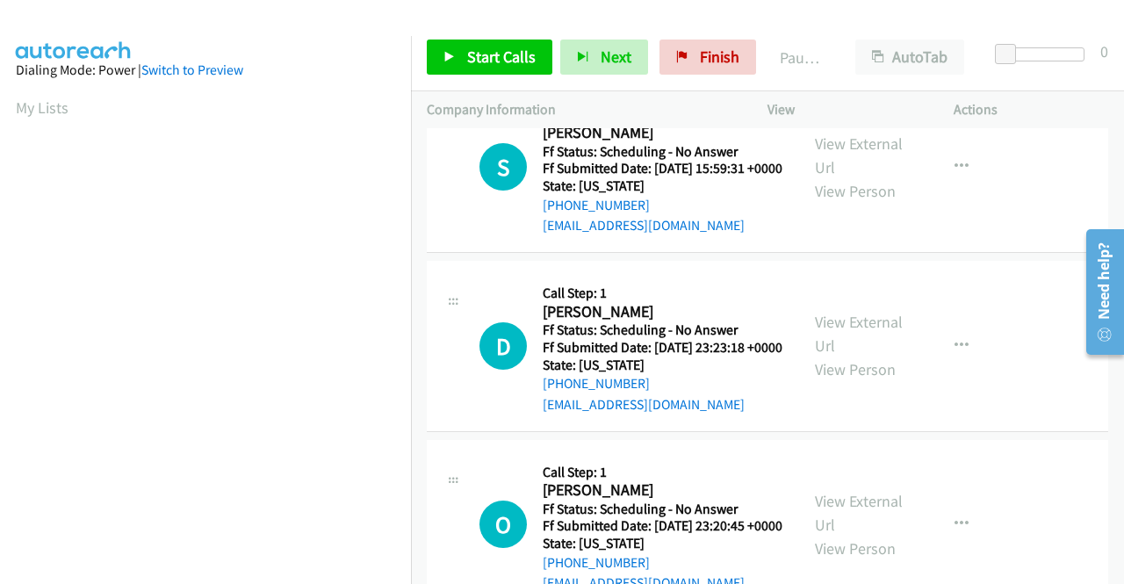
scroll to position [88, 0]
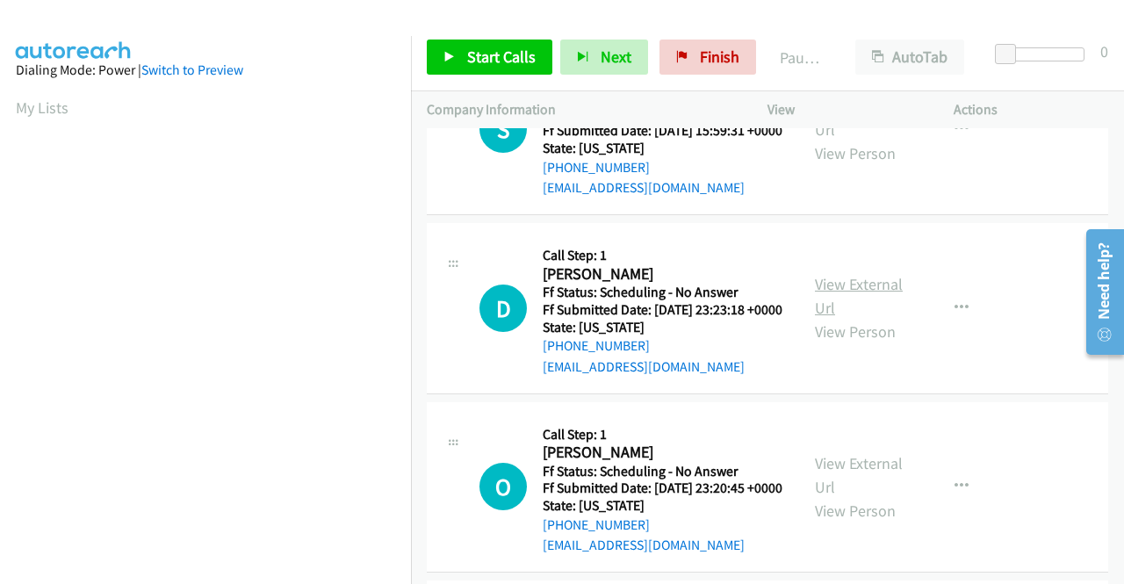
click at [867, 305] on link "View External Url" at bounding box center [859, 296] width 88 height 44
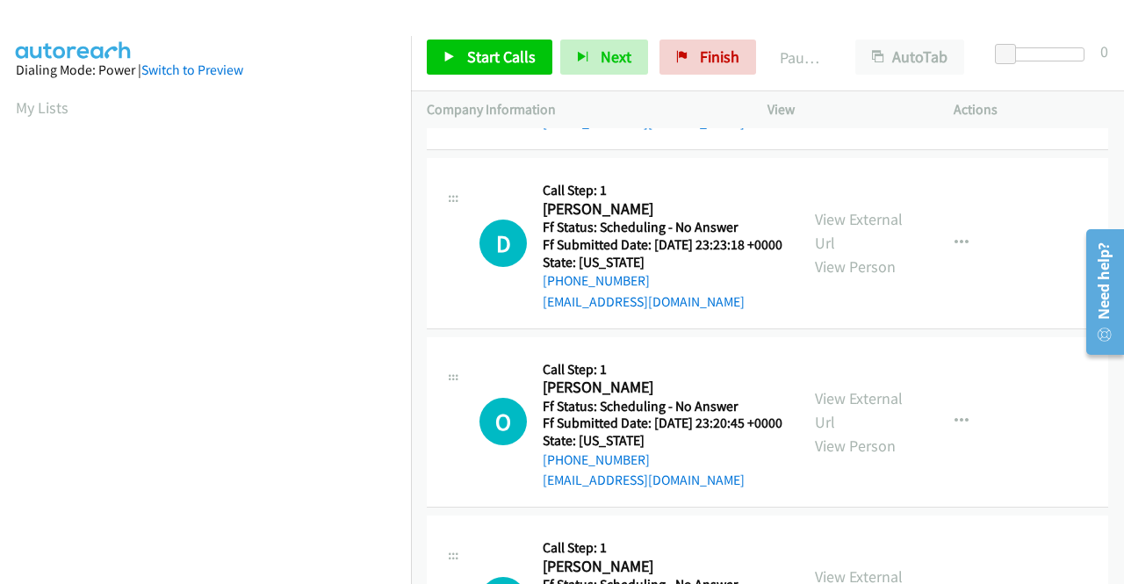
scroll to position [176, 0]
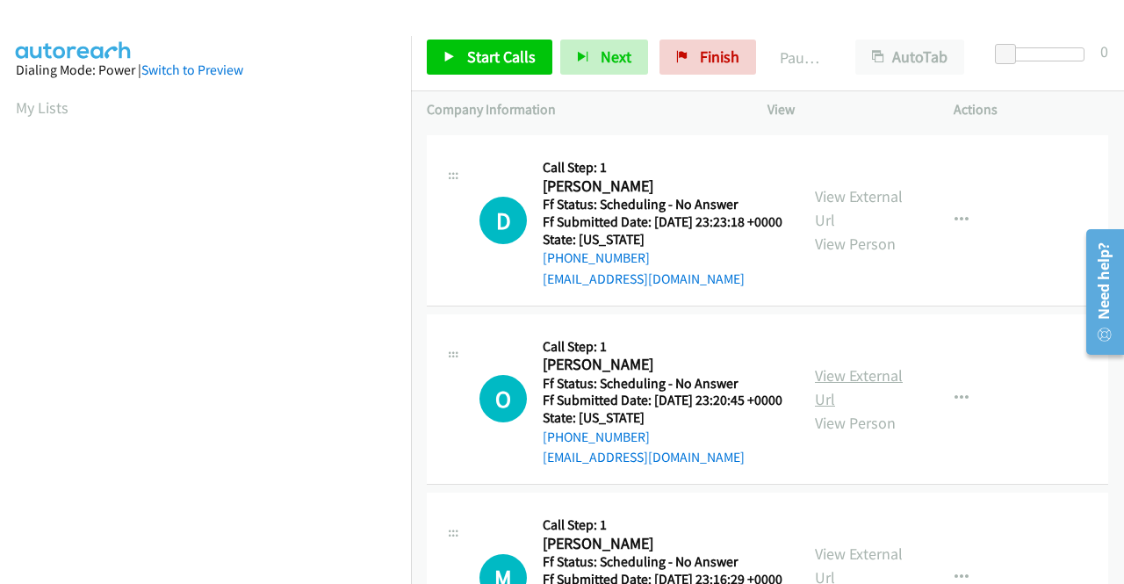
click at [876, 409] on link "View External Url" at bounding box center [859, 387] width 88 height 44
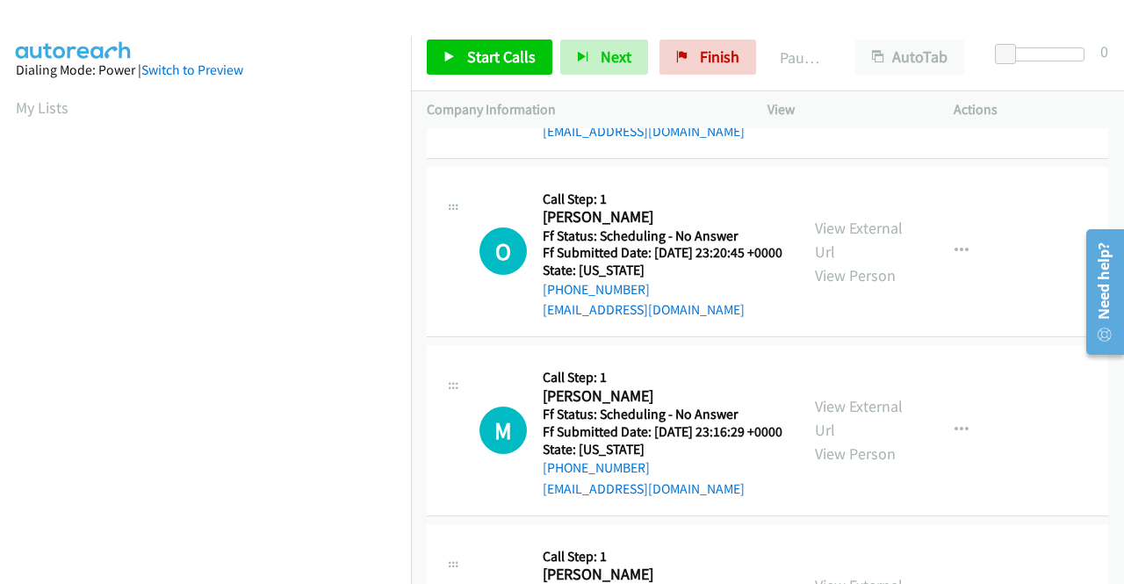
scroll to position [351, 0]
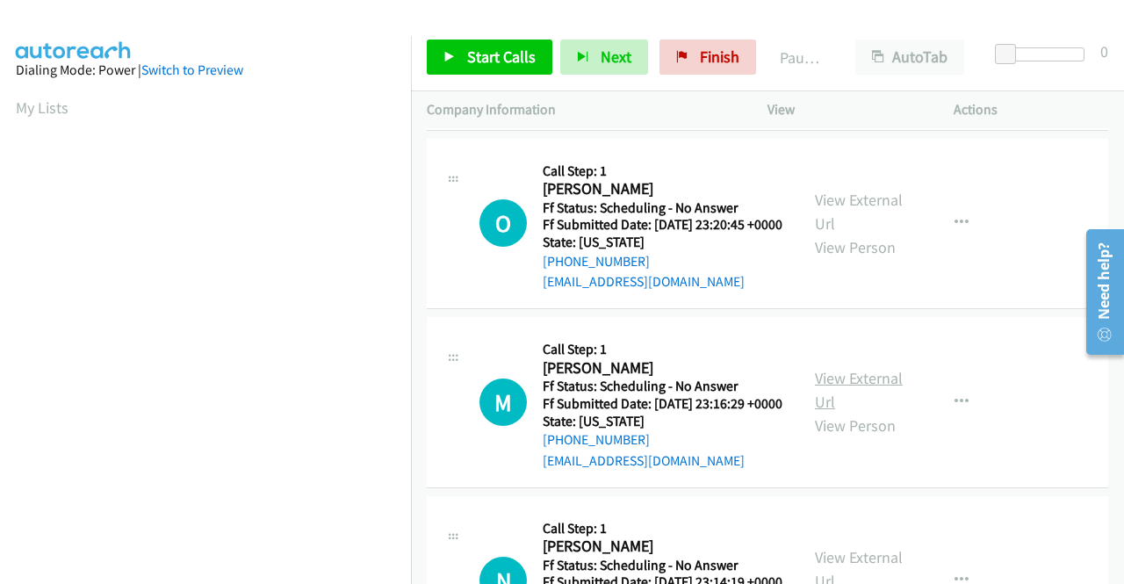
click at [845, 412] on link "View External Url" at bounding box center [859, 390] width 88 height 44
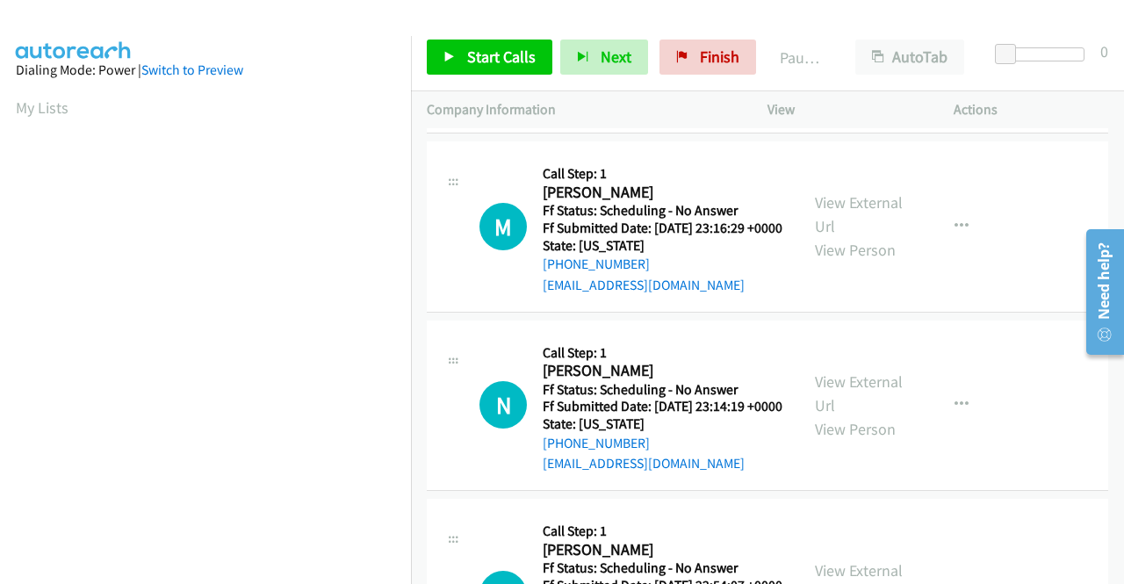
scroll to position [615, 0]
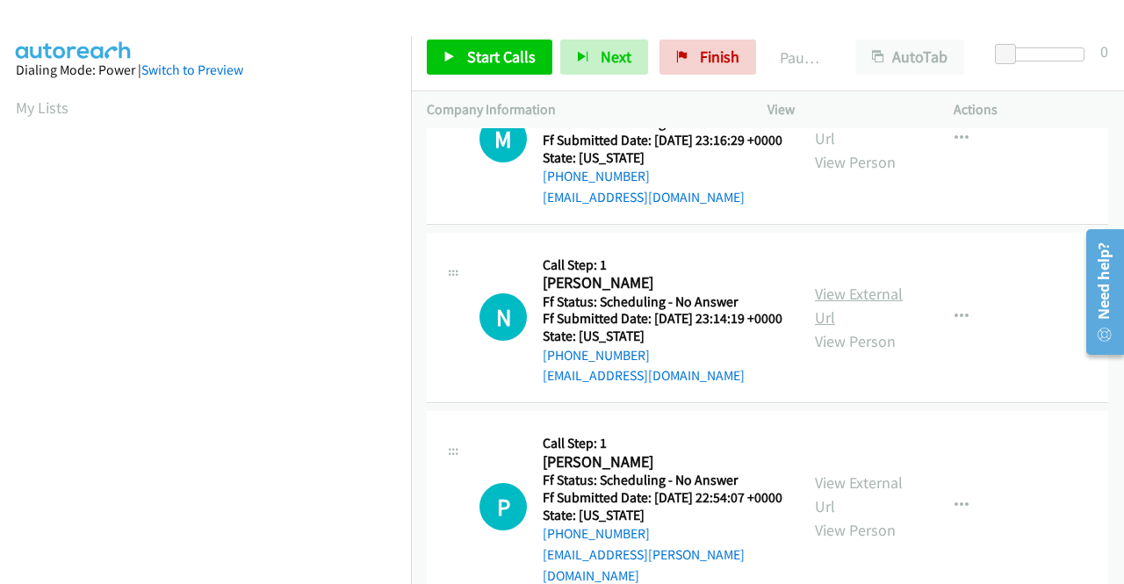
click at [876, 327] on link "View External Url" at bounding box center [859, 306] width 88 height 44
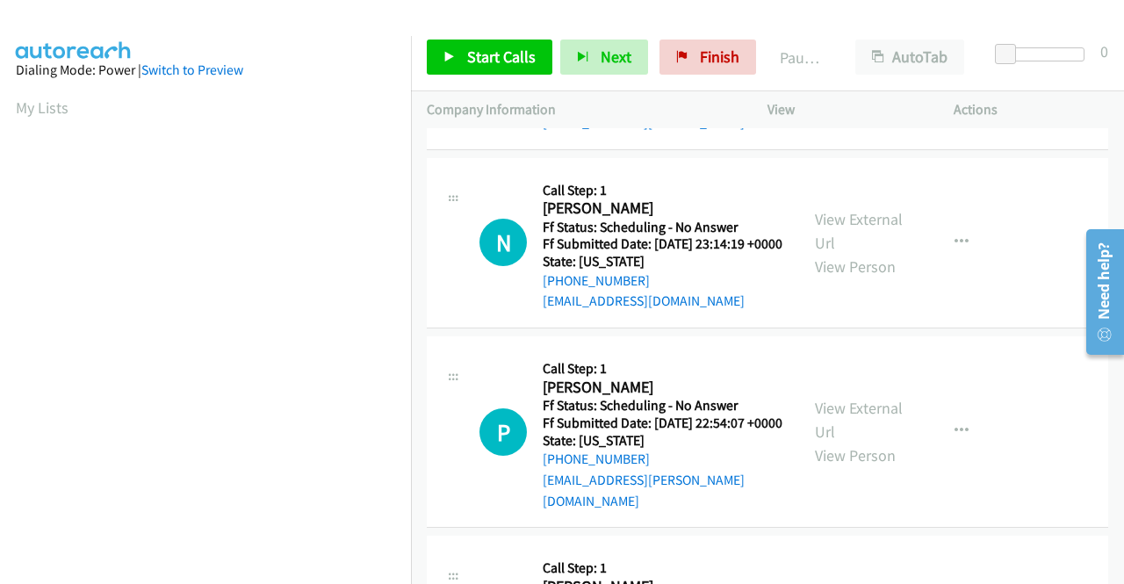
scroll to position [790, 0]
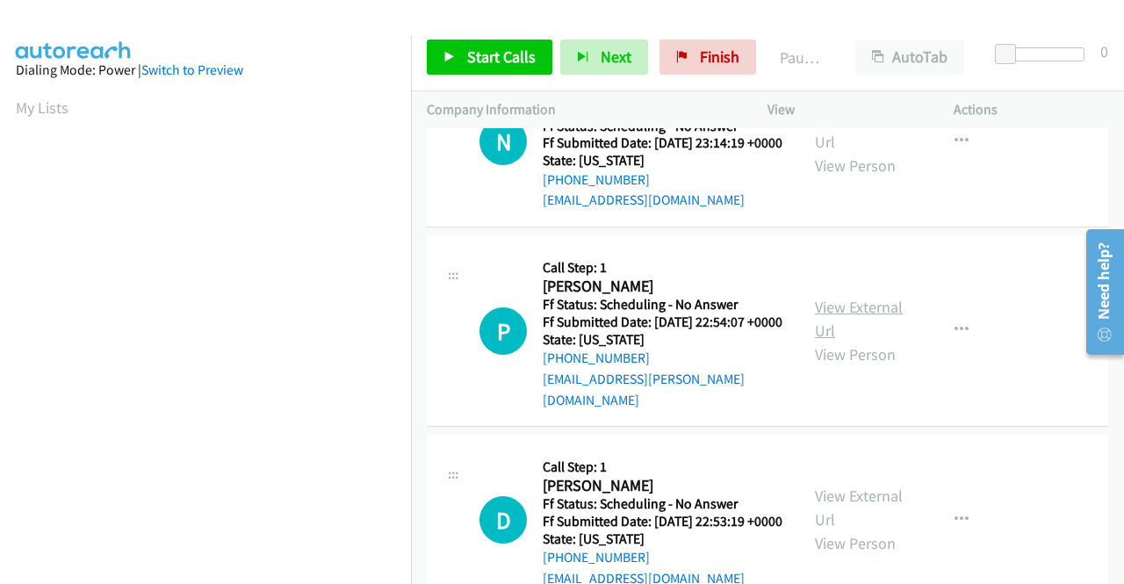
click at [858, 341] on link "View External Url" at bounding box center [859, 319] width 88 height 44
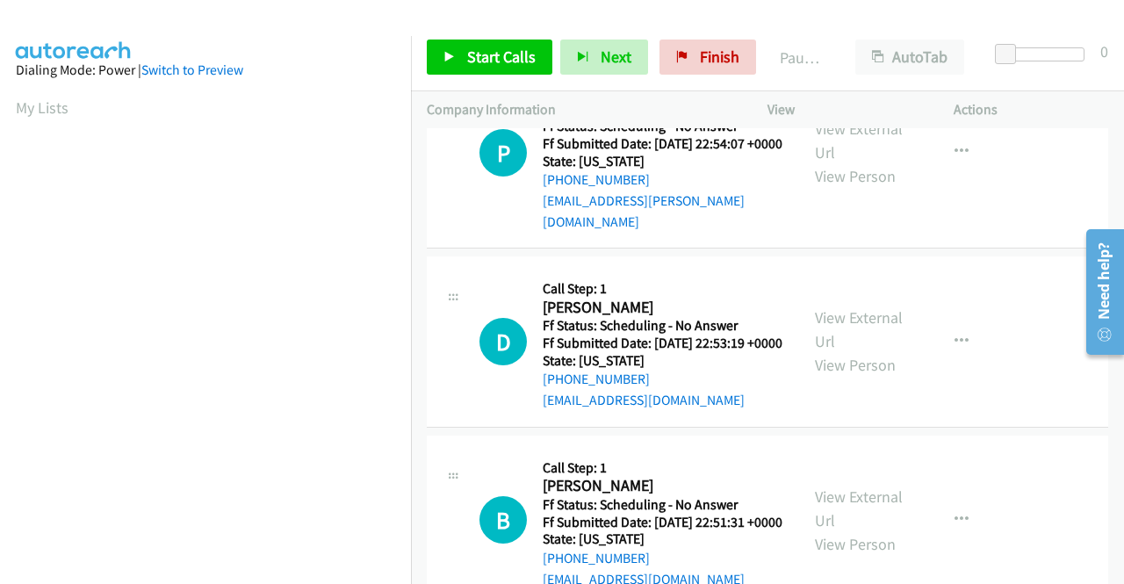
scroll to position [1054, 0]
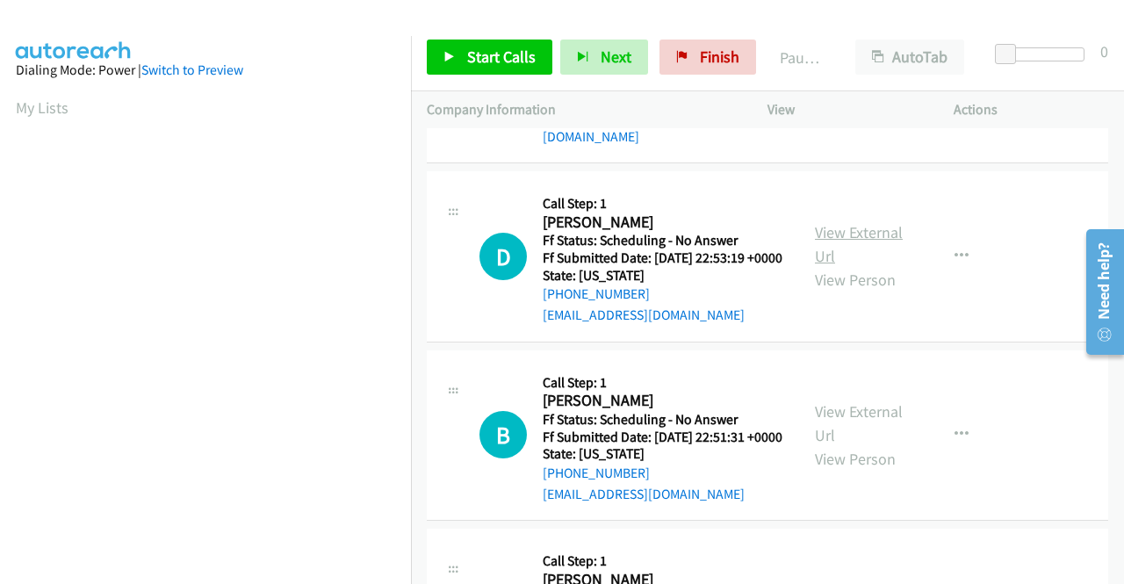
click at [840, 266] on link "View External Url" at bounding box center [859, 244] width 88 height 44
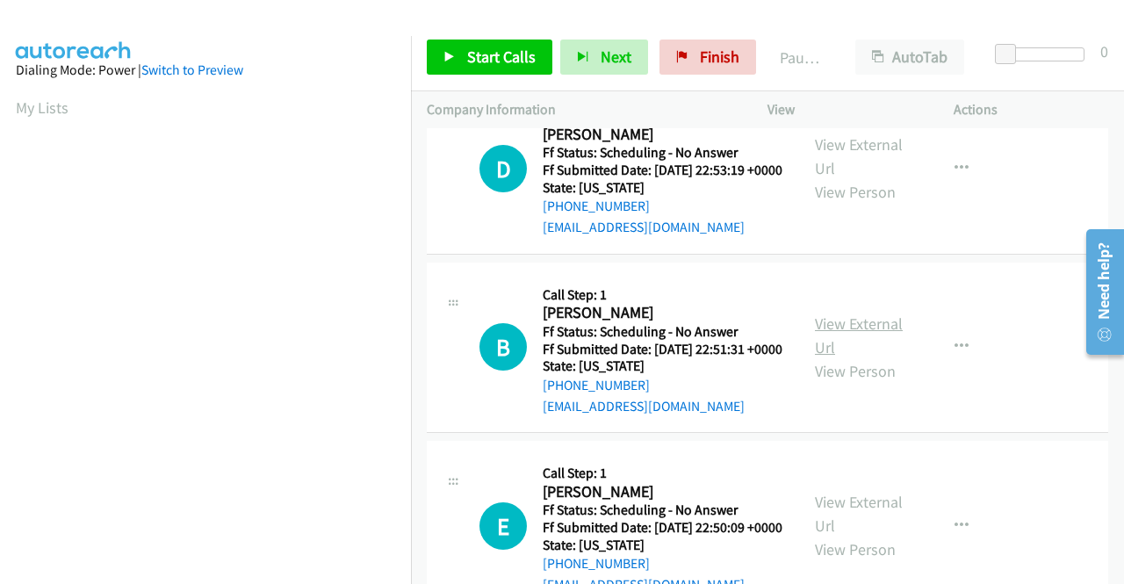
click at [865, 357] on link "View External Url" at bounding box center [859, 335] width 88 height 44
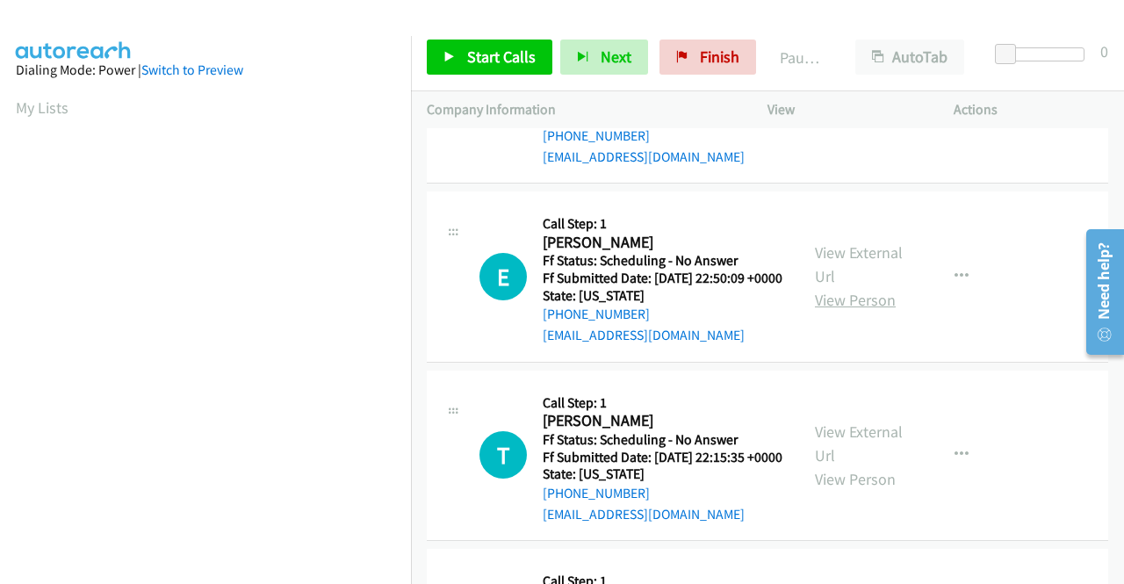
scroll to position [1405, 0]
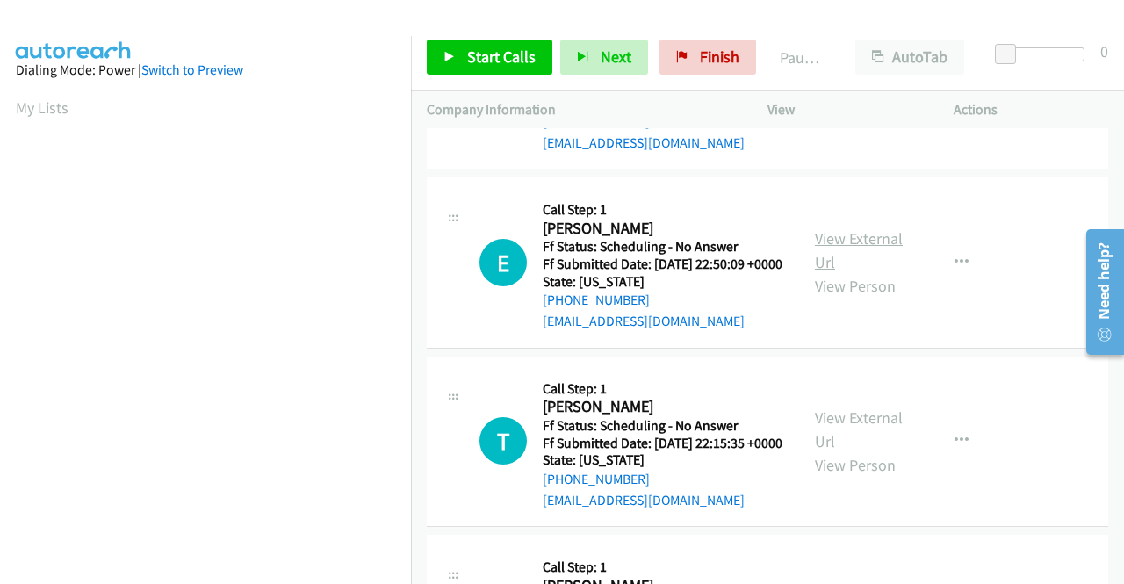
click at [870, 272] on link "View External Url" at bounding box center [859, 250] width 88 height 44
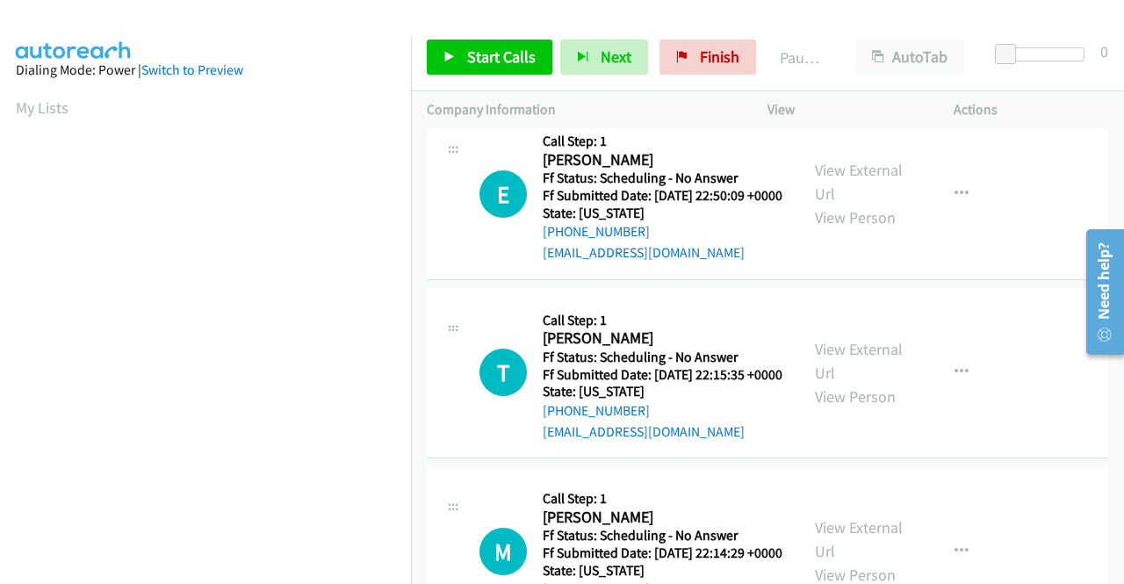
scroll to position [1580, 0]
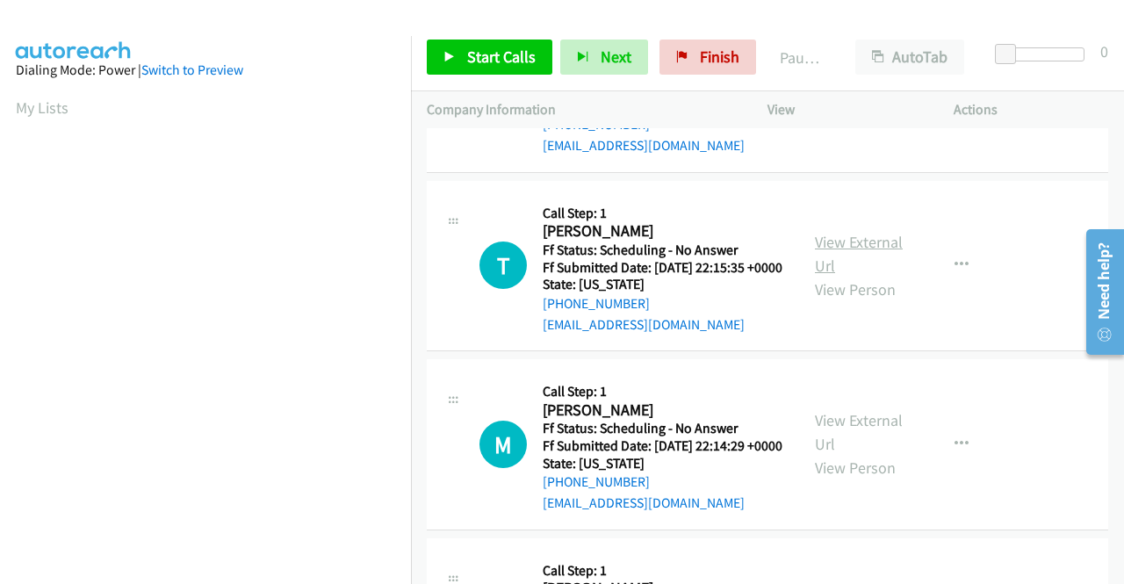
click at [859, 276] on link "View External Url" at bounding box center [859, 254] width 88 height 44
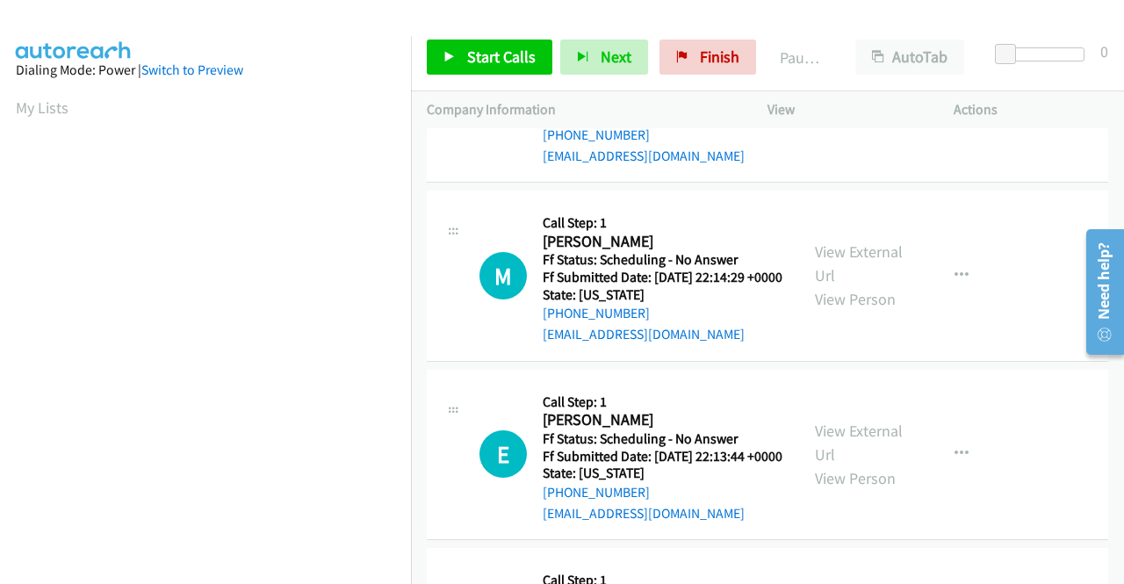
scroll to position [1756, 0]
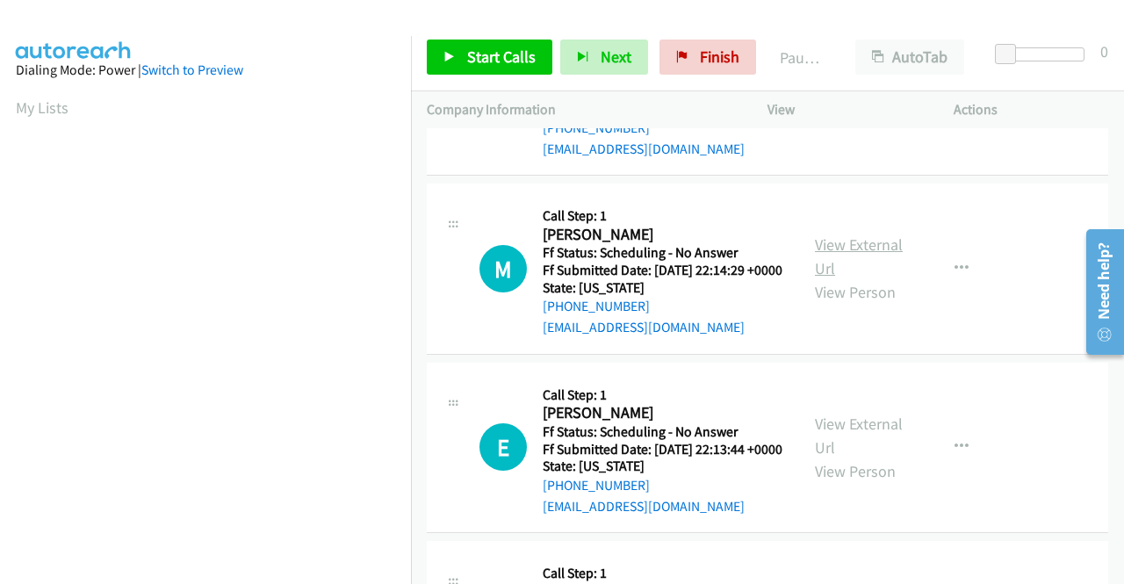
click at [887, 278] on link "View External Url" at bounding box center [859, 256] width 88 height 44
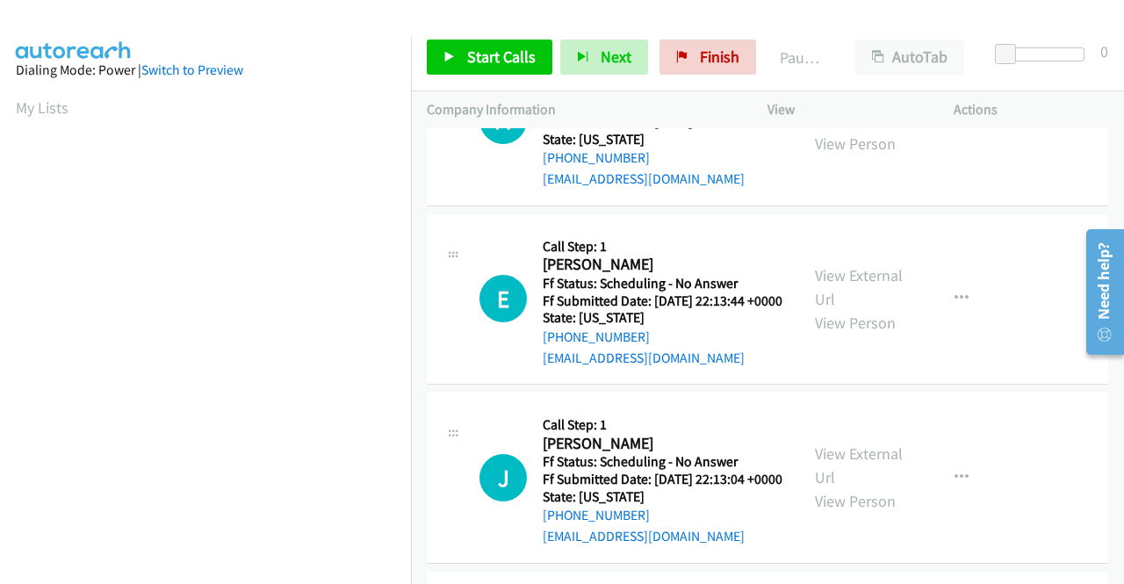
scroll to position [1931, 0]
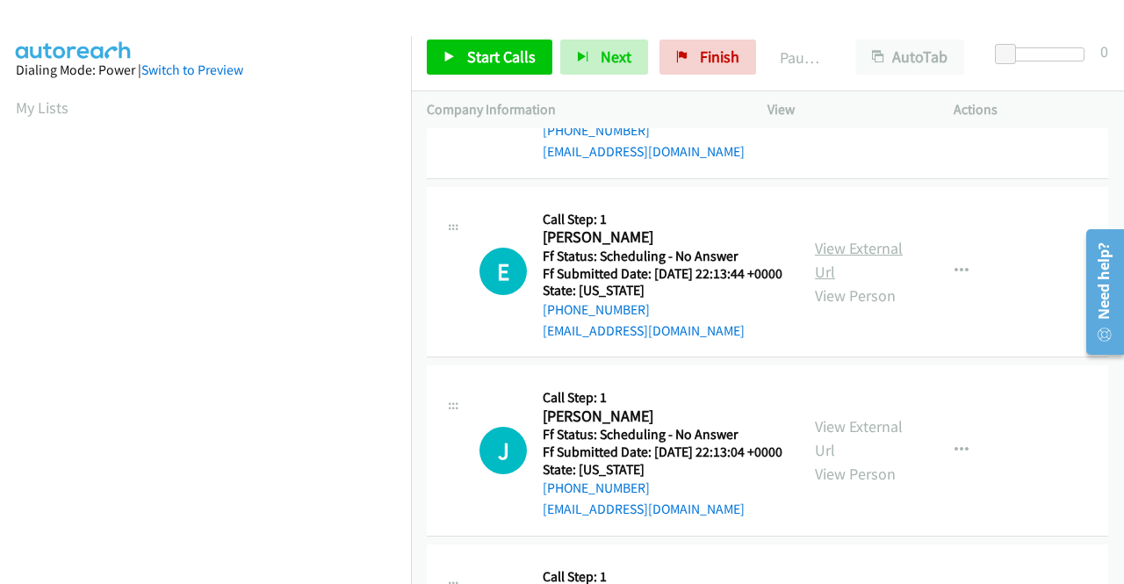
click at [854, 282] on link "View External Url" at bounding box center [859, 260] width 88 height 44
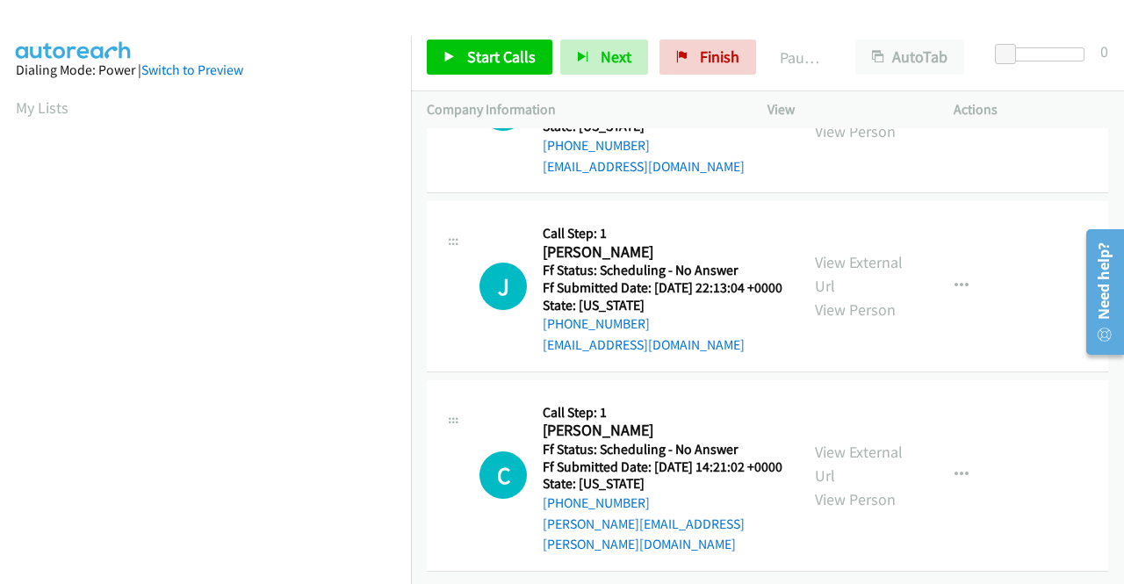
scroll to position [2283, 0]
click at [831, 267] on link "View External Url" at bounding box center [859, 274] width 88 height 44
click at [875, 445] on link "View External Url" at bounding box center [859, 464] width 88 height 44
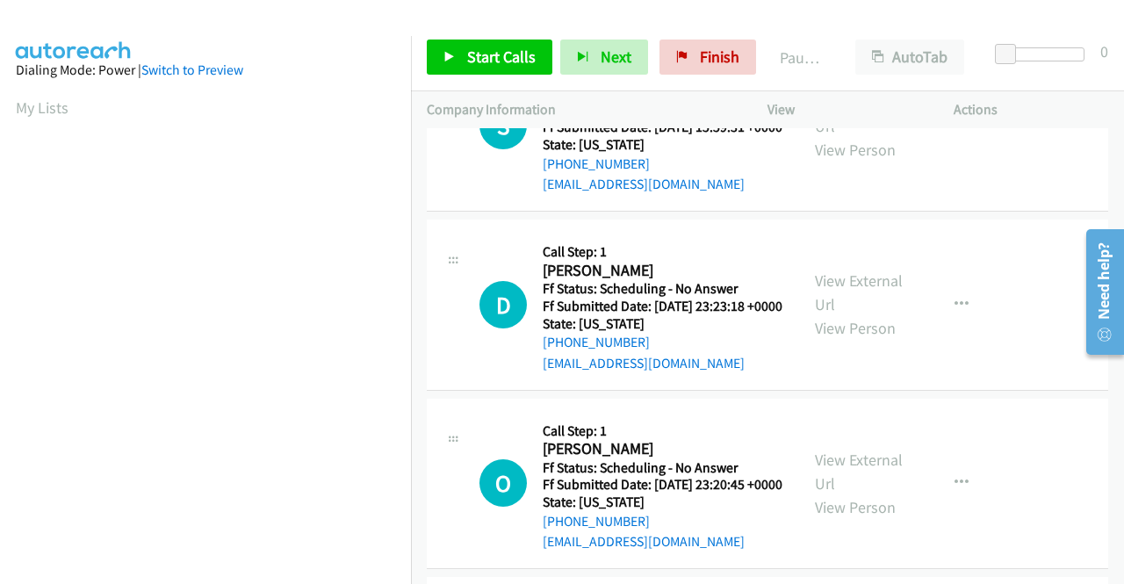
scroll to position [0, 0]
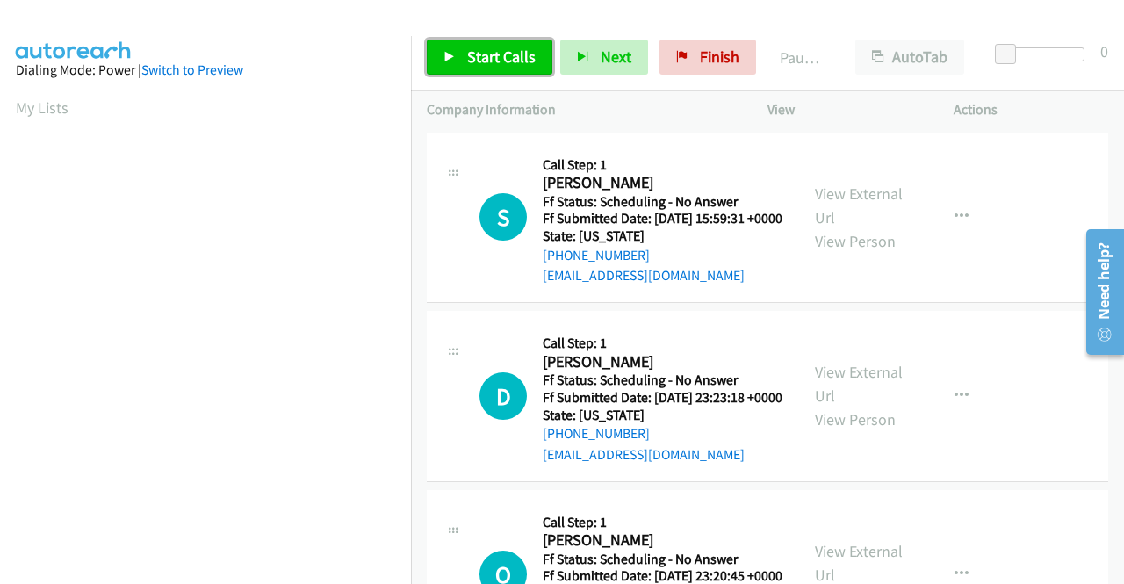
click at [493, 50] on span "Start Calls" at bounding box center [501, 57] width 68 height 20
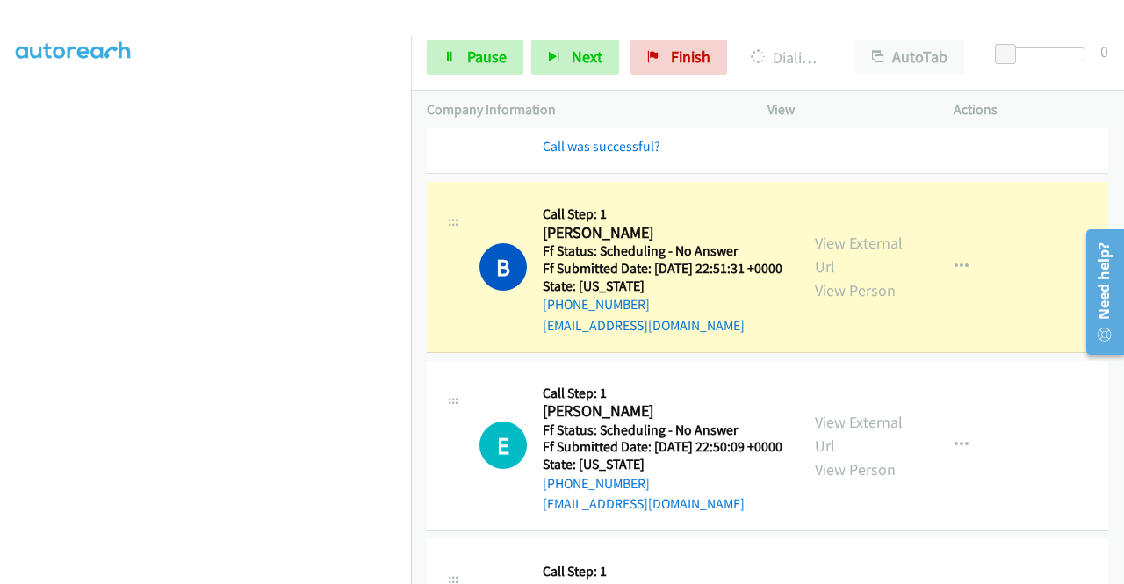
scroll to position [1511, 0]
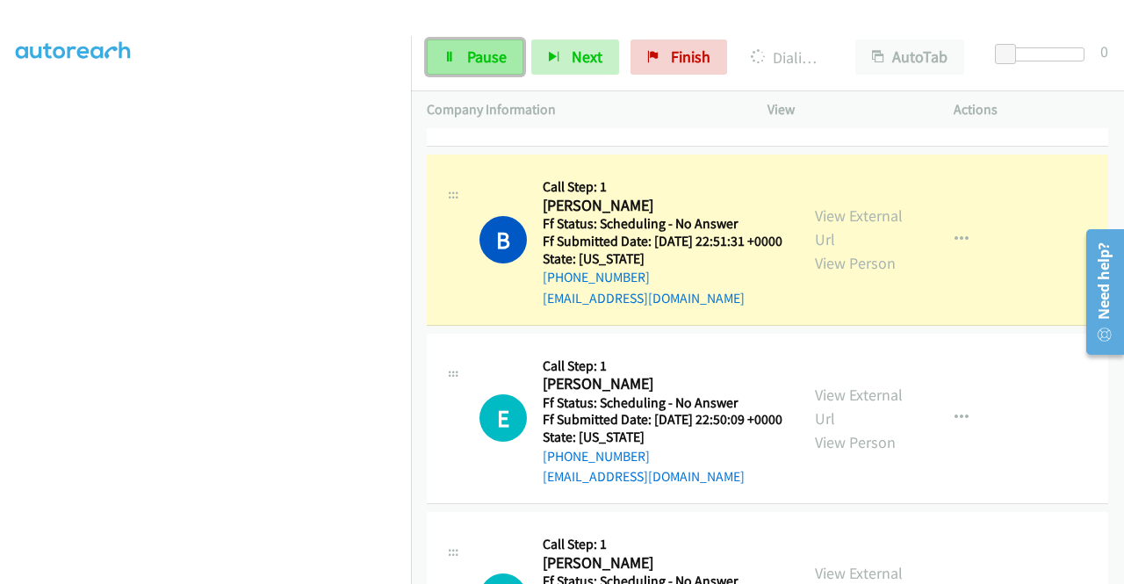
click at [515, 61] on link "Pause" at bounding box center [475, 57] width 97 height 35
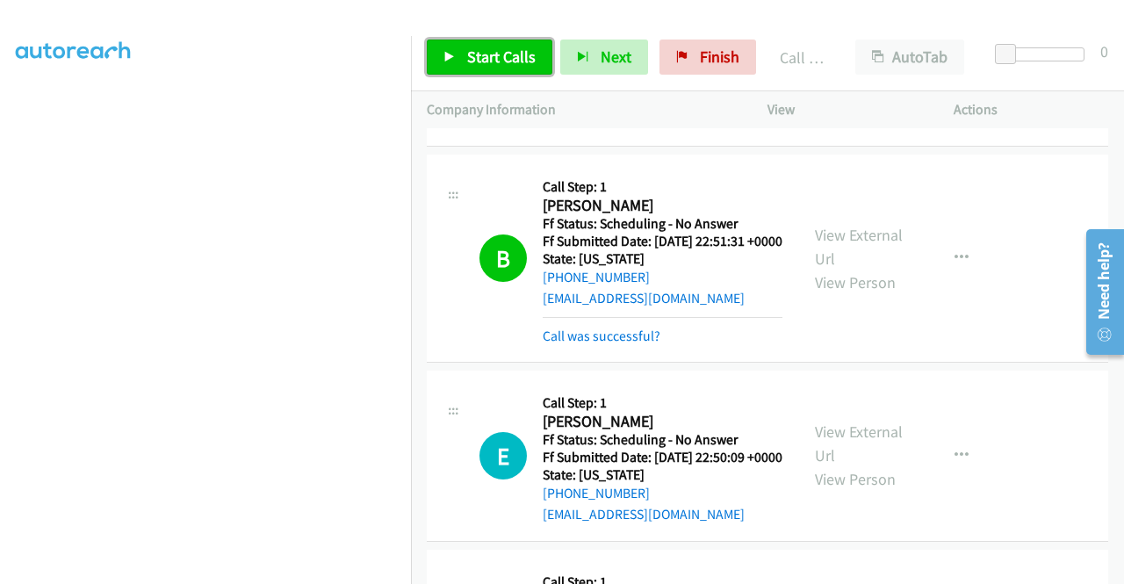
click at [509, 57] on span "Start Calls" at bounding box center [501, 57] width 68 height 20
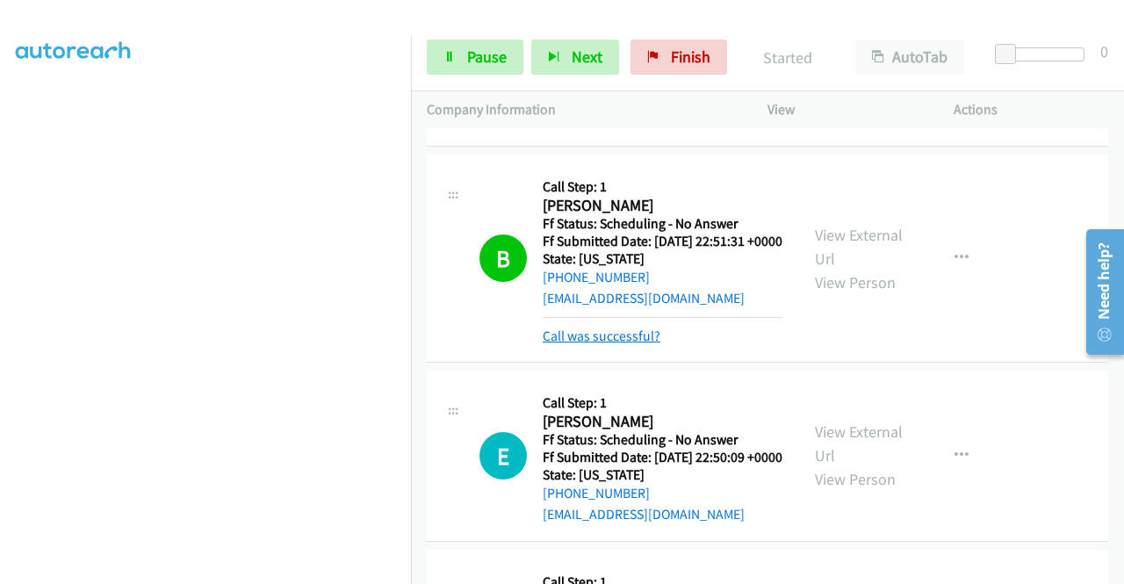
click at [582, 344] on link "Call was successful?" at bounding box center [602, 335] width 118 height 17
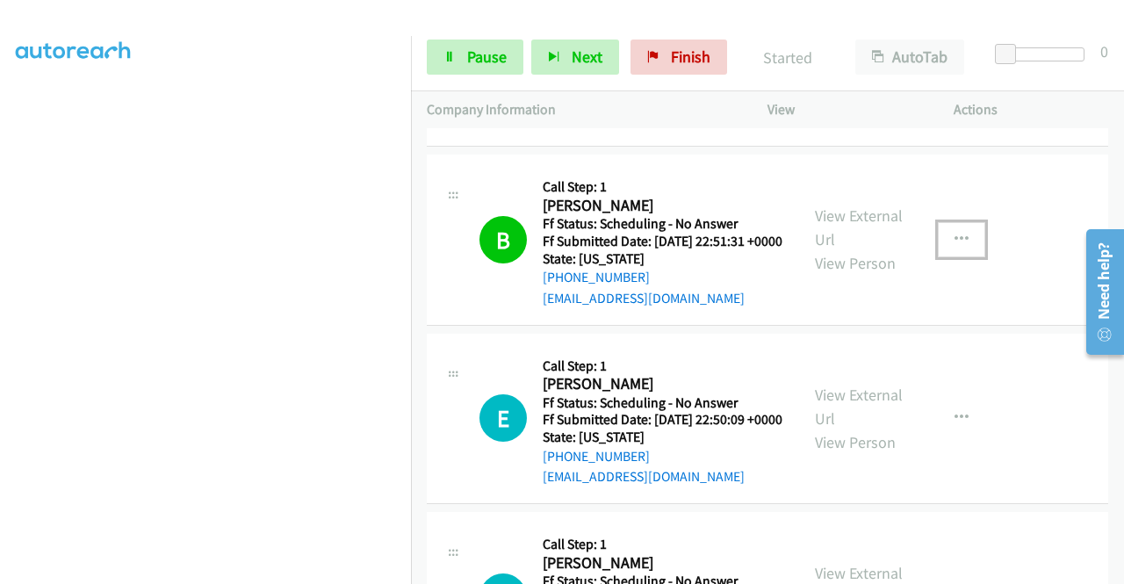
click at [957, 247] on icon "button" at bounding box center [961, 240] width 14 height 14
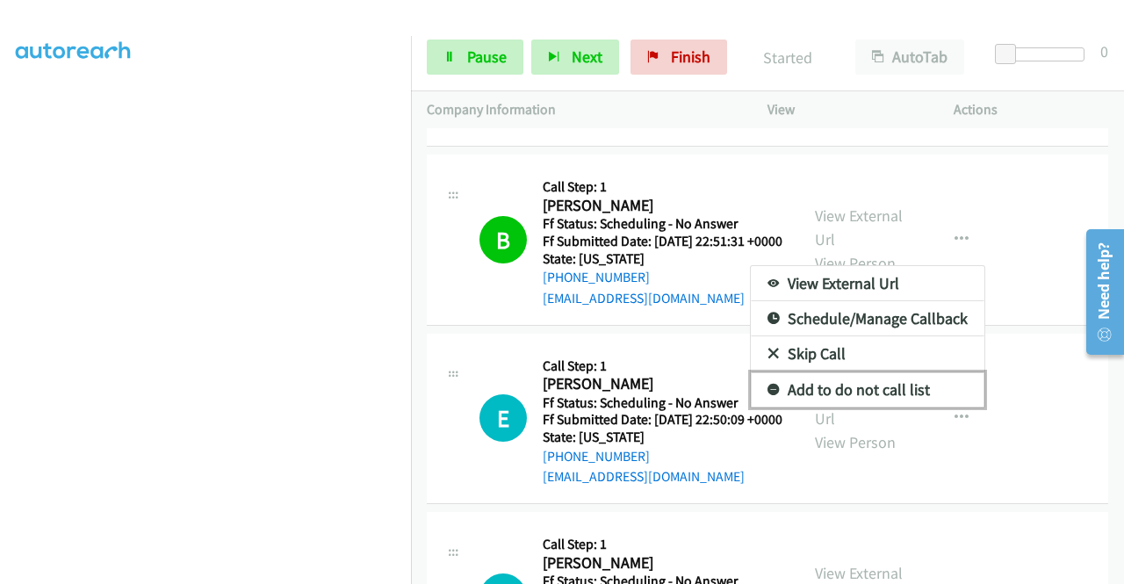
click at [874, 407] on link "Add to do not call list" at bounding box center [868, 389] width 234 height 35
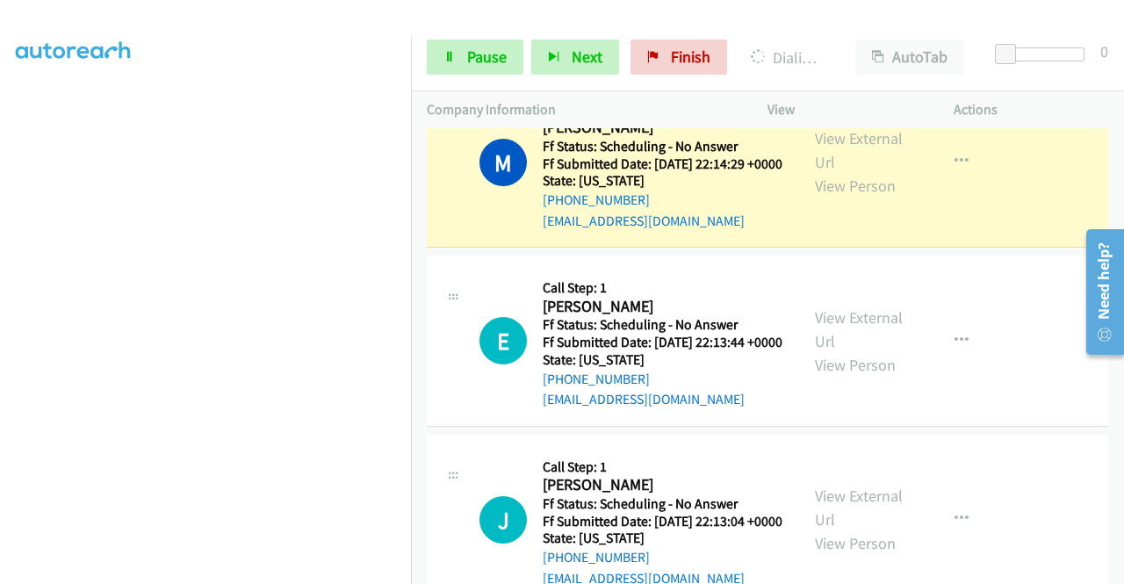
scroll to position [2213, 0]
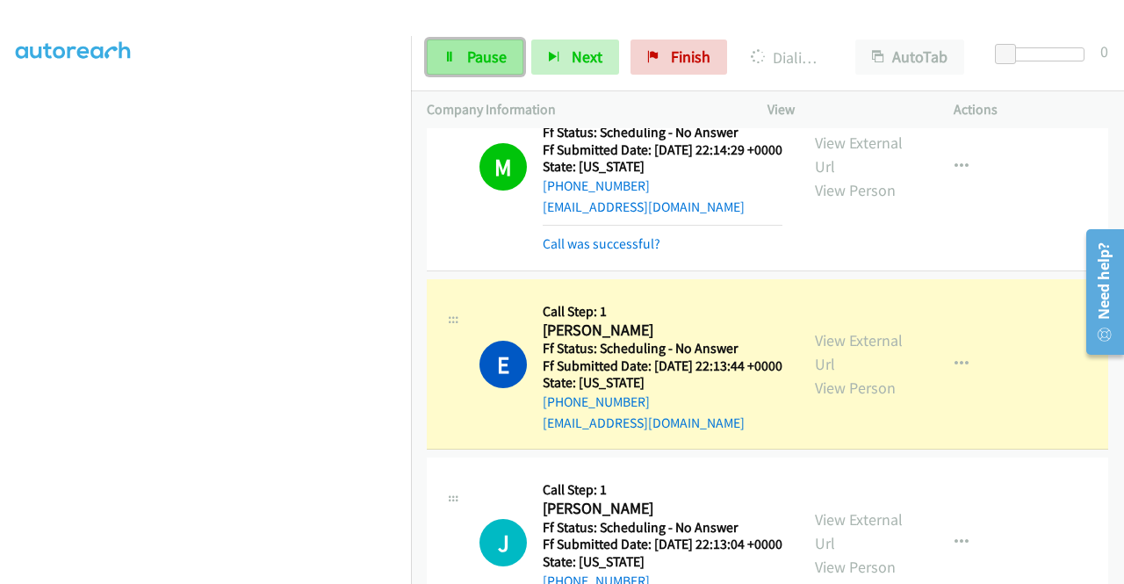
click at [477, 58] on span "Pause" at bounding box center [487, 57] width 40 height 20
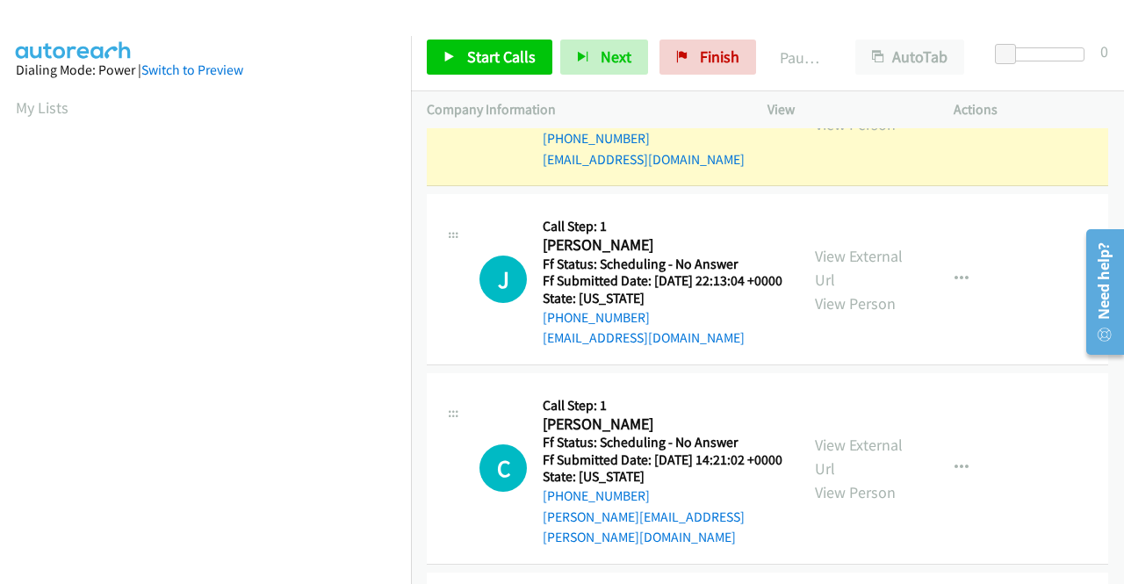
scroll to position [400, 0]
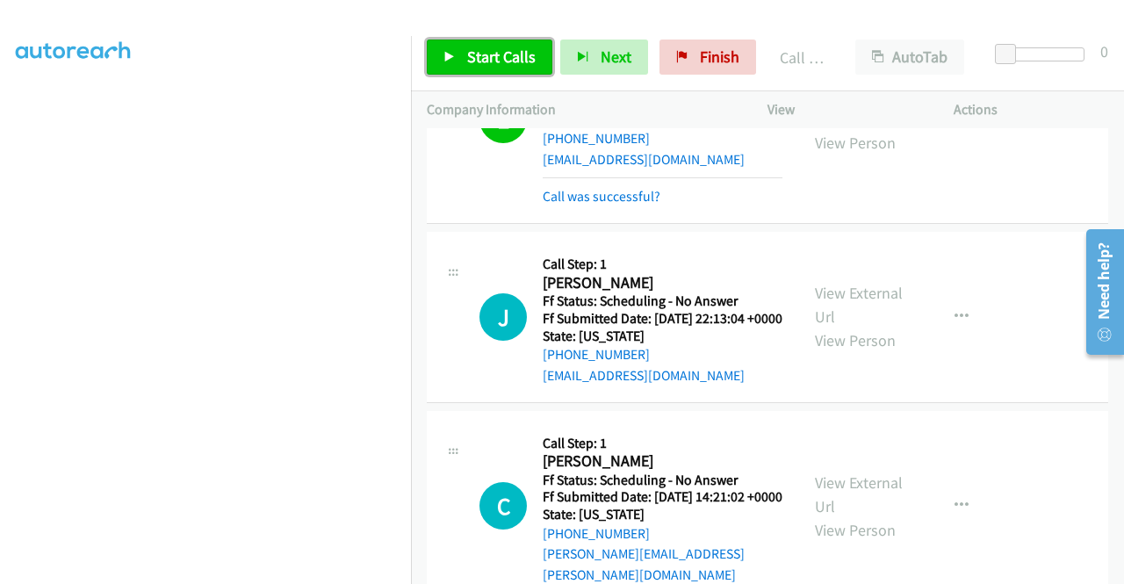
click at [523, 58] on span "Start Calls" at bounding box center [501, 57] width 68 height 20
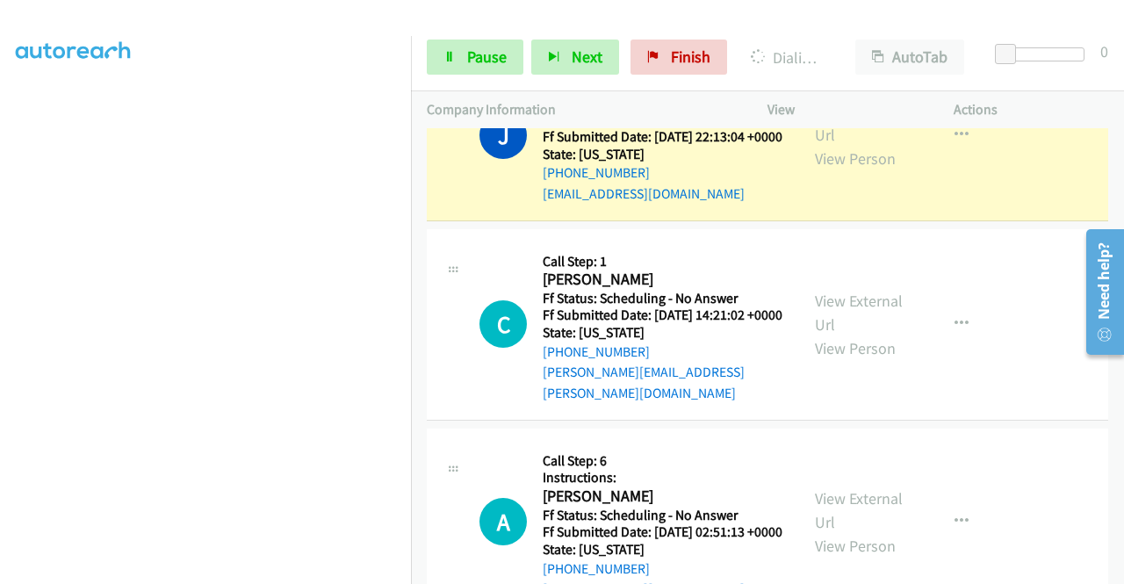
scroll to position [2740, 0]
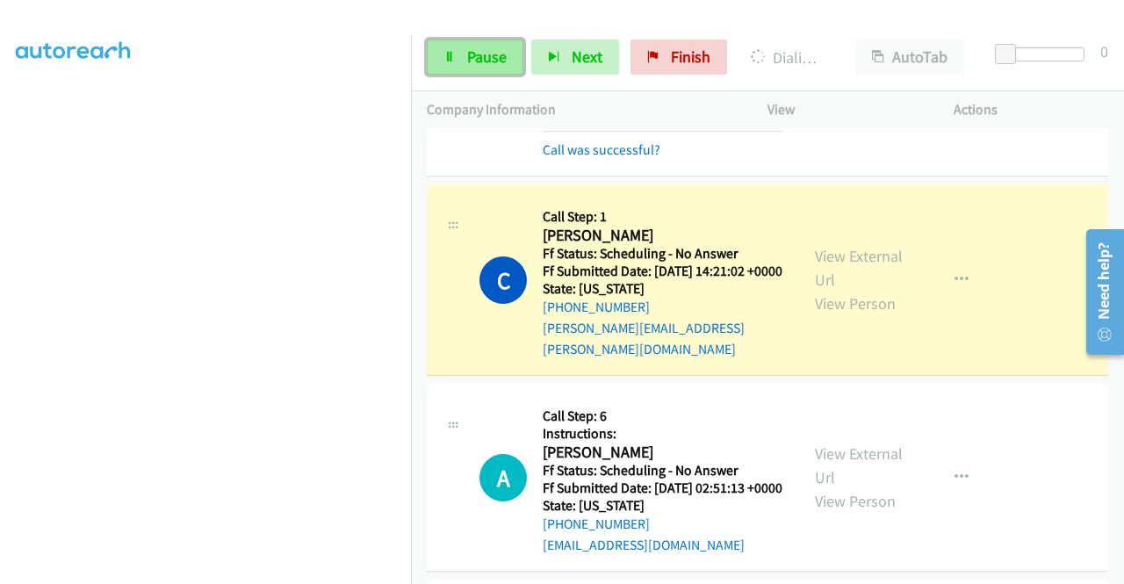
click at [450, 61] on icon at bounding box center [449, 58] width 12 height 12
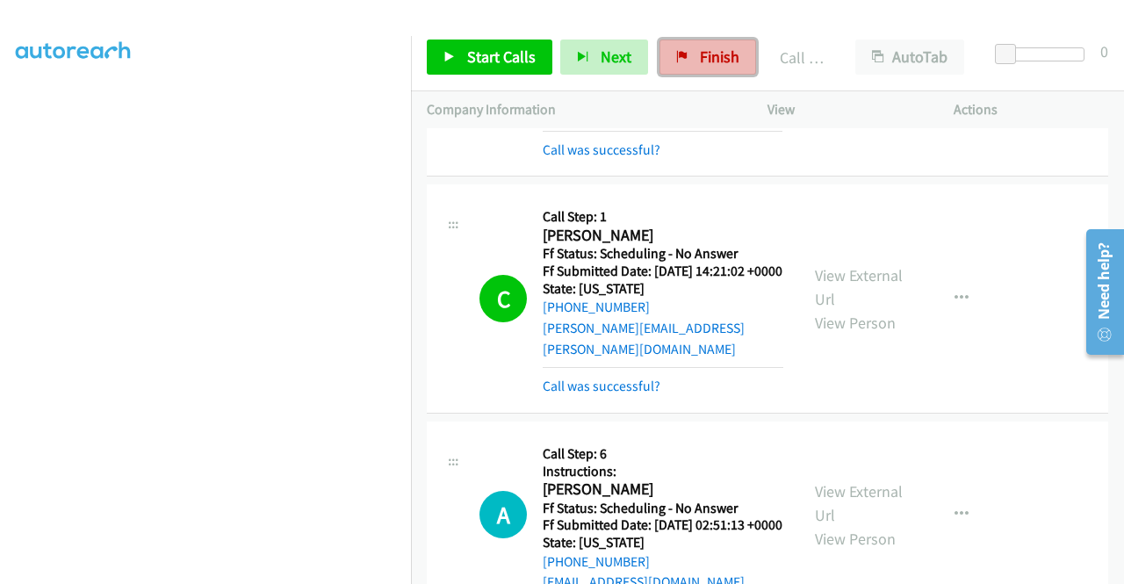
click at [689, 71] on link "Finish" at bounding box center [707, 57] width 97 height 35
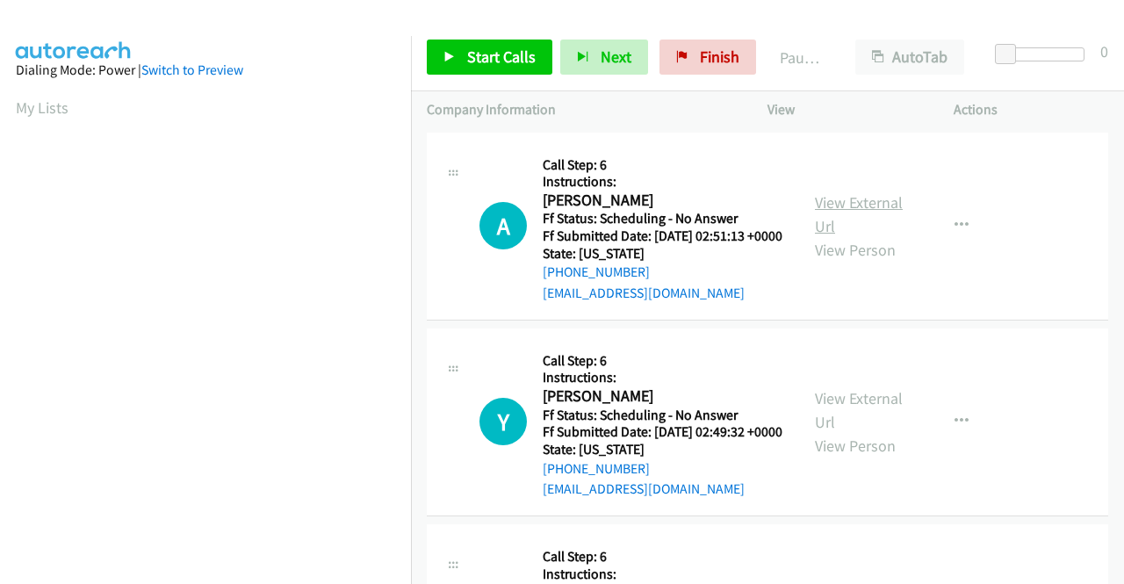
click at [838, 206] on link "View External Url" at bounding box center [859, 214] width 88 height 44
click at [850, 428] on link "View External Url" at bounding box center [859, 410] width 88 height 44
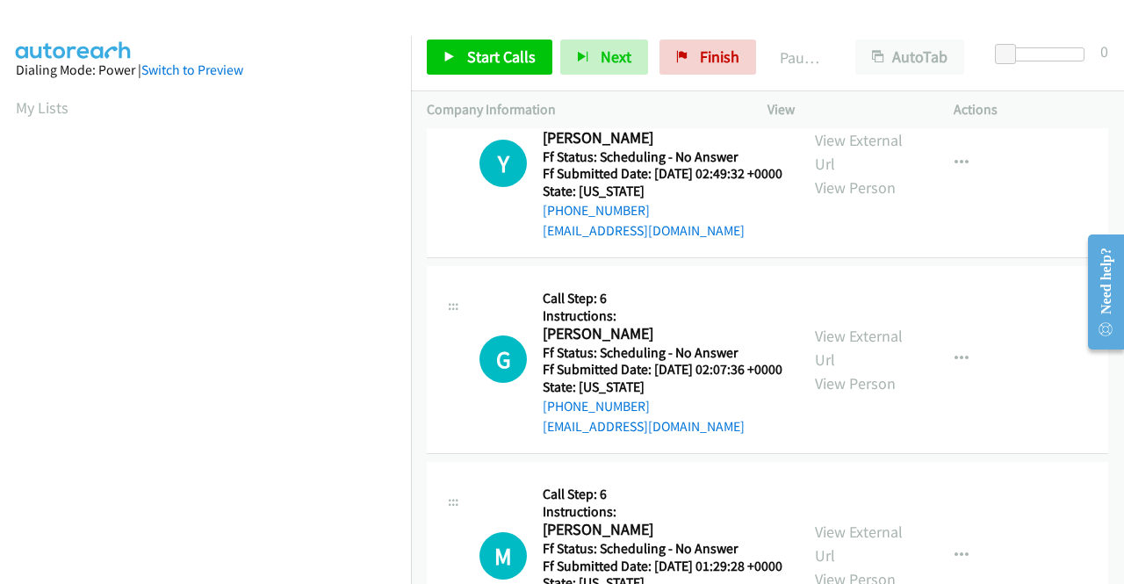
scroll to position [263, 0]
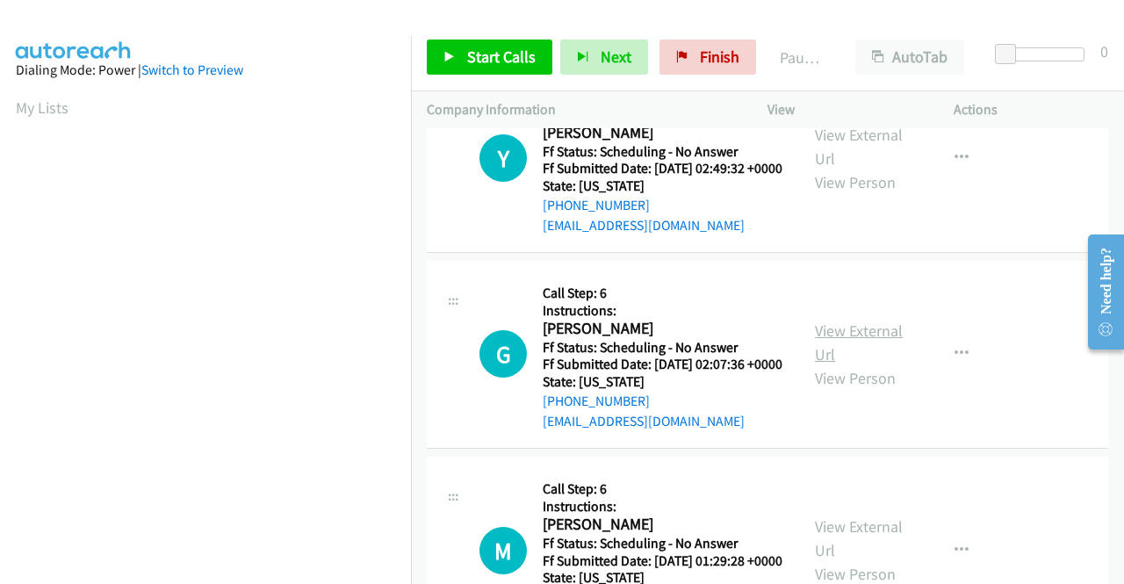
click at [843, 364] on link "View External Url" at bounding box center [859, 342] width 88 height 44
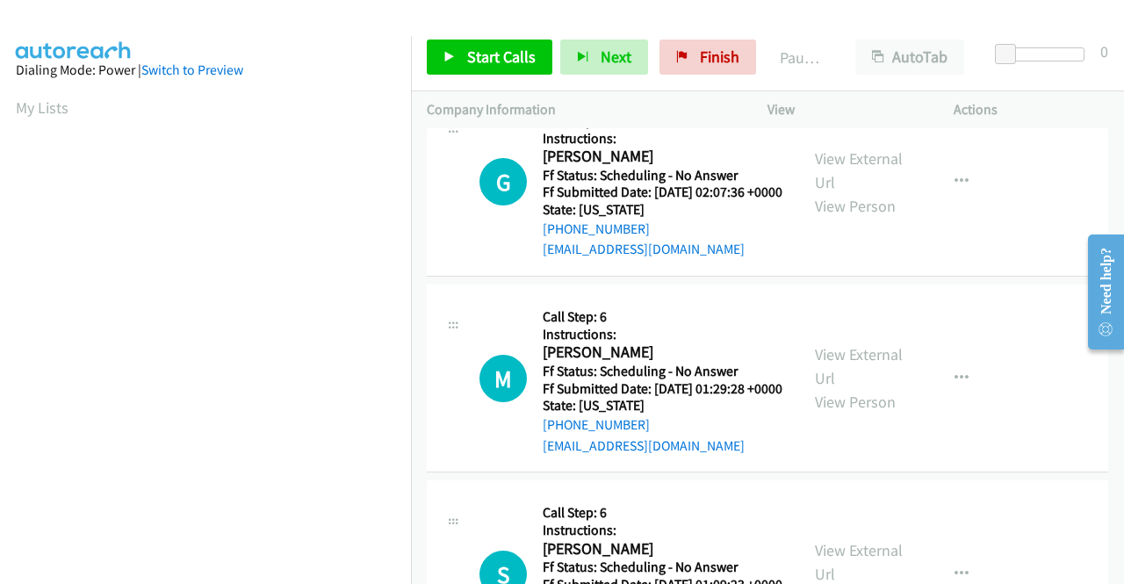
scroll to position [439, 0]
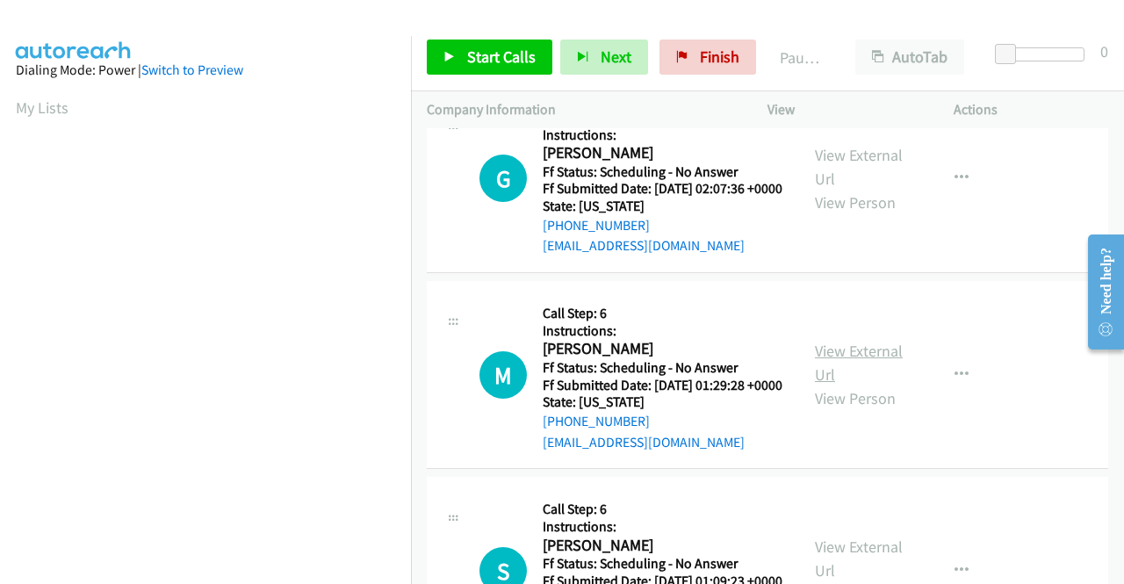
click at [820, 385] on link "View External Url" at bounding box center [859, 363] width 88 height 44
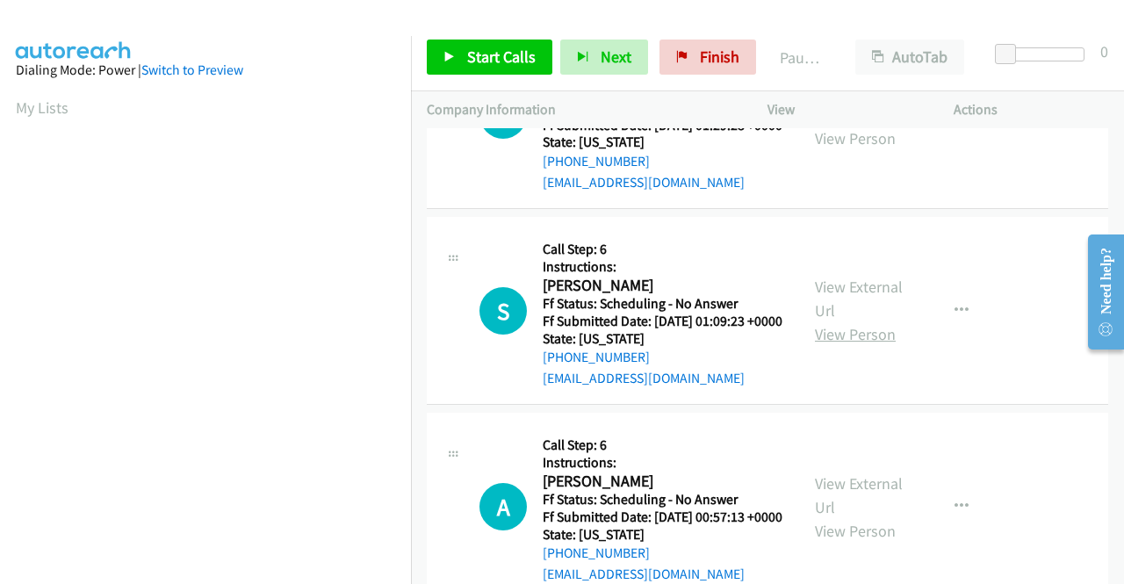
scroll to position [702, 0]
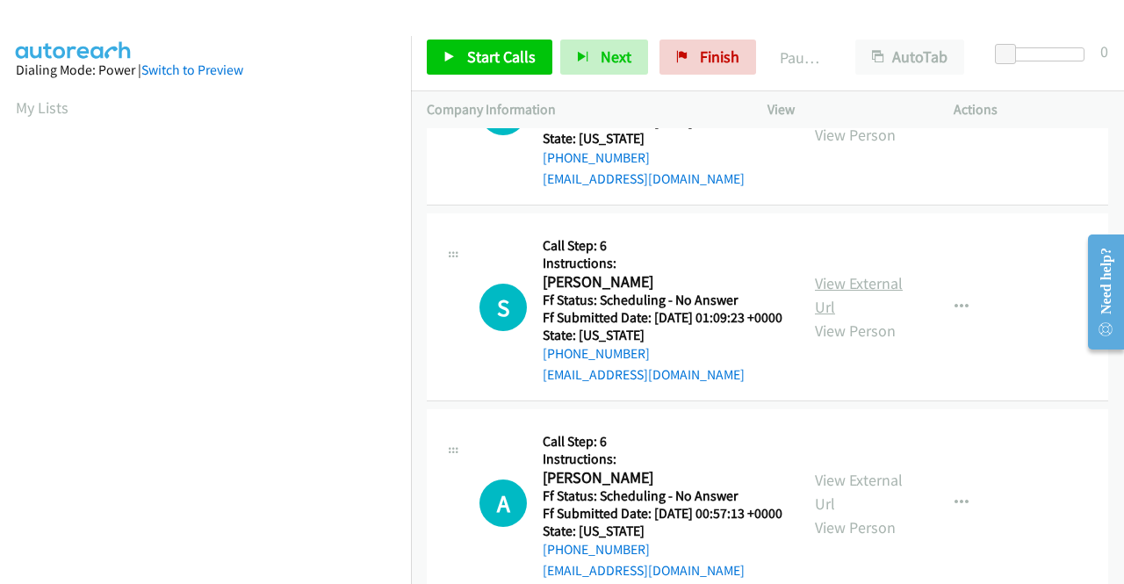
click at [861, 317] on link "View External Url" at bounding box center [859, 295] width 88 height 44
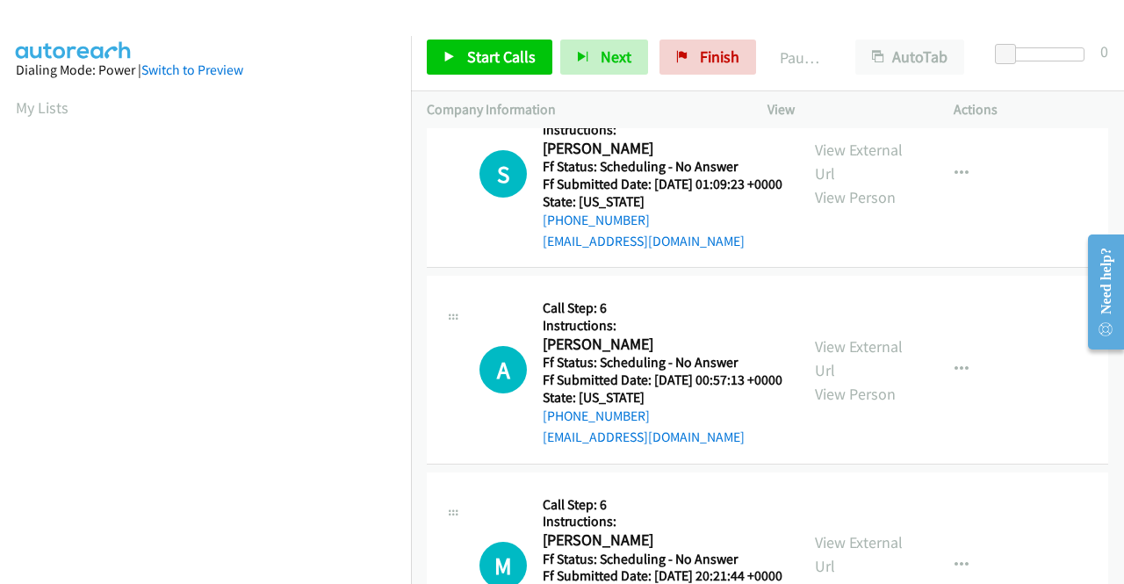
scroll to position [878, 0]
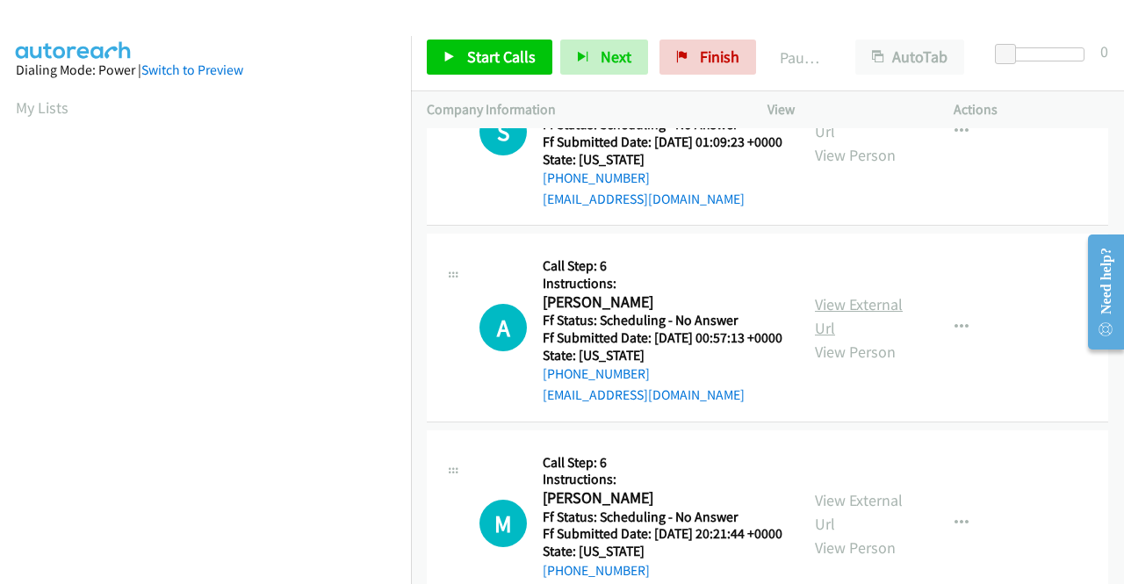
click at [848, 338] on link "View External Url" at bounding box center [859, 316] width 88 height 44
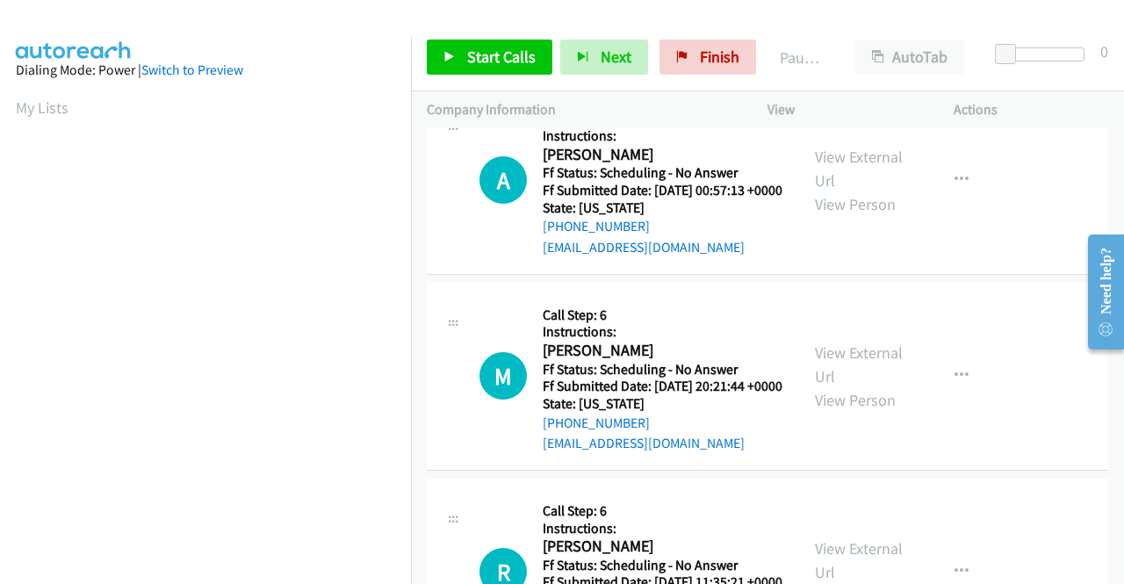
scroll to position [1054, 0]
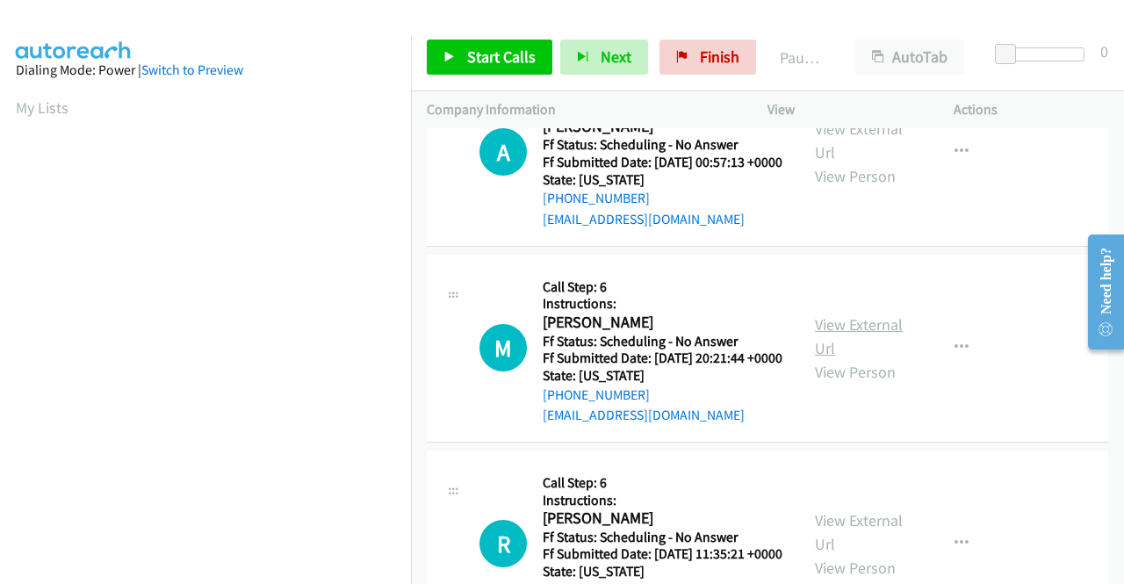
click at [843, 358] on link "View External Url" at bounding box center [859, 336] width 88 height 44
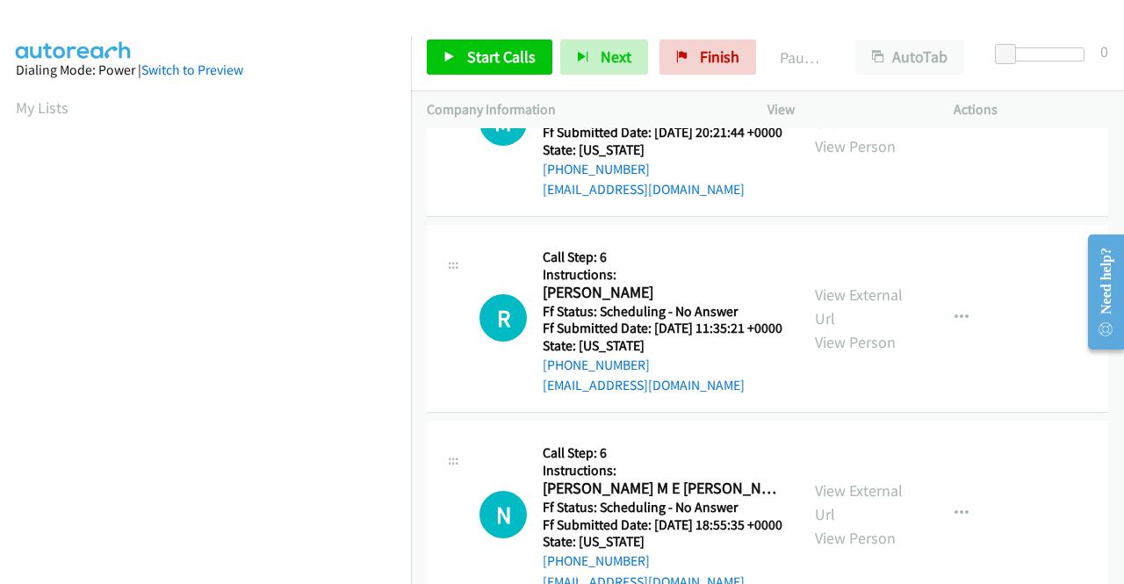
scroll to position [1317, 0]
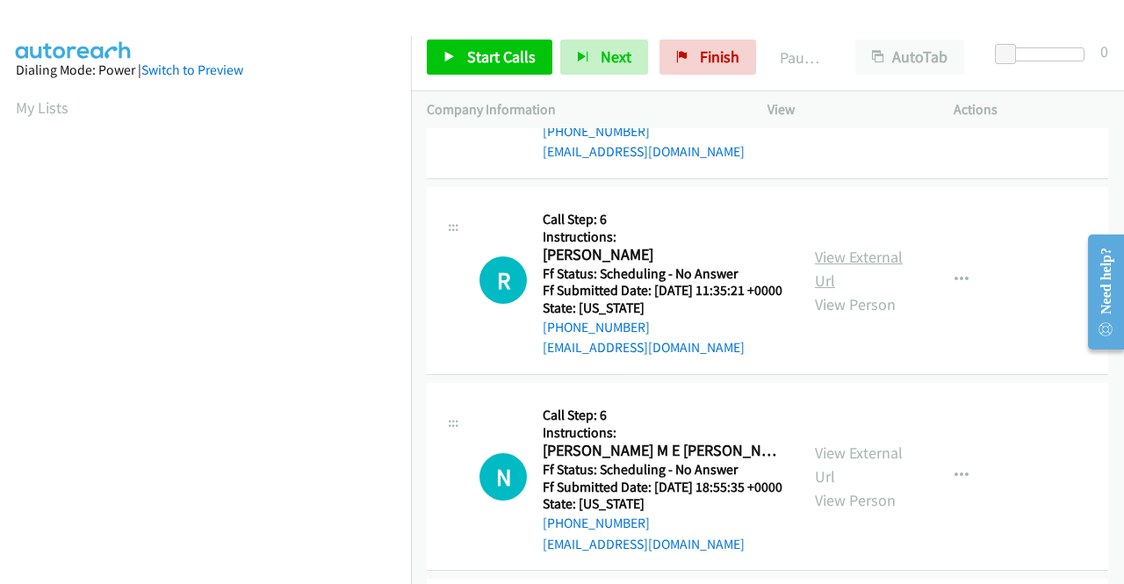
click at [839, 291] on link "View External Url" at bounding box center [859, 269] width 88 height 44
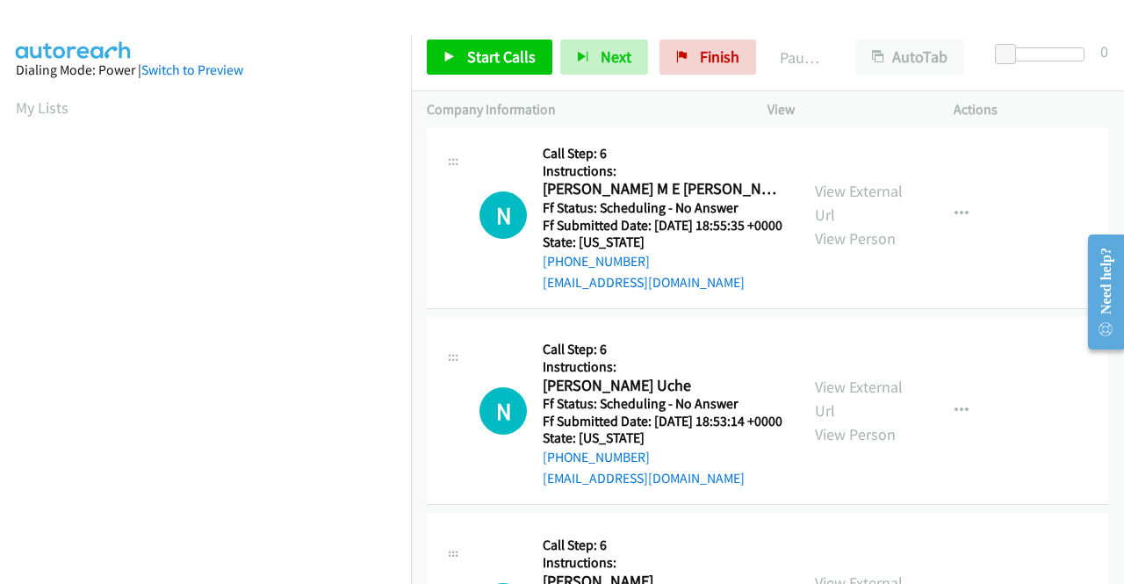
scroll to position [1580, 0]
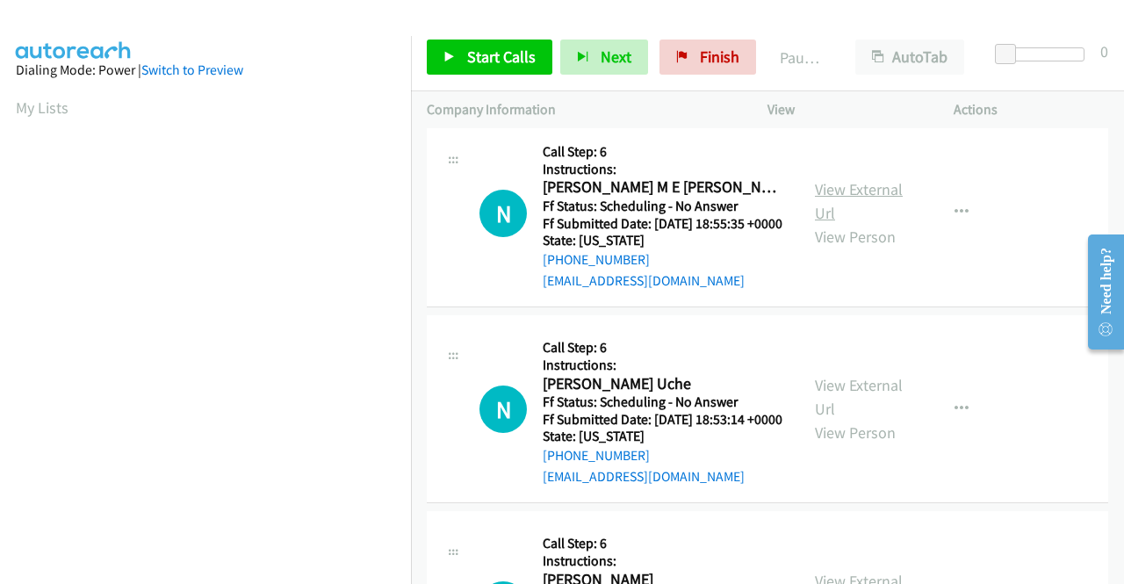
click at [847, 223] on link "View External Url" at bounding box center [859, 201] width 88 height 44
click at [885, 419] on link "View External Url" at bounding box center [859, 397] width 88 height 44
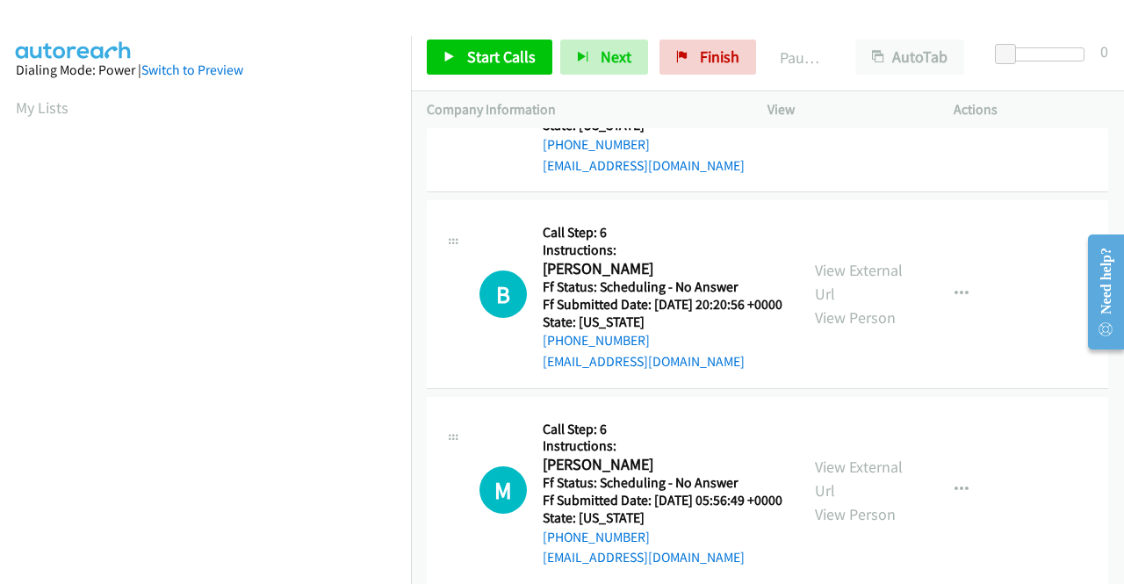
scroll to position [1931, 0]
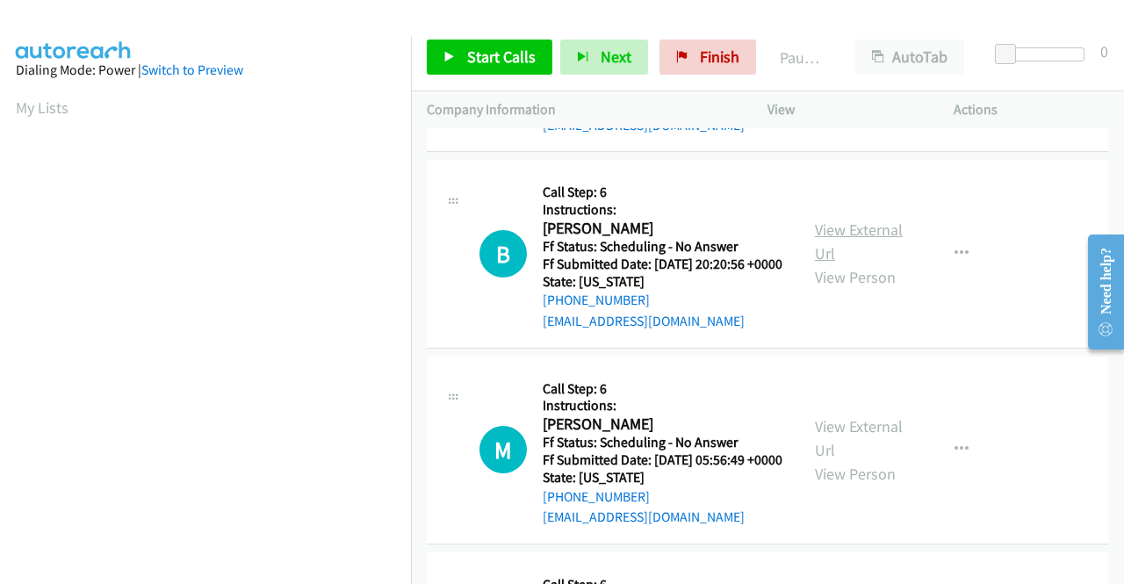
click at [837, 263] on link "View External Url" at bounding box center [859, 241] width 88 height 44
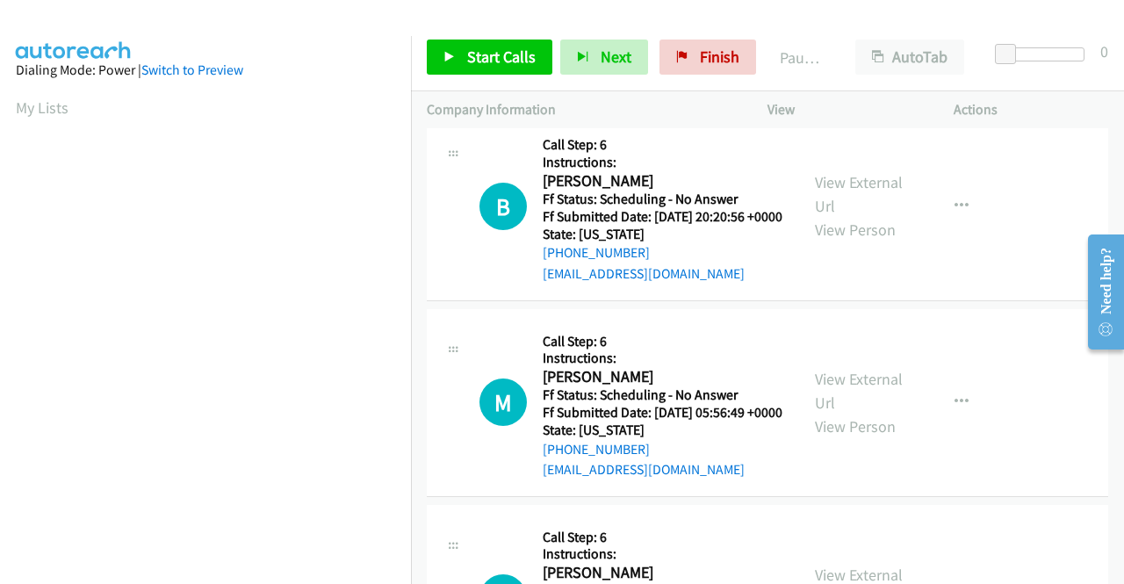
scroll to position [2107, 0]
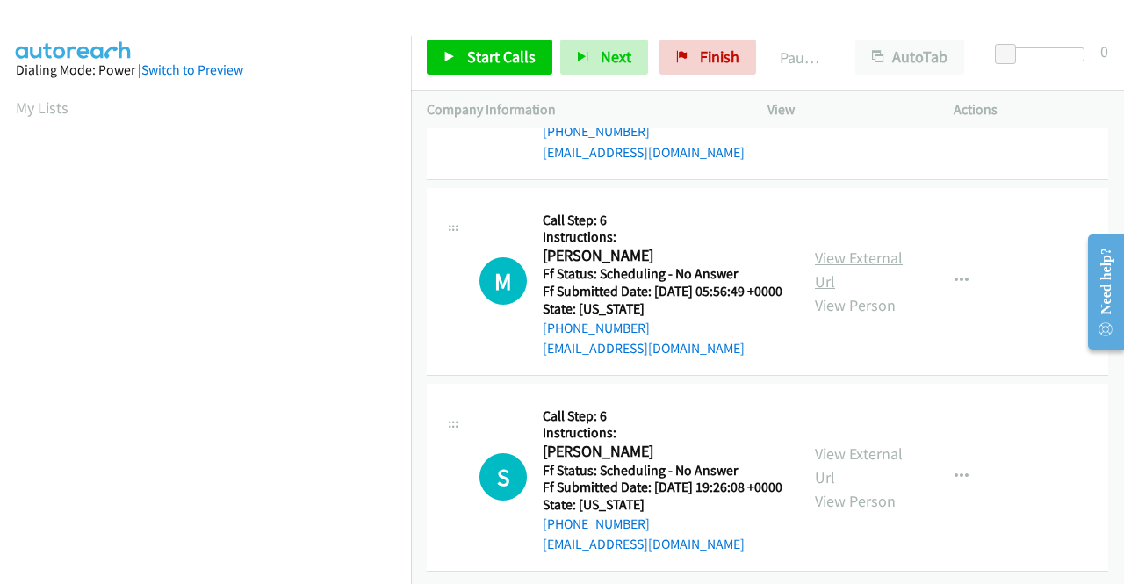
click at [837, 291] on link "View External Url" at bounding box center [859, 270] width 88 height 44
click at [842, 443] on link "View External Url" at bounding box center [859, 465] width 88 height 44
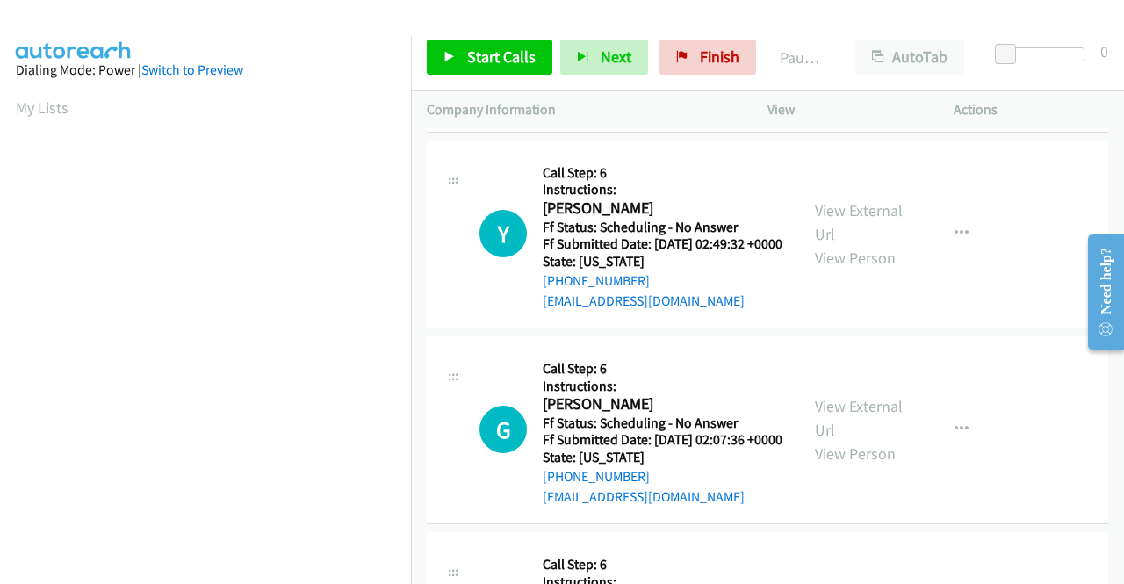
scroll to position [0, 0]
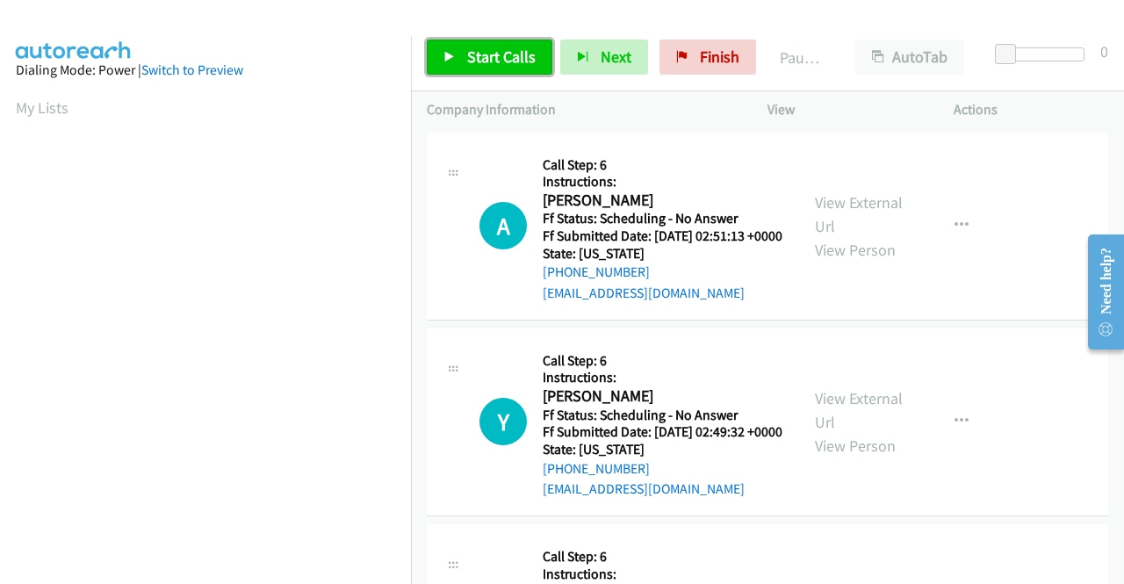
click at [521, 61] on span "Start Calls" at bounding box center [501, 57] width 68 height 20
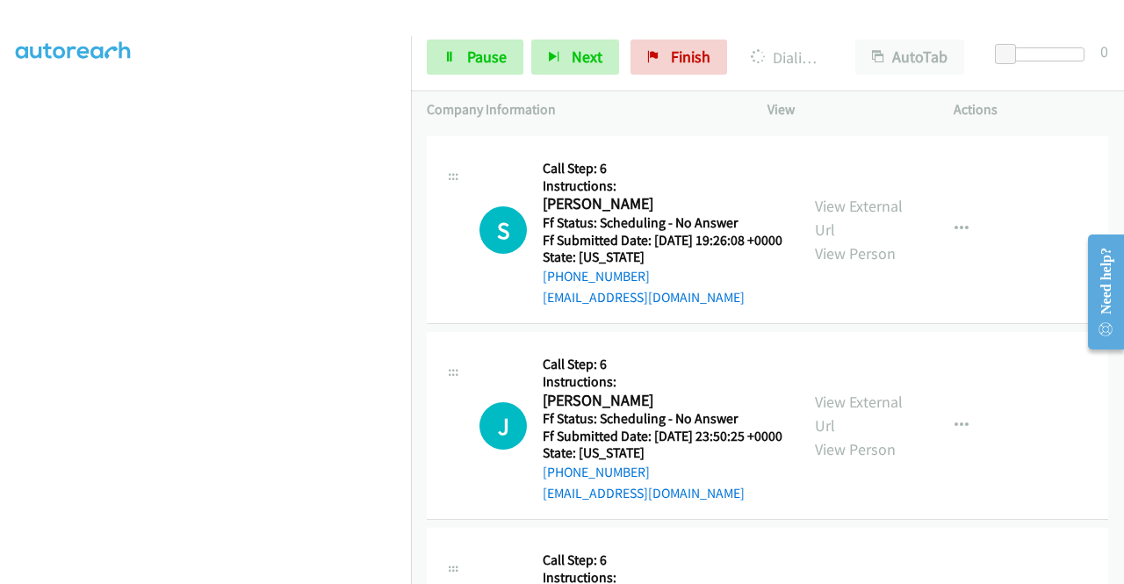
scroll to position [2758, 0]
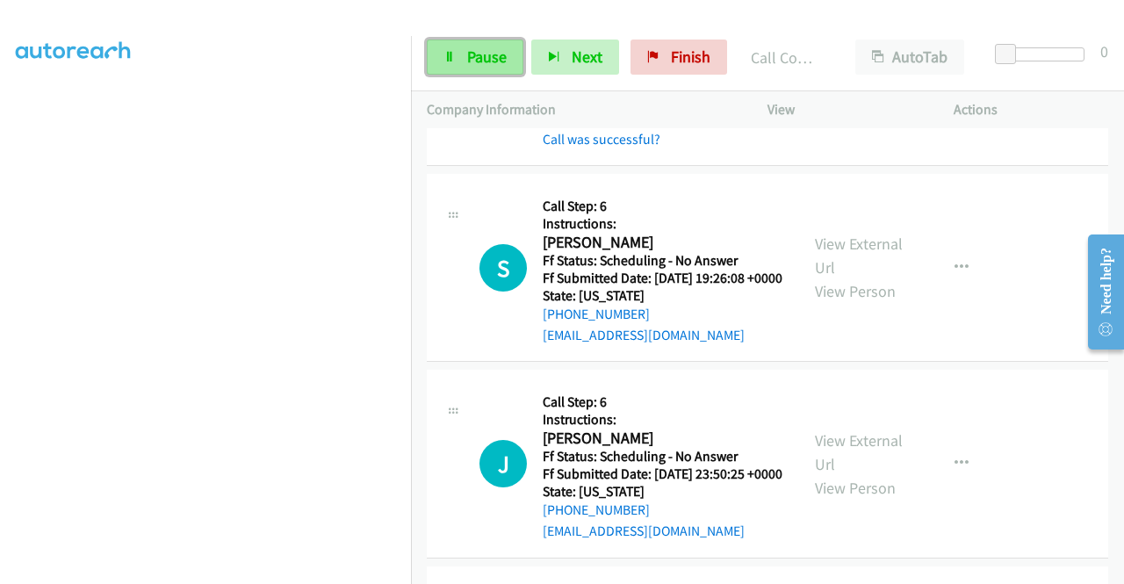
click at [483, 69] on link "Pause" at bounding box center [475, 57] width 97 height 35
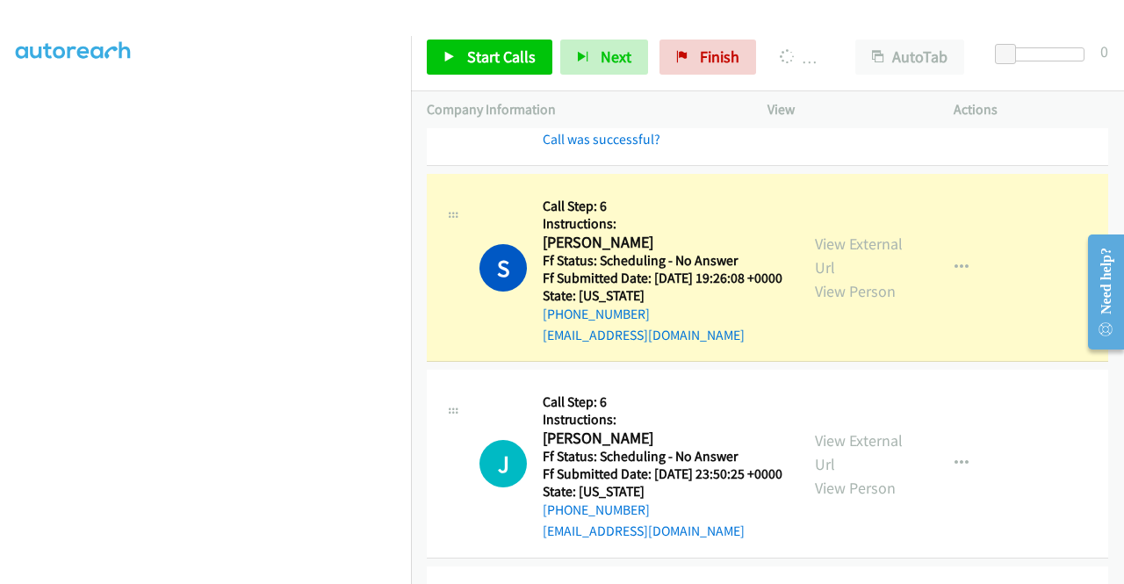
scroll to position [400, 0]
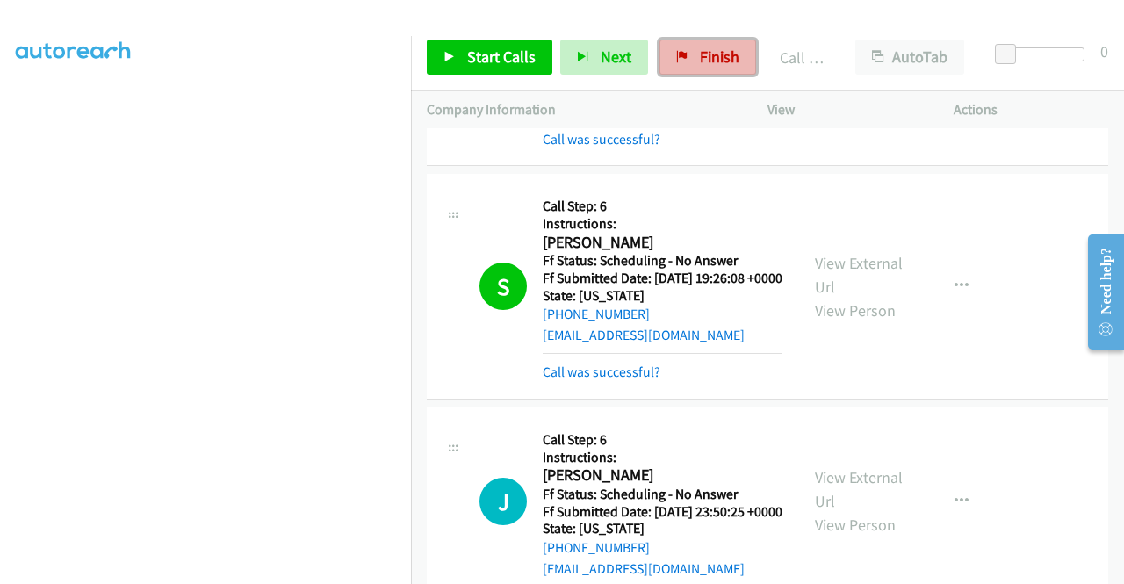
click at [718, 62] on span "Finish" at bounding box center [720, 57] width 40 height 20
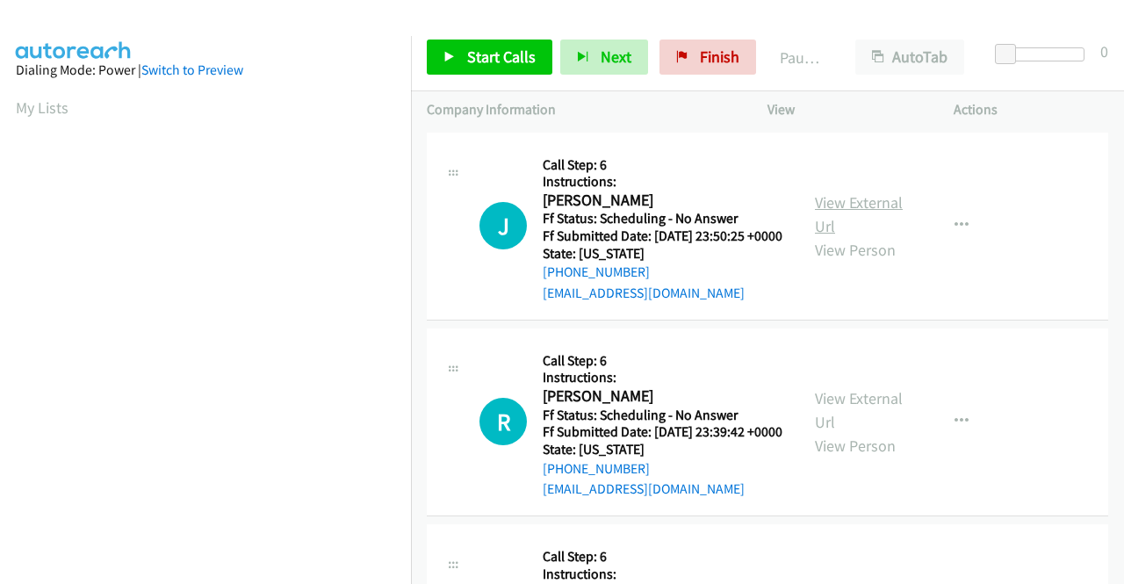
click at [864, 209] on link "View External Url" at bounding box center [859, 214] width 88 height 44
click at [871, 425] on link "View External Url" at bounding box center [859, 410] width 88 height 44
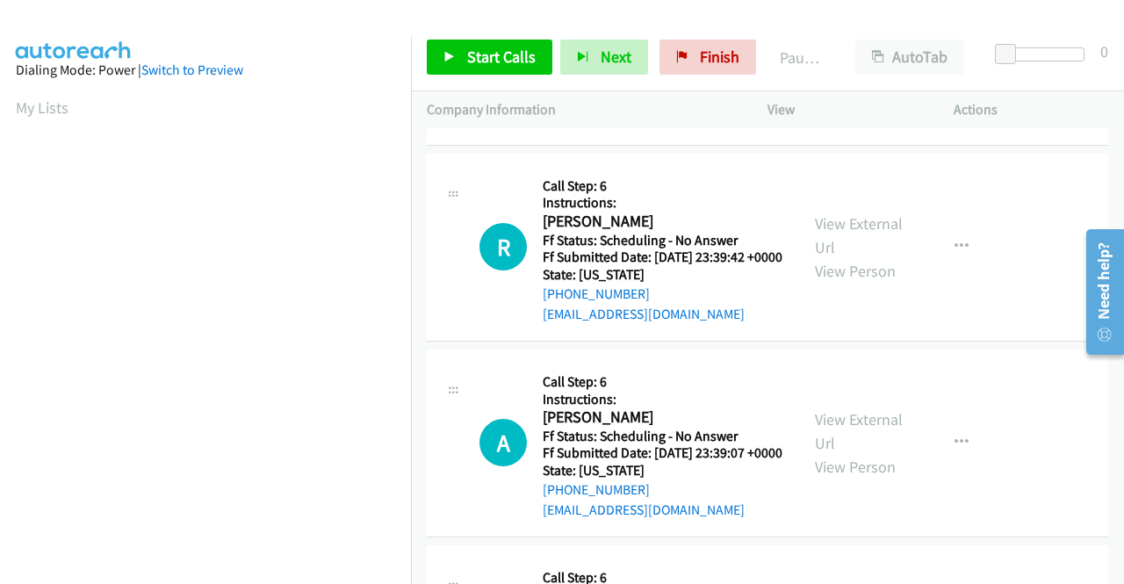
scroll to position [176, 0]
click at [828, 452] on link "View External Url" at bounding box center [859, 430] width 88 height 44
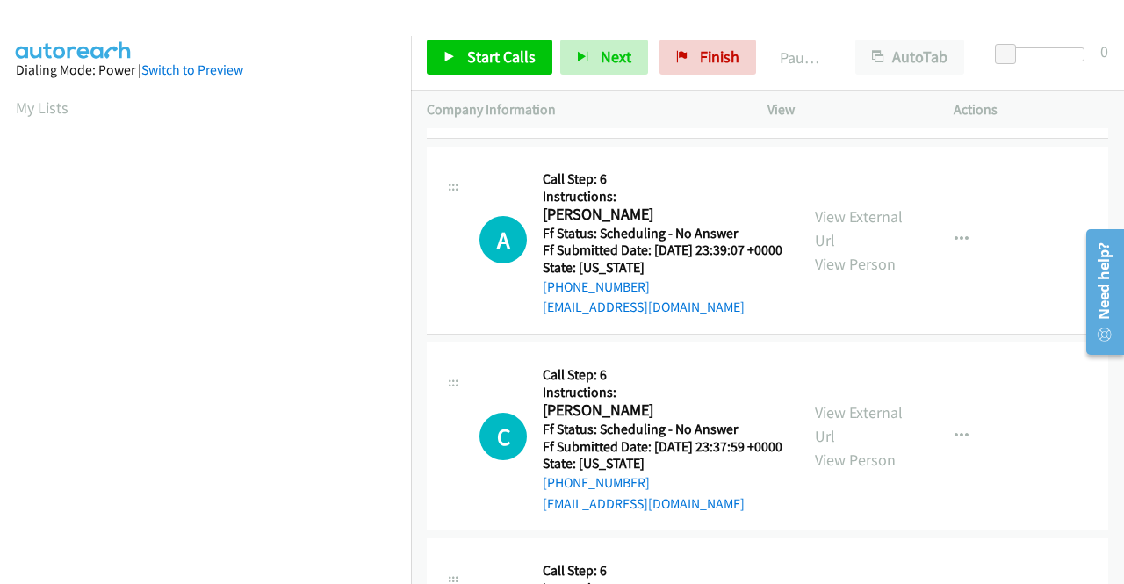
scroll to position [439, 0]
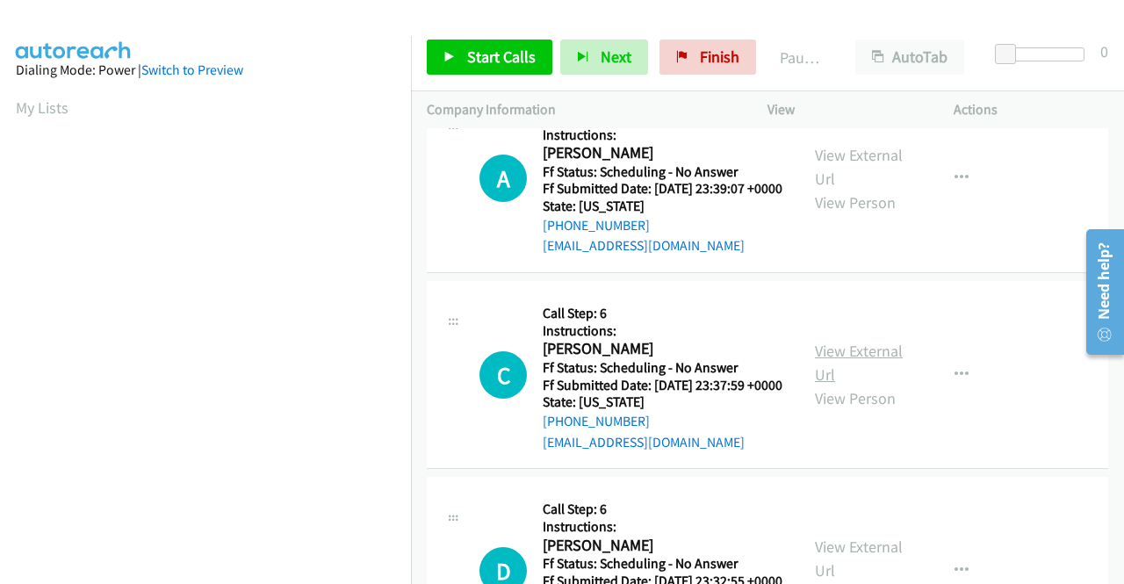
click at [866, 385] on link "View External Url" at bounding box center [859, 363] width 88 height 44
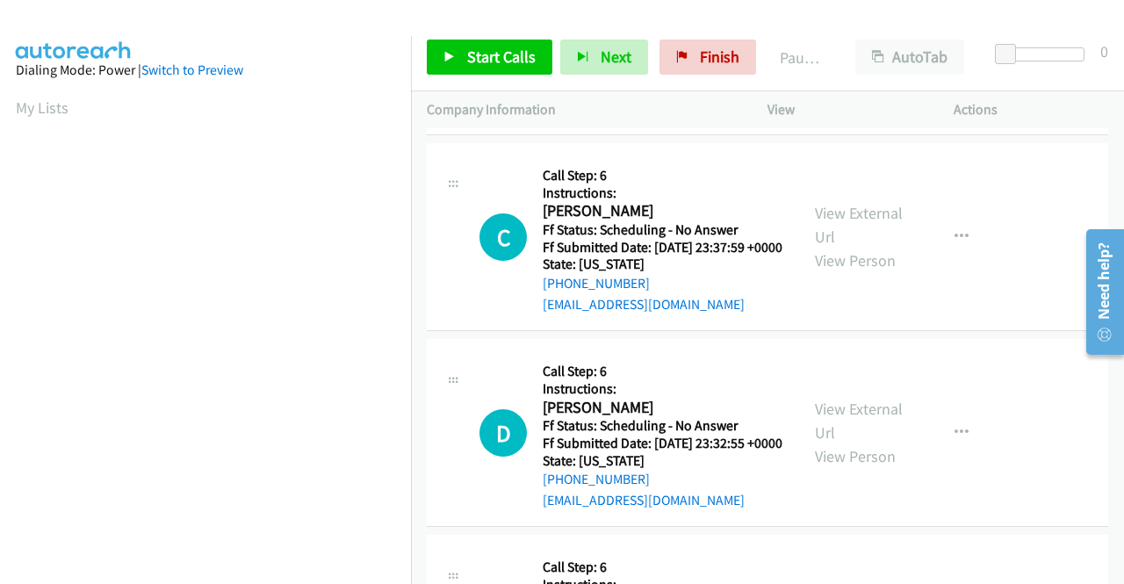
scroll to position [615, 0]
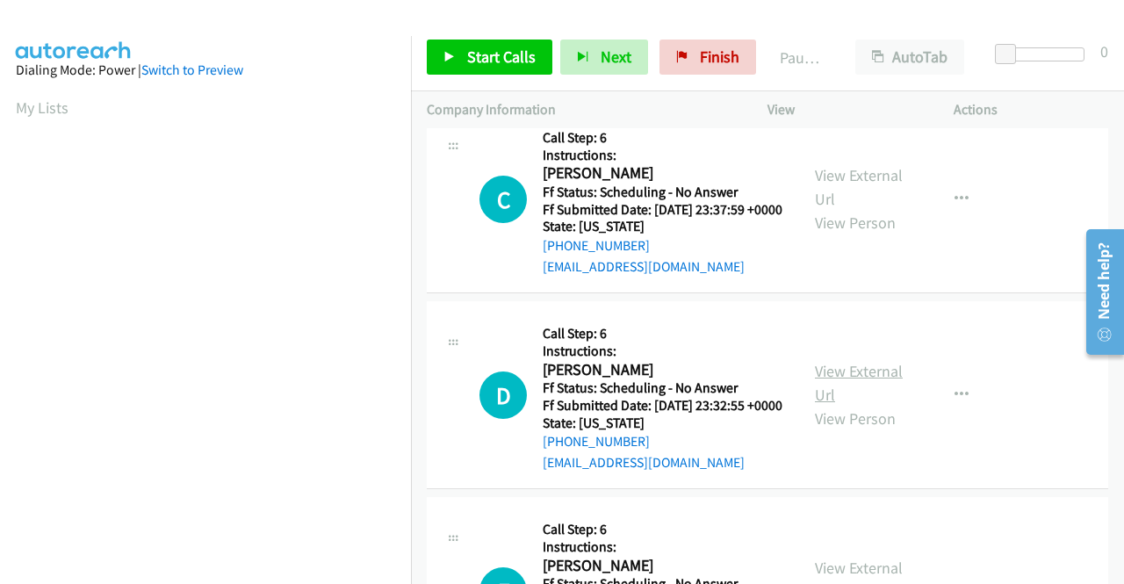
click at [831, 405] on link "View External Url" at bounding box center [859, 383] width 88 height 44
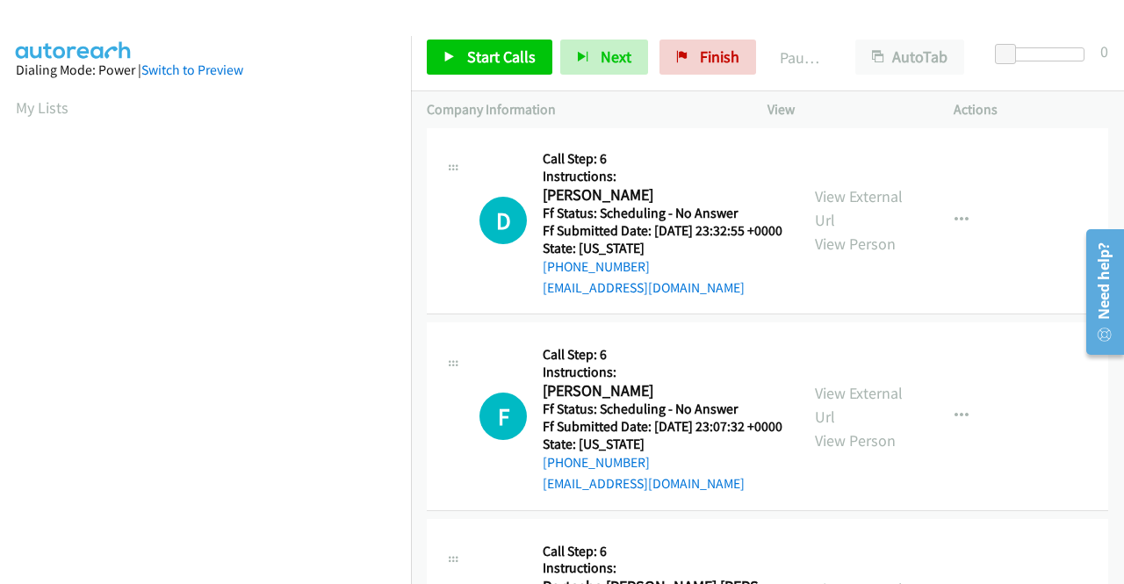
scroll to position [790, 0]
click at [878, 426] on link "View External Url" at bounding box center [859, 404] width 88 height 44
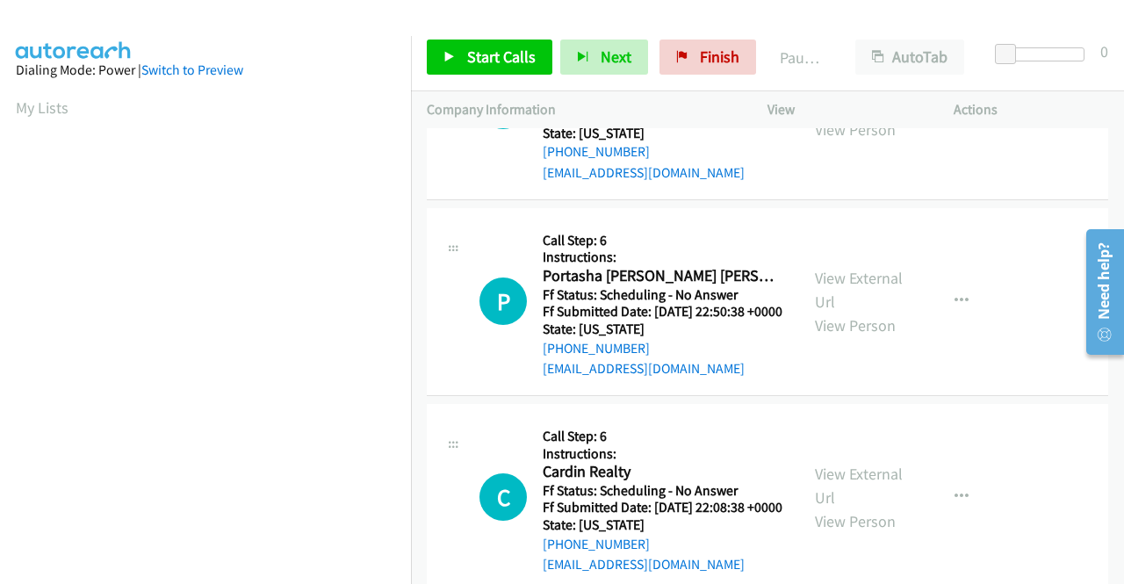
scroll to position [1141, 0]
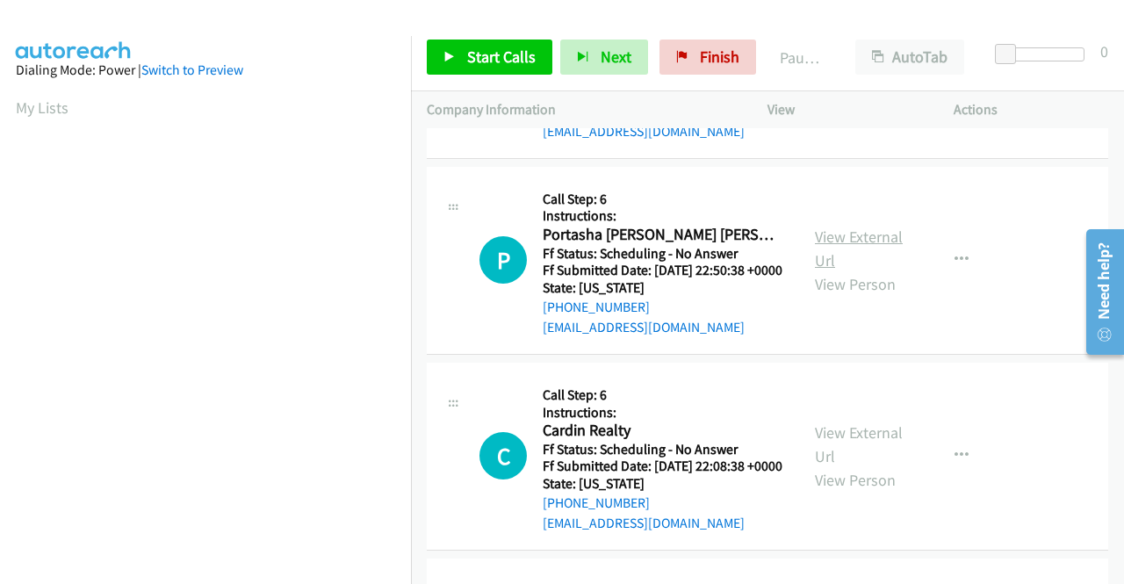
click at [817, 270] on link "View External Url" at bounding box center [859, 249] width 88 height 44
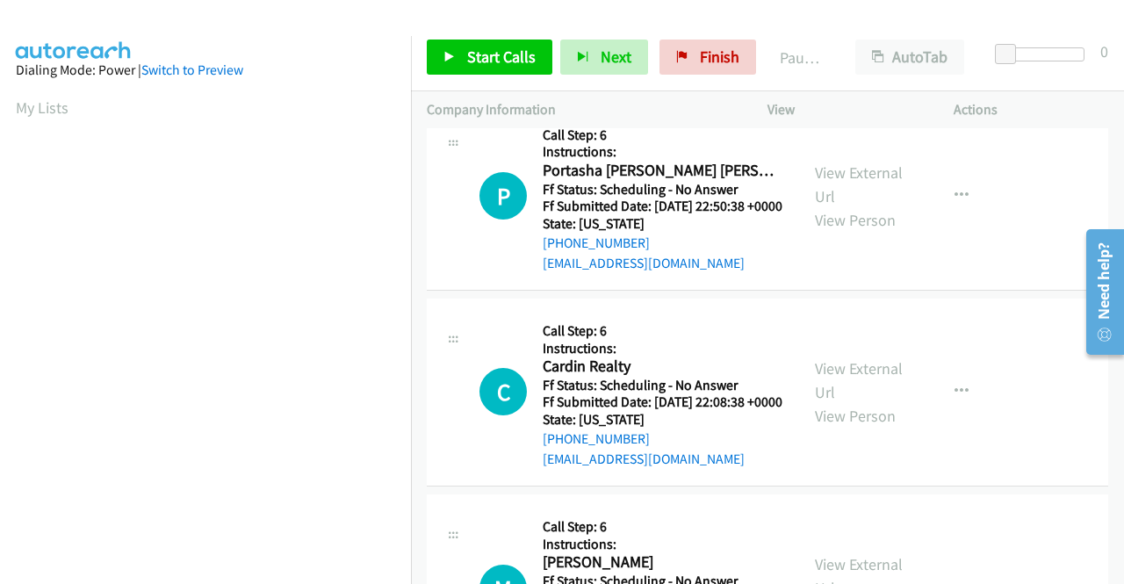
scroll to position [1317, 0]
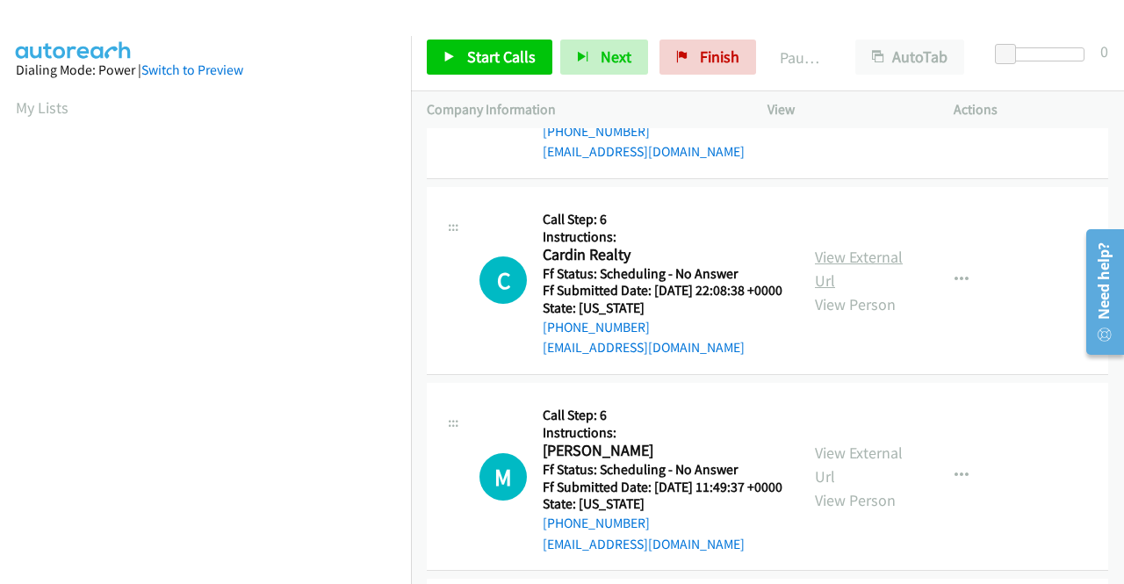
click at [849, 291] on link "View External Url" at bounding box center [859, 269] width 88 height 44
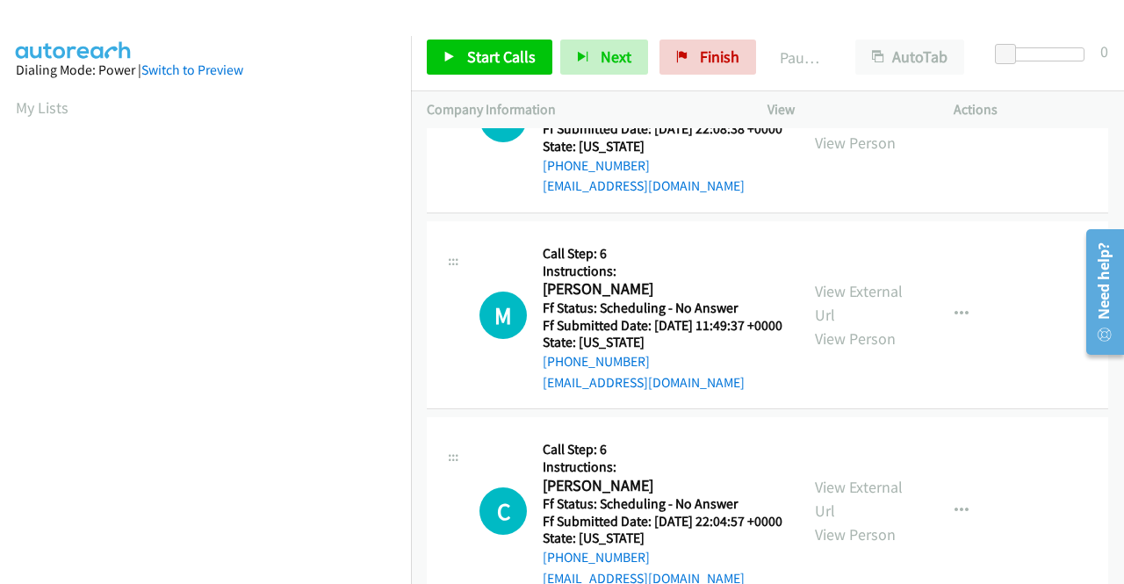
scroll to position [1492, 0]
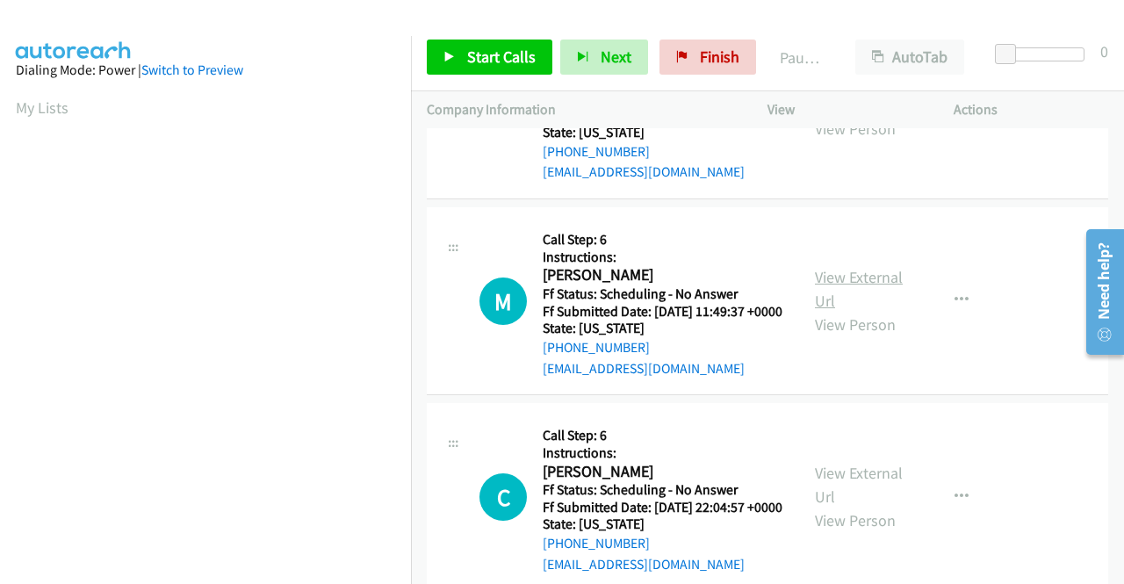
click at [836, 311] on link "View External Url" at bounding box center [859, 289] width 88 height 44
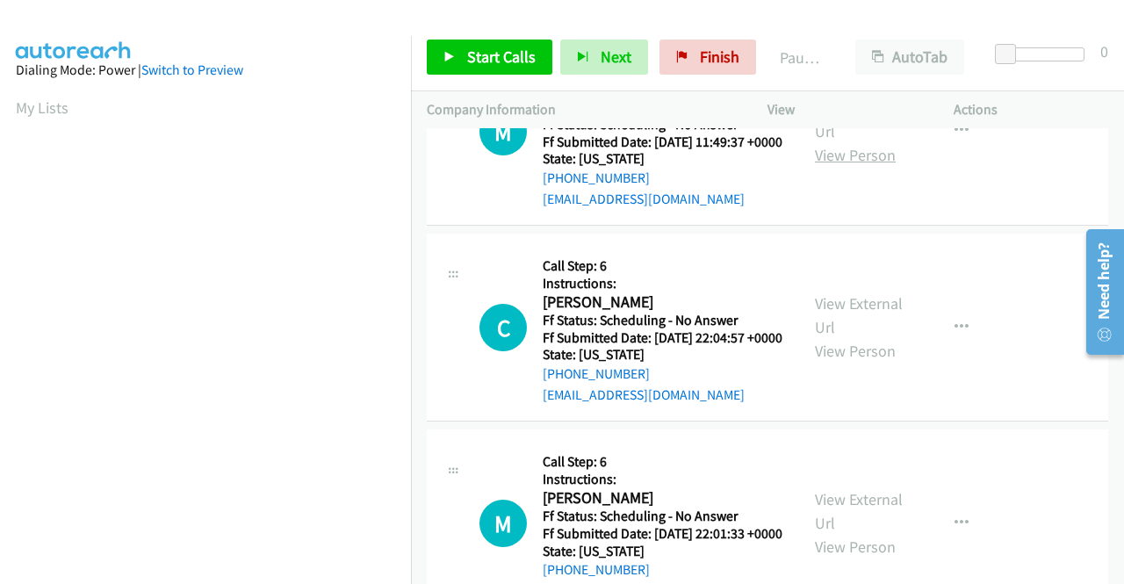
scroll to position [1756, 0]
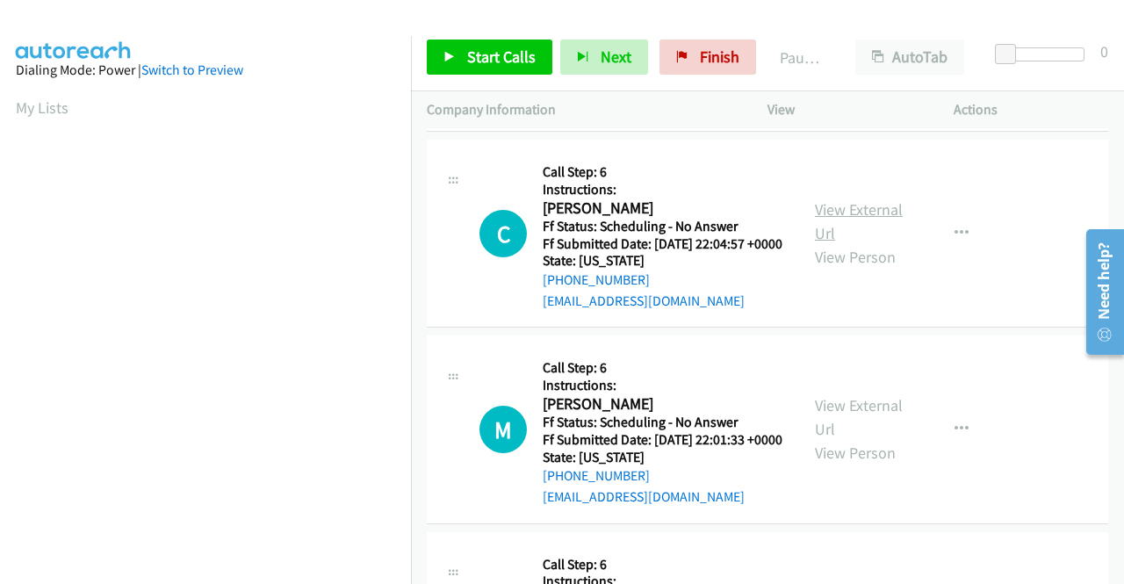
click at [850, 243] on link "View External Url" at bounding box center [859, 221] width 88 height 44
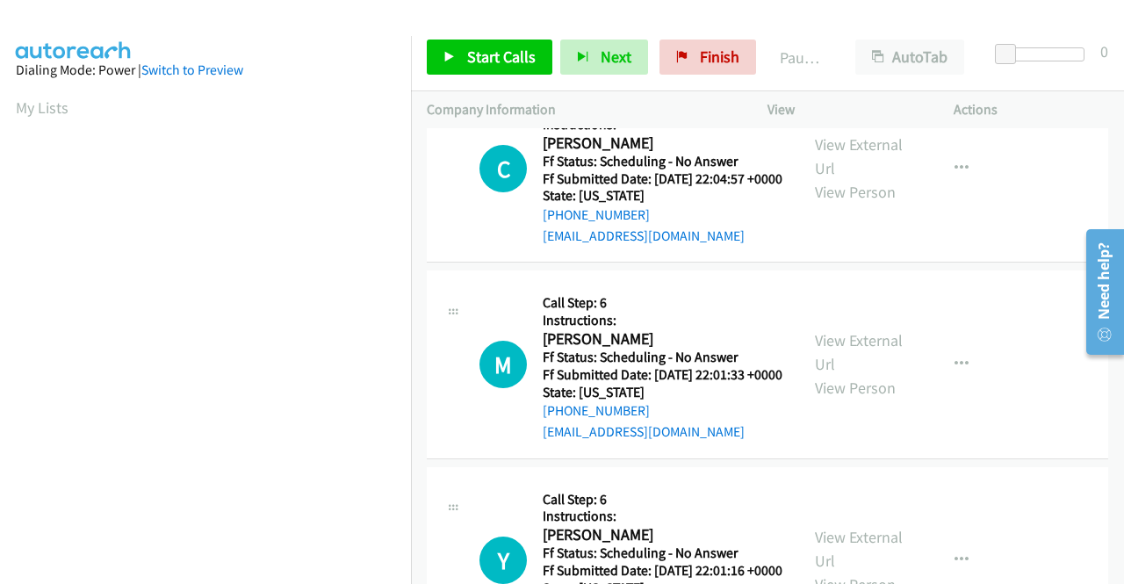
scroll to position [1931, 0]
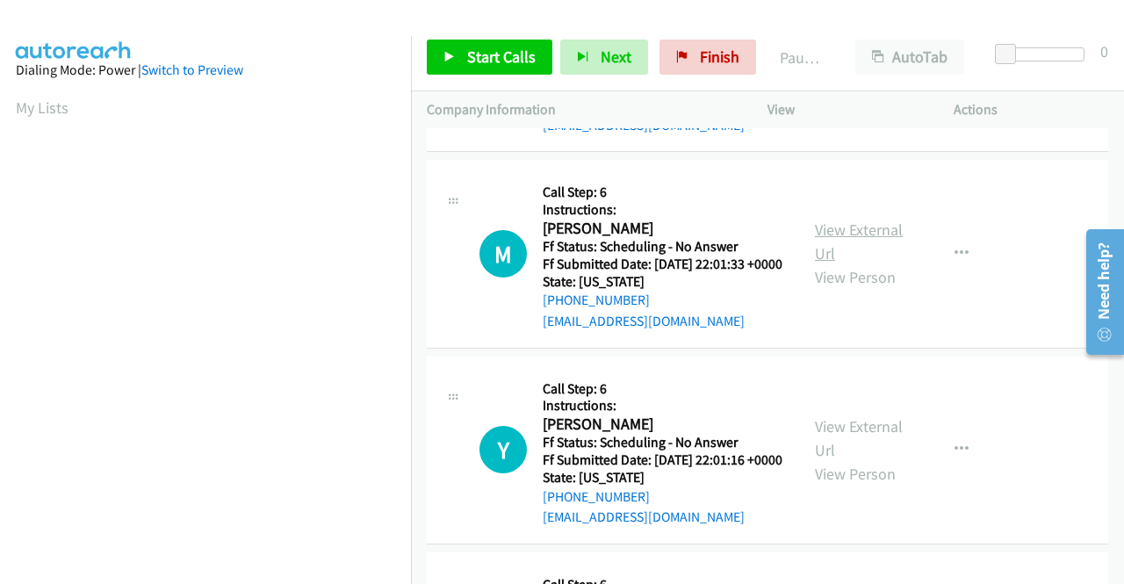
click at [844, 263] on link "View External Url" at bounding box center [859, 241] width 88 height 44
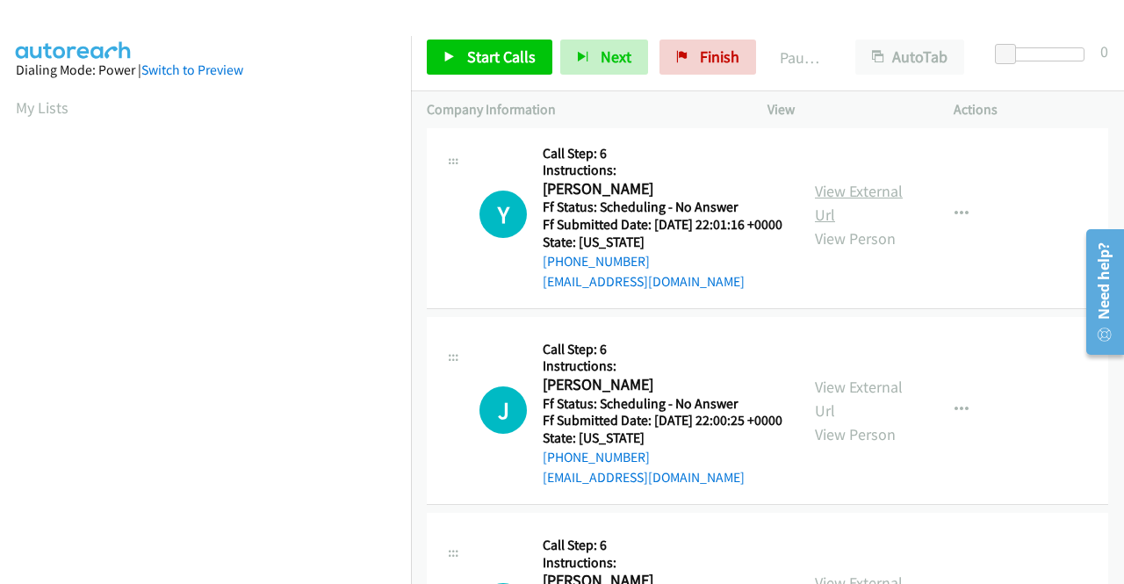
scroll to position [2195, 0]
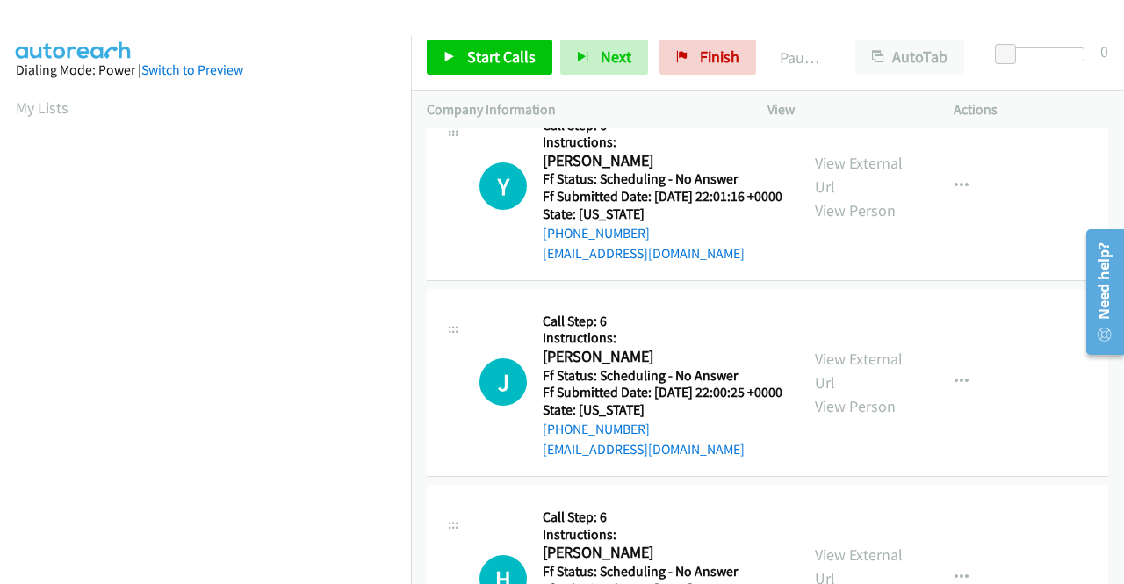
click at [829, 222] on div "View External Url View Person" at bounding box center [860, 186] width 91 height 71
click at [833, 197] on link "View External Url" at bounding box center [859, 175] width 88 height 44
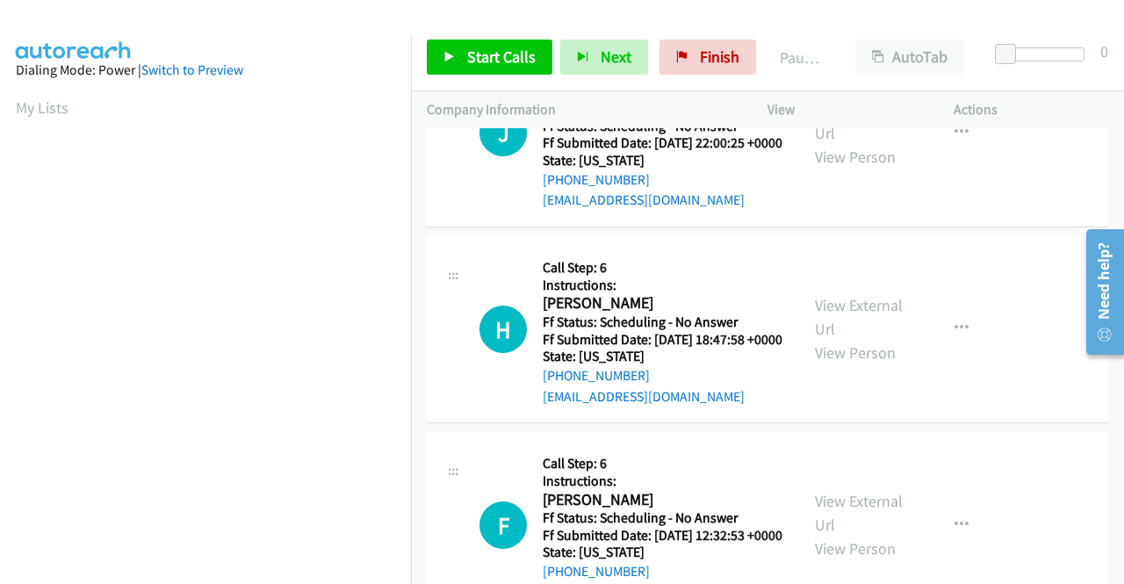
scroll to position [2458, 0]
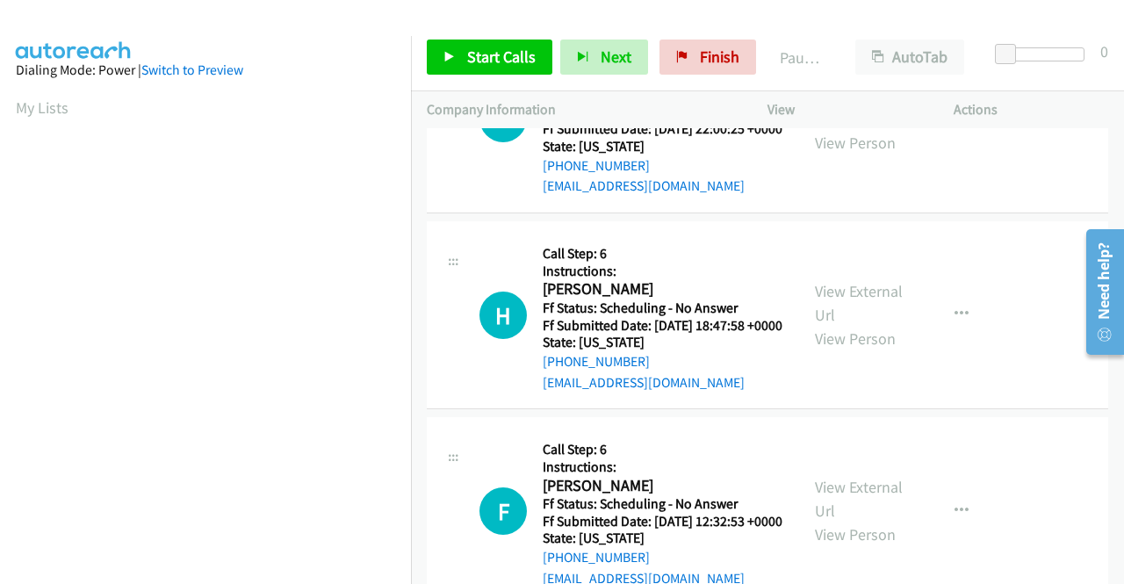
click at [826, 129] on link "View External Url" at bounding box center [859, 107] width 88 height 44
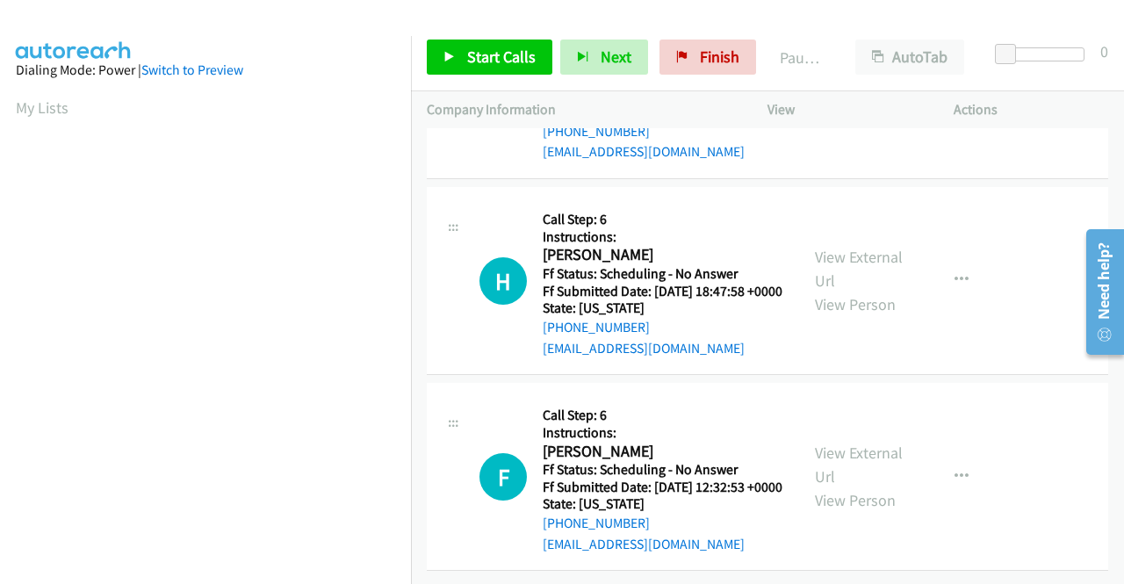
scroll to position [2634, 0]
click at [833, 291] on link "View External Url" at bounding box center [859, 269] width 88 height 44
click at [818, 442] on link "View External Url" at bounding box center [859, 464] width 88 height 44
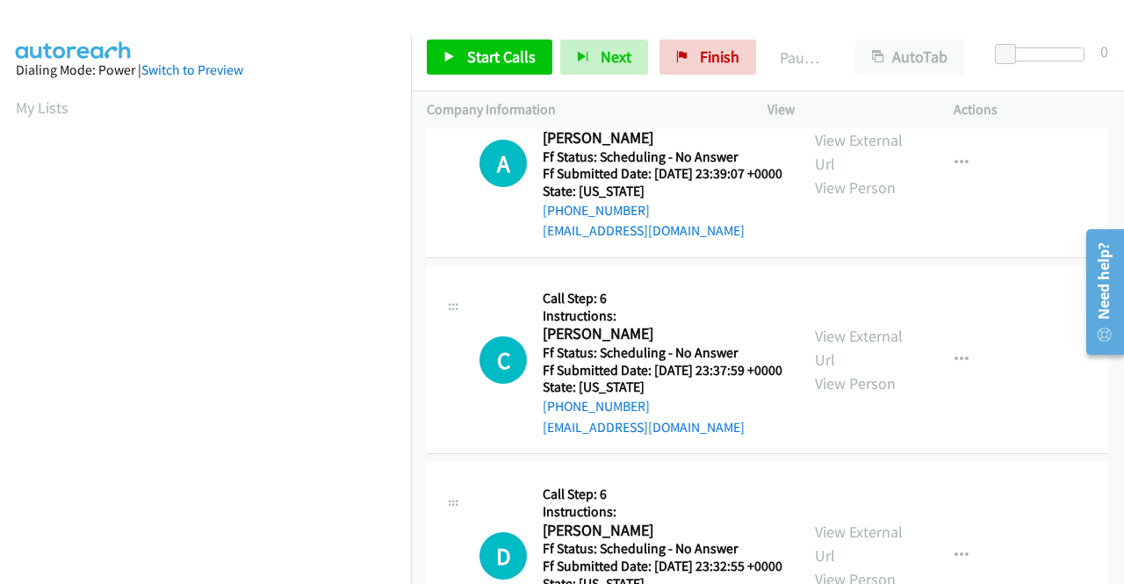
scroll to position [0, 0]
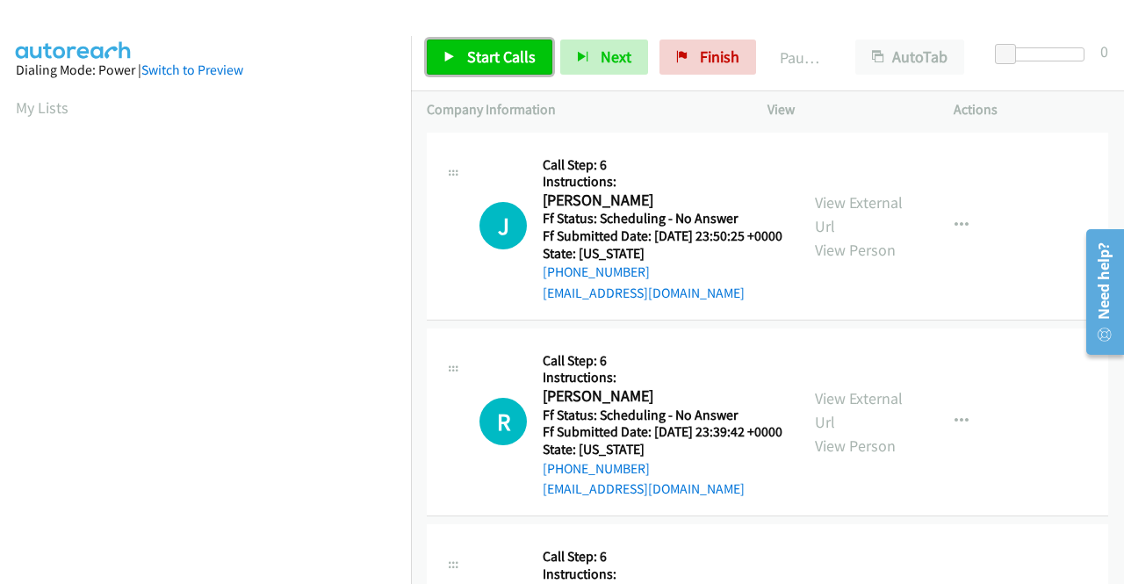
click at [500, 57] on span "Start Calls" at bounding box center [501, 57] width 68 height 20
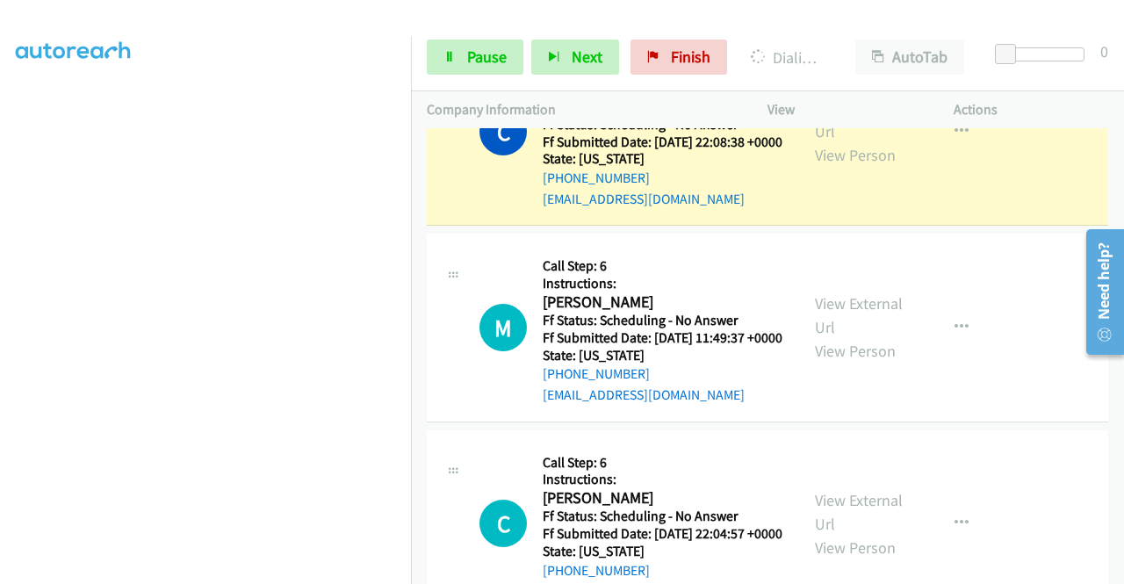
scroll to position [1756, 0]
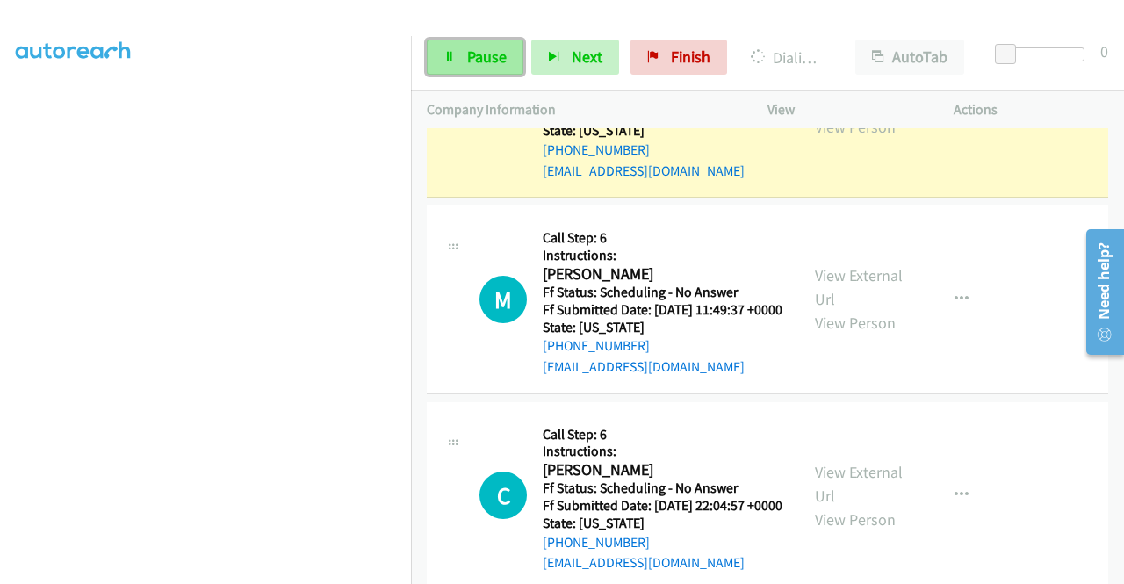
click at [496, 61] on span "Pause" at bounding box center [487, 57] width 40 height 20
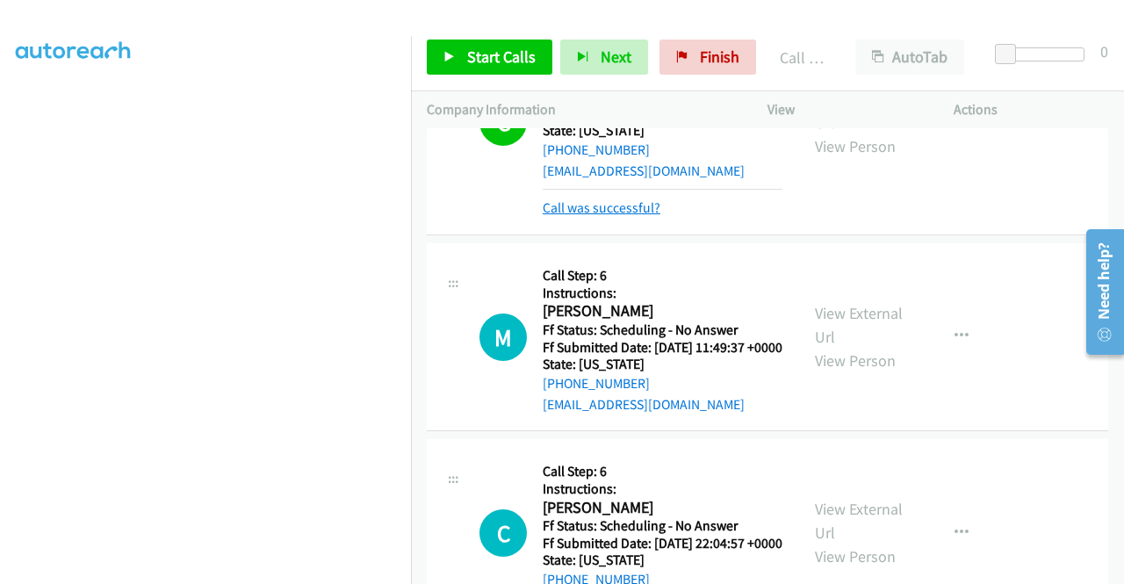
click at [588, 216] on link "Call was successful?" at bounding box center [602, 207] width 118 height 17
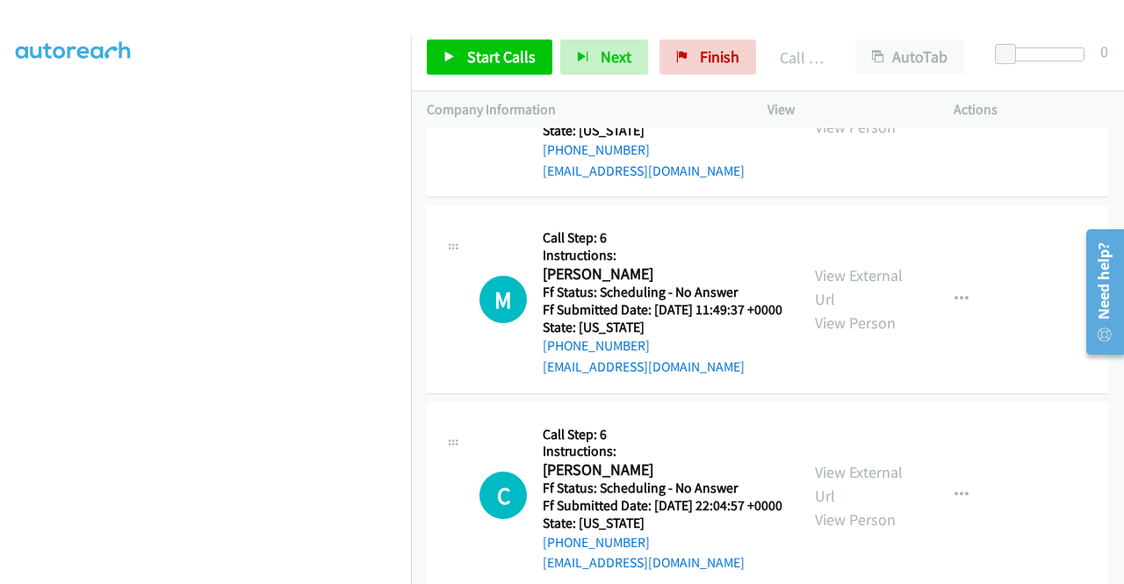
click at [954, 111] on icon "button" at bounding box center [961, 104] width 14 height 14
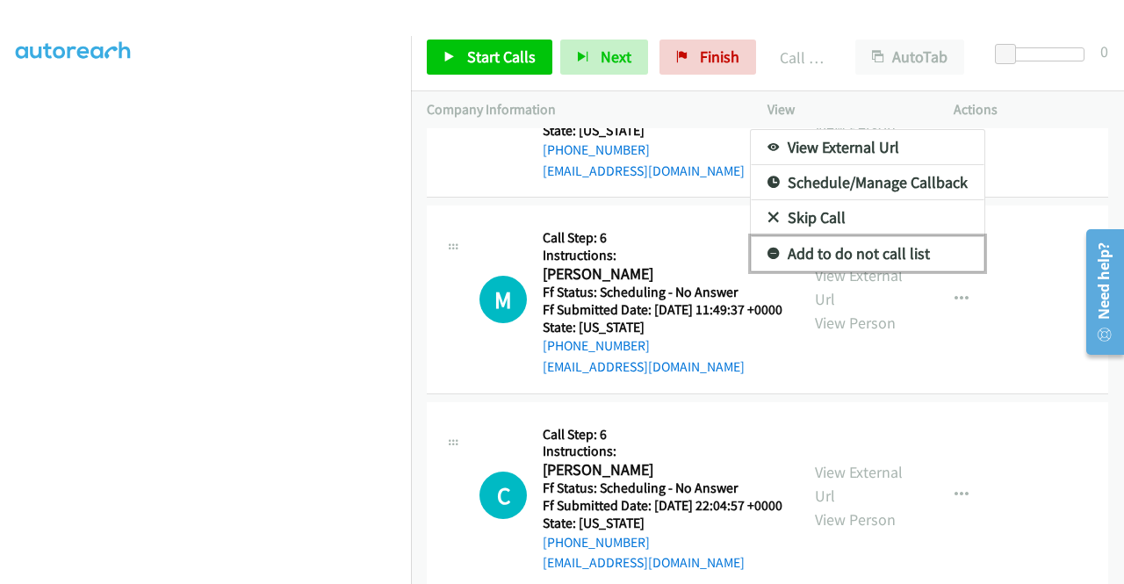
click at [893, 271] on link "Add to do not call list" at bounding box center [868, 253] width 234 height 35
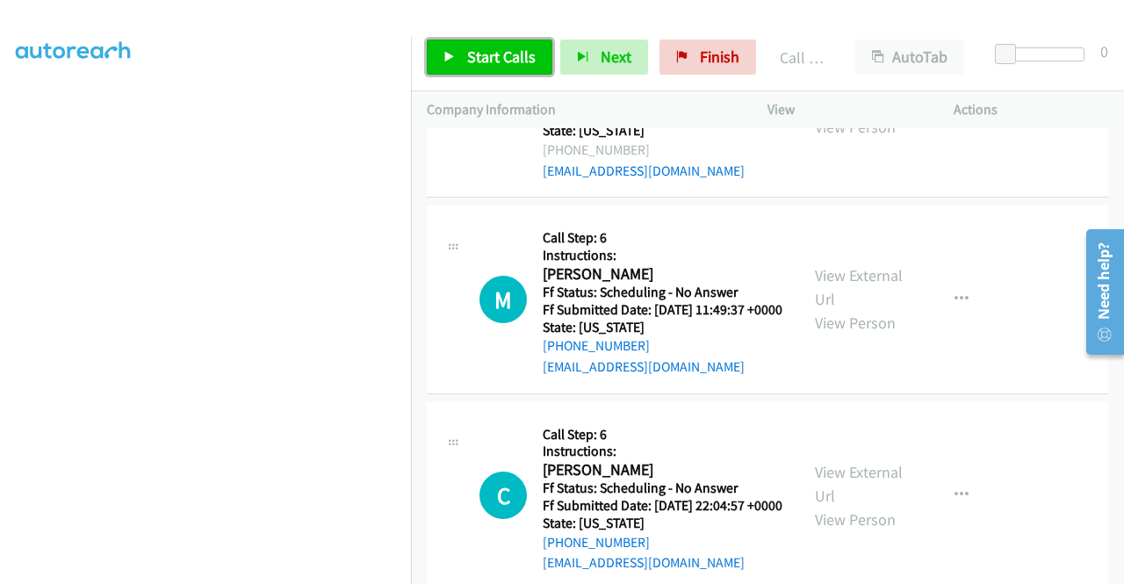
click at [463, 61] on link "Start Calls" at bounding box center [490, 57] width 126 height 35
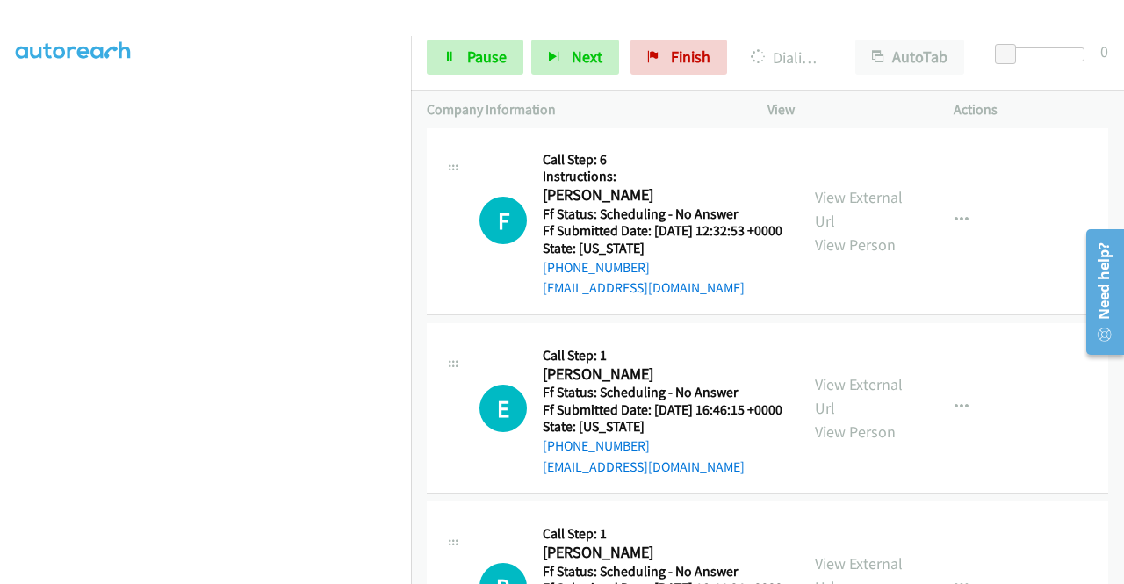
scroll to position [3248, 0]
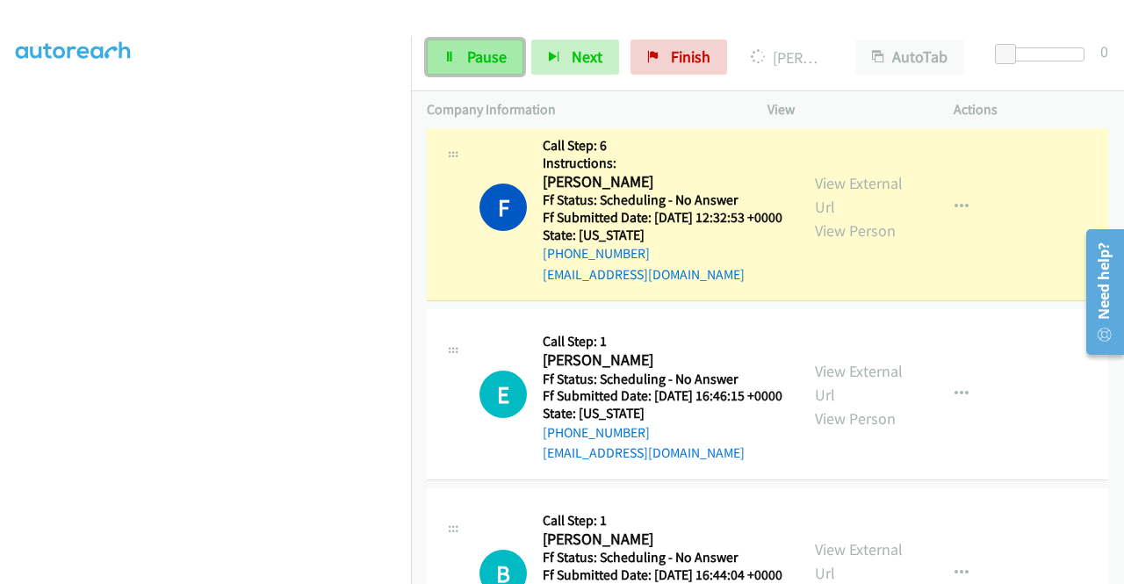
click at [474, 62] on span "Pause" at bounding box center [487, 57] width 40 height 20
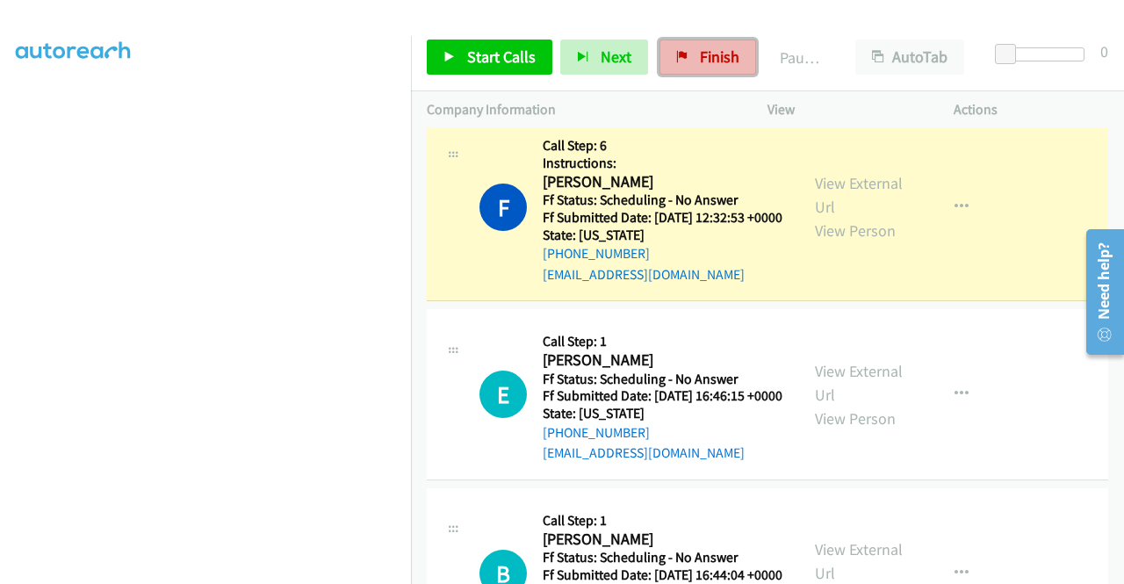
click at [730, 55] on span "Finish" at bounding box center [720, 57] width 40 height 20
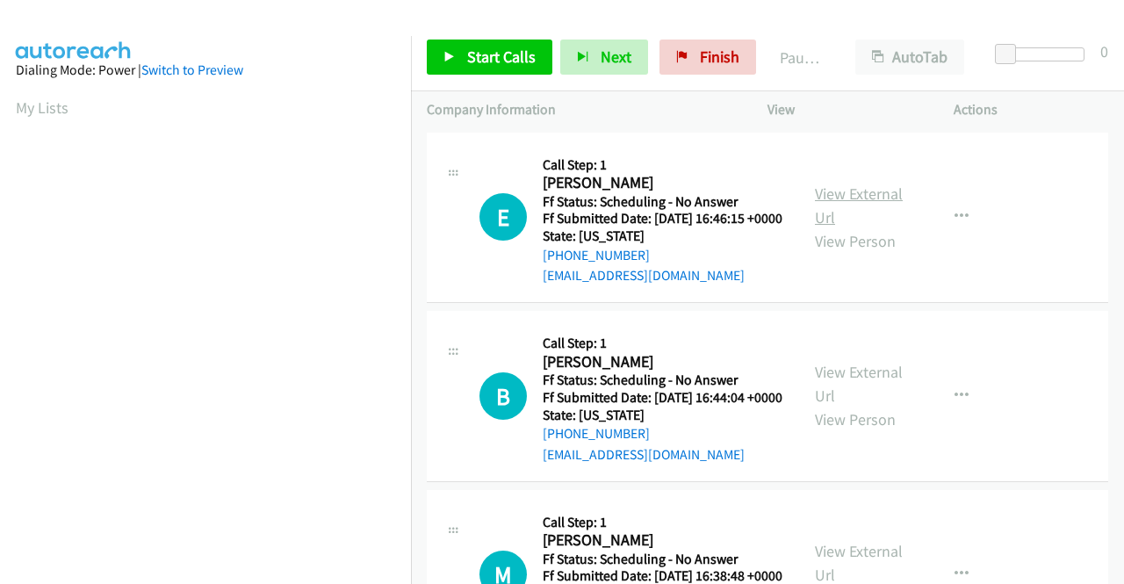
click at [834, 203] on link "View External Url" at bounding box center [859, 205] width 88 height 44
click at [852, 387] on link "View External Url" at bounding box center [859, 384] width 88 height 44
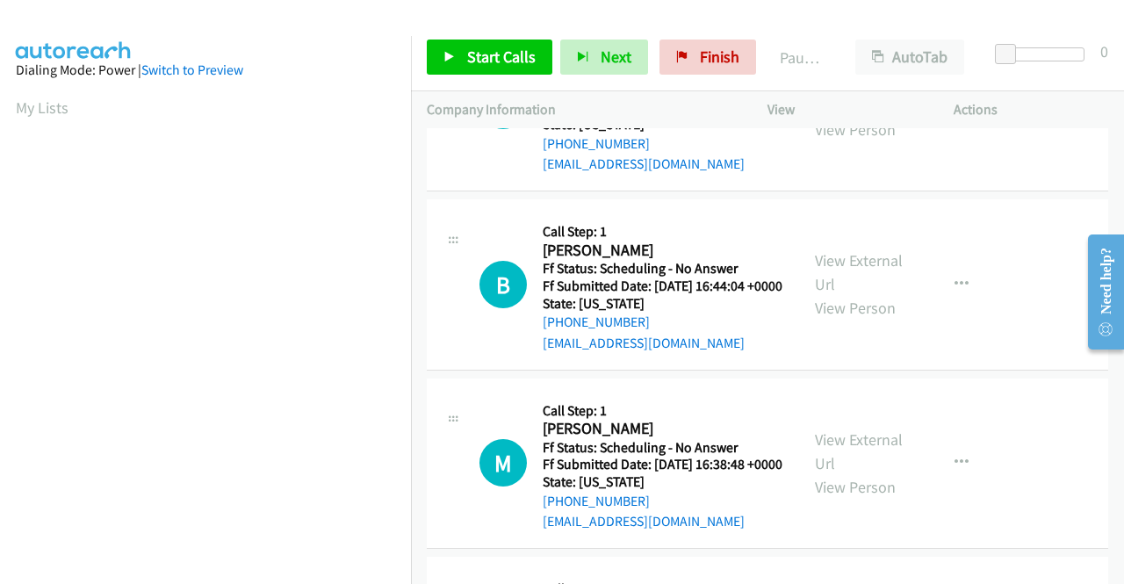
scroll to position [176, 0]
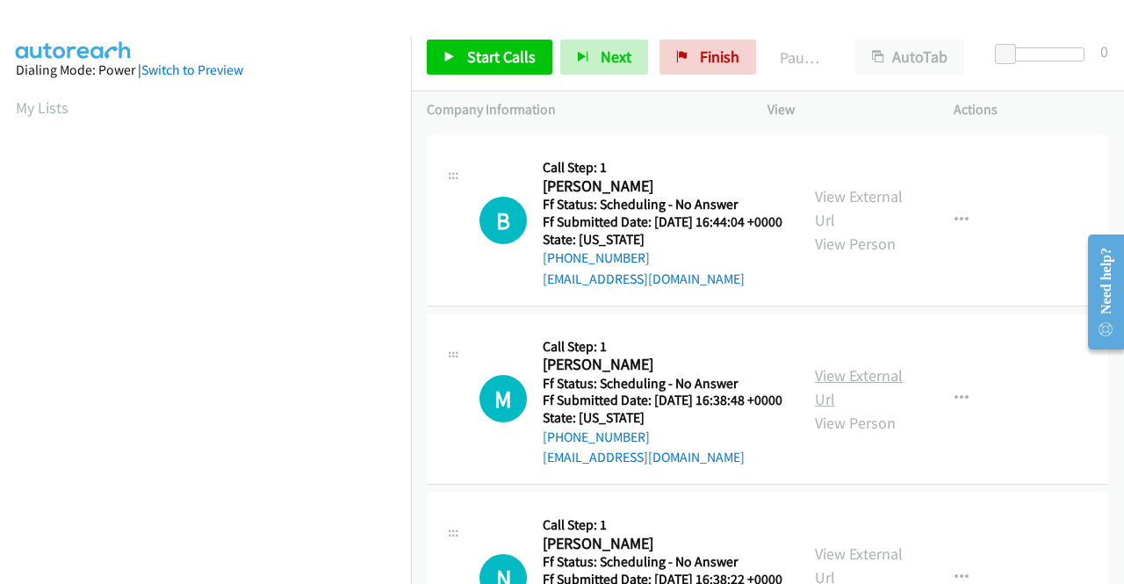
click at [826, 406] on link "View External Url" at bounding box center [859, 387] width 88 height 44
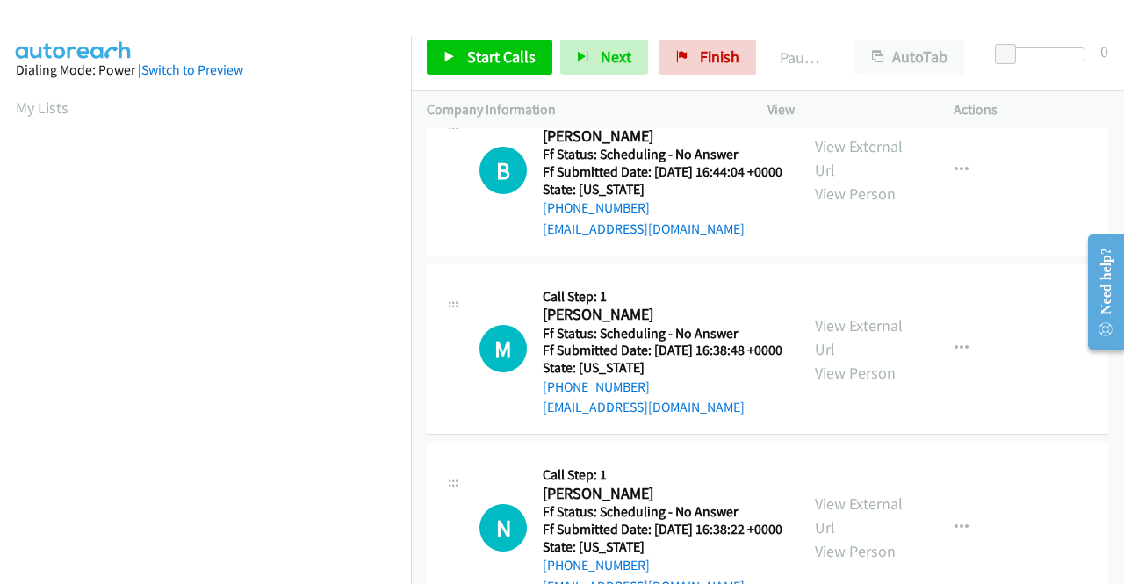
scroll to position [351, 0]
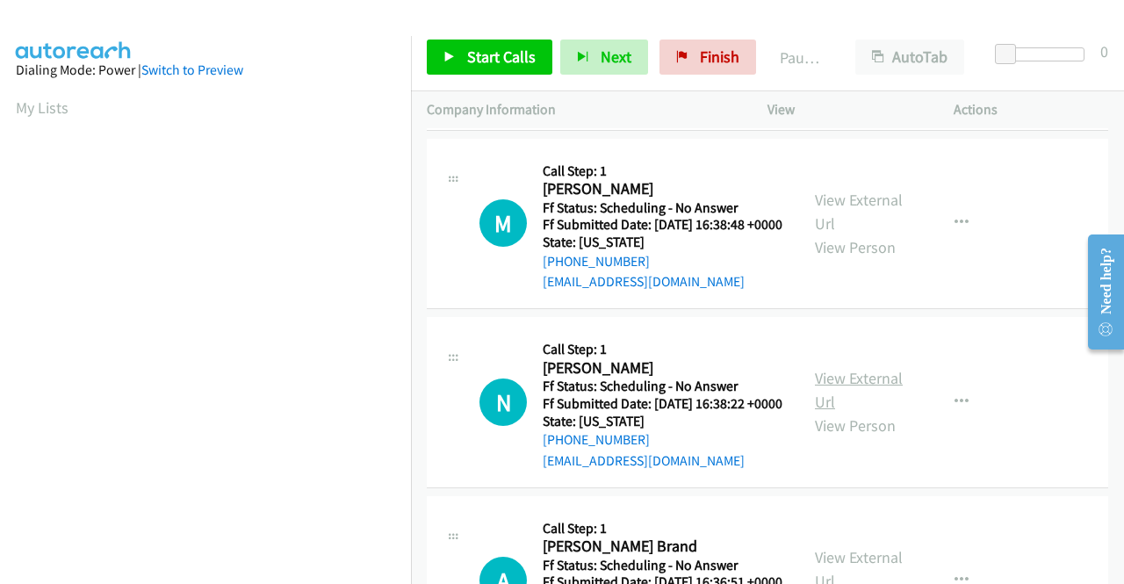
click at [843, 412] on link "View External Url" at bounding box center [859, 390] width 88 height 44
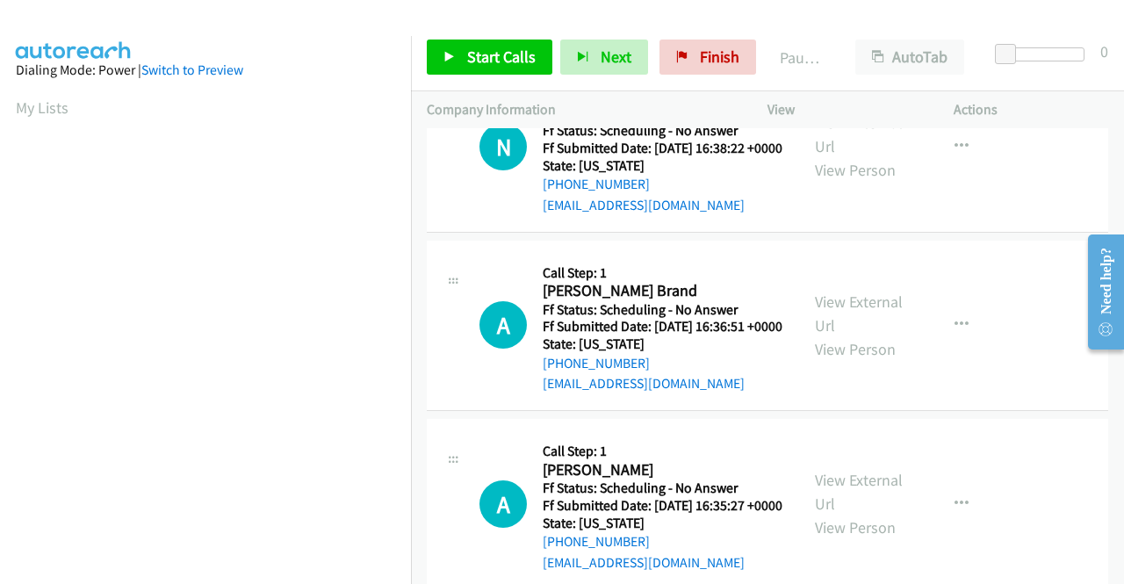
scroll to position [702, 0]
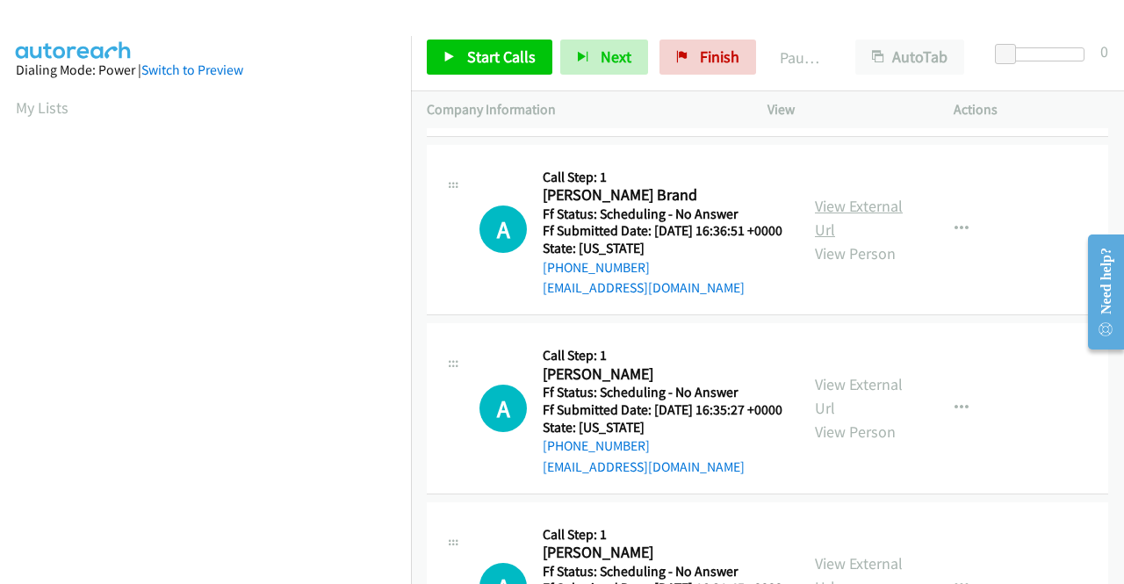
click at [859, 240] on link "View External Url" at bounding box center [859, 218] width 88 height 44
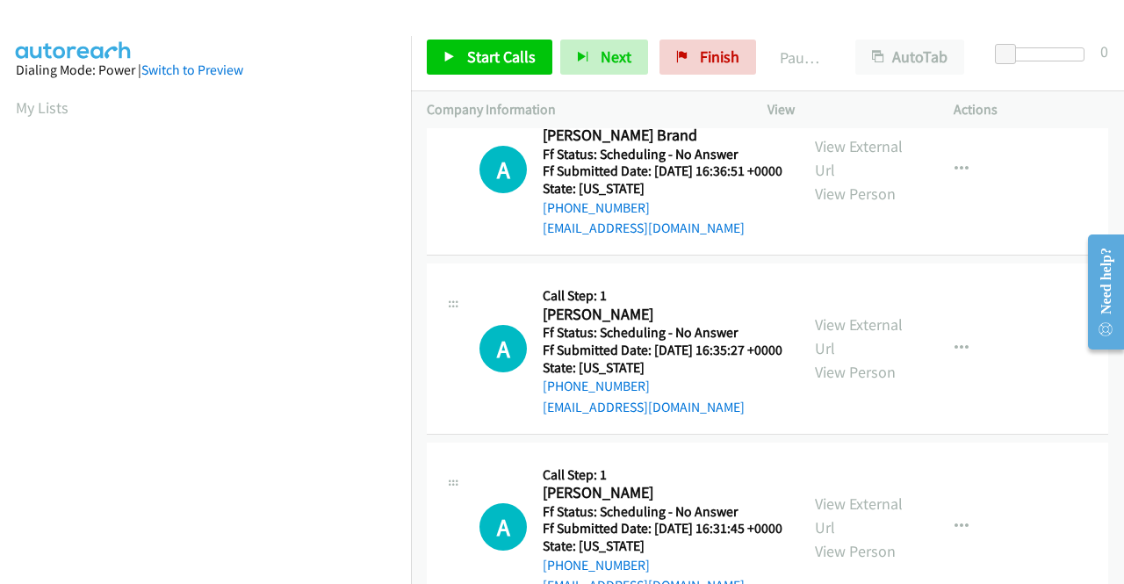
scroll to position [790, 0]
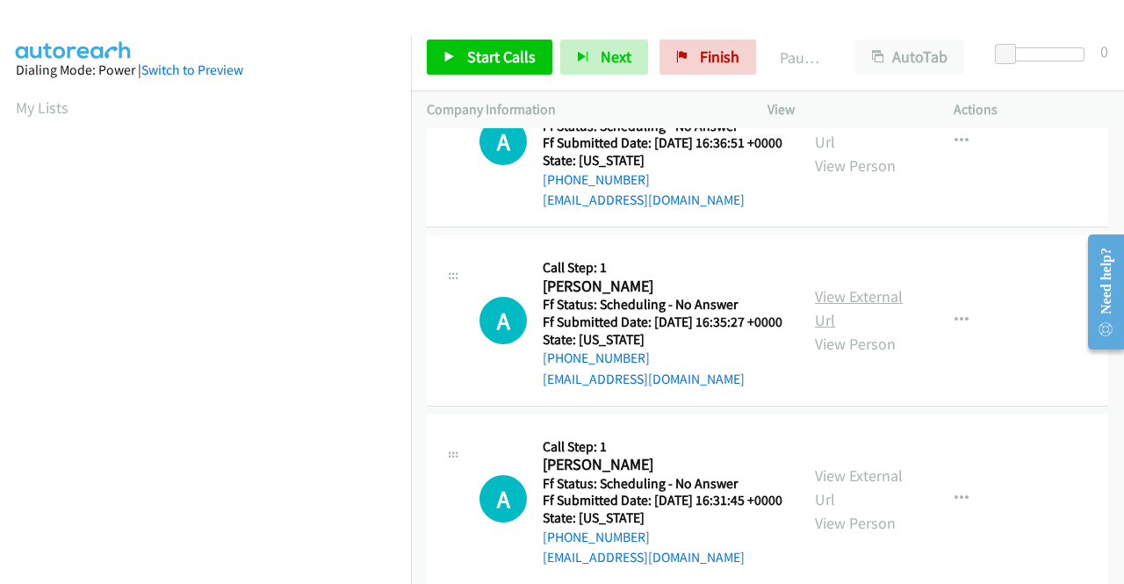
click at [820, 330] on link "View External Url" at bounding box center [859, 308] width 88 height 44
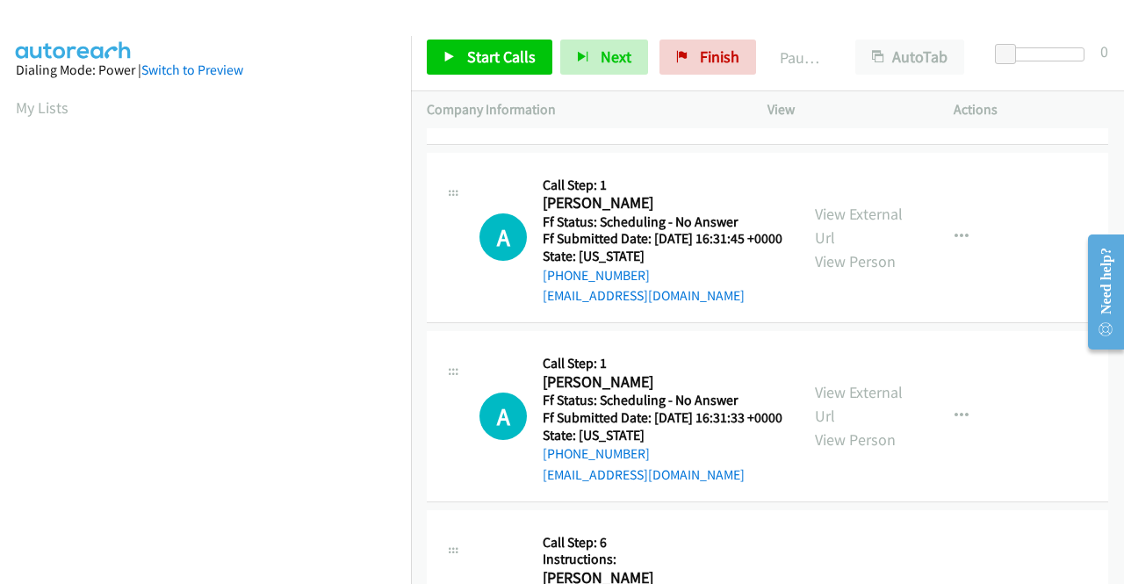
scroll to position [1054, 0]
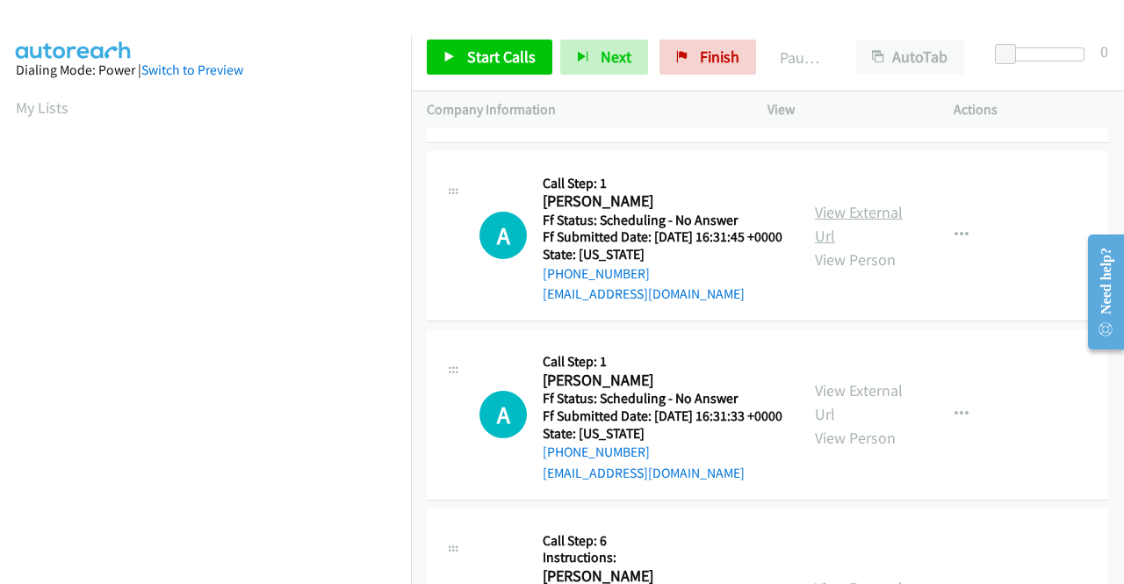
click at [829, 246] on link "View External Url" at bounding box center [859, 224] width 88 height 44
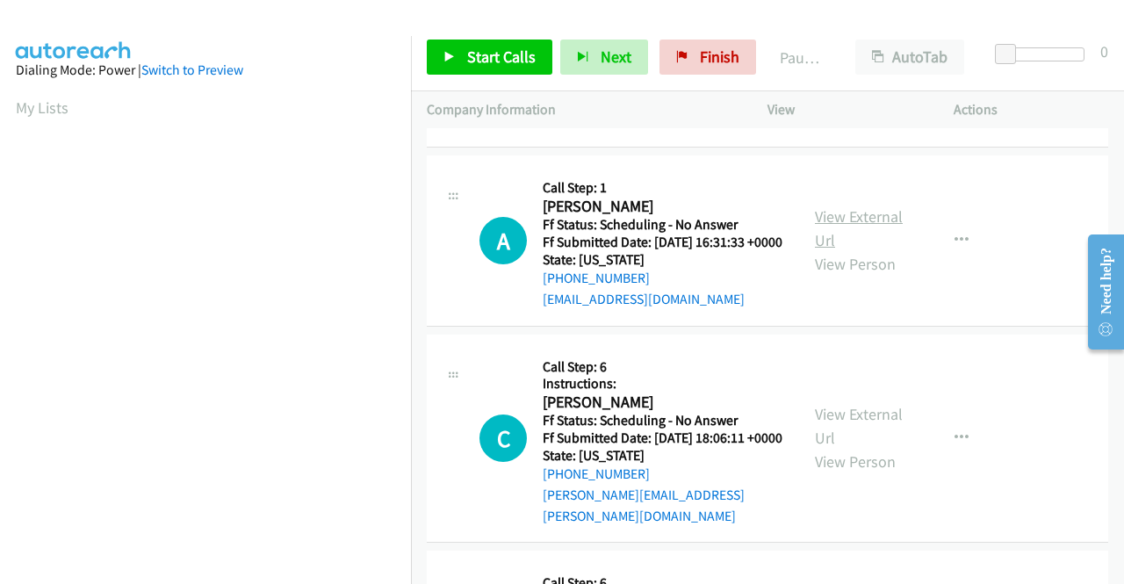
scroll to position [1229, 0]
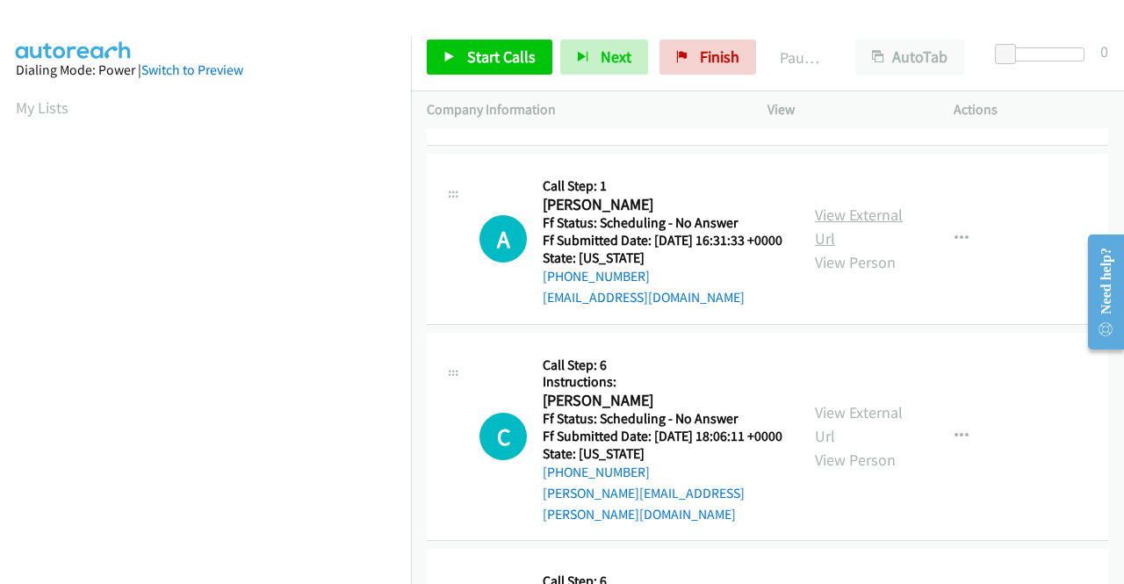
click at [886, 248] on link "View External Url" at bounding box center [859, 227] width 88 height 44
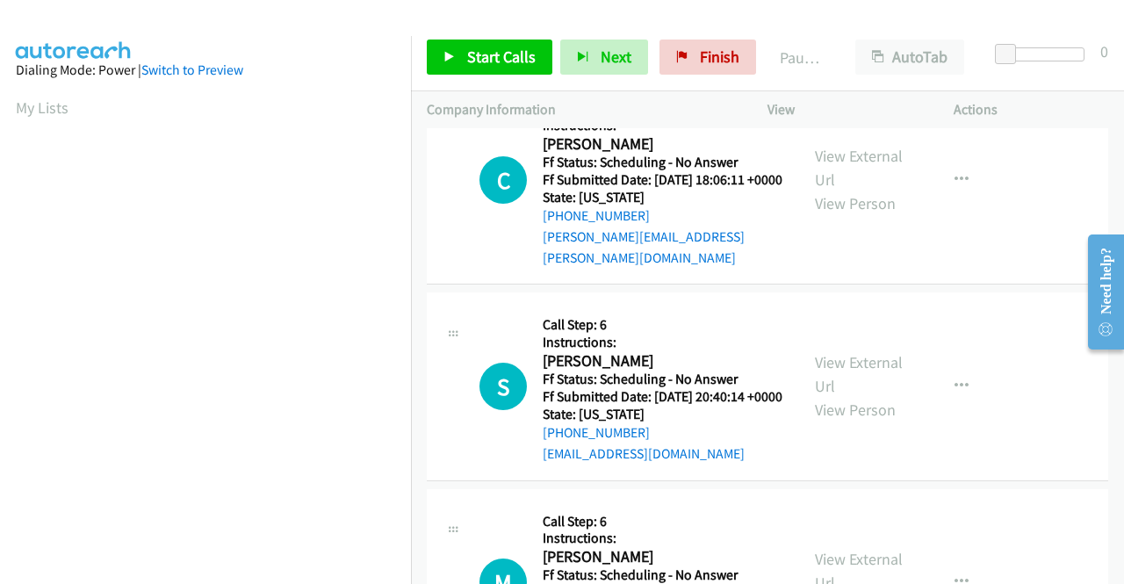
scroll to position [1492, 0]
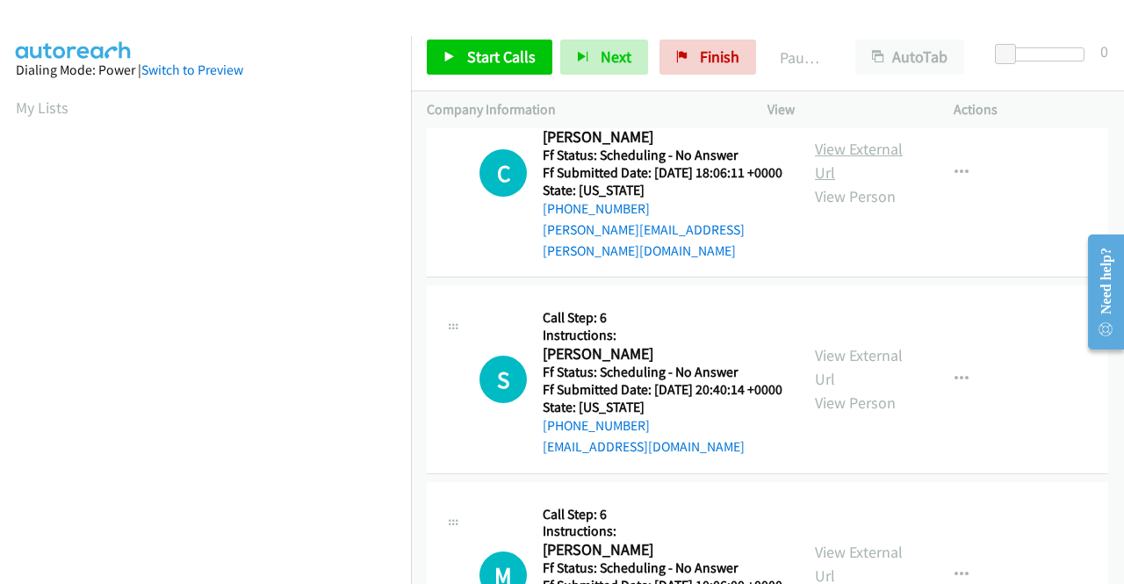
click at [845, 183] on link "View External Url" at bounding box center [859, 161] width 88 height 44
click at [848, 389] on link "View External Url" at bounding box center [859, 367] width 88 height 44
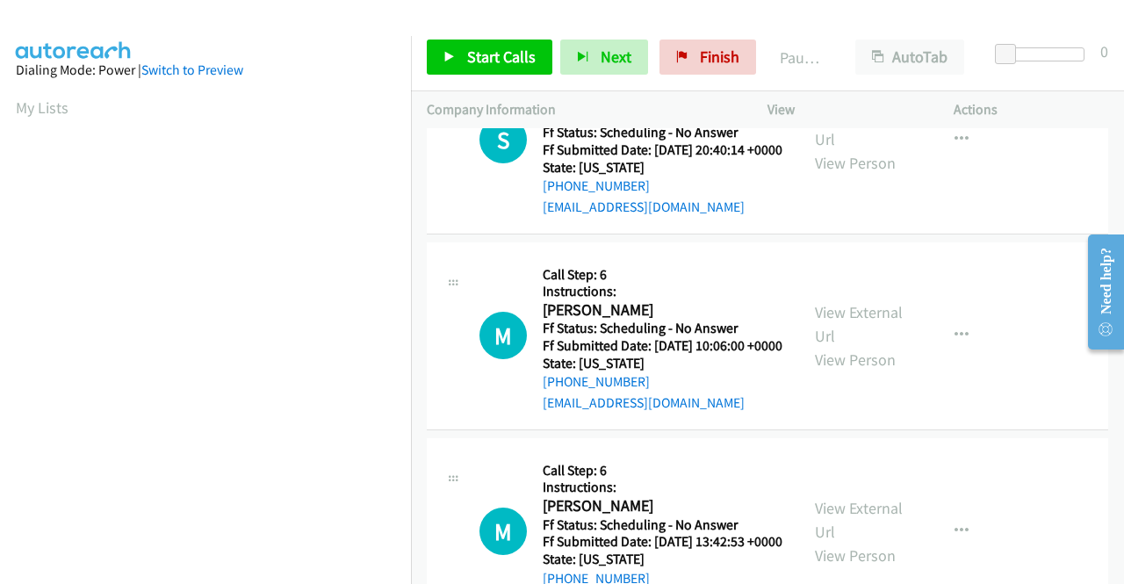
scroll to position [1756, 0]
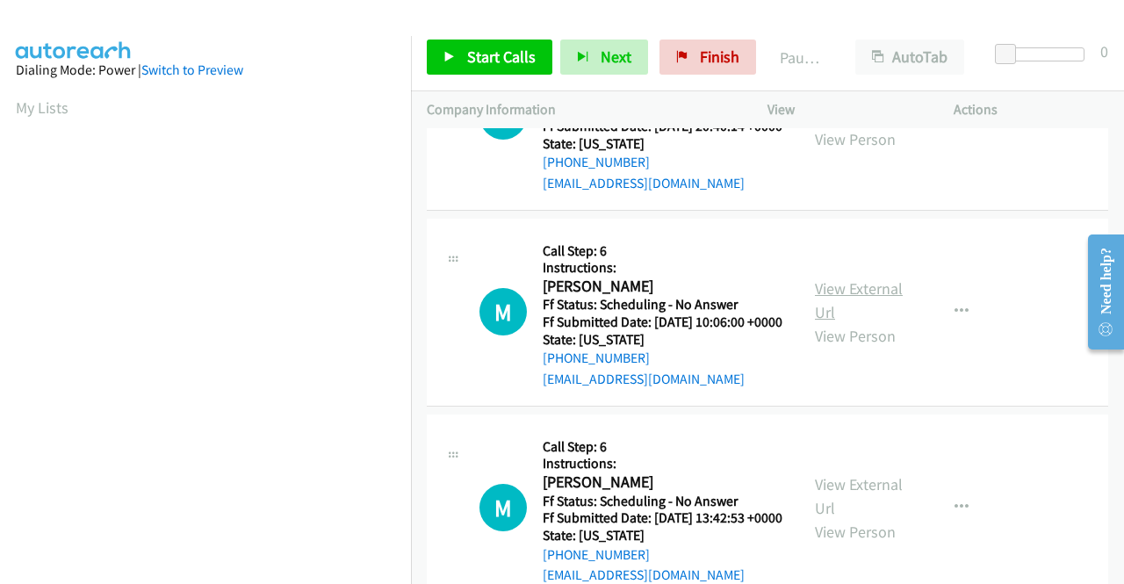
click at [877, 322] on link "View External Url" at bounding box center [859, 300] width 88 height 44
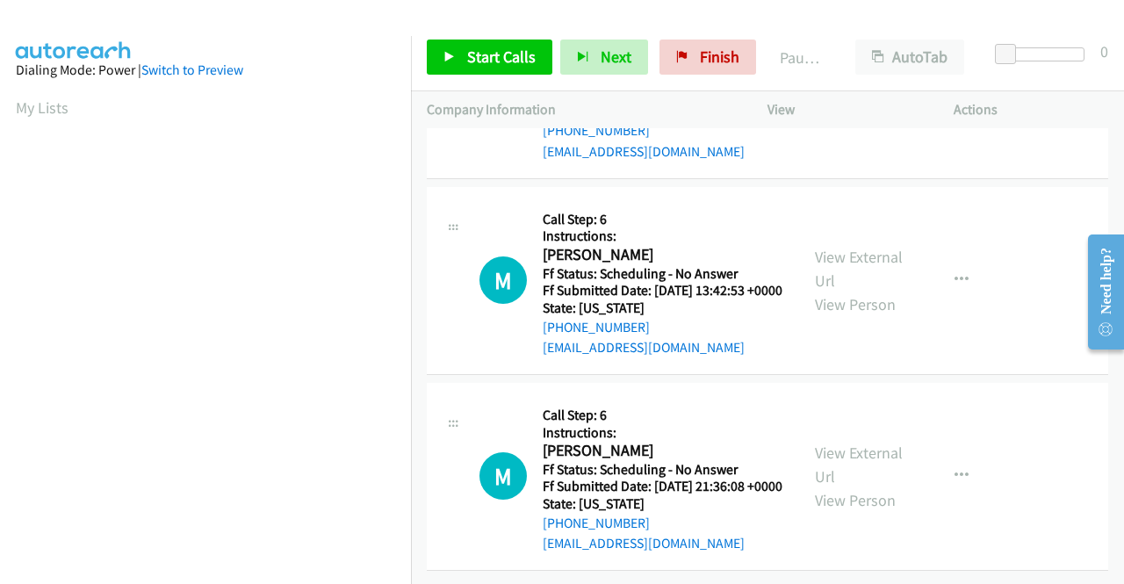
scroll to position [2019, 0]
click at [834, 291] on link "View External Url" at bounding box center [859, 269] width 88 height 44
click at [854, 442] on link "View External Url" at bounding box center [859, 464] width 88 height 44
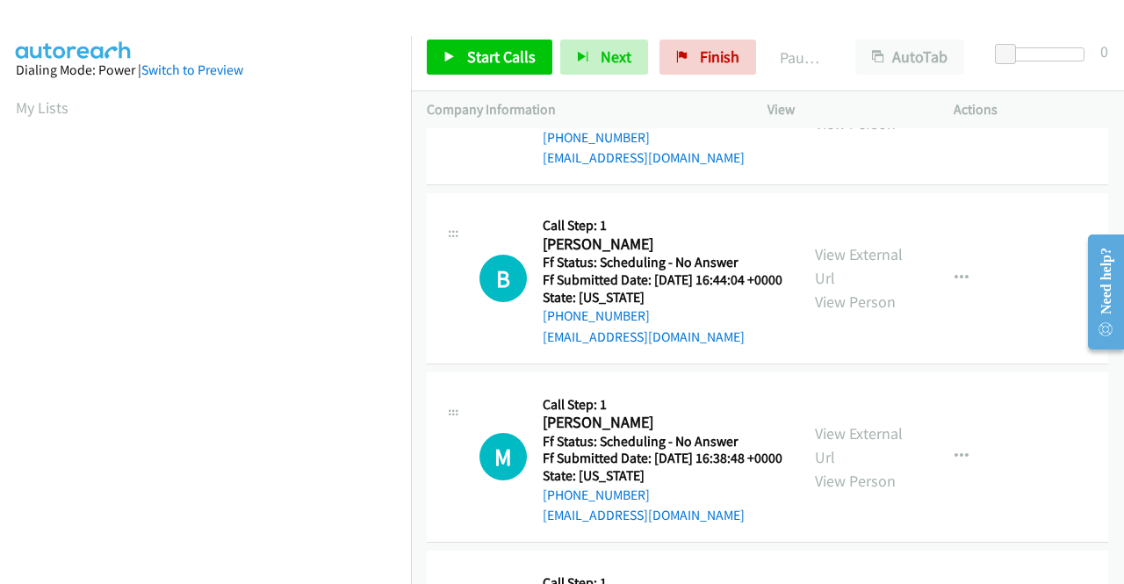
scroll to position [0, 0]
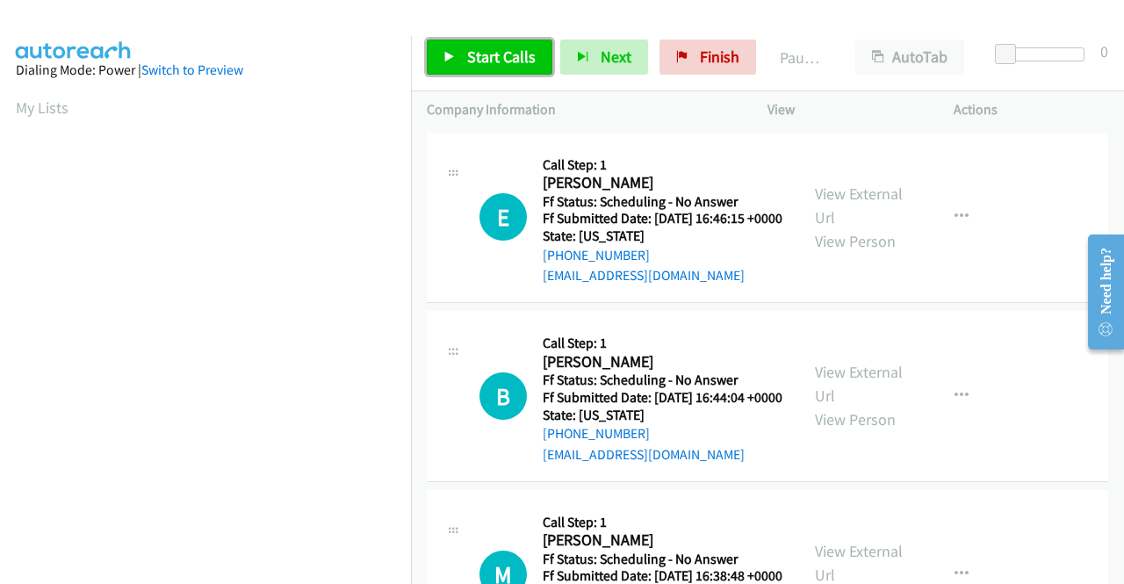
click at [493, 60] on span "Start Calls" at bounding box center [501, 57] width 68 height 20
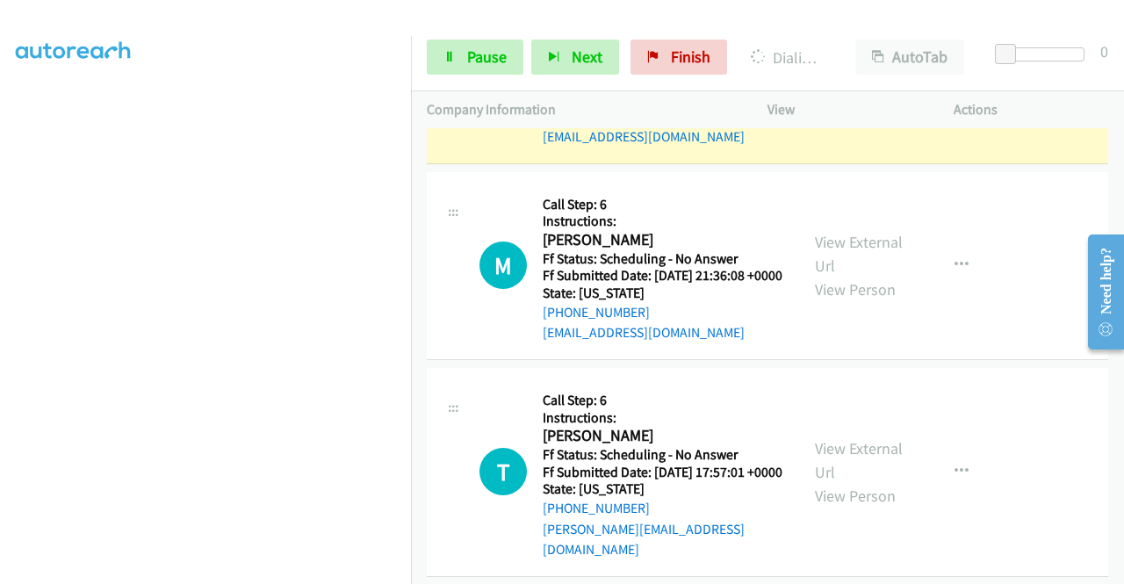
scroll to position [2634, 0]
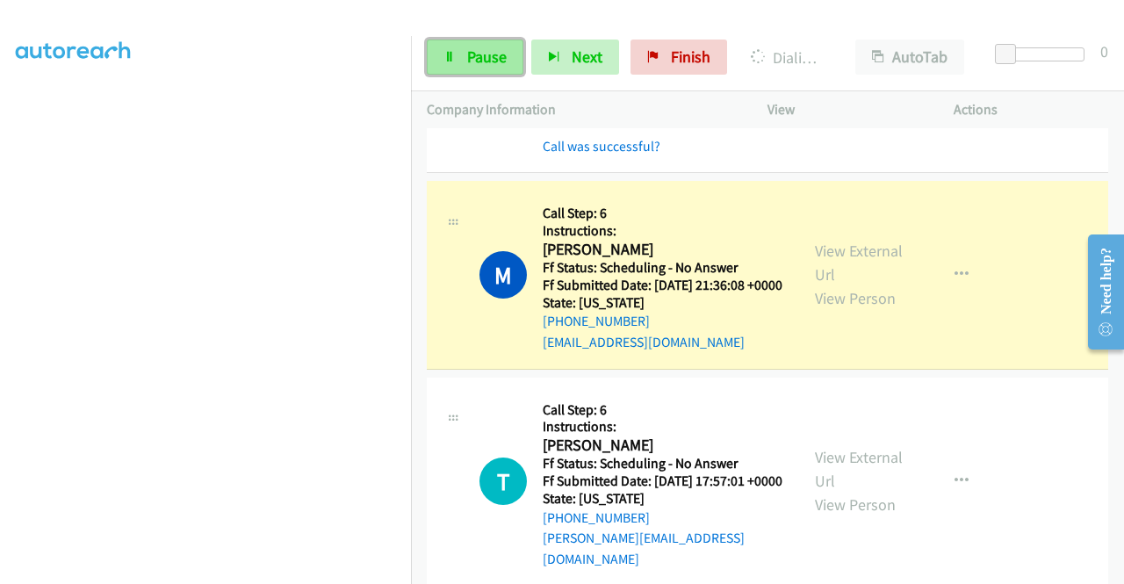
click at [486, 61] on span "Pause" at bounding box center [487, 57] width 40 height 20
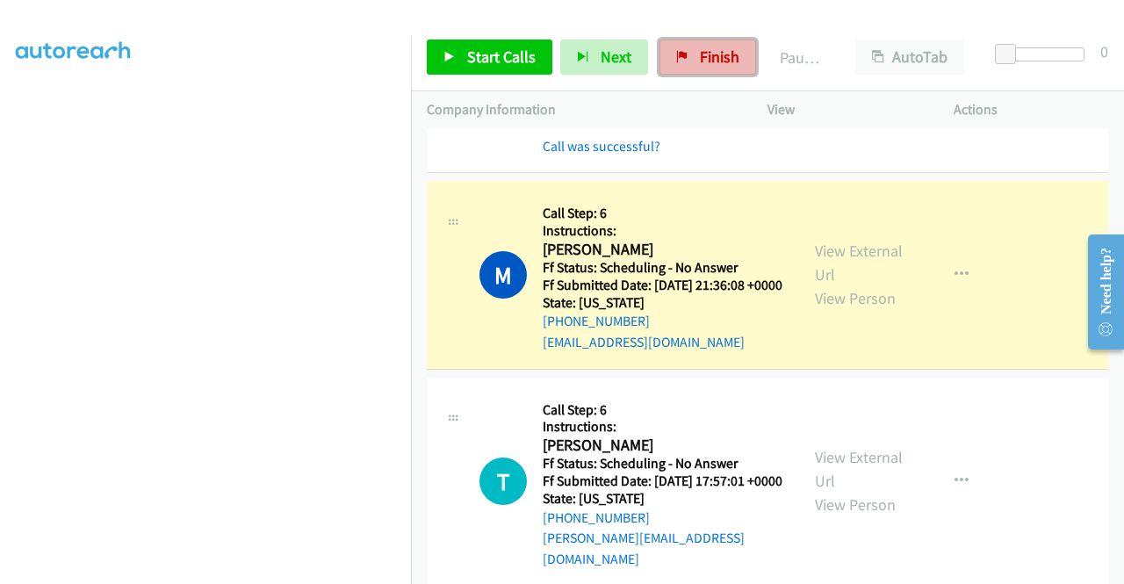
click at [676, 42] on link "Finish" at bounding box center [707, 57] width 97 height 35
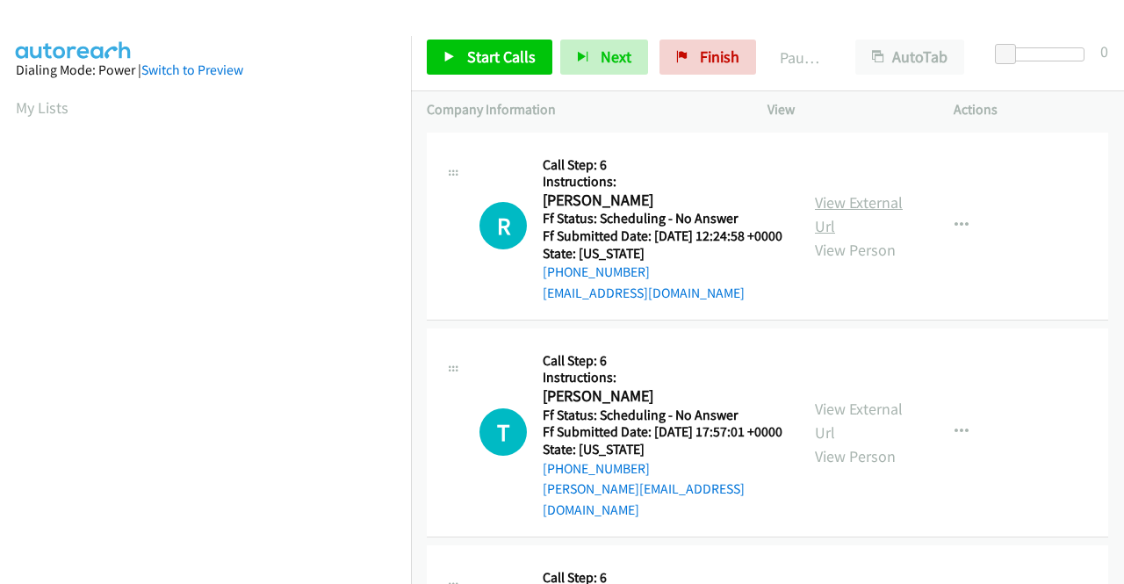
click at [846, 205] on link "View External Url" at bounding box center [859, 214] width 88 height 44
click at [837, 421] on link "View External Url" at bounding box center [859, 421] width 88 height 44
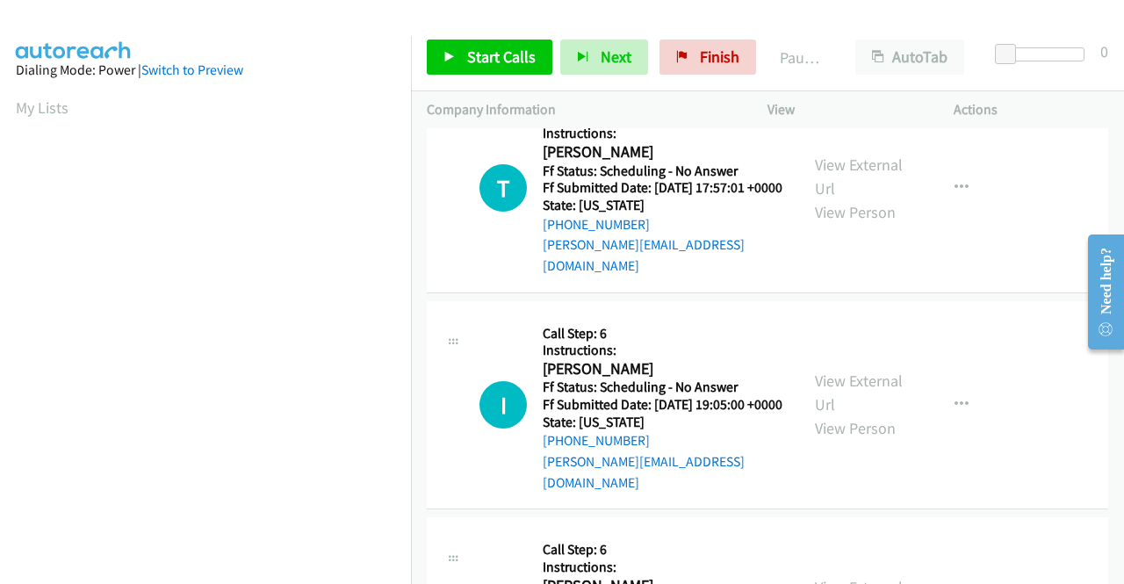
scroll to position [263, 0]
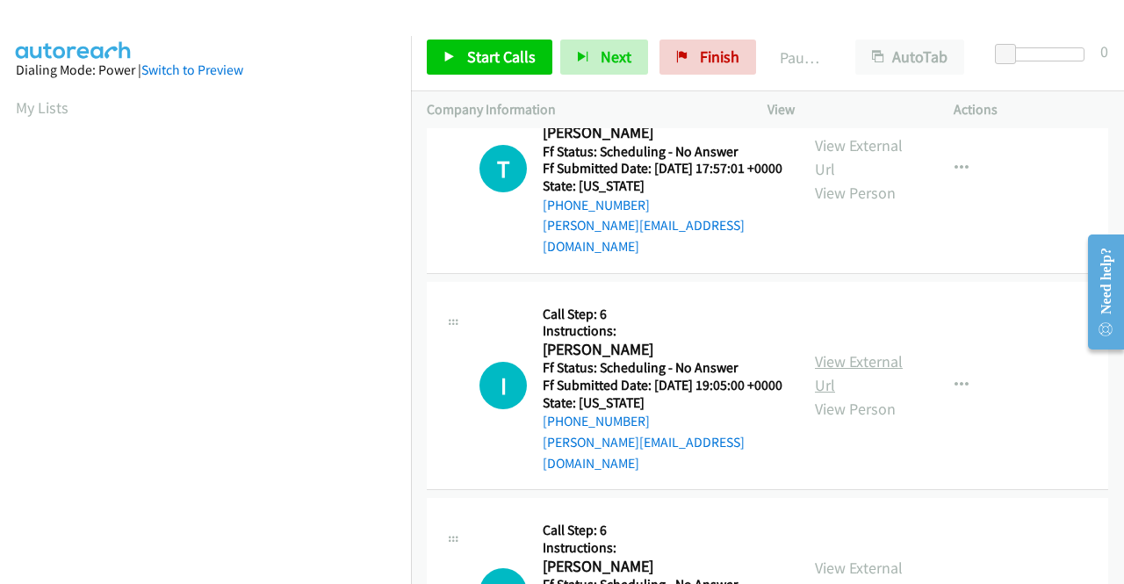
click at [831, 367] on link "View External Url" at bounding box center [859, 373] width 88 height 44
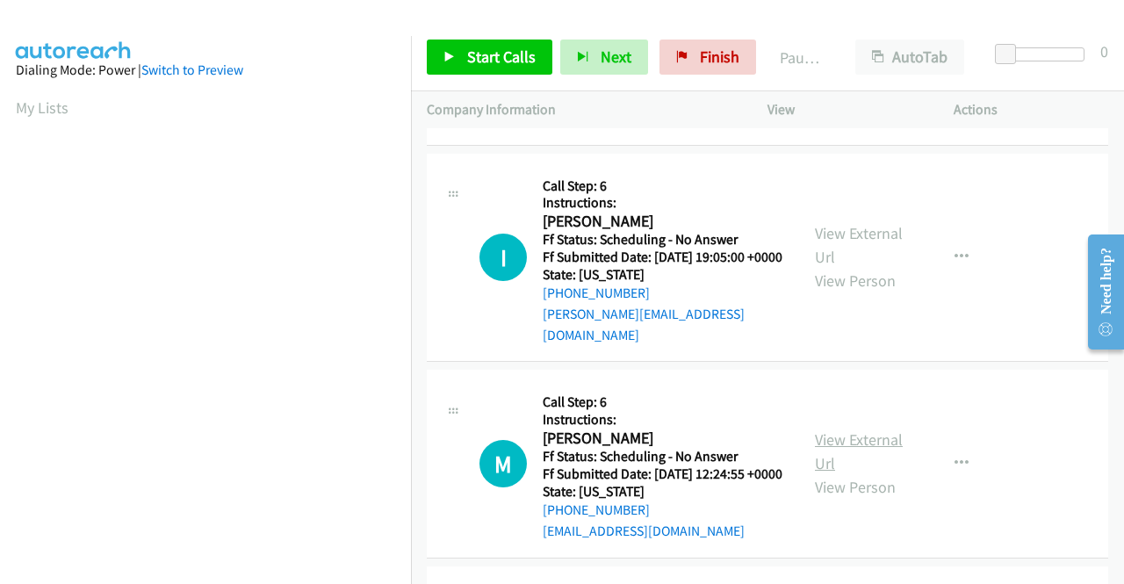
scroll to position [439, 0]
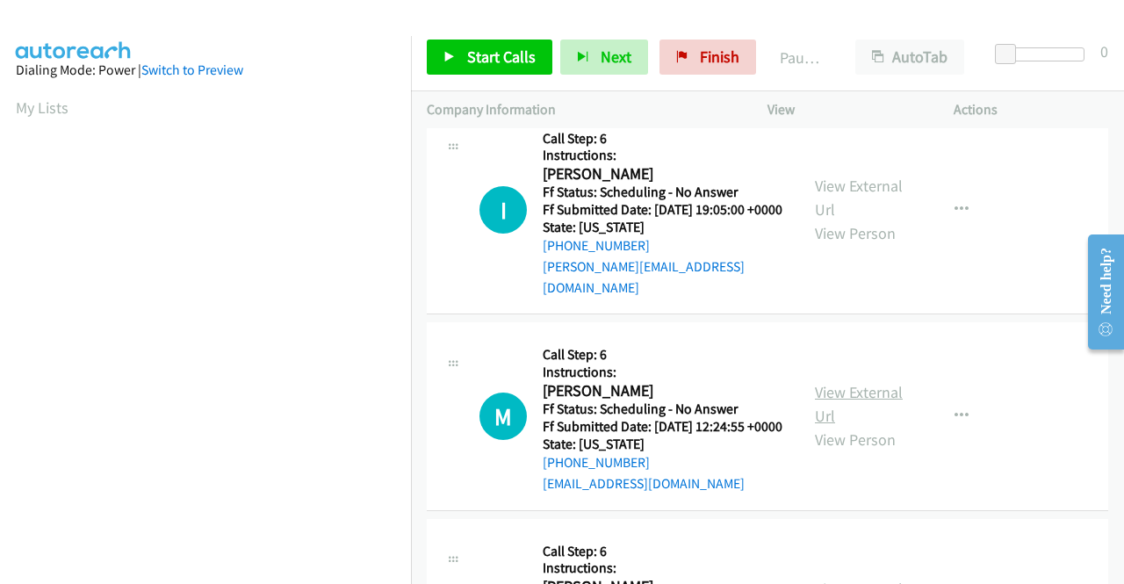
click at [855, 408] on link "View External Url" at bounding box center [859, 404] width 88 height 44
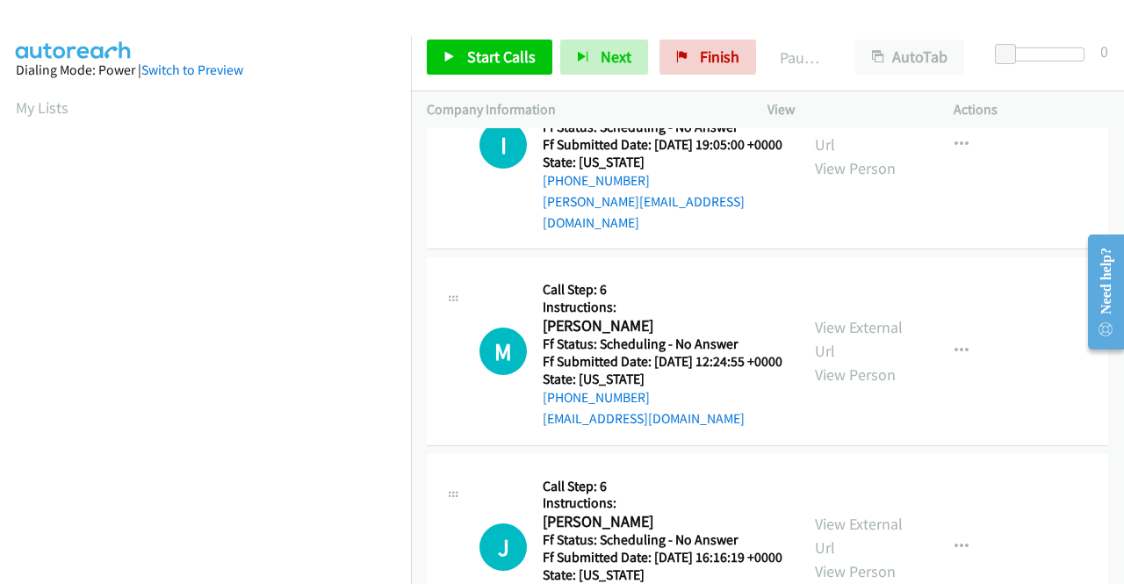
scroll to position [615, 0]
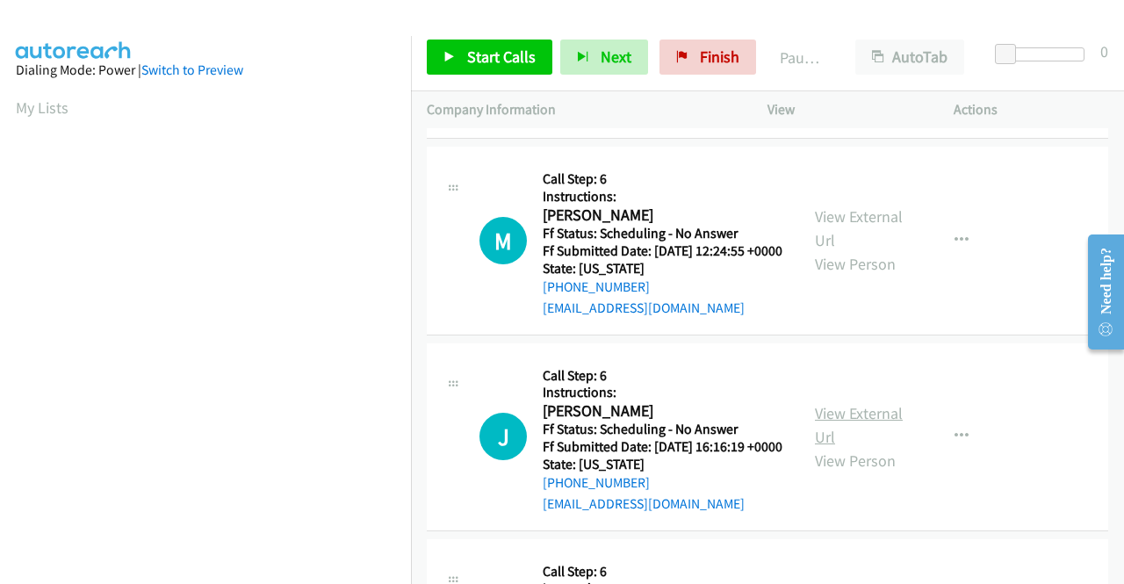
click at [837, 440] on link "View External Url" at bounding box center [859, 425] width 88 height 44
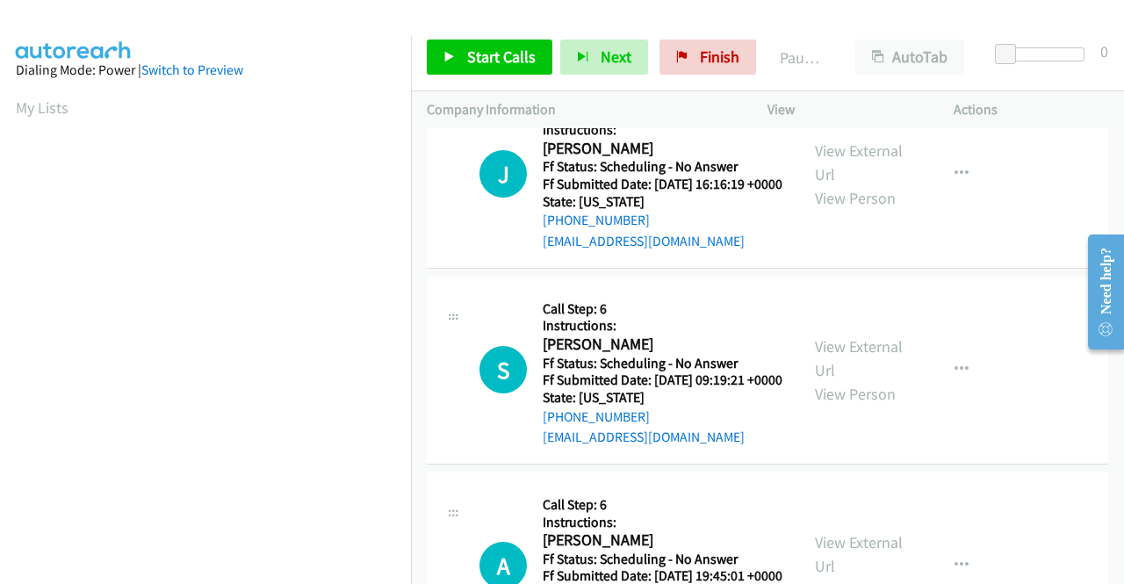
scroll to position [878, 0]
click at [836, 379] on link "View External Url" at bounding box center [859, 357] width 88 height 44
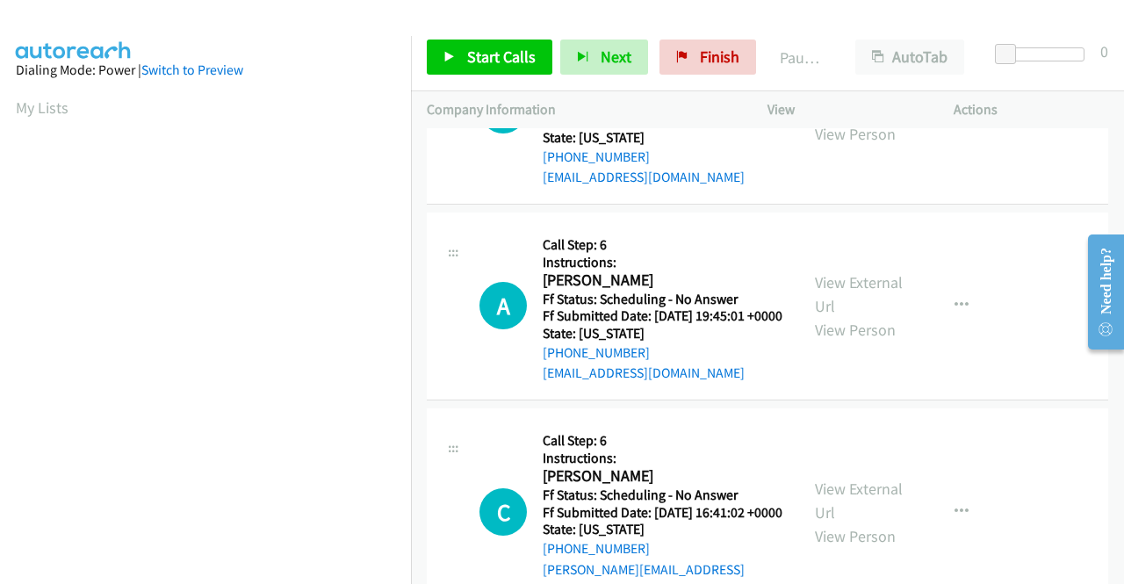
scroll to position [1141, 0]
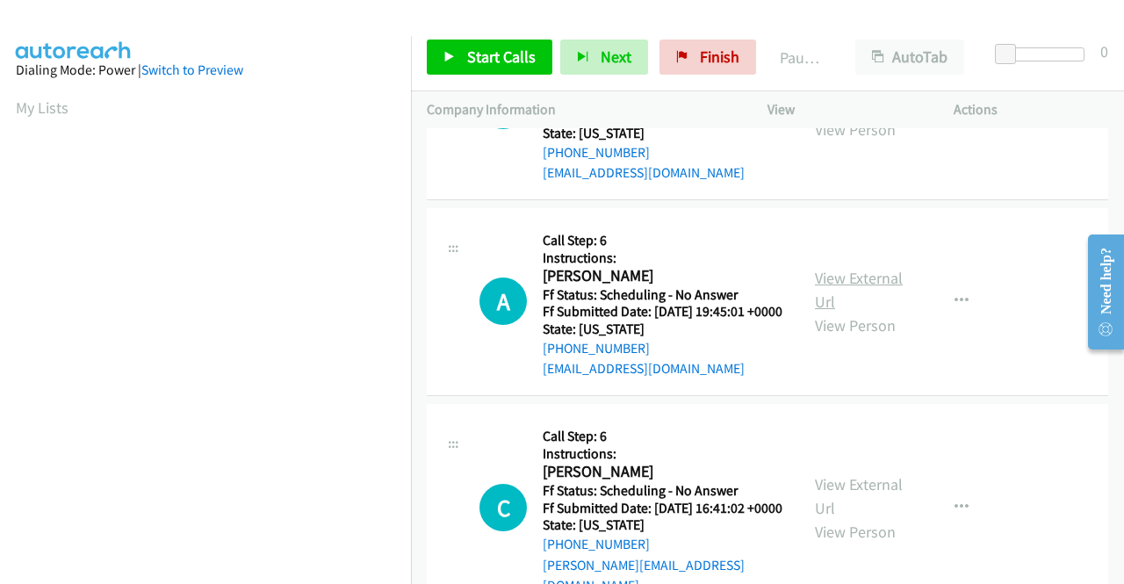
click at [885, 312] on link "View External Url" at bounding box center [859, 290] width 88 height 44
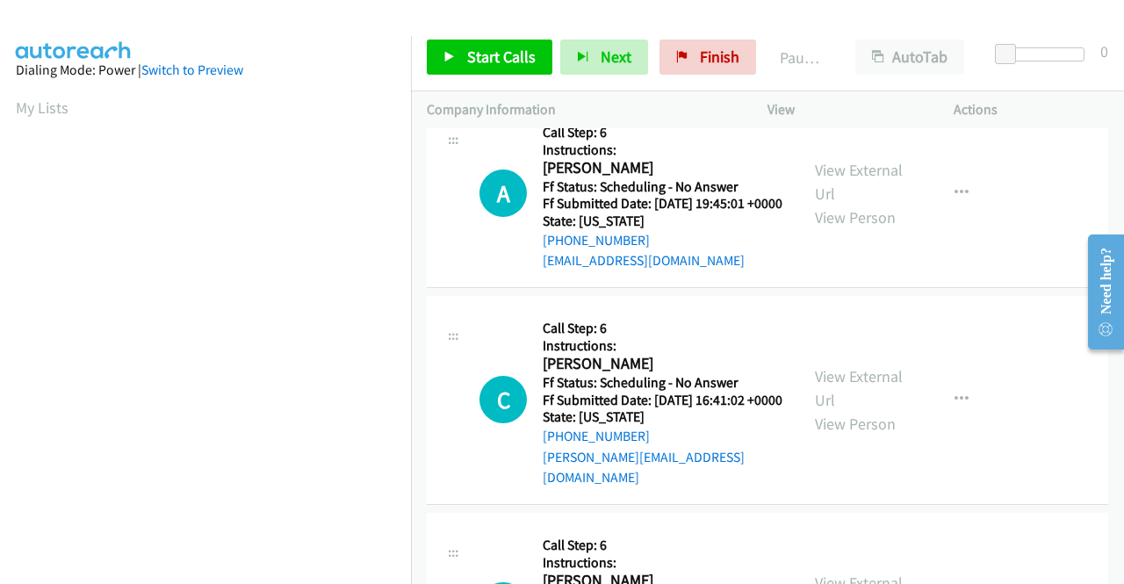
scroll to position [1317, 0]
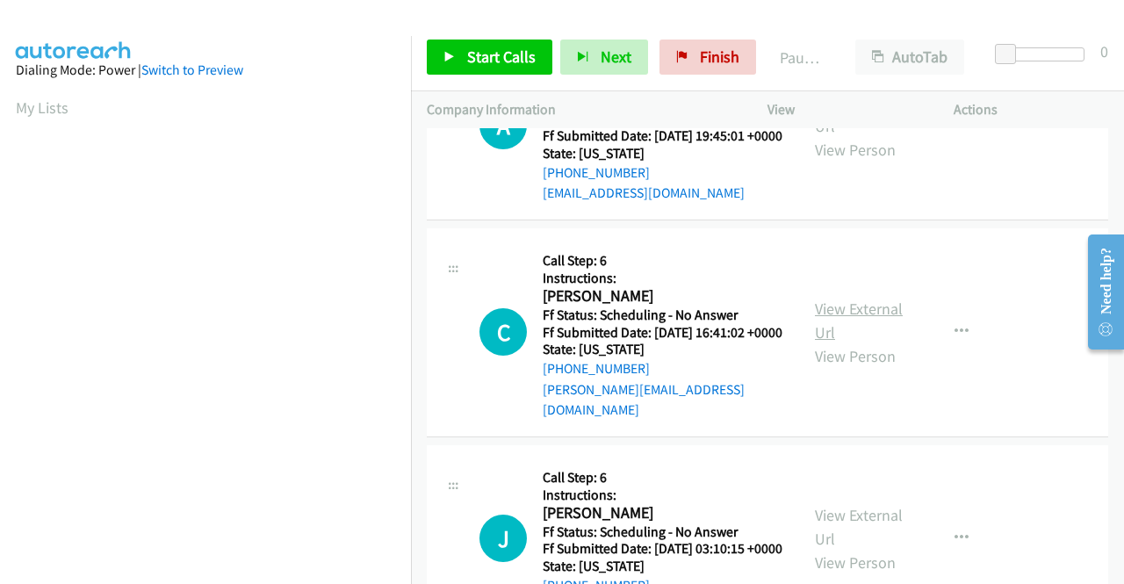
click at [816, 342] on link "View External Url" at bounding box center [859, 320] width 88 height 44
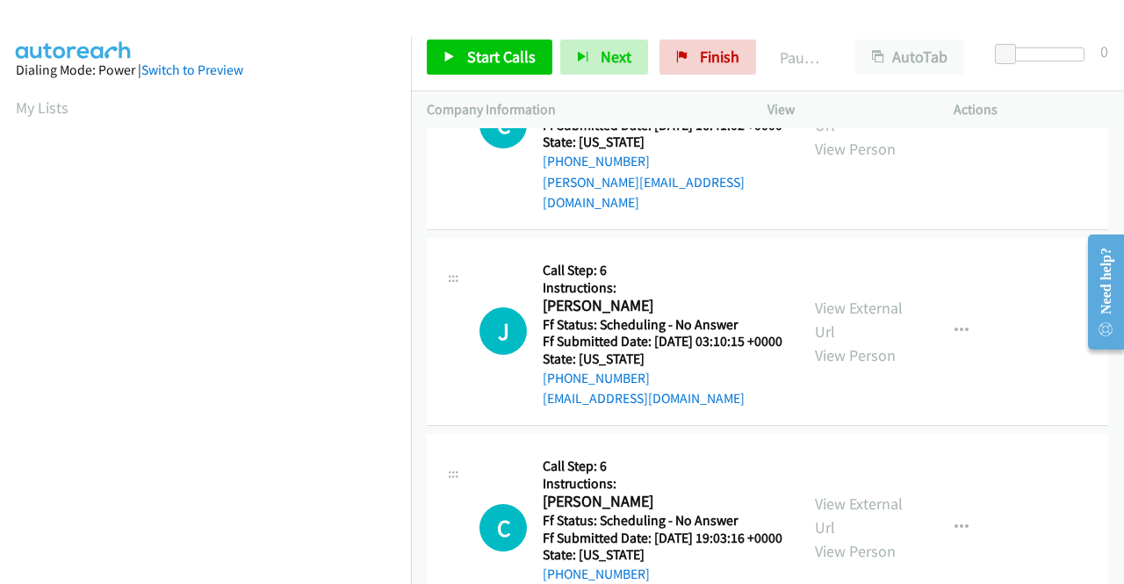
scroll to position [1580, 0]
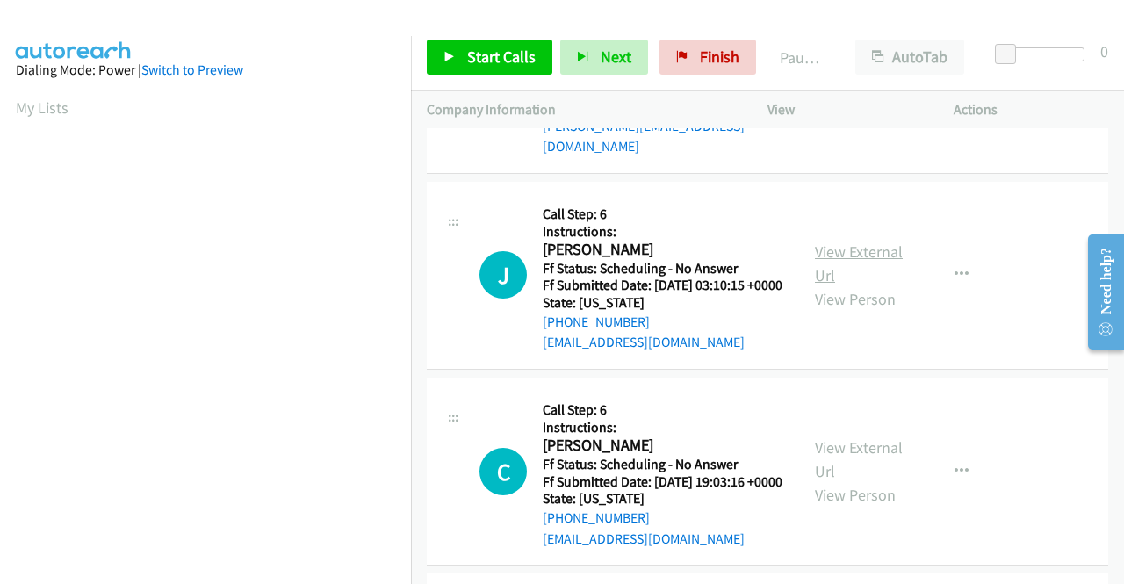
click at [862, 285] on link "View External Url" at bounding box center [859, 263] width 88 height 44
click at [831, 481] on link "View External Url" at bounding box center [859, 459] width 88 height 44
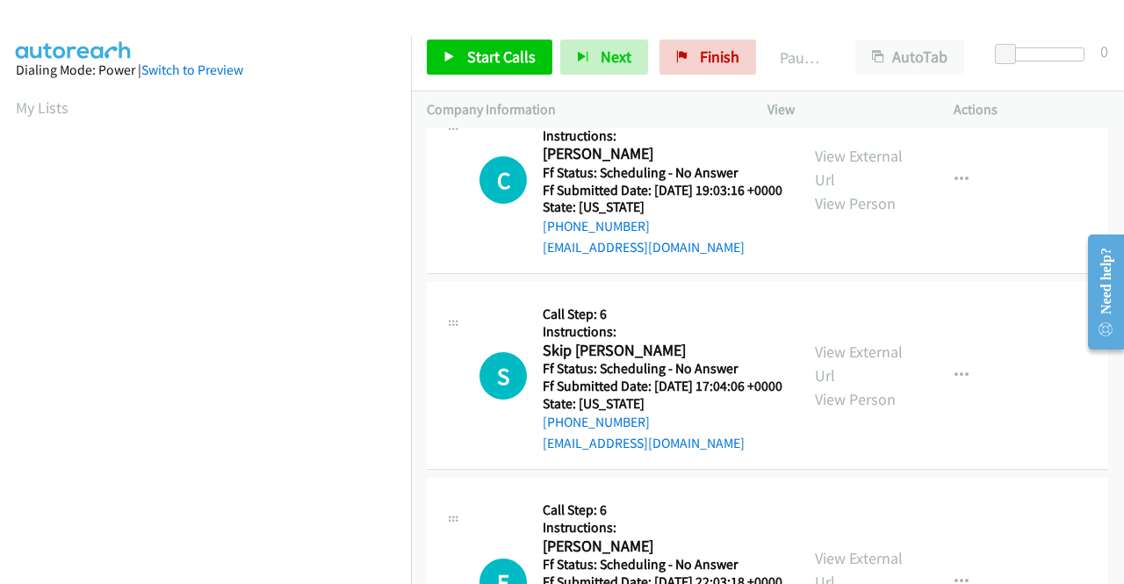
scroll to position [1931, 0]
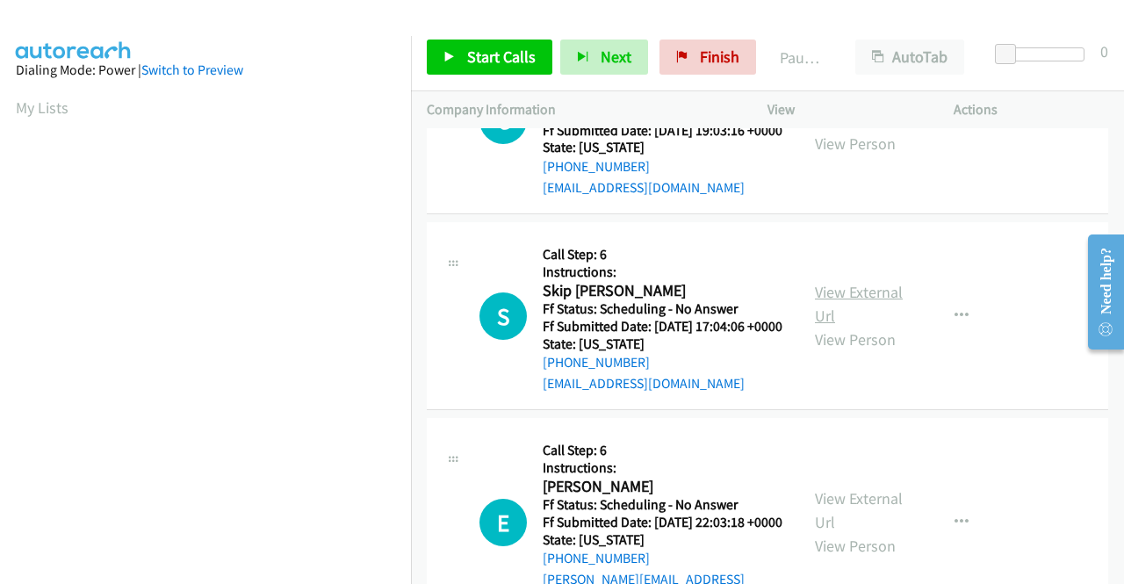
click at [859, 326] on link "View External Url" at bounding box center [859, 304] width 88 height 44
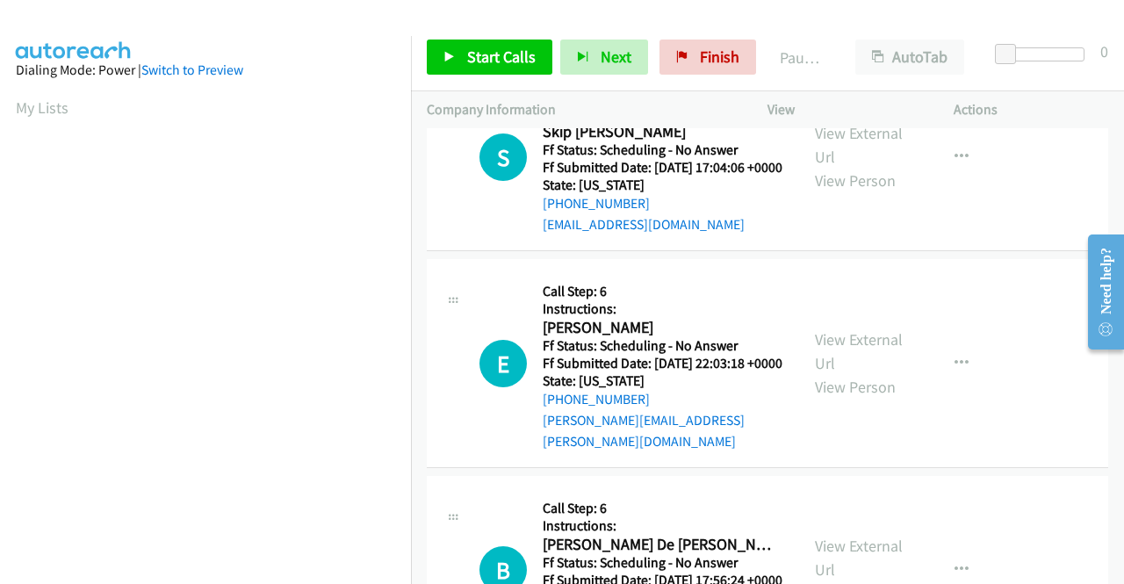
scroll to position [2107, 0]
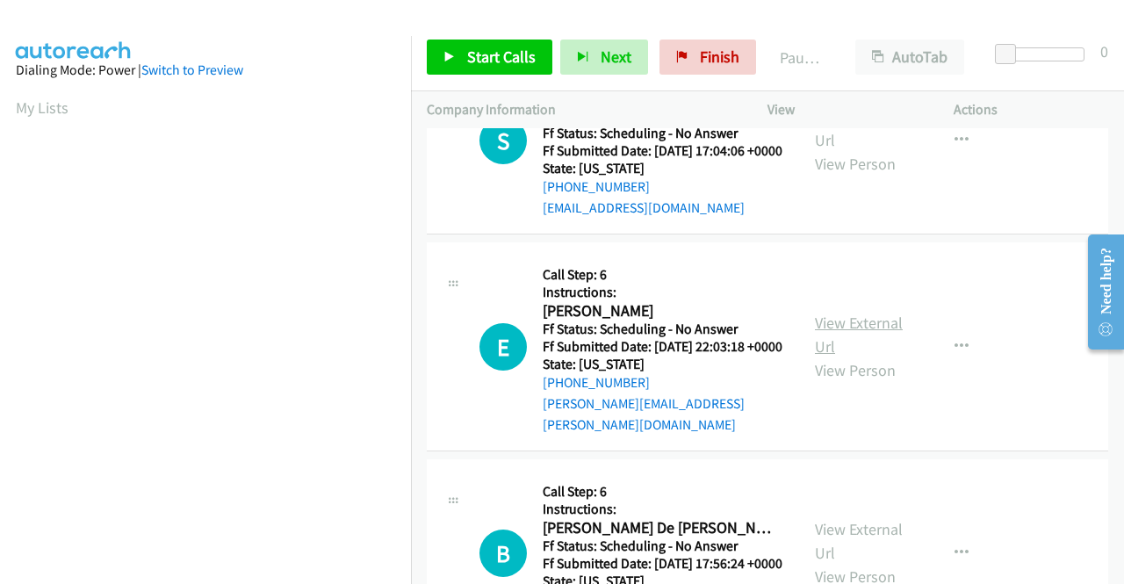
click at [859, 356] on link "View External Url" at bounding box center [859, 335] width 88 height 44
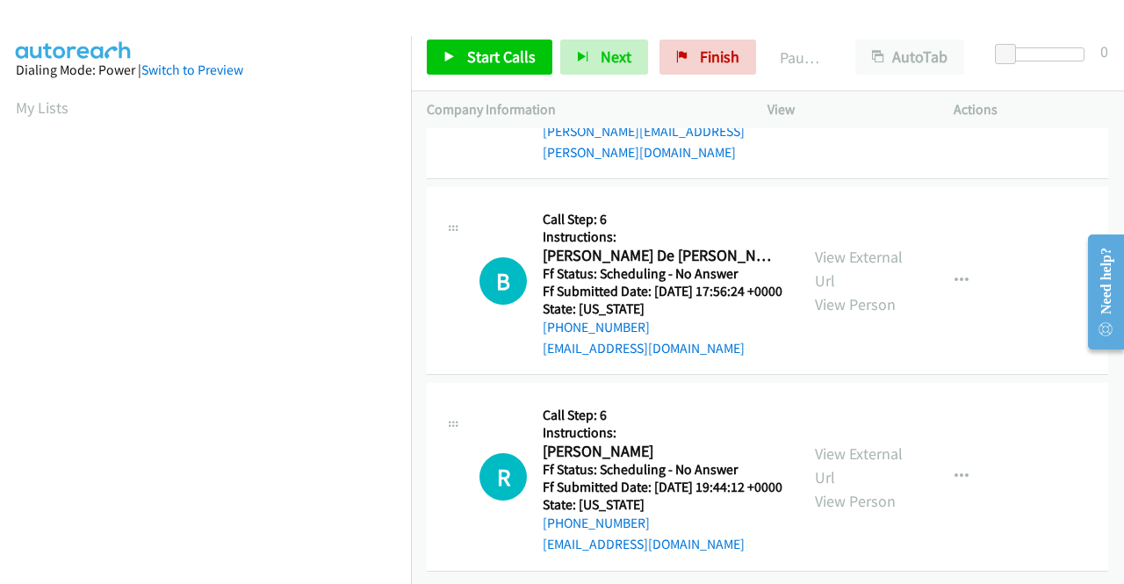
scroll to position [2458, 0]
click at [846, 291] on link "View External Url" at bounding box center [859, 269] width 88 height 44
click at [848, 443] on link "View External Url" at bounding box center [859, 465] width 88 height 44
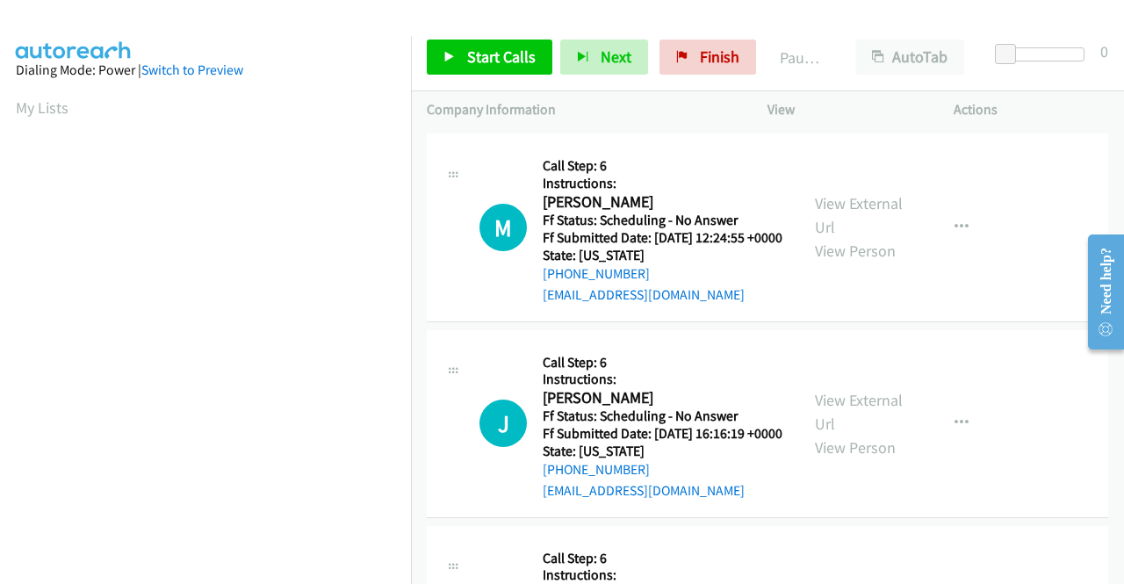
scroll to position [0, 0]
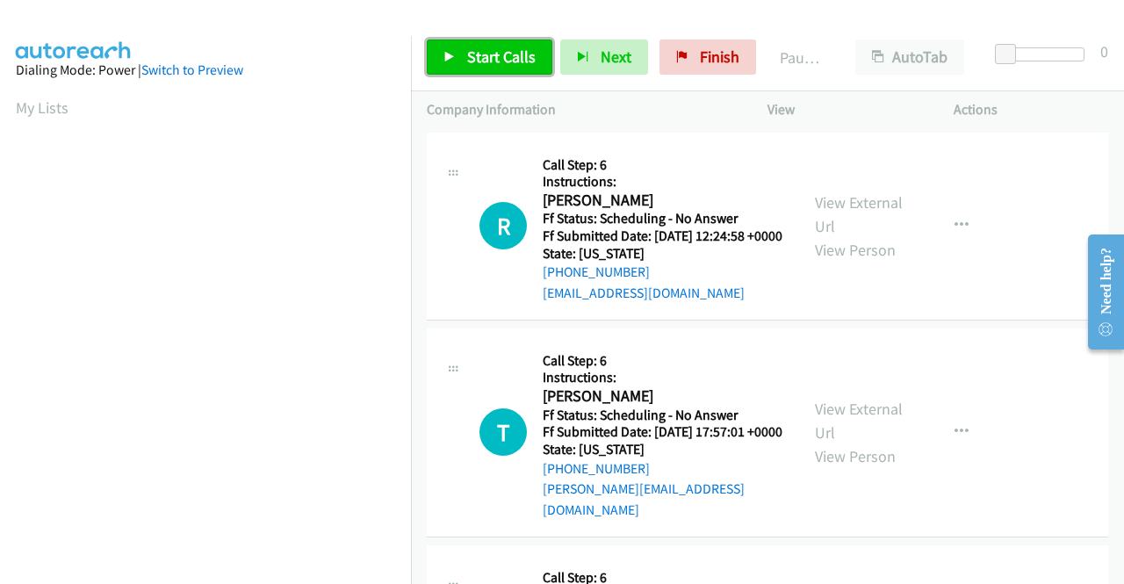
click at [517, 54] on span "Start Calls" at bounding box center [501, 57] width 68 height 20
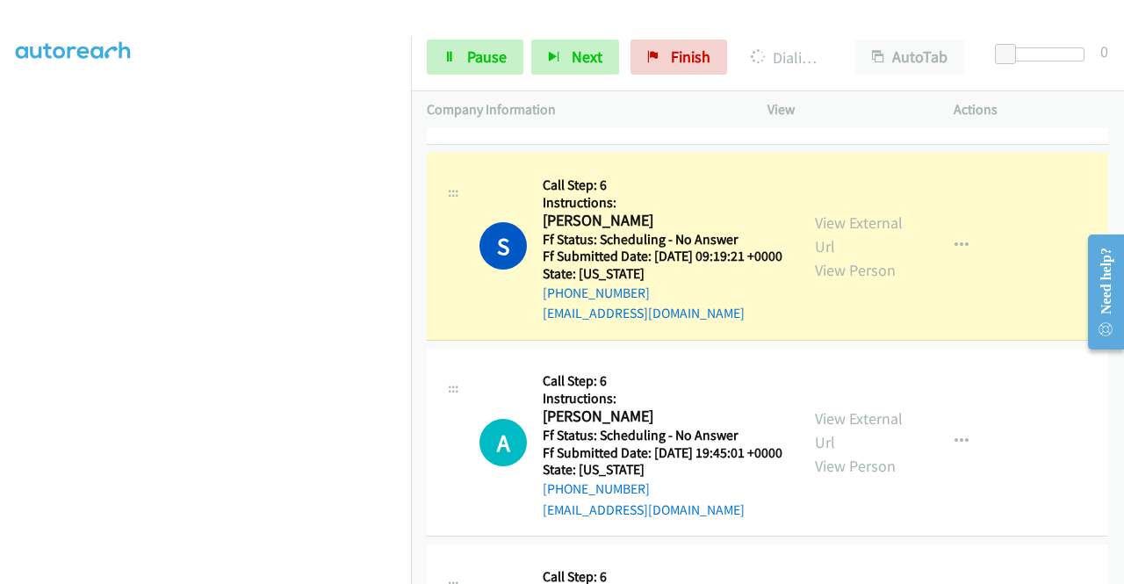
scroll to position [1229, 0]
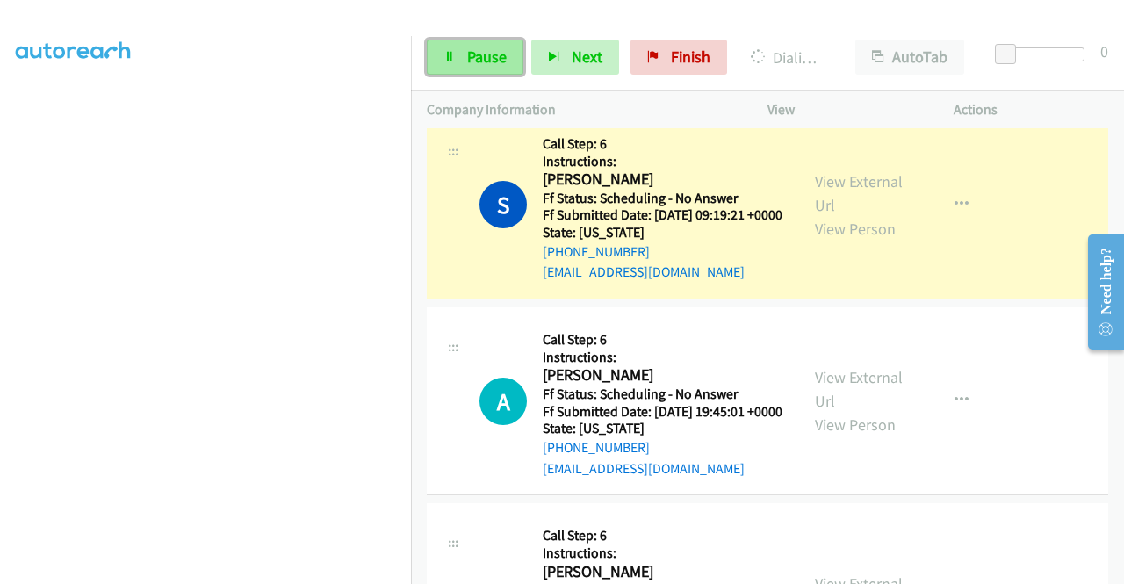
click at [499, 60] on span "Pause" at bounding box center [487, 57] width 40 height 20
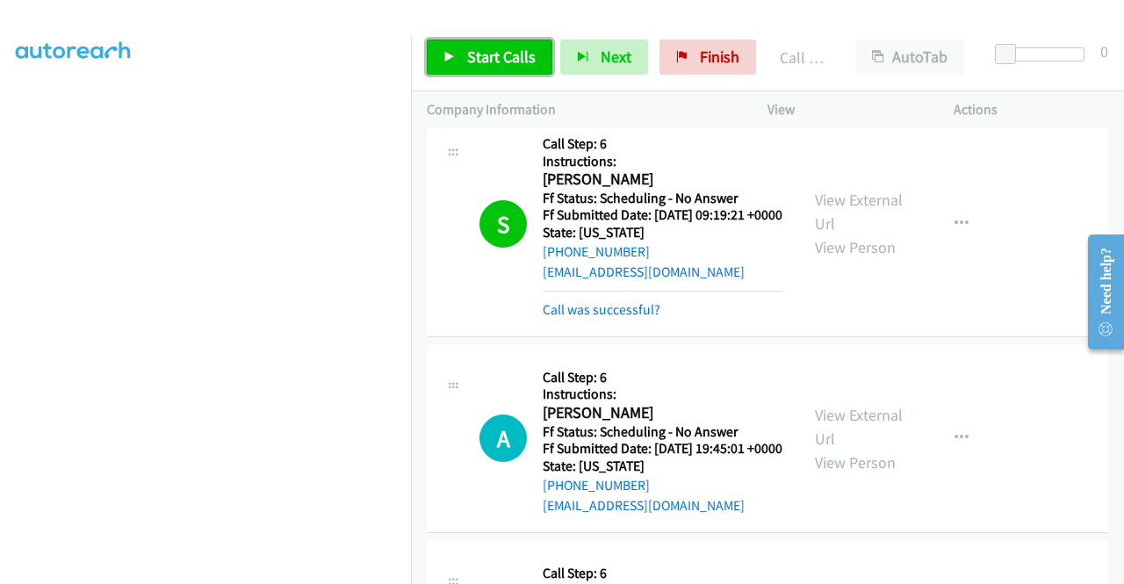
click at [490, 61] on span "Start Calls" at bounding box center [501, 57] width 68 height 20
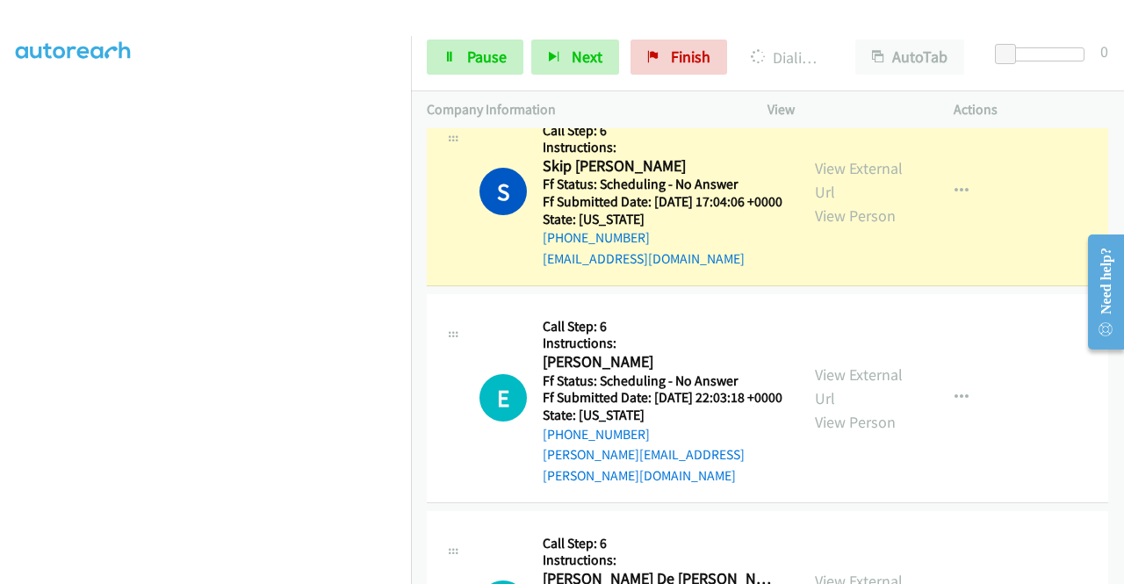
scroll to position [2458, 0]
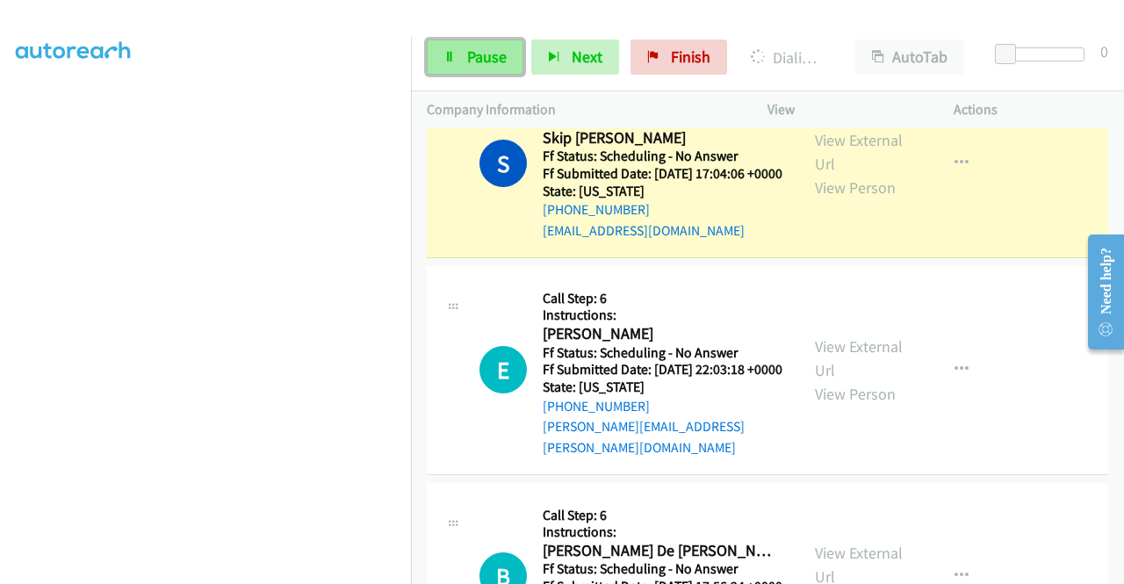
click at [481, 52] on span "Pause" at bounding box center [487, 57] width 40 height 20
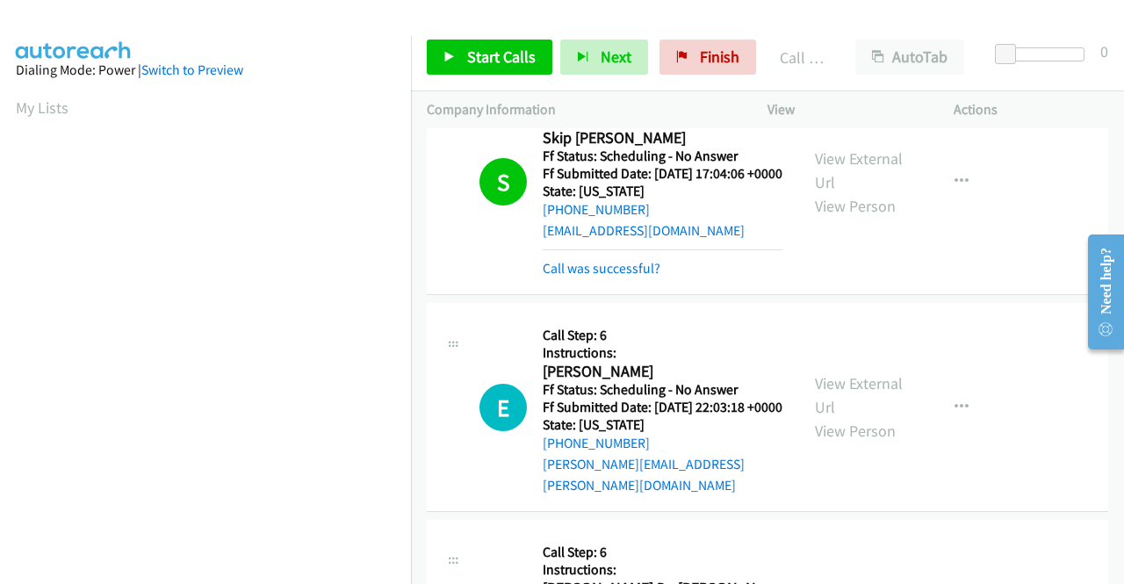
scroll to position [400, 0]
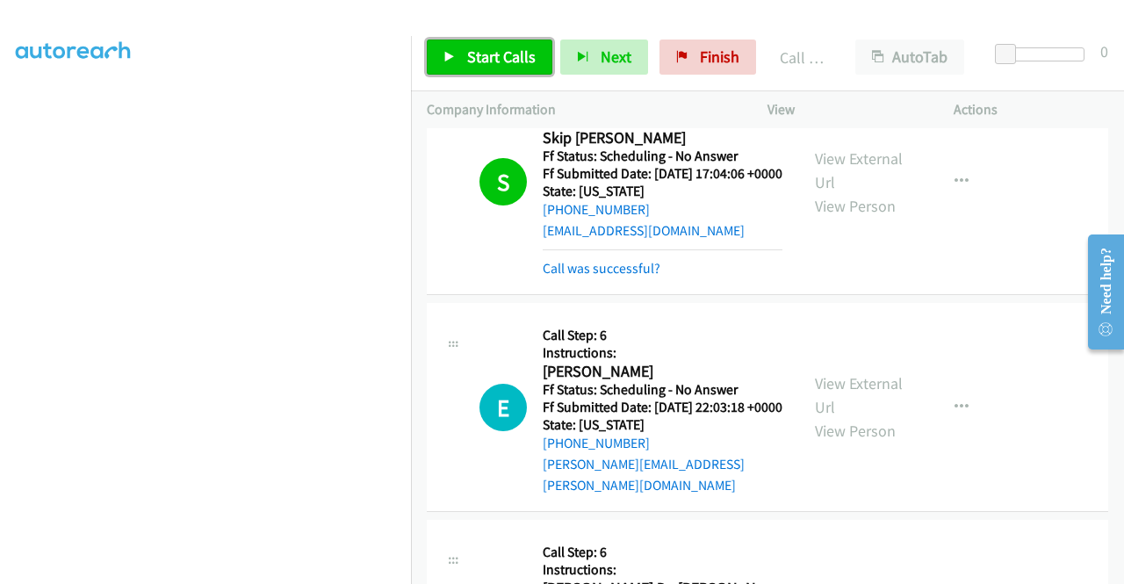
click at [525, 61] on span "Start Calls" at bounding box center [501, 57] width 68 height 20
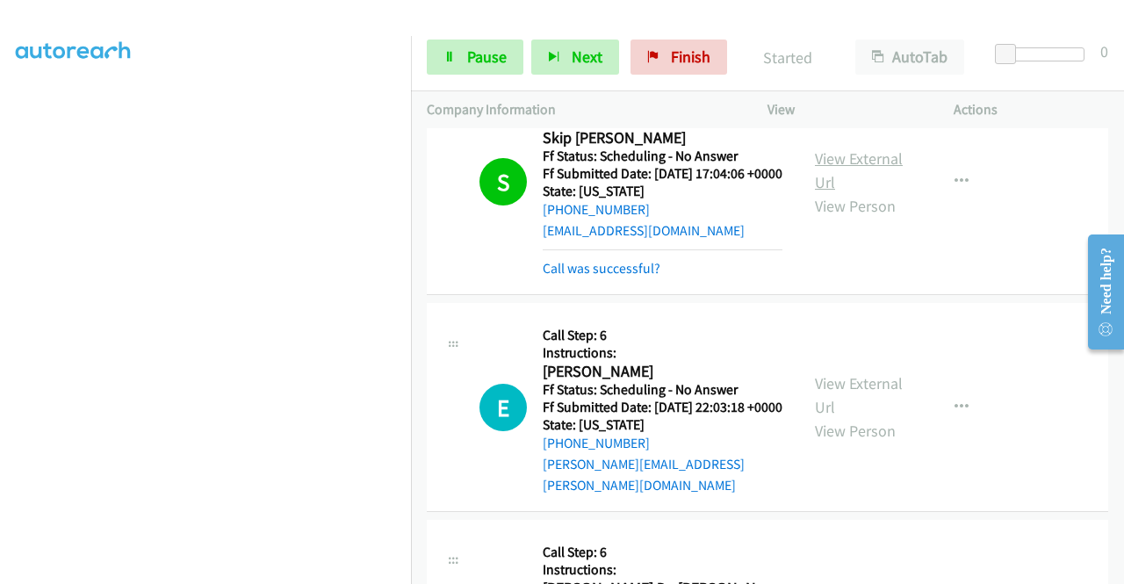
click at [840, 192] on link "View External Url" at bounding box center [859, 170] width 88 height 44
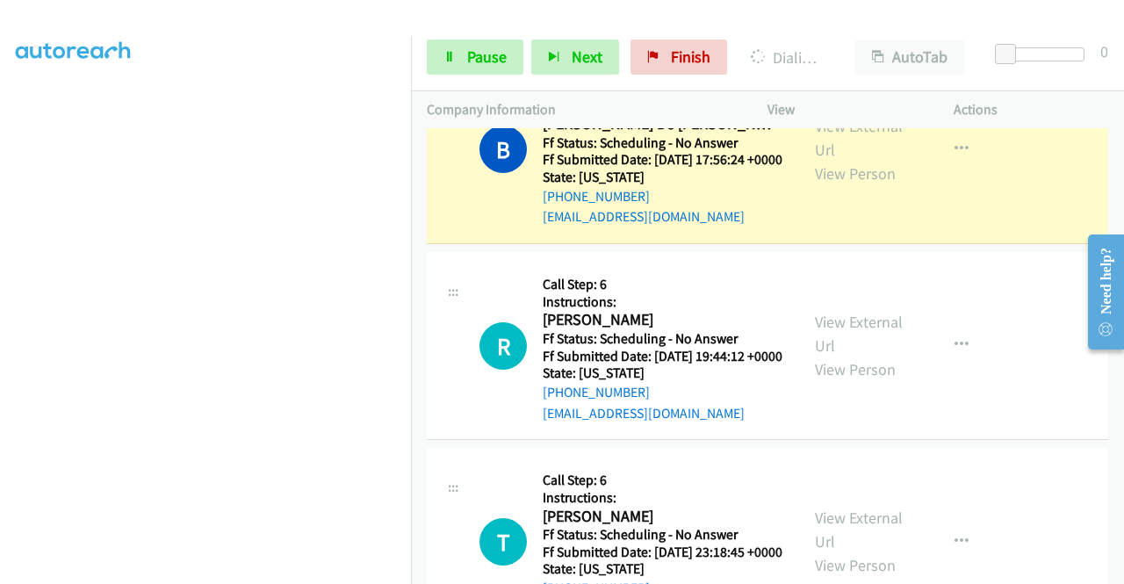
scroll to position [2985, 0]
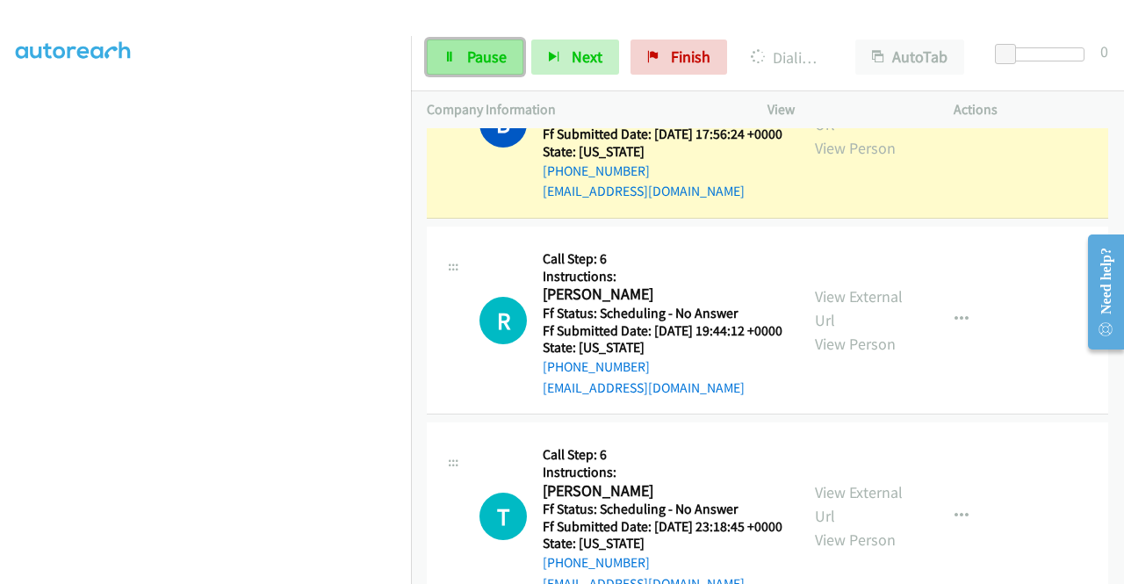
click at [476, 59] on span "Pause" at bounding box center [487, 57] width 40 height 20
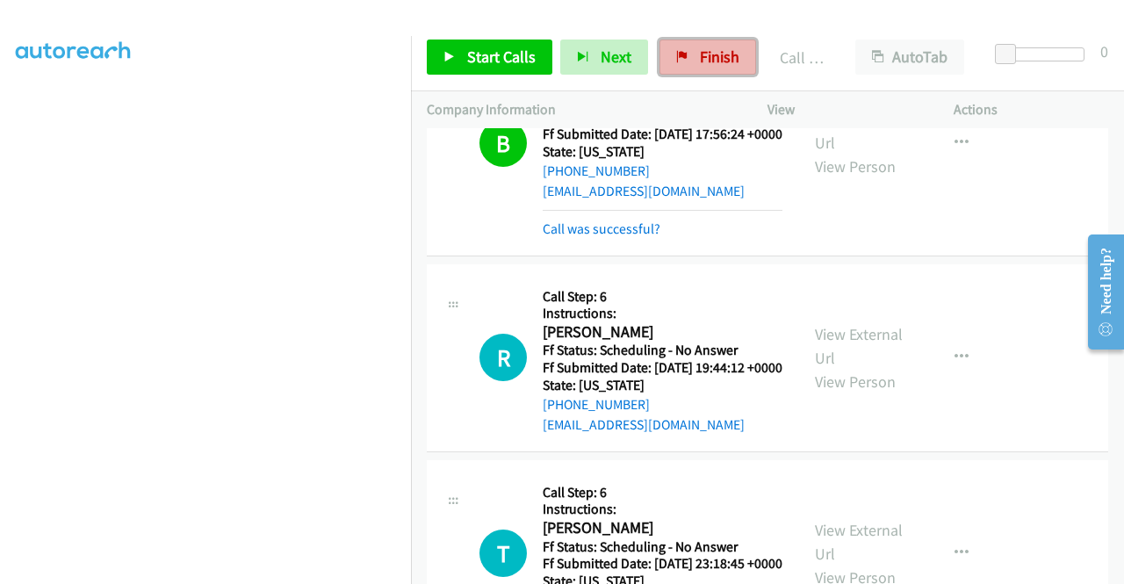
click at [700, 55] on span "Finish" at bounding box center [720, 57] width 40 height 20
